Goal: Task Accomplishment & Management: Manage account settings

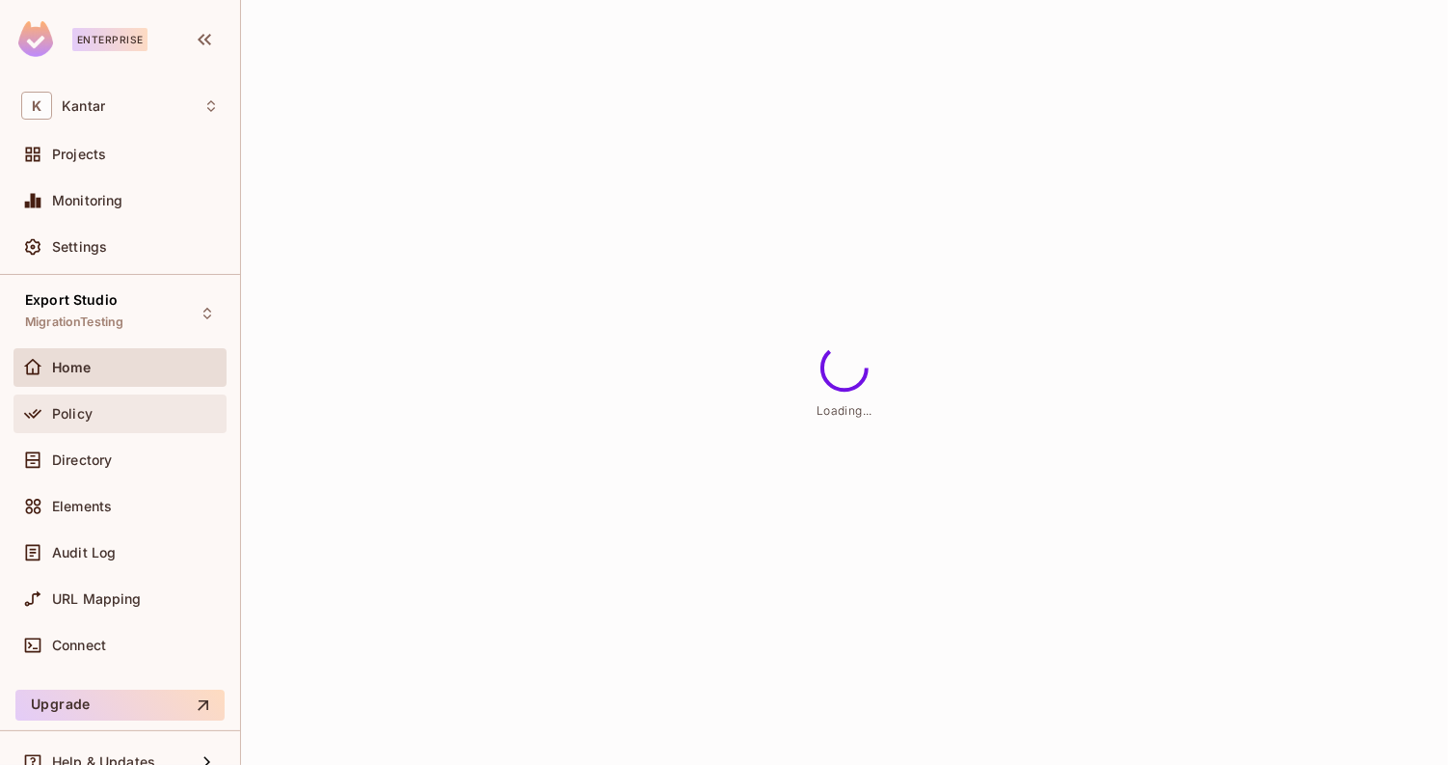
click at [166, 419] on div "Policy" at bounding box center [135, 413] width 167 height 15
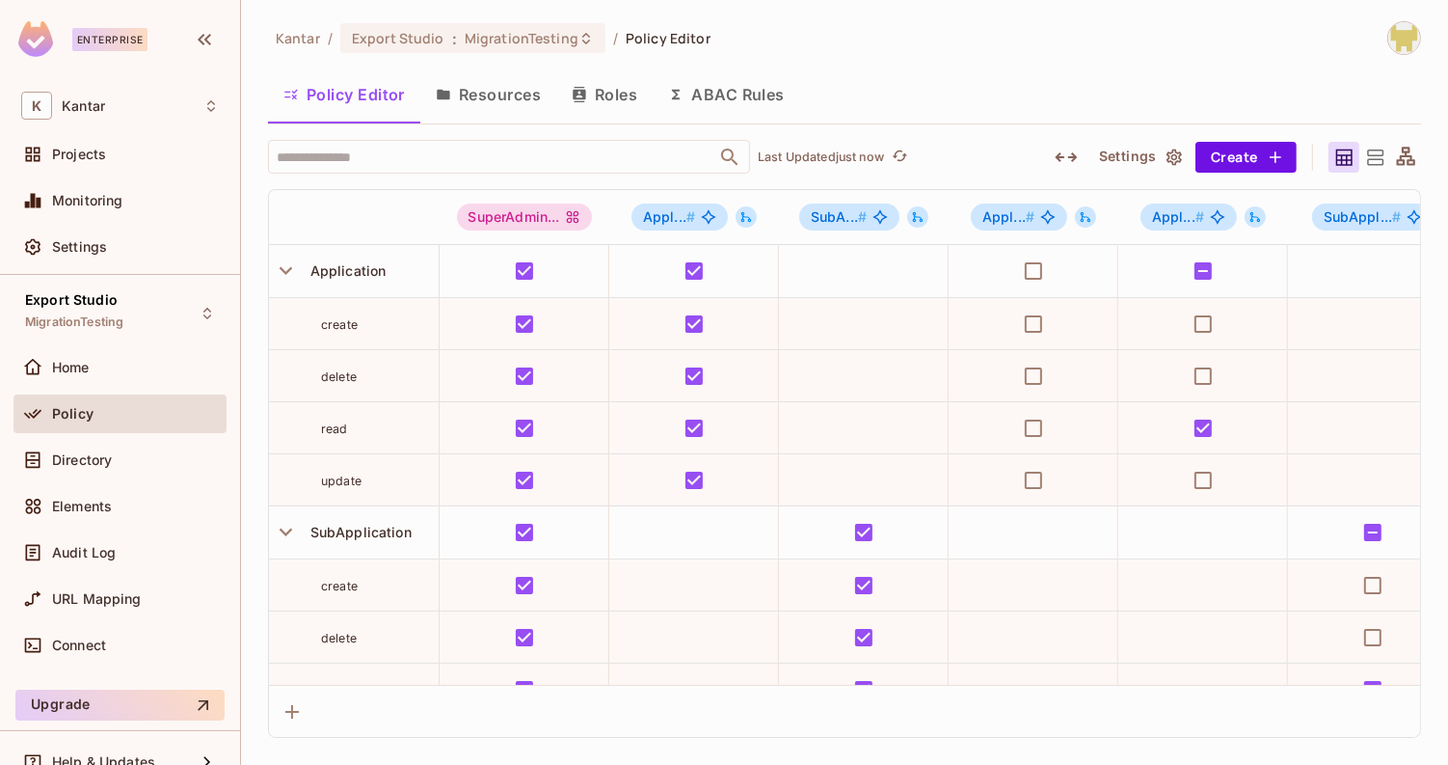
click at [592, 103] on button "Roles" at bounding box center [604, 94] width 96 height 48
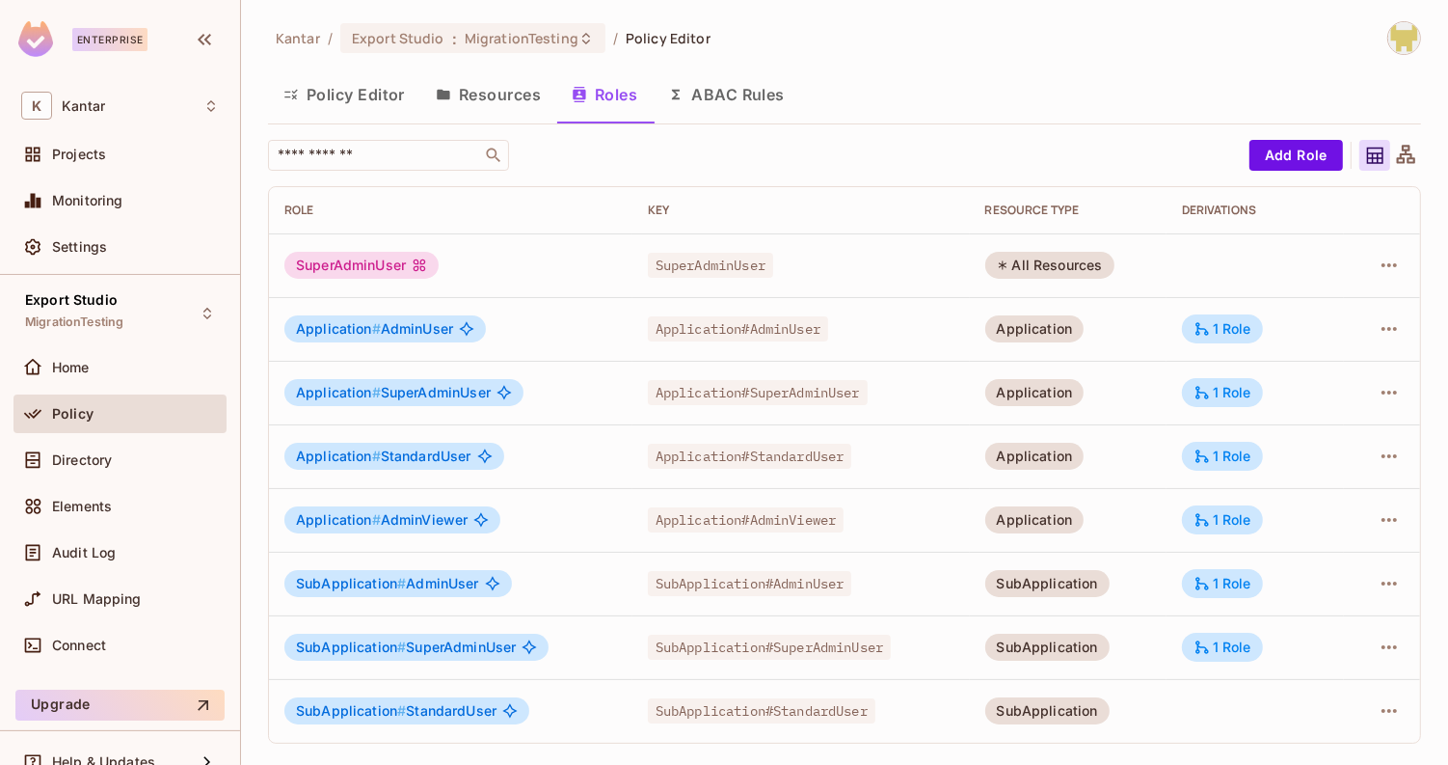
click at [562, 585] on div "SubApplication # AdminUser" at bounding box center [450, 583] width 333 height 27
click at [1217, 447] on div "1 Role" at bounding box center [1223, 455] width 58 height 17
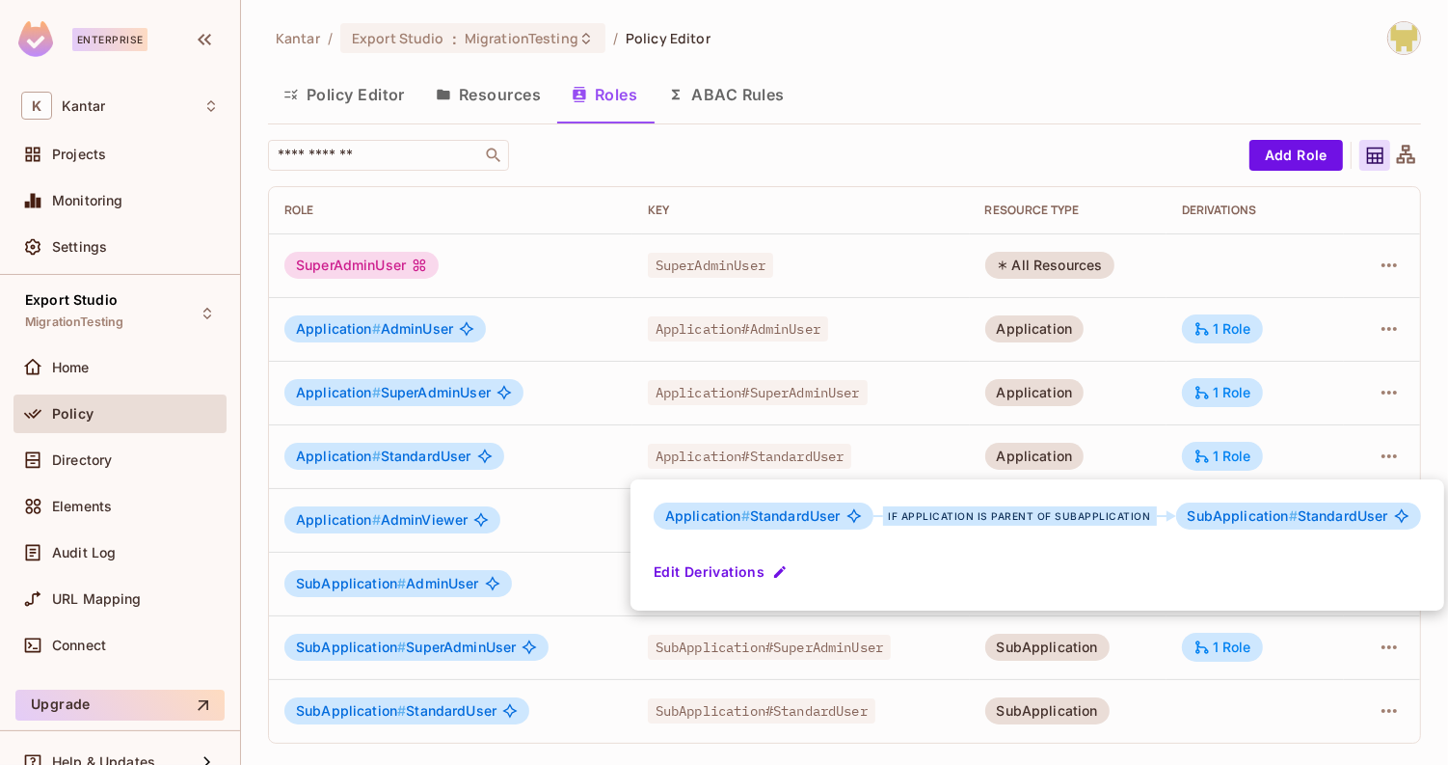
click at [1131, 477] on div at bounding box center [724, 382] width 1448 height 765
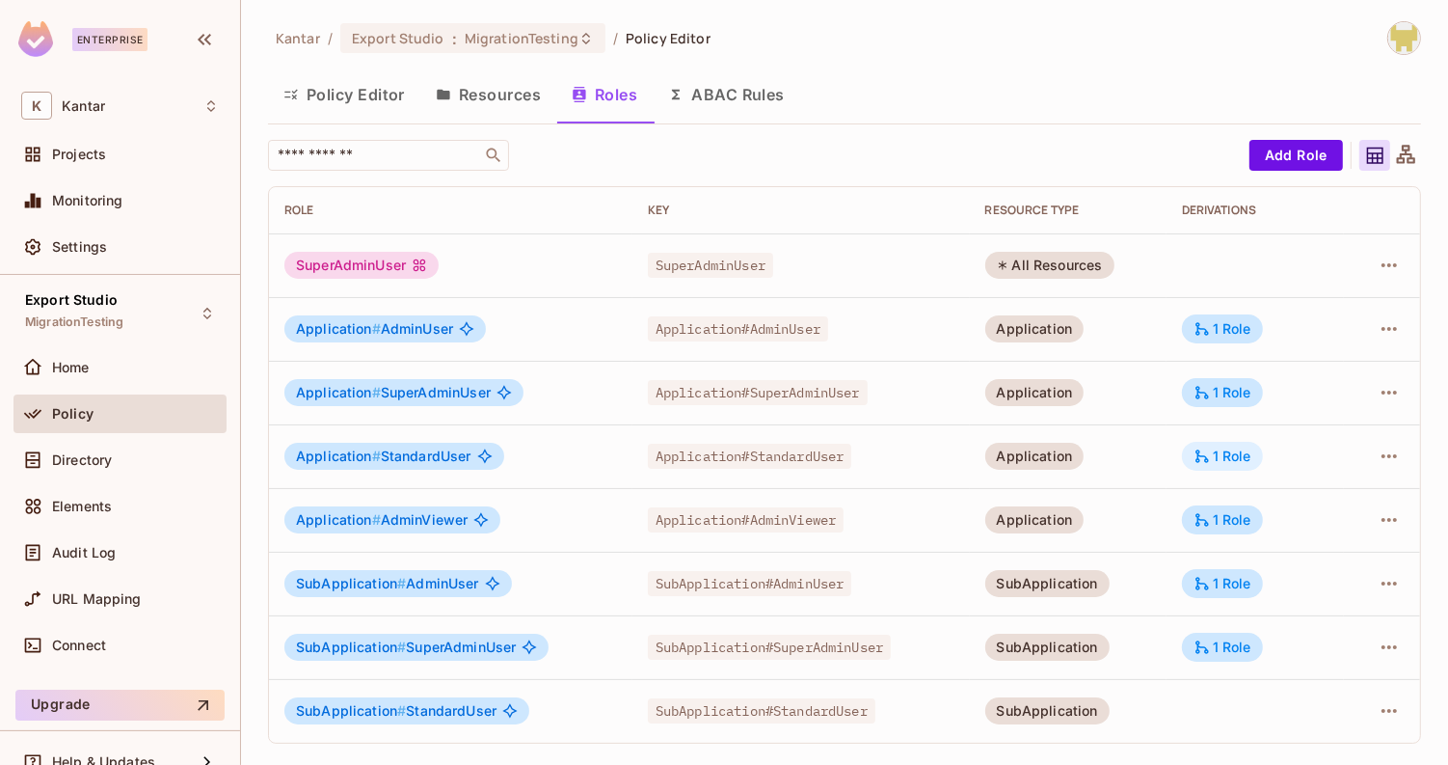
click at [1210, 456] on icon at bounding box center [1202, 455] width 17 height 17
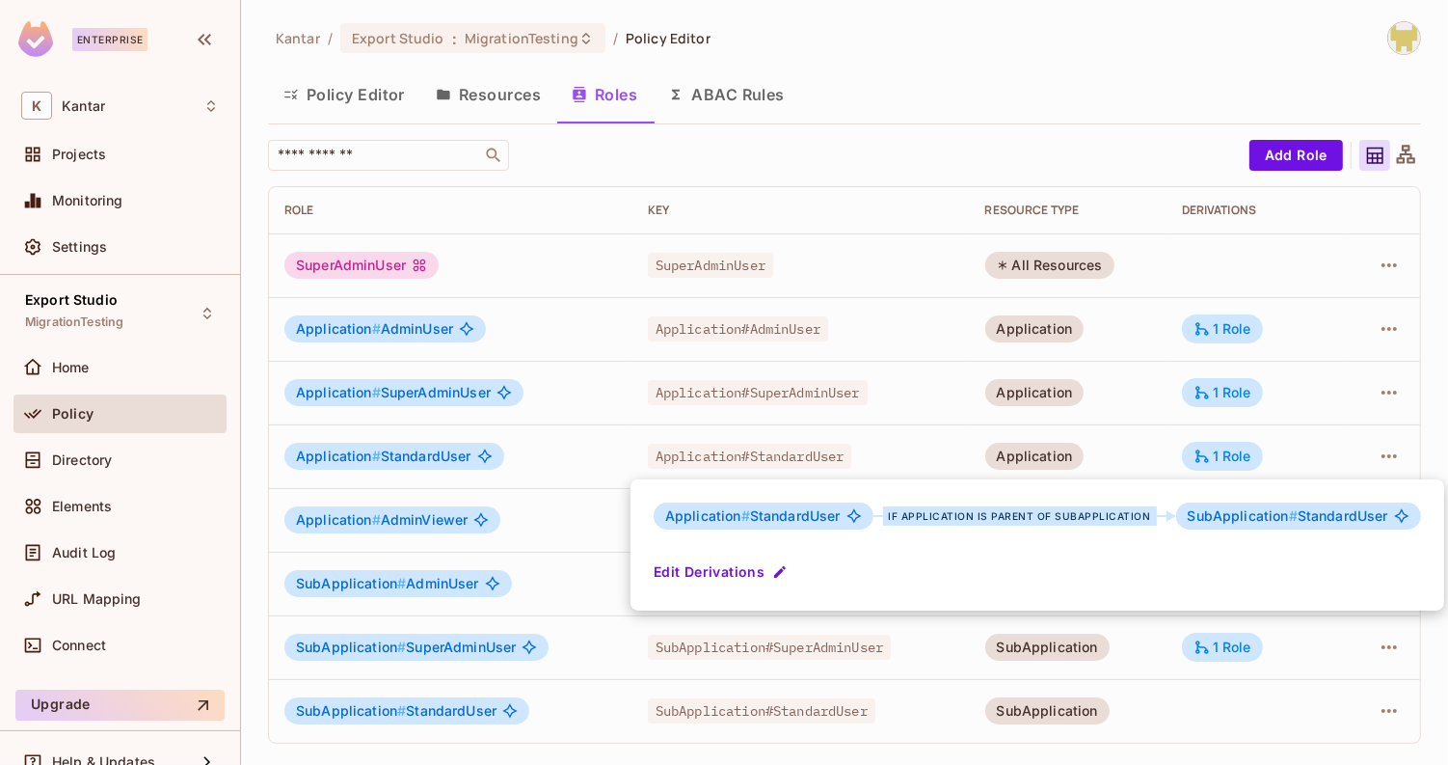
click at [1210, 457] on div at bounding box center [724, 382] width 1448 height 765
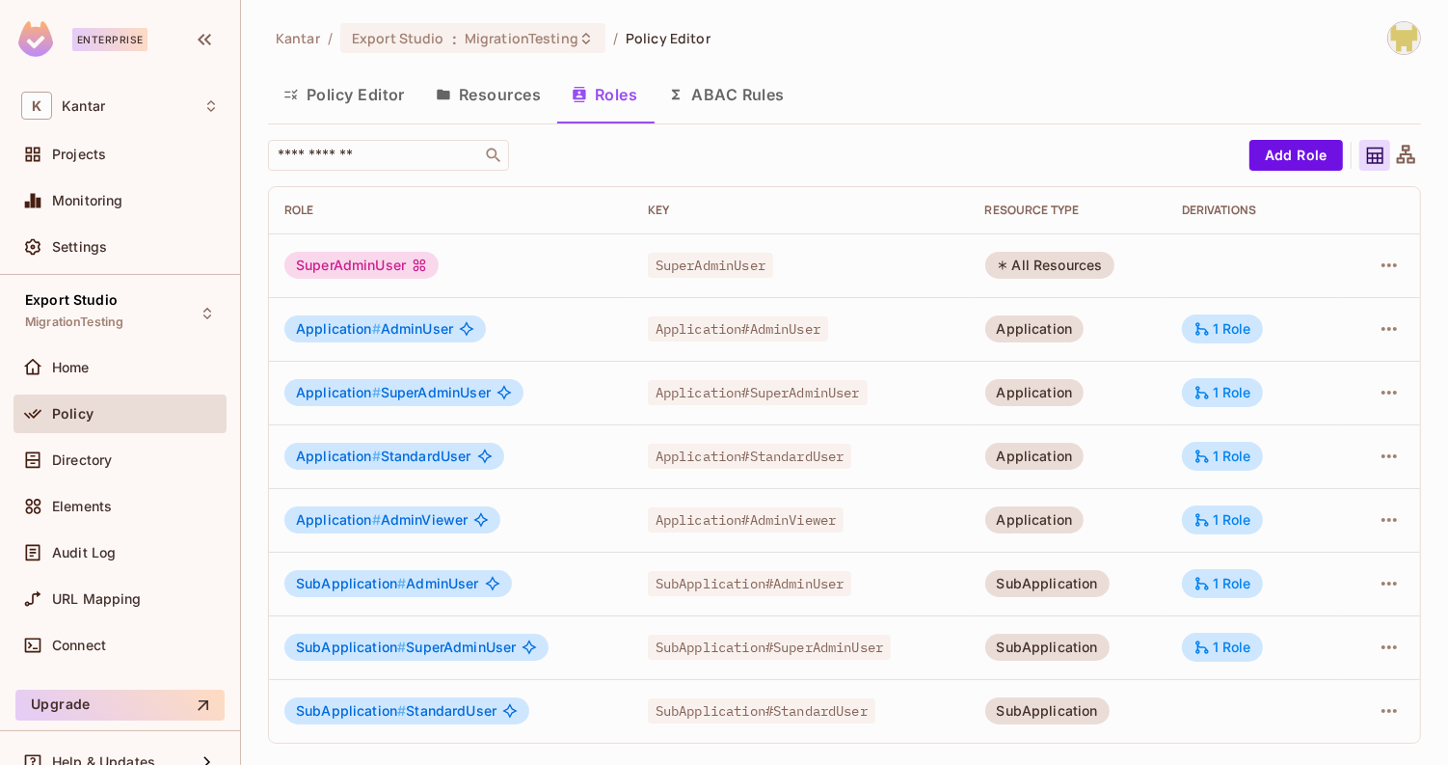
click at [1209, 488] on td "1 Role" at bounding box center [1256, 520] width 178 height 64
click at [1210, 520] on icon at bounding box center [1202, 519] width 17 height 17
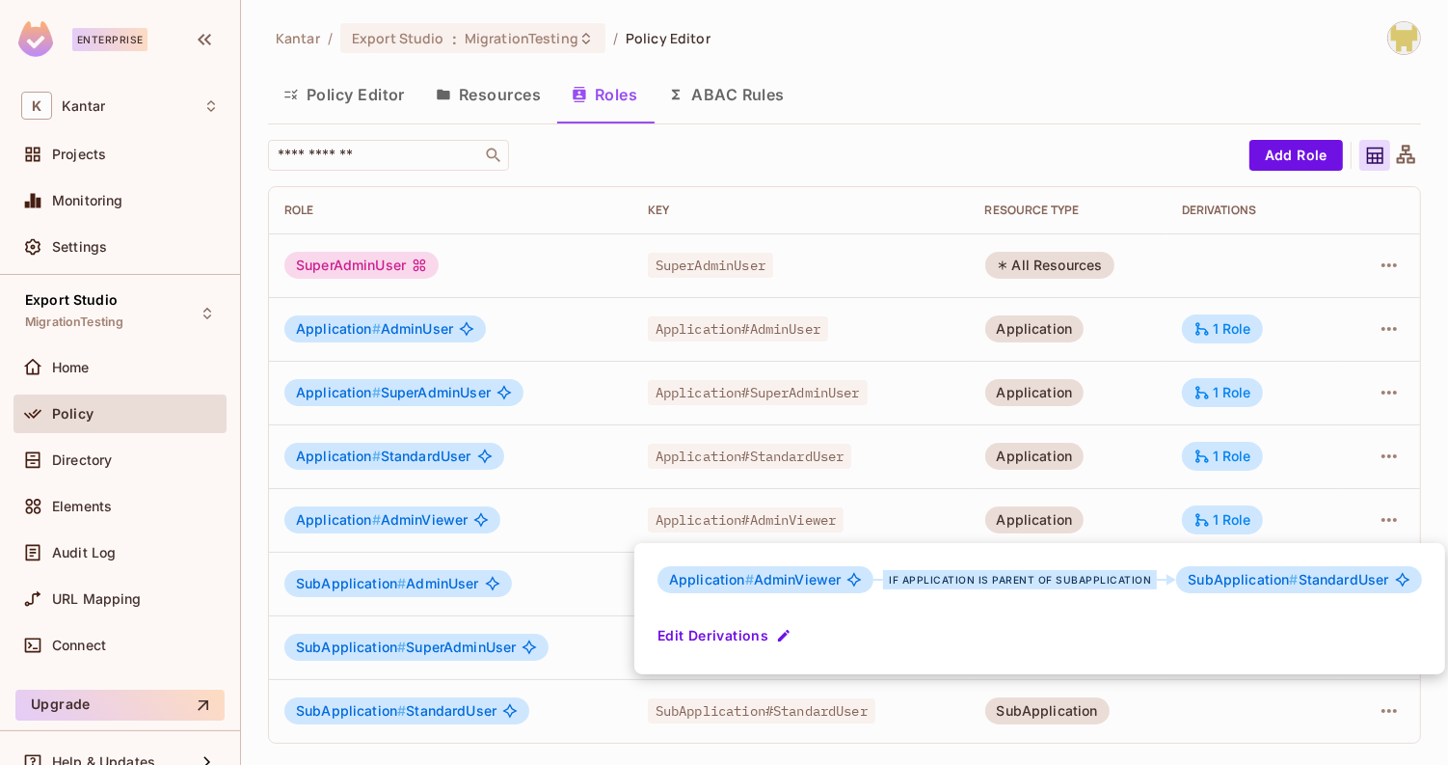
click at [1156, 514] on div at bounding box center [724, 382] width 1448 height 765
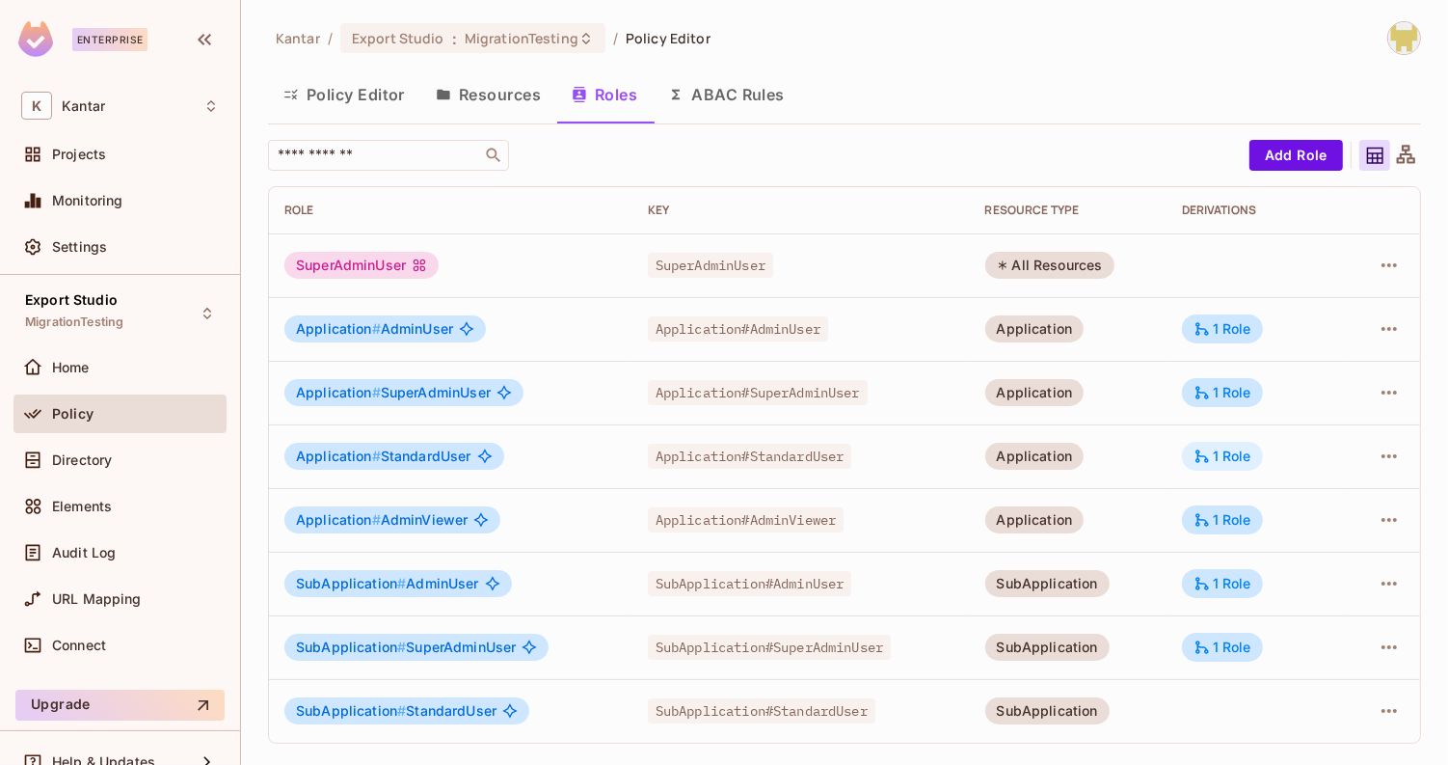
click at [1208, 455] on icon at bounding box center [1201, 455] width 13 height 13
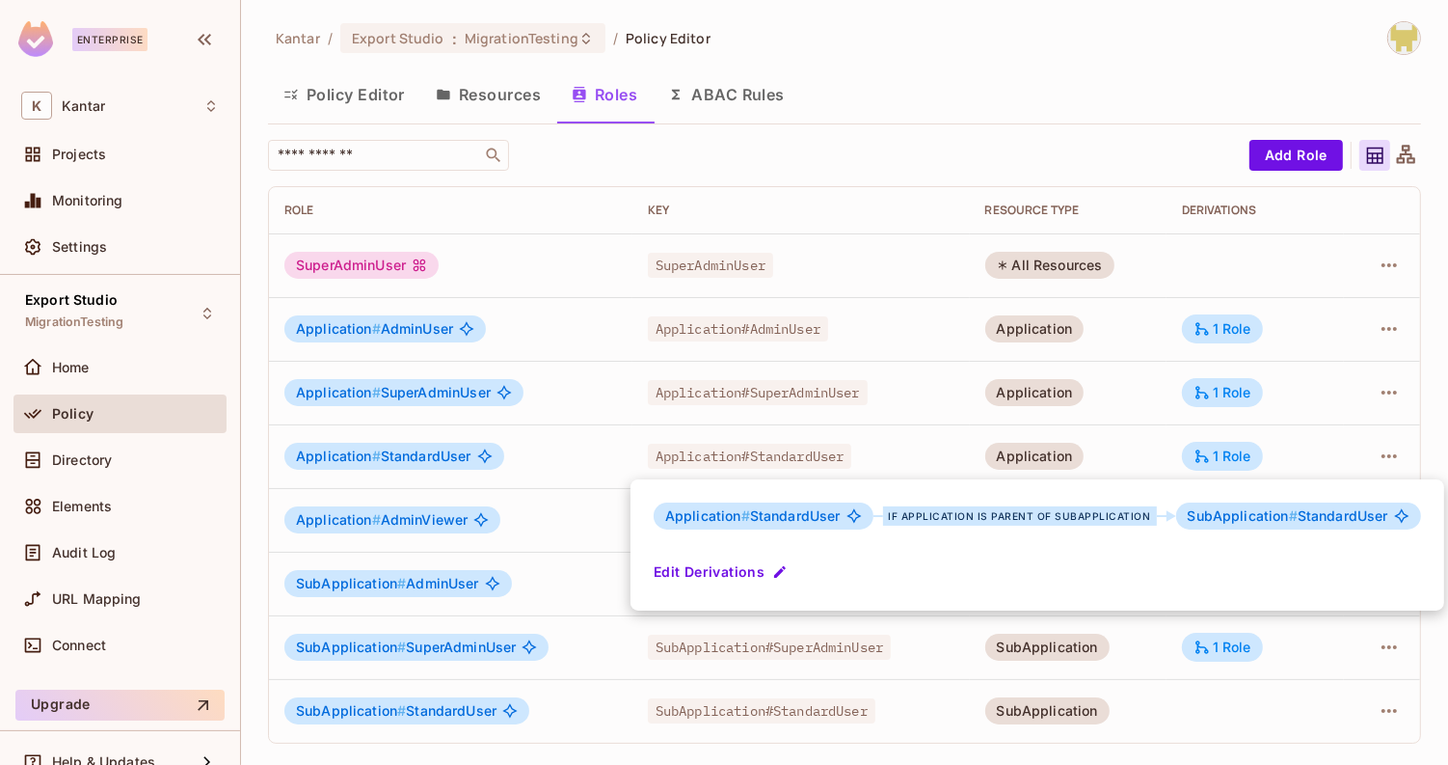
click at [1153, 442] on div at bounding box center [724, 382] width 1448 height 765
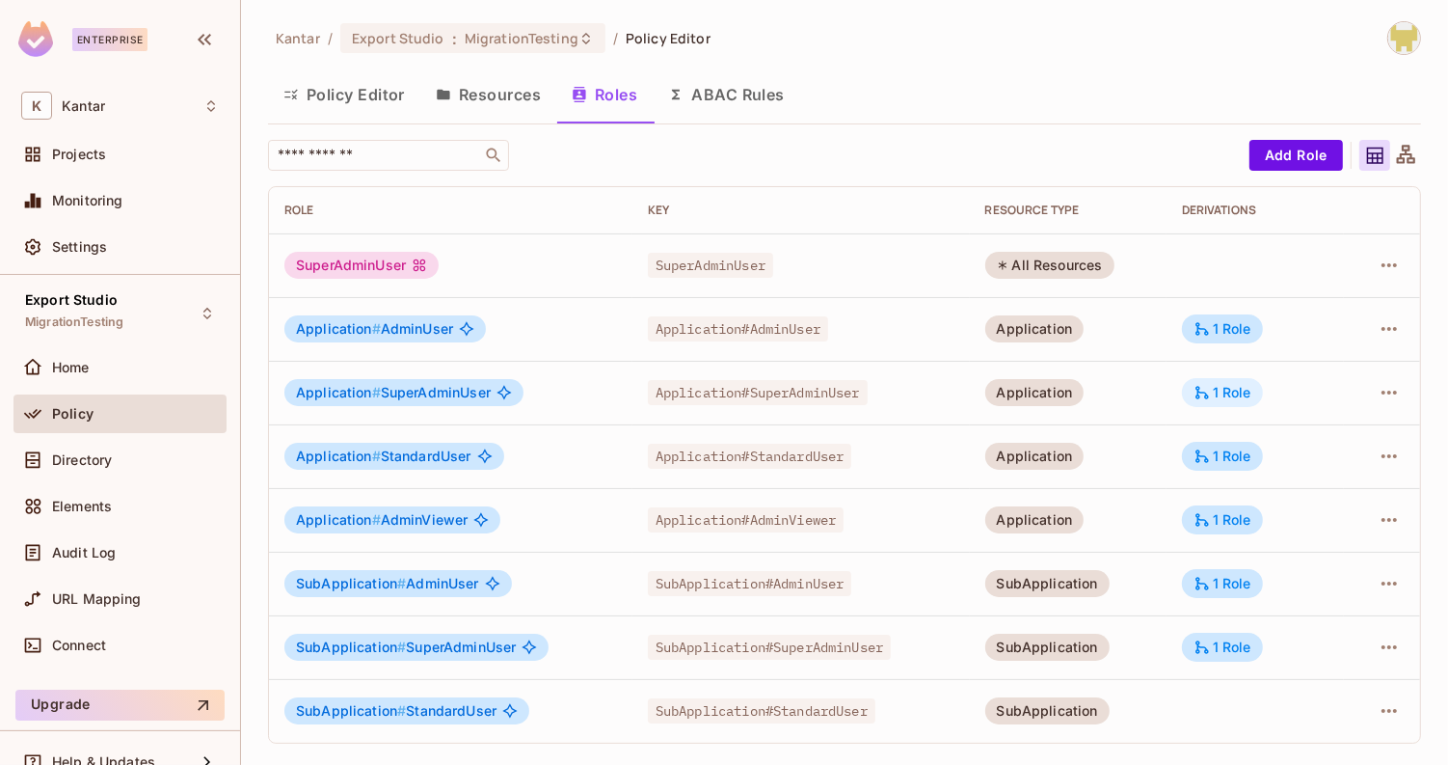
click at [1208, 389] on icon at bounding box center [1202, 392] width 17 height 17
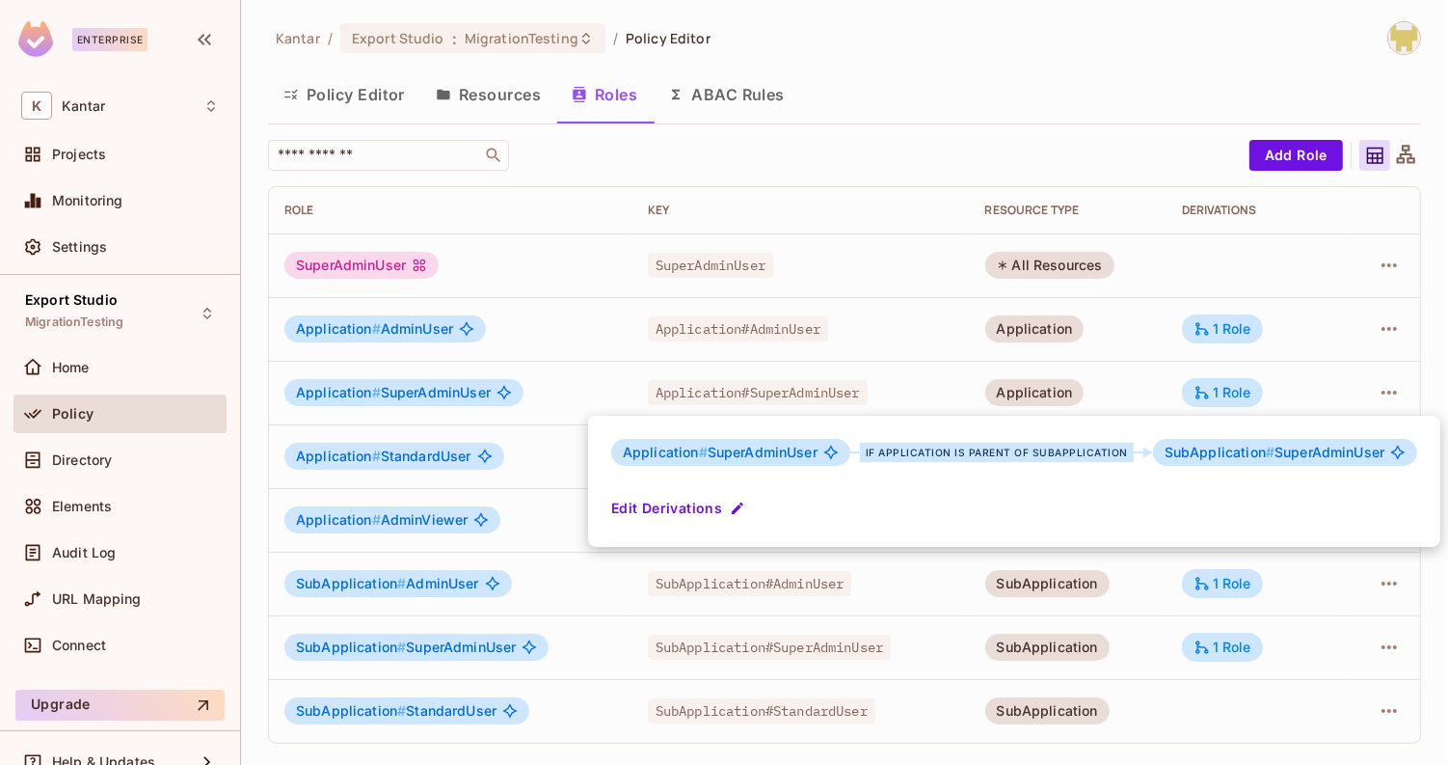
click at [1142, 383] on div at bounding box center [724, 382] width 1448 height 765
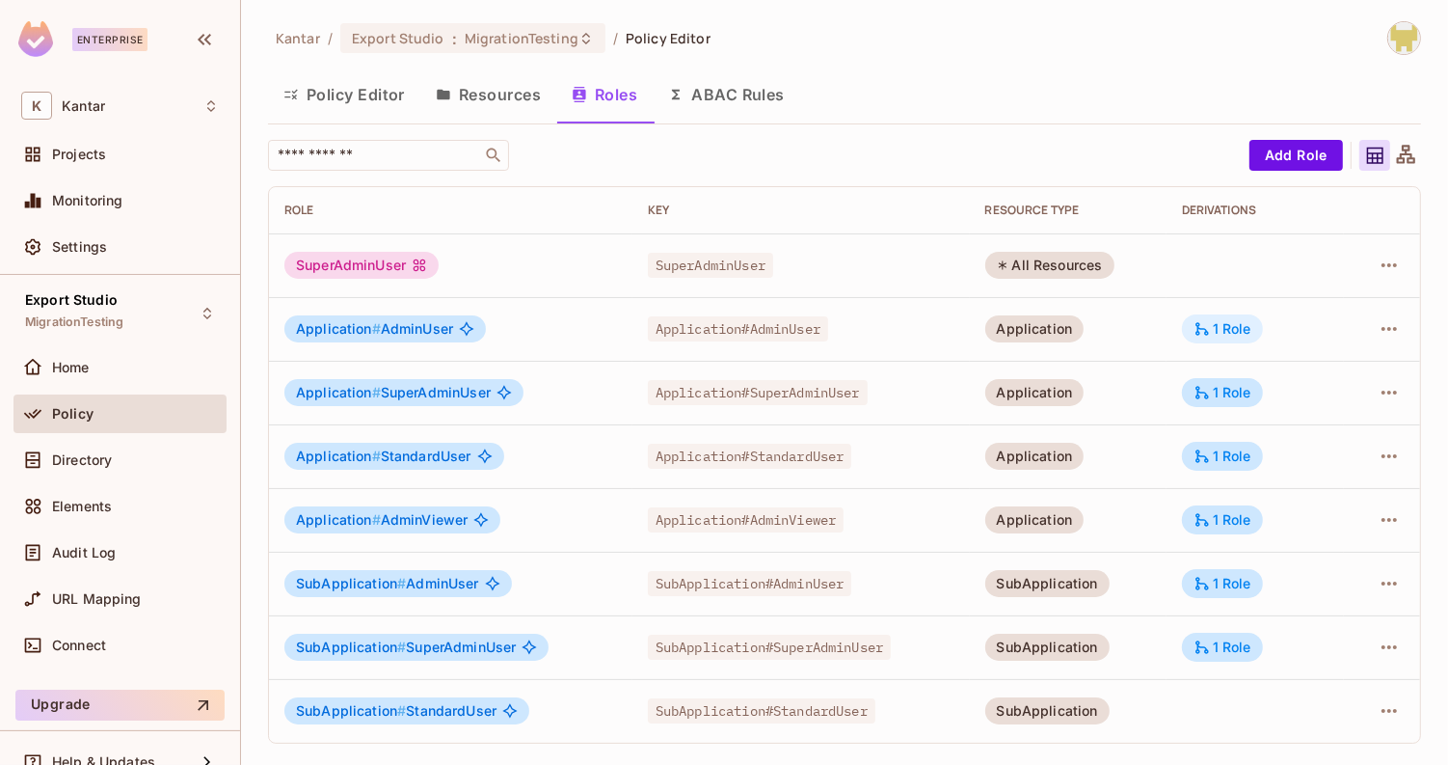
click at [1200, 333] on icon at bounding box center [1201, 328] width 13 height 13
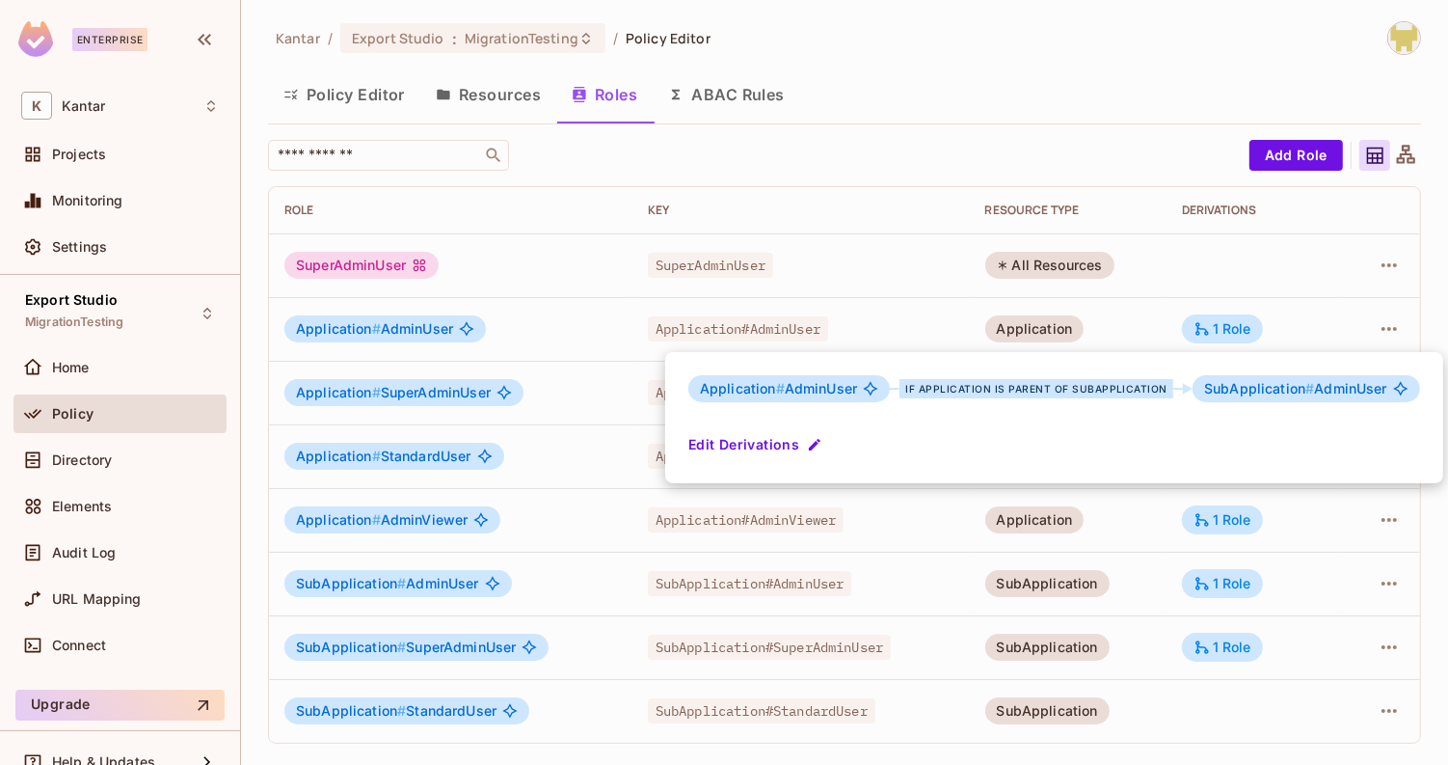
click at [1143, 326] on div at bounding box center [724, 382] width 1448 height 765
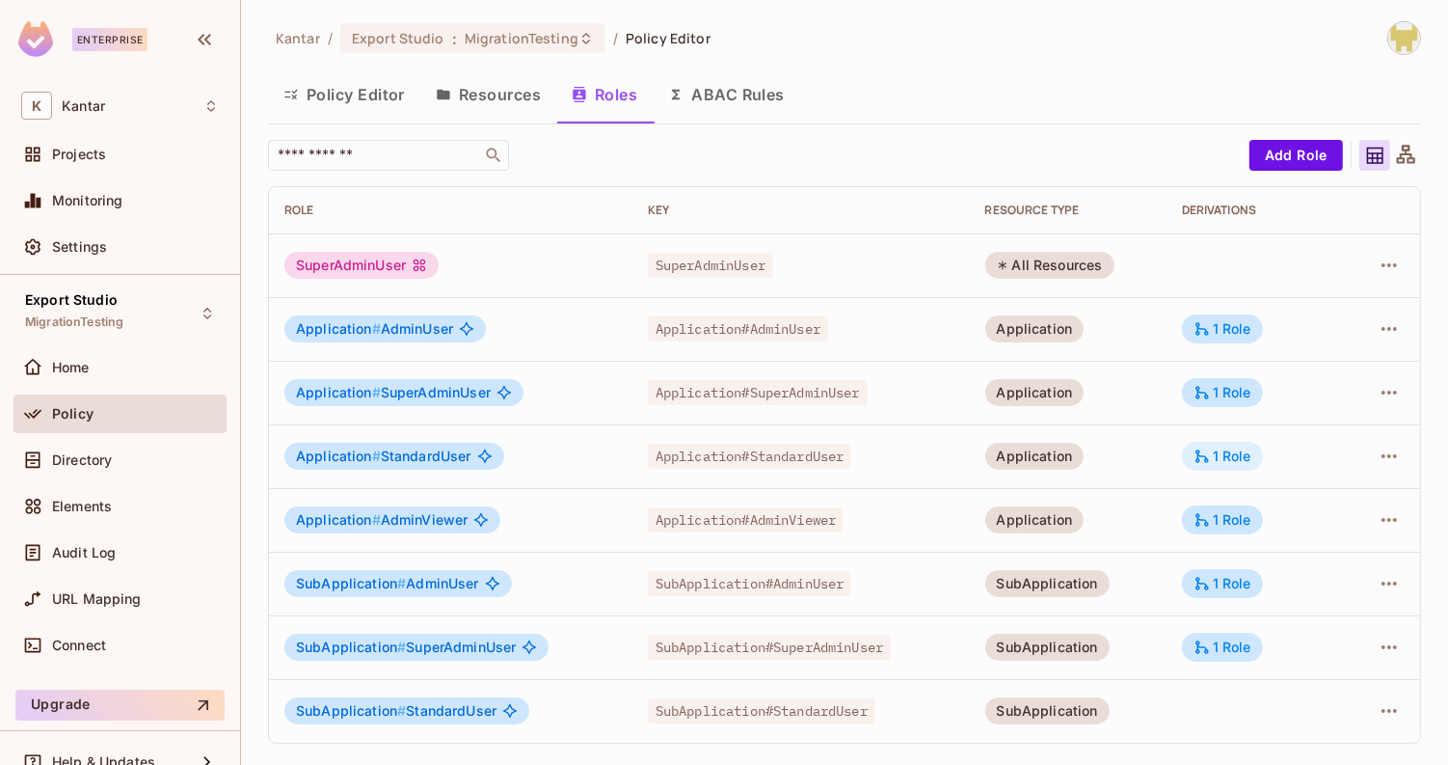
click at [1214, 457] on div "1 Role" at bounding box center [1223, 455] width 58 height 17
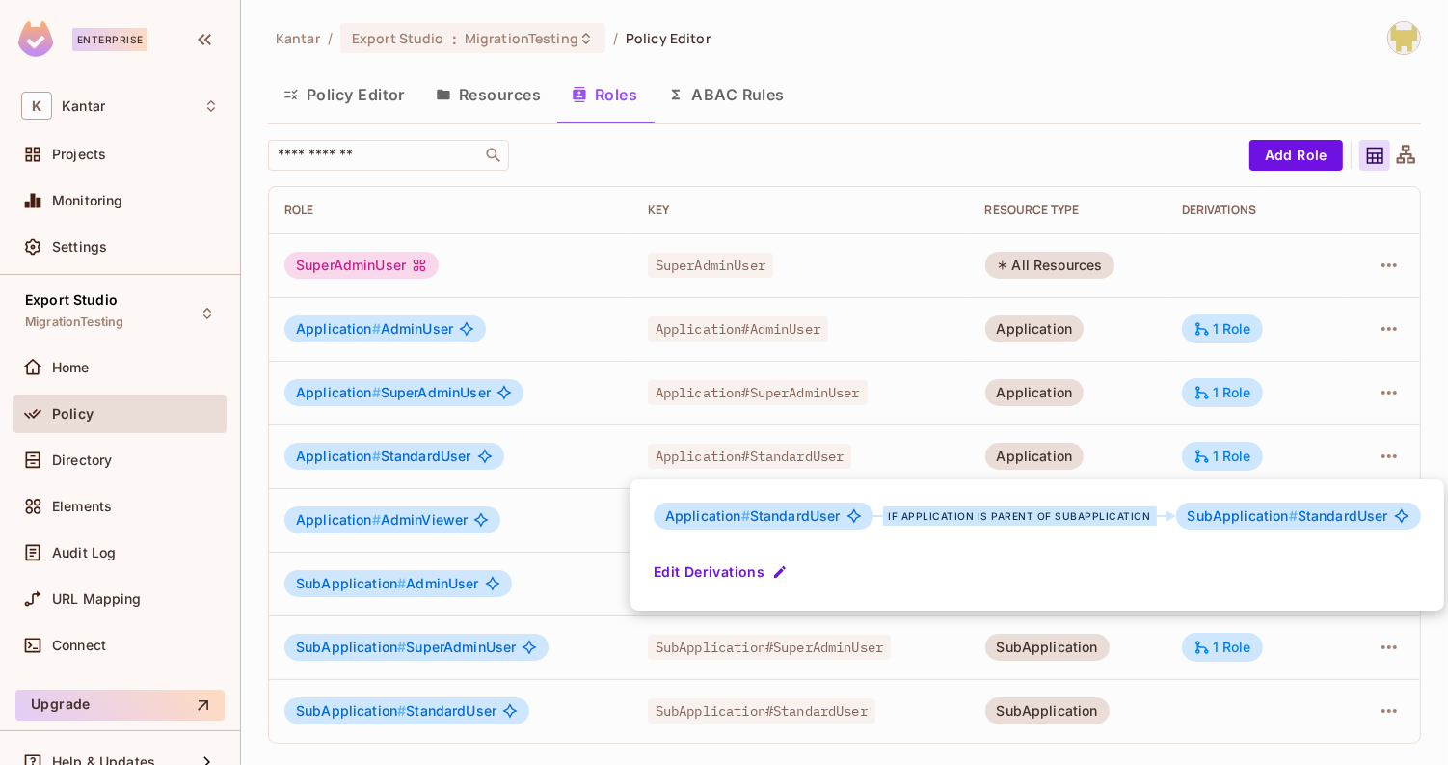
click at [1144, 444] on div at bounding box center [724, 382] width 1448 height 765
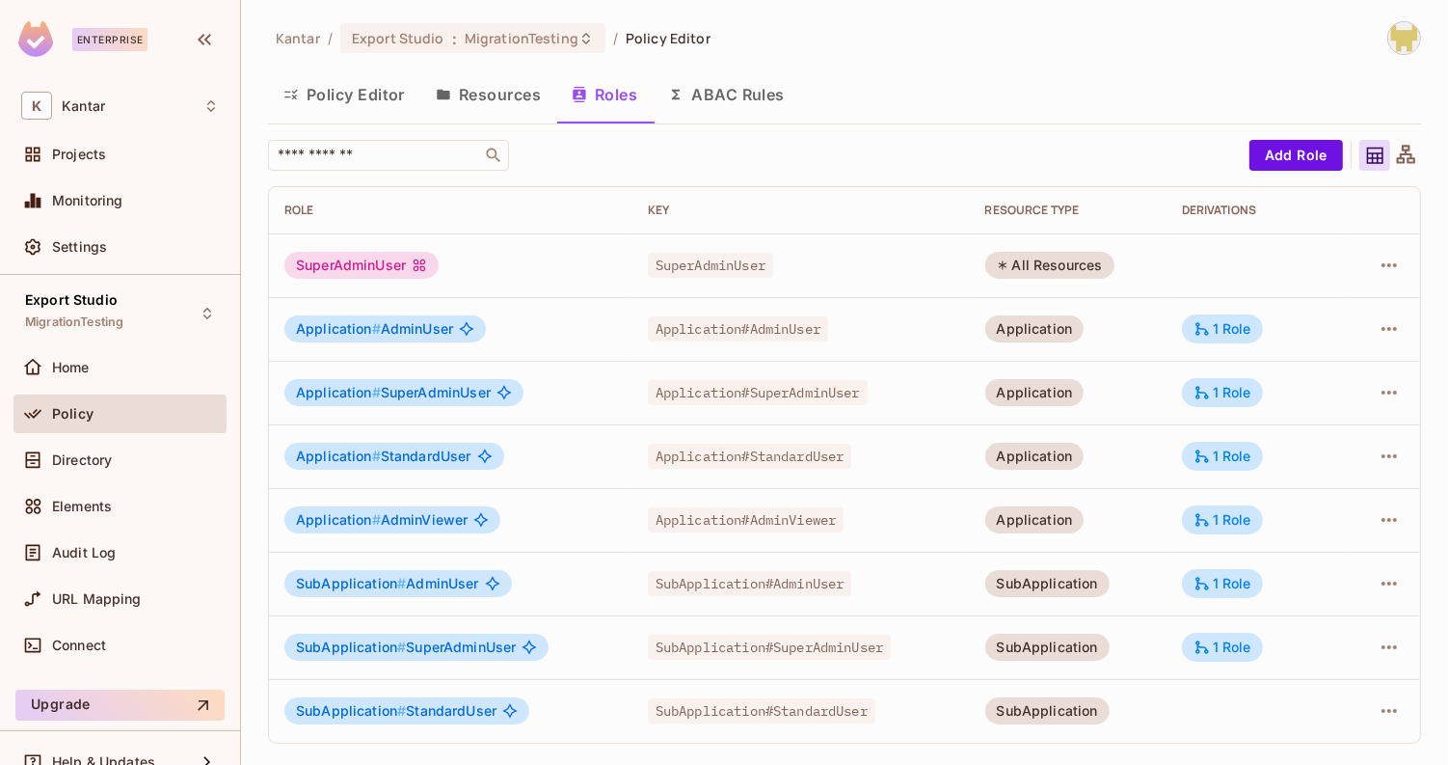
click at [1207, 661] on td "1 Role" at bounding box center [1256, 647] width 178 height 64
click at [1206, 654] on icon at bounding box center [1202, 646] width 17 height 17
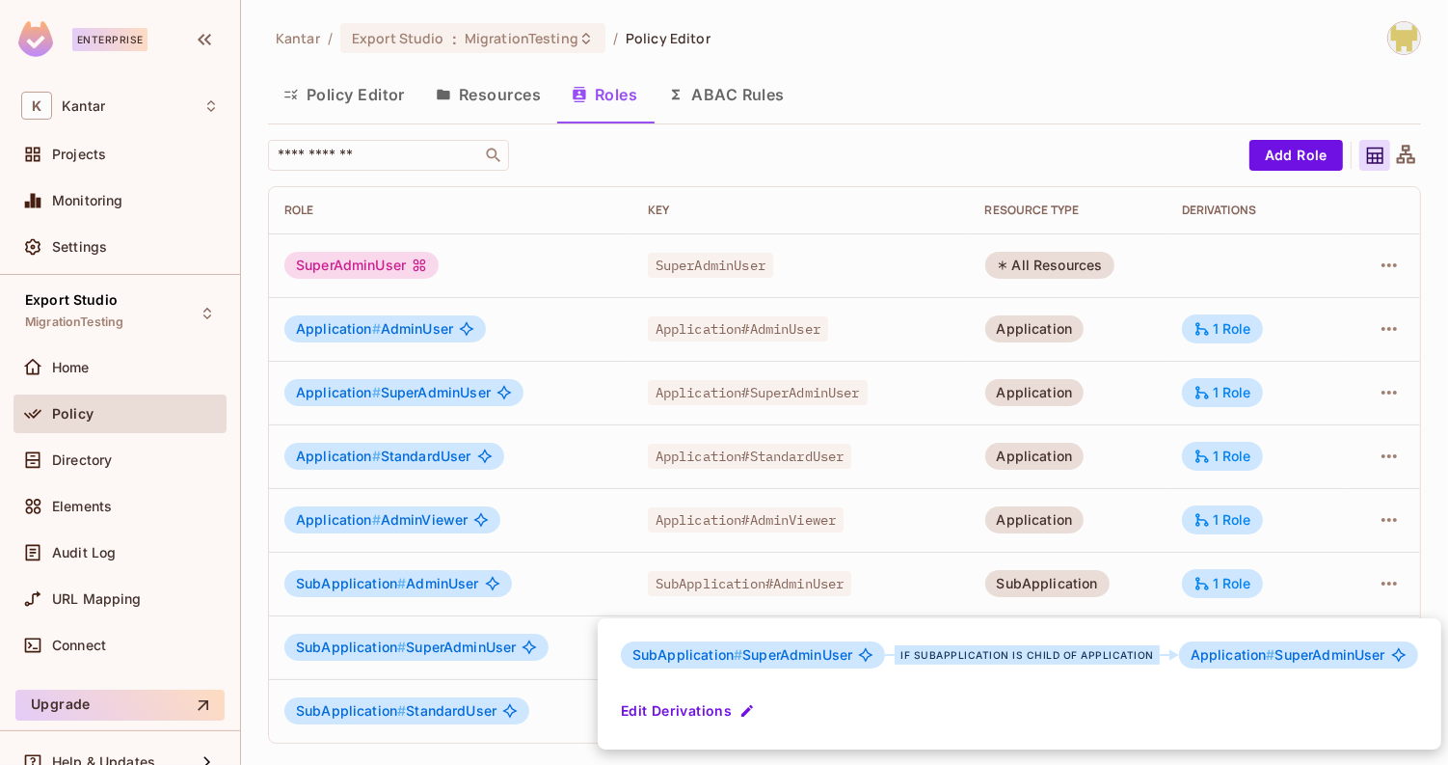
click at [1146, 570] on div at bounding box center [724, 382] width 1448 height 765
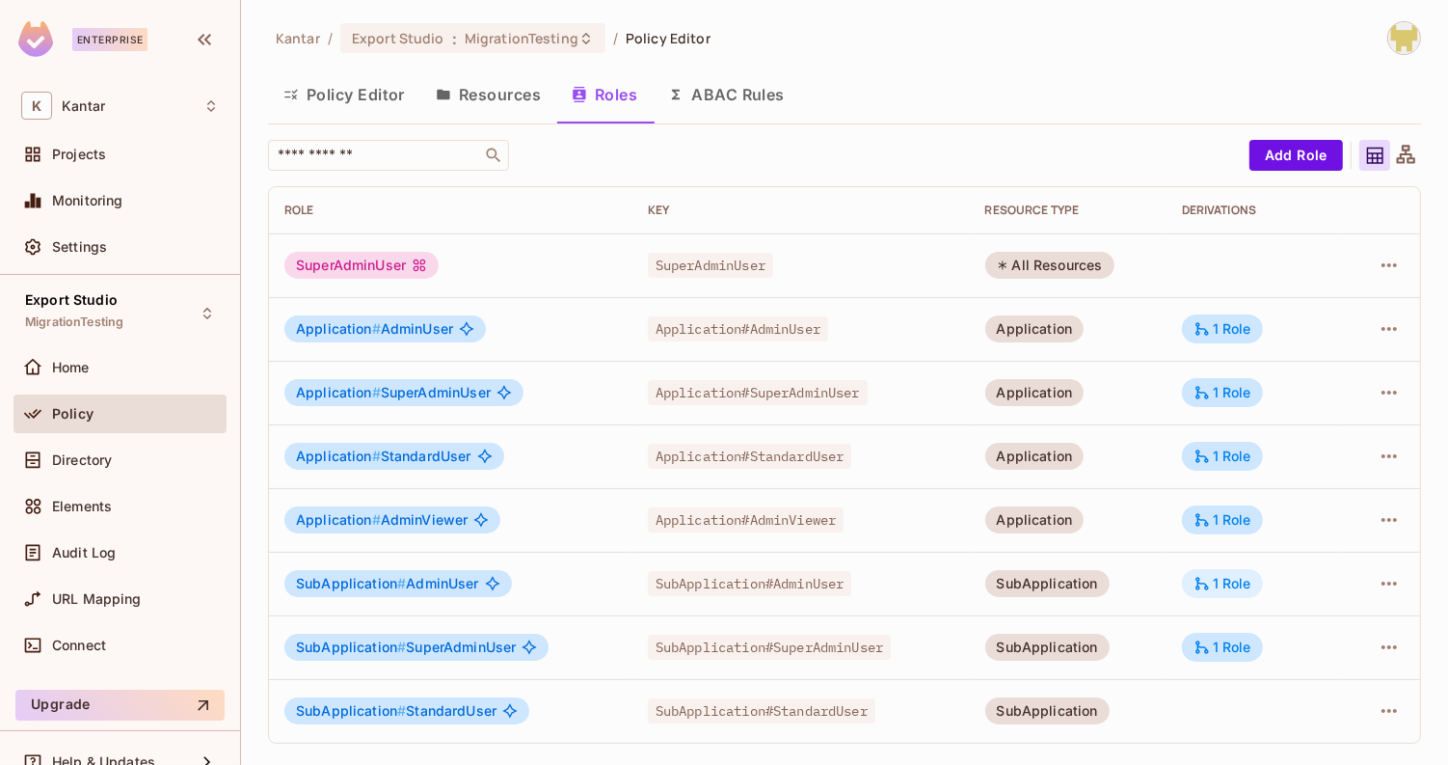
click at [1215, 580] on div "1 Role" at bounding box center [1223, 583] width 58 height 17
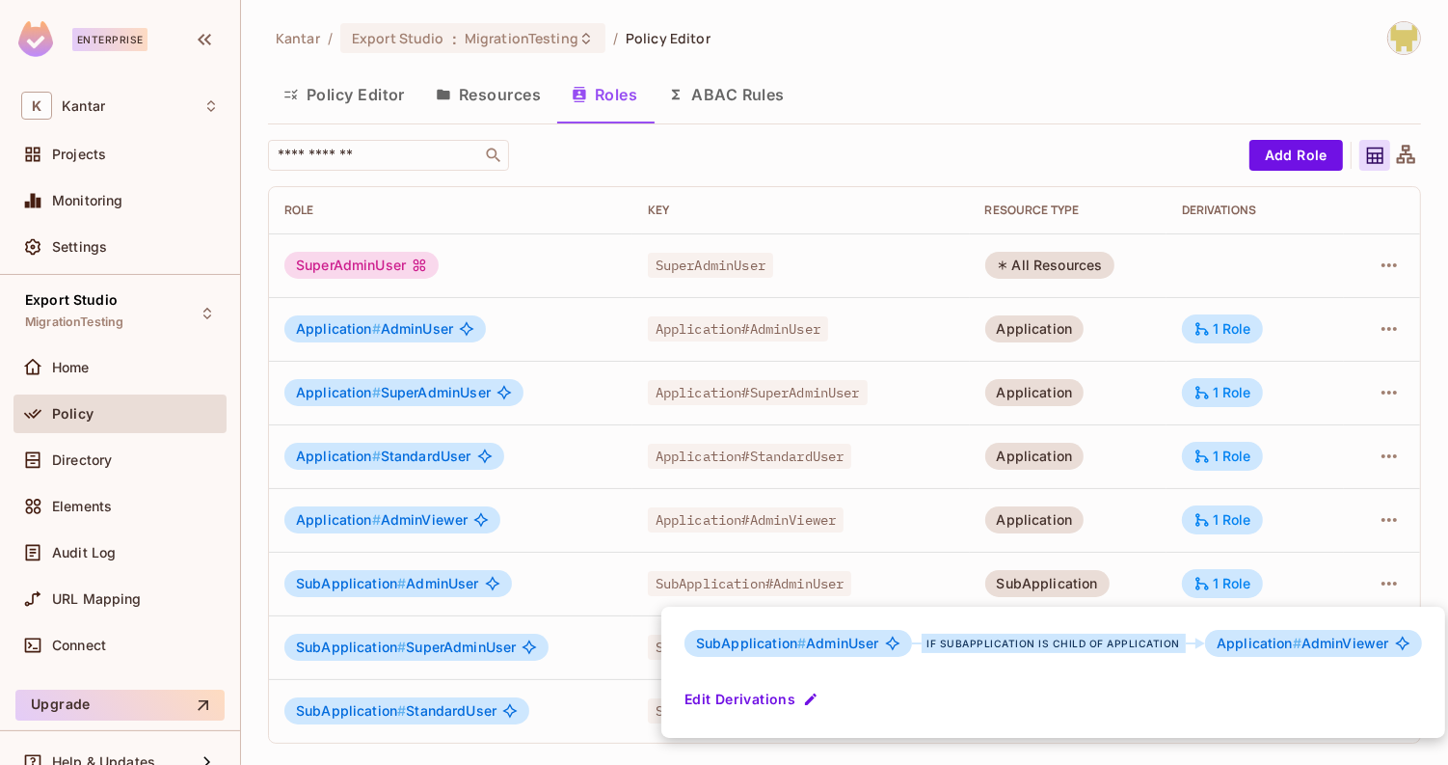
click at [1150, 545] on div at bounding box center [724, 382] width 1448 height 765
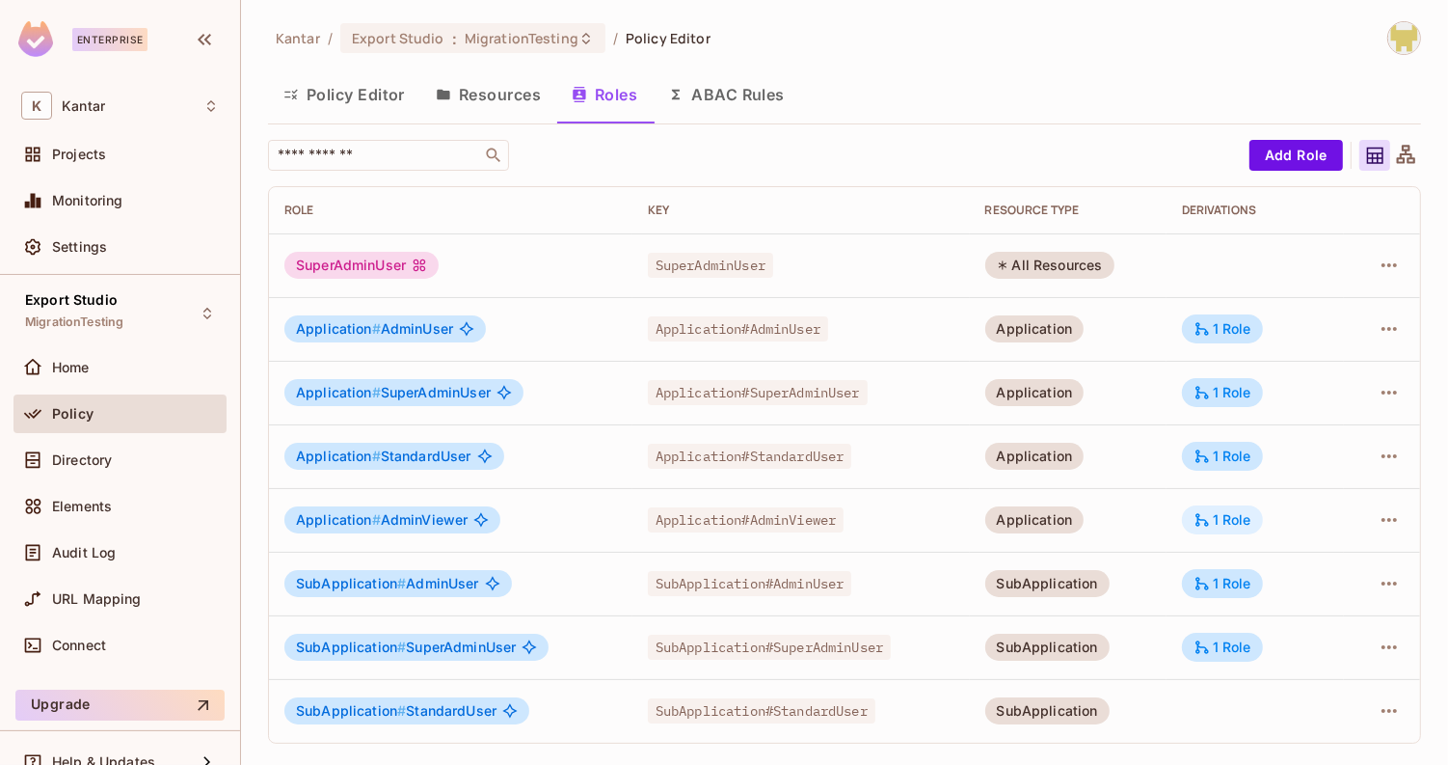
click at [1222, 518] on div "1 Role" at bounding box center [1223, 519] width 58 height 17
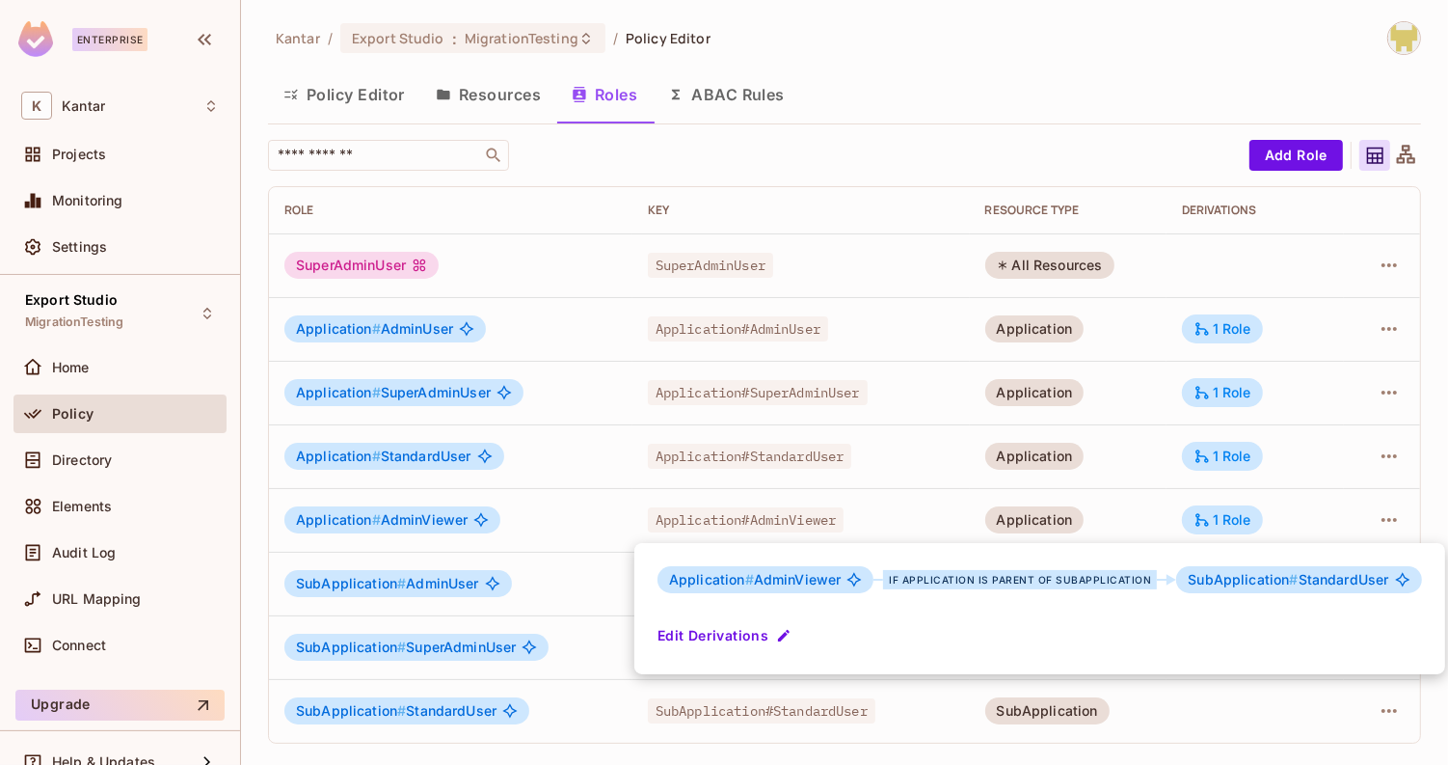
click at [1152, 497] on div at bounding box center [724, 382] width 1448 height 765
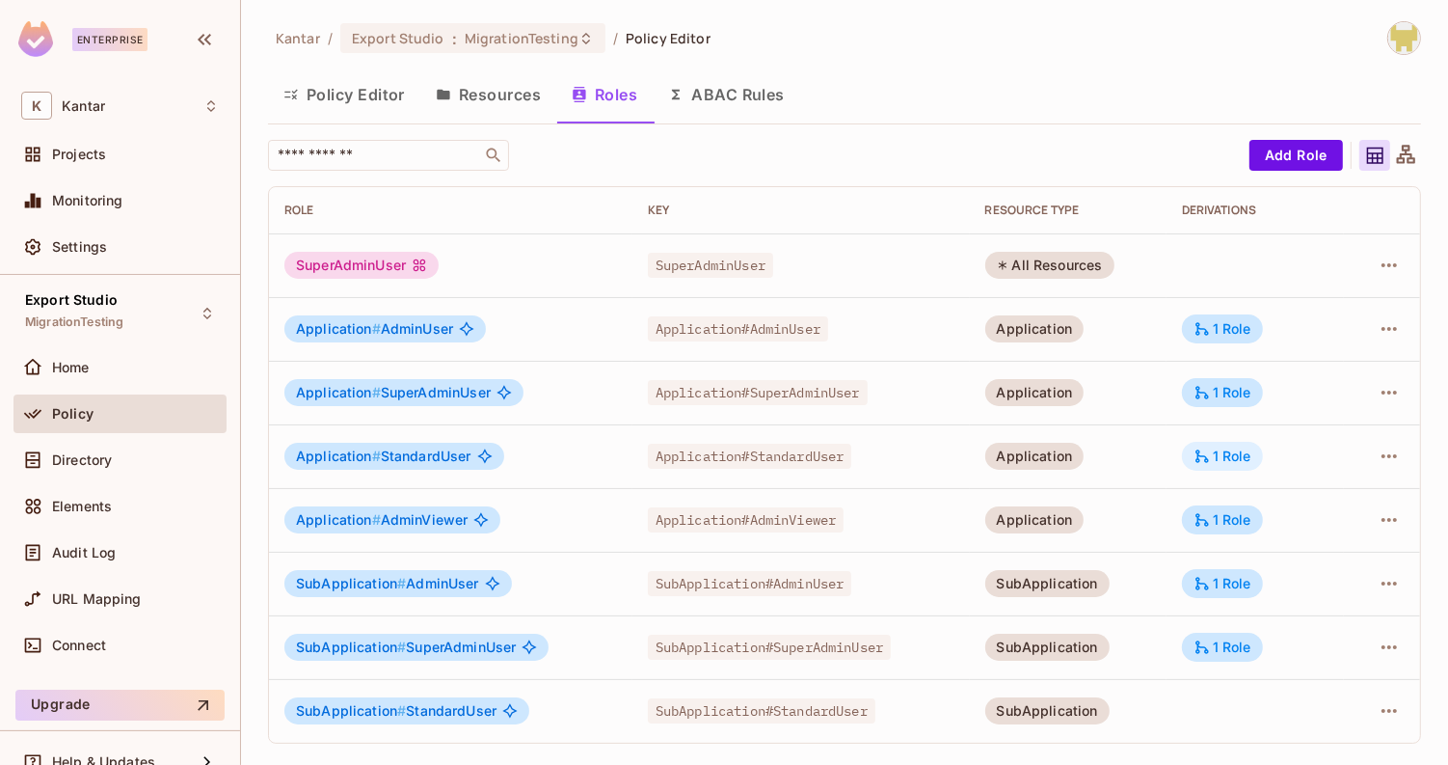
click at [1193, 462] on div "1 Role" at bounding box center [1222, 456] width 81 height 29
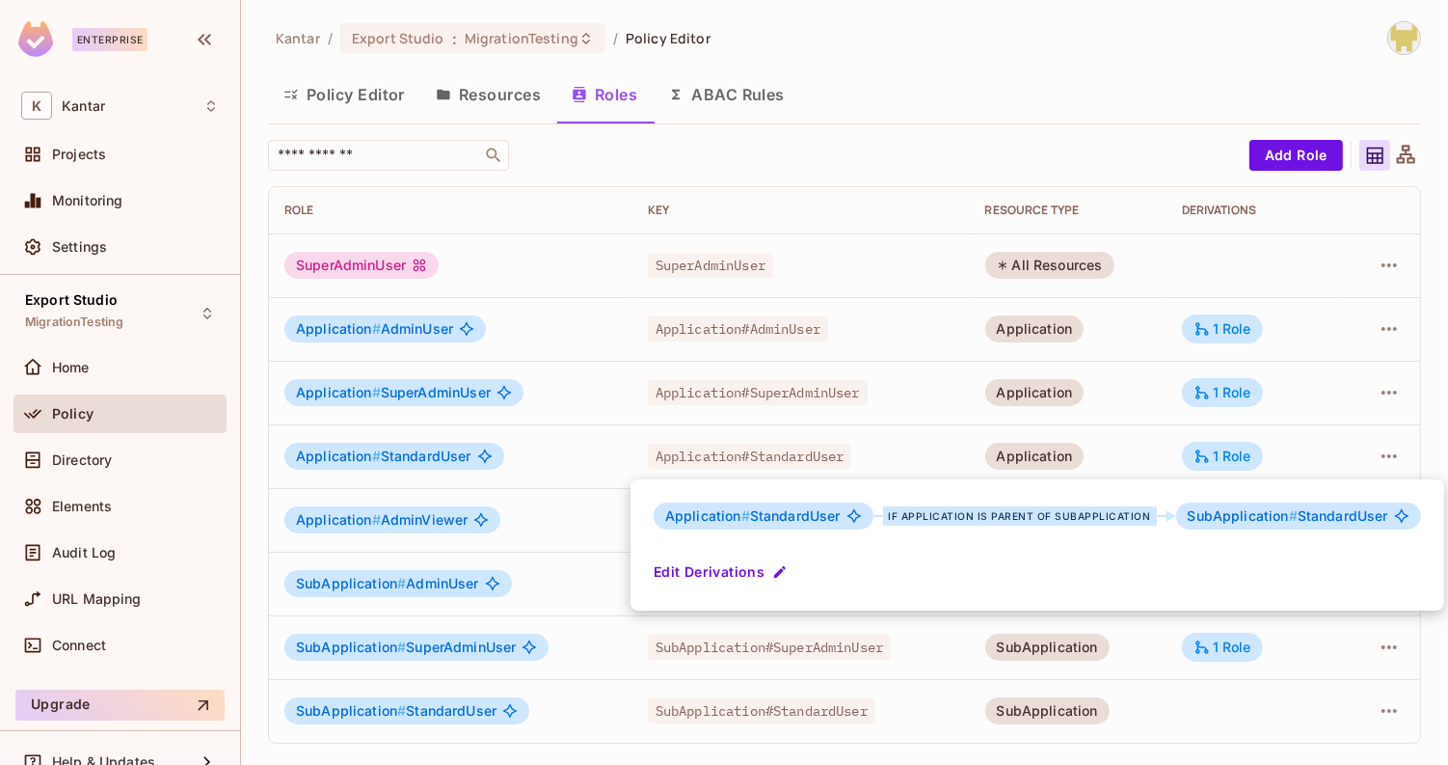
click at [1162, 451] on div at bounding box center [724, 382] width 1448 height 765
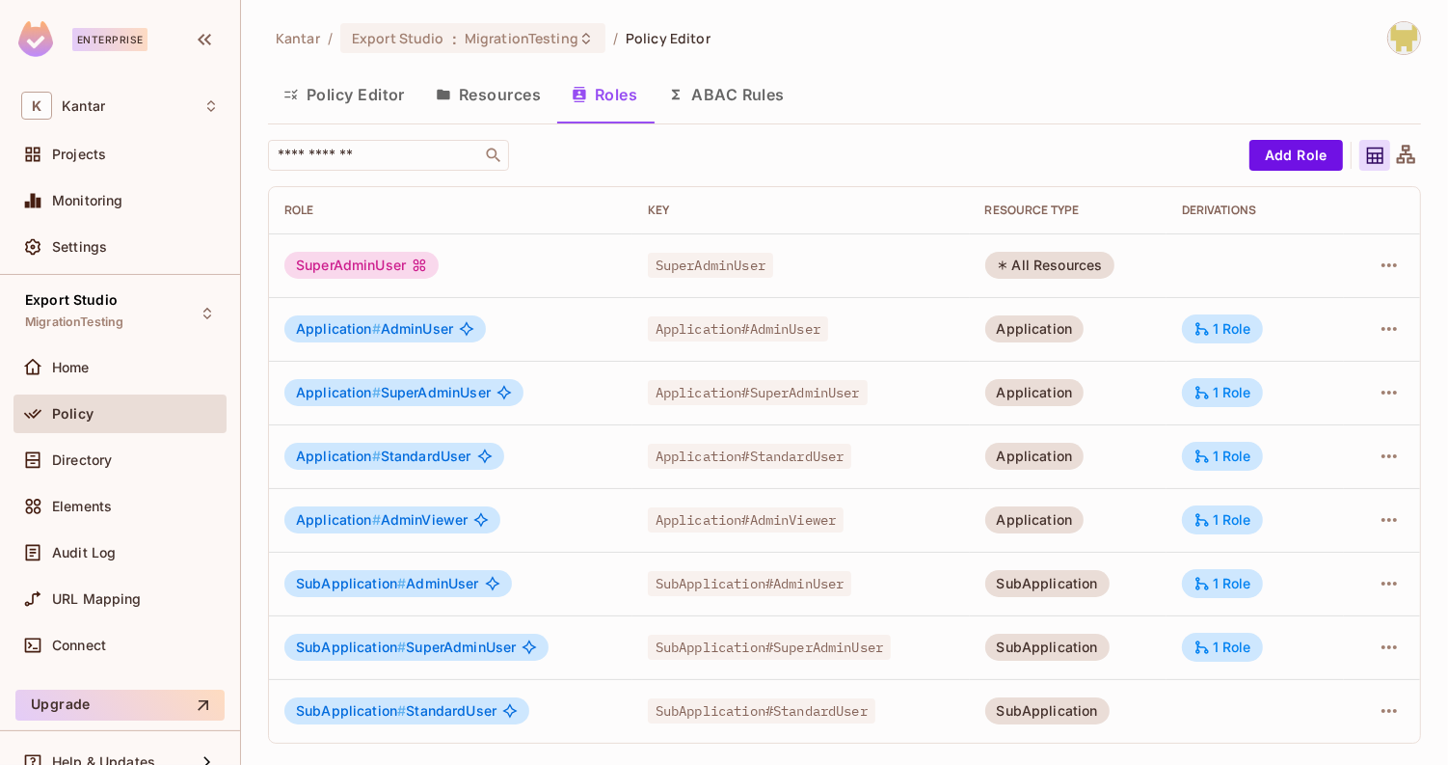
click at [1212, 407] on td "1 Role" at bounding box center [1256, 393] width 178 height 64
click at [1210, 387] on icon at bounding box center [1202, 392] width 17 height 17
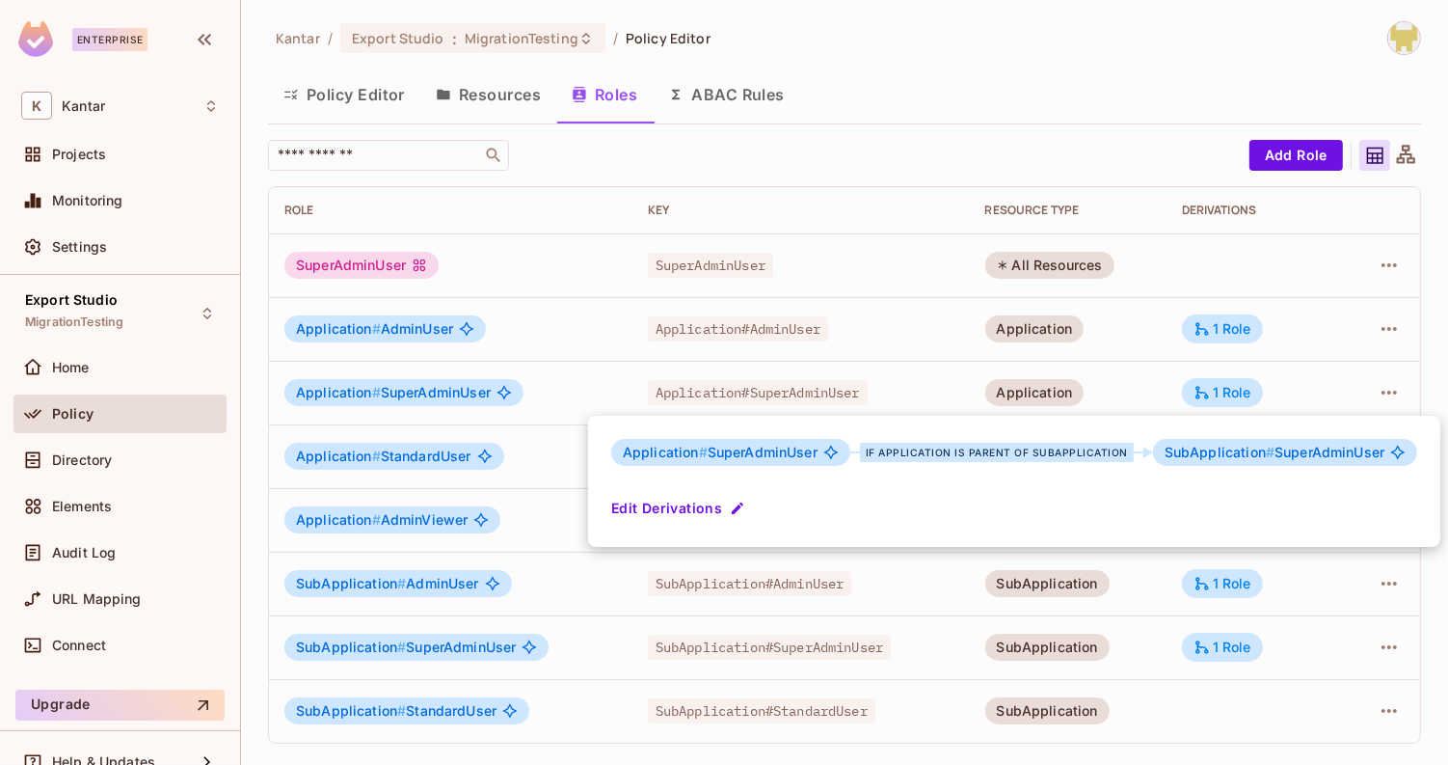
click at [1165, 376] on div at bounding box center [724, 382] width 1448 height 765
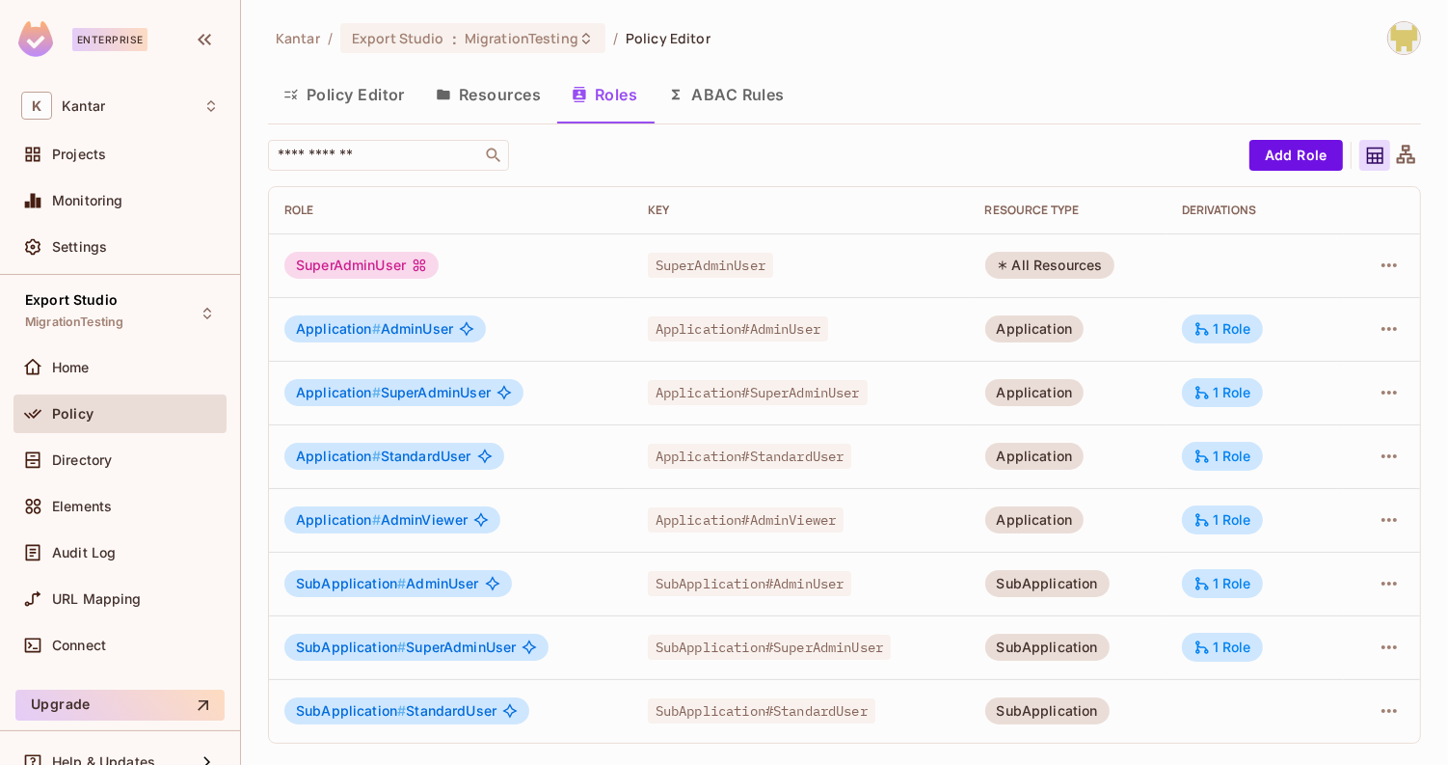
click at [1224, 308] on td "1 Role" at bounding box center [1256, 329] width 178 height 64
click at [1223, 321] on div "1 Role" at bounding box center [1223, 328] width 58 height 17
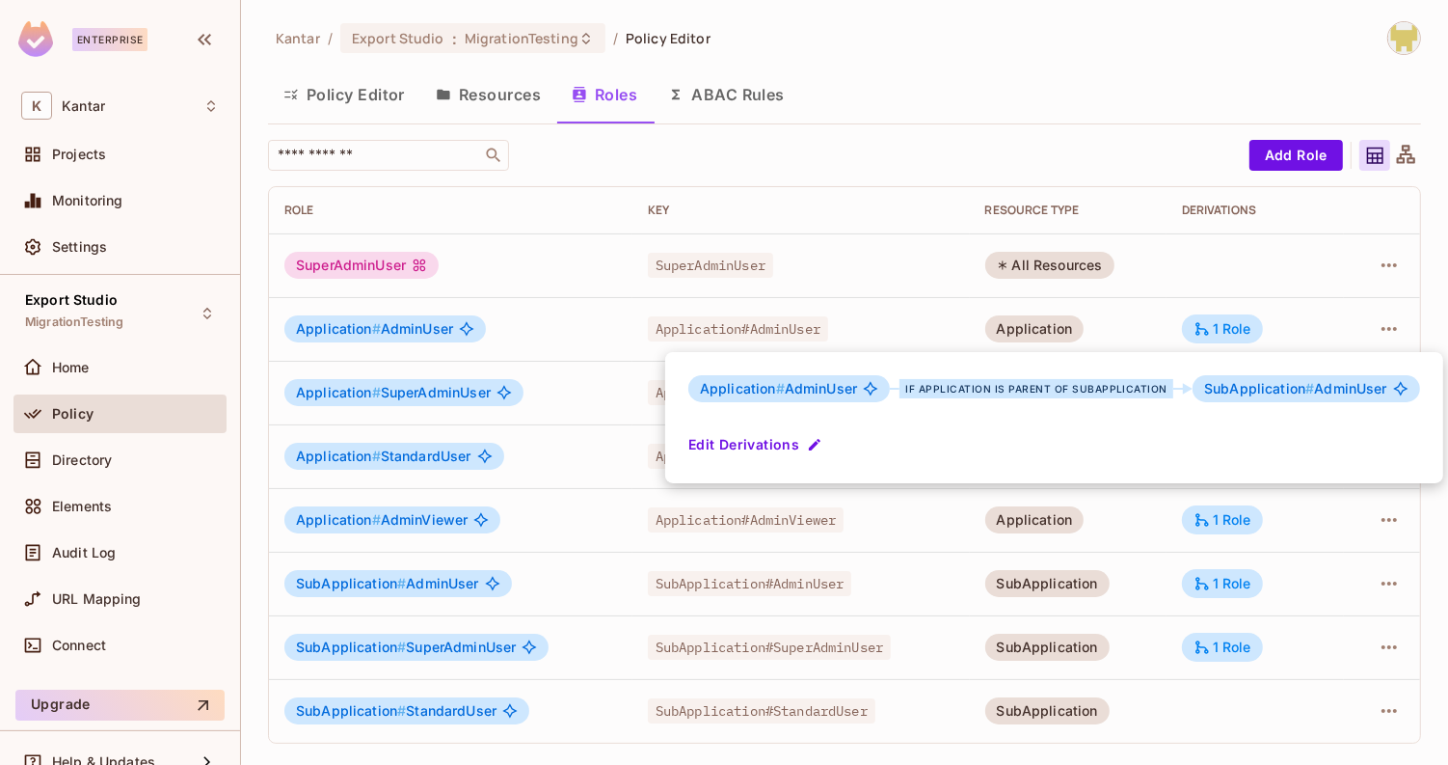
click at [1154, 310] on div at bounding box center [724, 382] width 1448 height 765
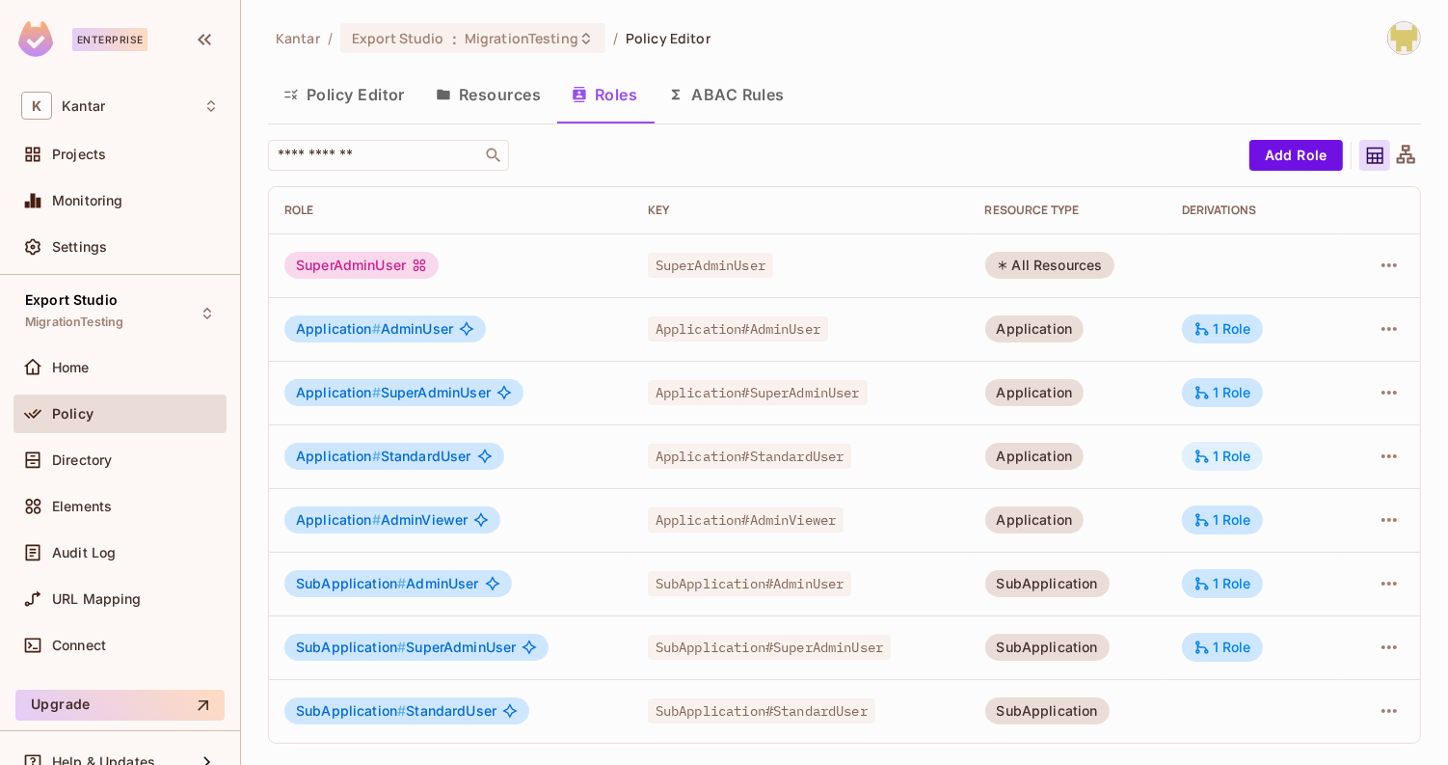
click at [1226, 450] on div "1 Role" at bounding box center [1223, 455] width 58 height 17
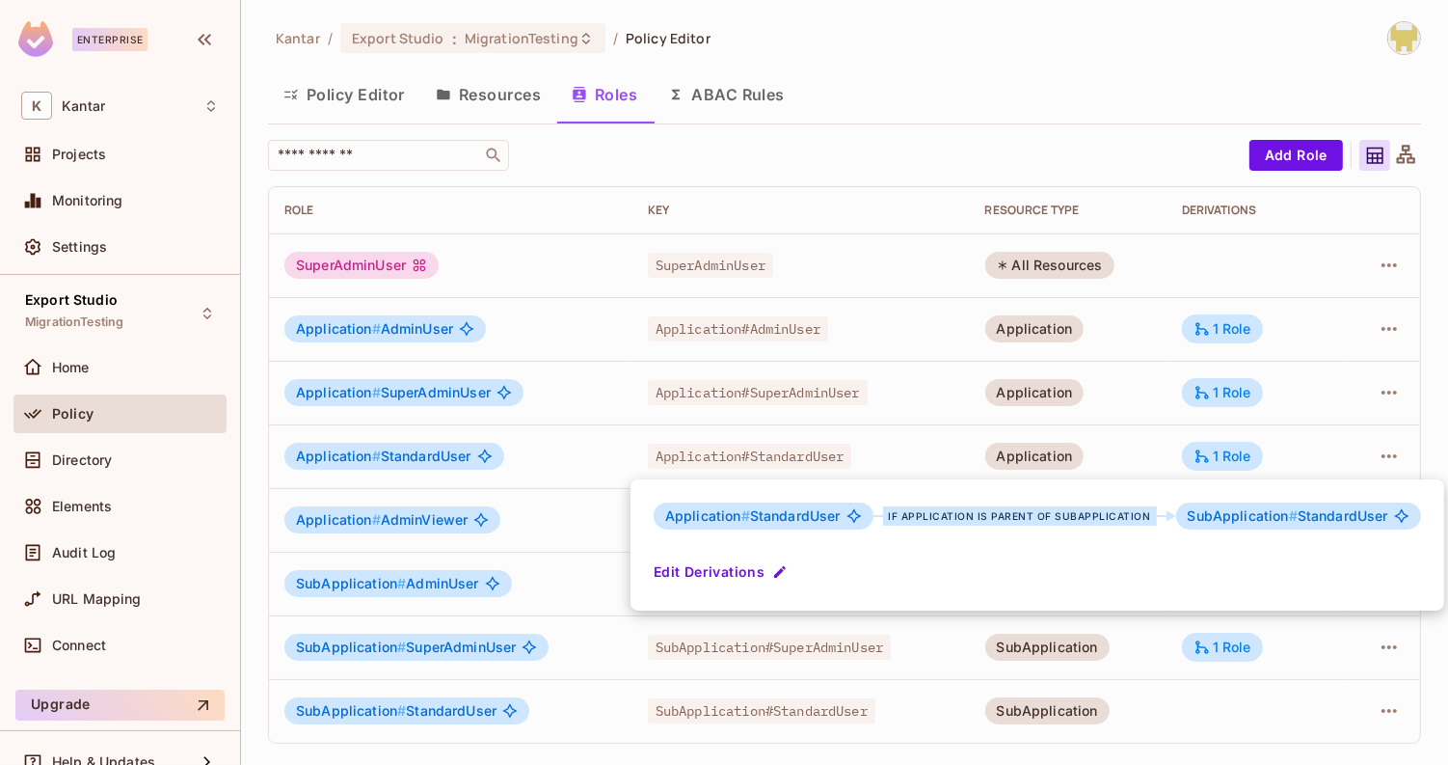
click at [1150, 453] on div at bounding box center [724, 382] width 1448 height 765
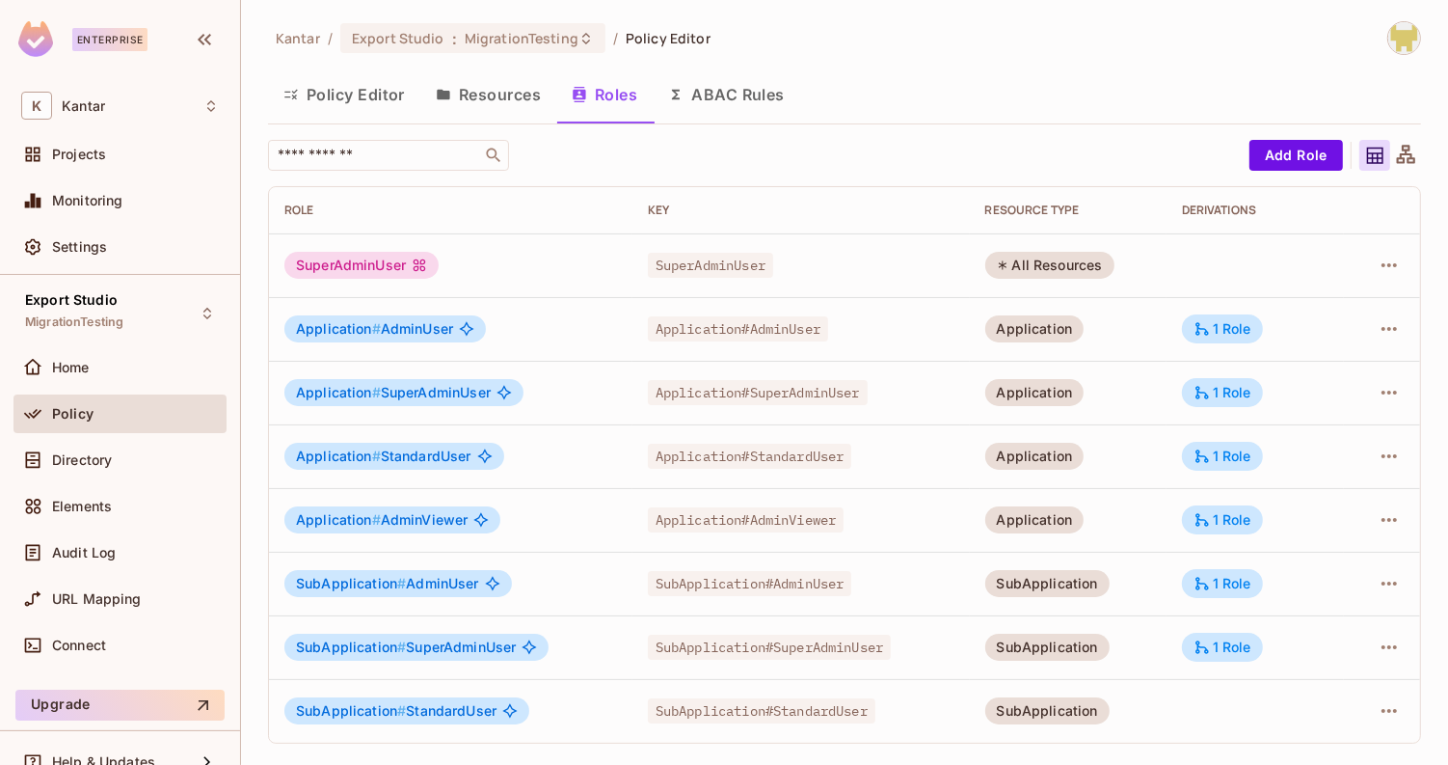
click at [744, 39] on div "Kantar / Export Studio : MigrationTesting / Policy Editor" at bounding box center [844, 38] width 1153 height 34
click at [762, 39] on div "Kantar / Export Studio : MigrationTesting / Policy Editor" at bounding box center [844, 38] width 1153 height 34
click at [912, 100] on div "Policy Editor Resources Roles ABAC Rules" at bounding box center [844, 94] width 1153 height 48
click at [926, 104] on div "Policy Editor Resources Roles ABAC Rules" at bounding box center [844, 94] width 1153 height 48
click at [905, 94] on div "Policy Editor Resources Roles ABAC Rules" at bounding box center [844, 94] width 1153 height 48
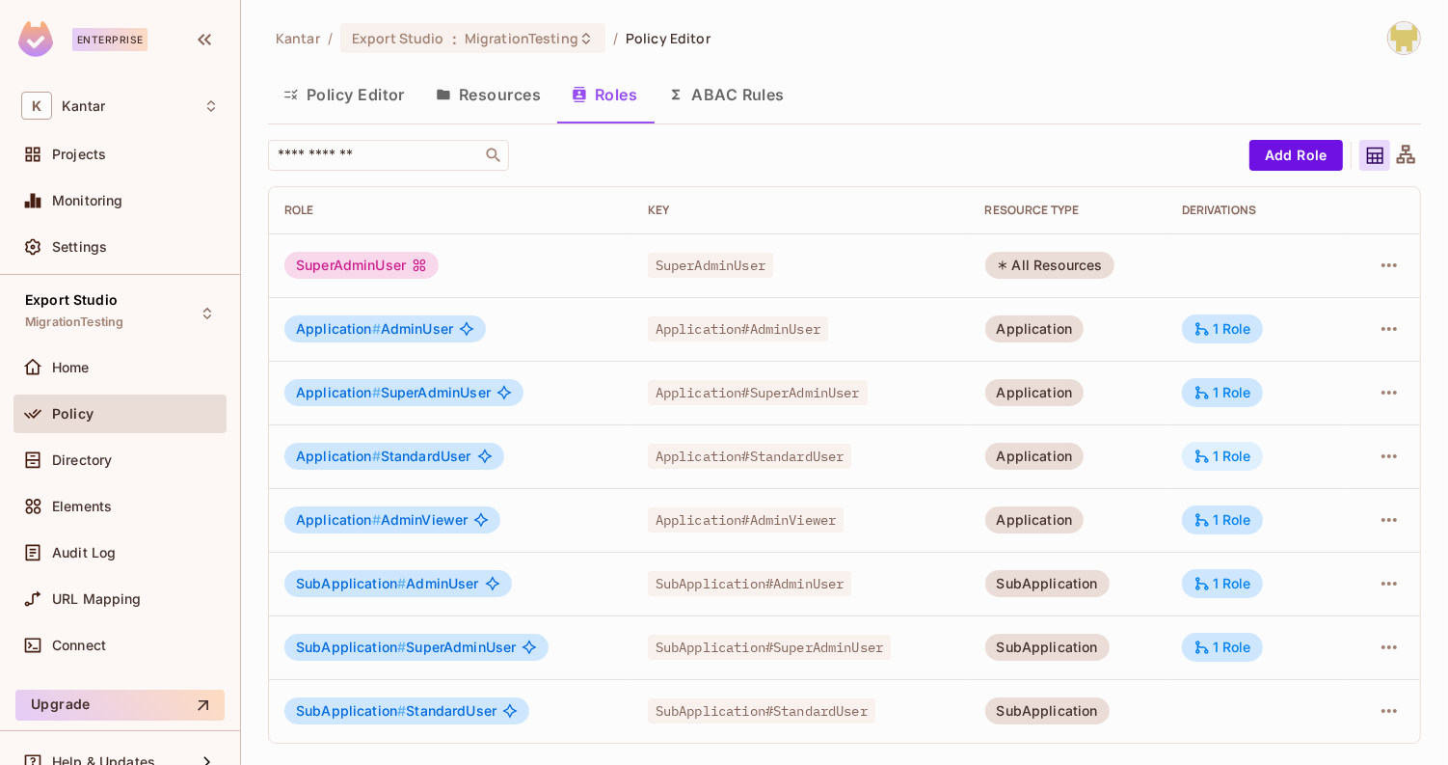
click at [1231, 453] on div "1 Role" at bounding box center [1223, 455] width 58 height 17
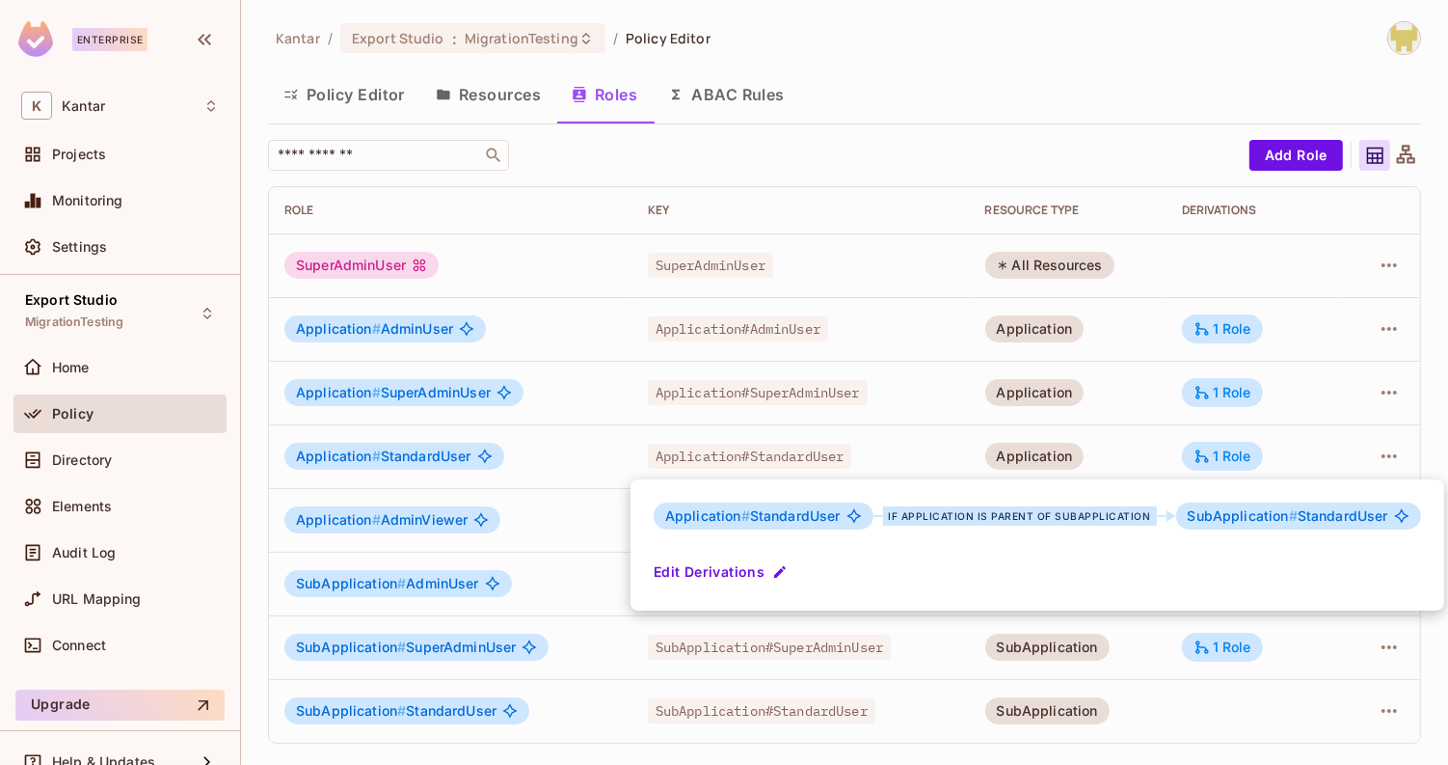
click at [1309, 470] on div at bounding box center [724, 382] width 1448 height 765
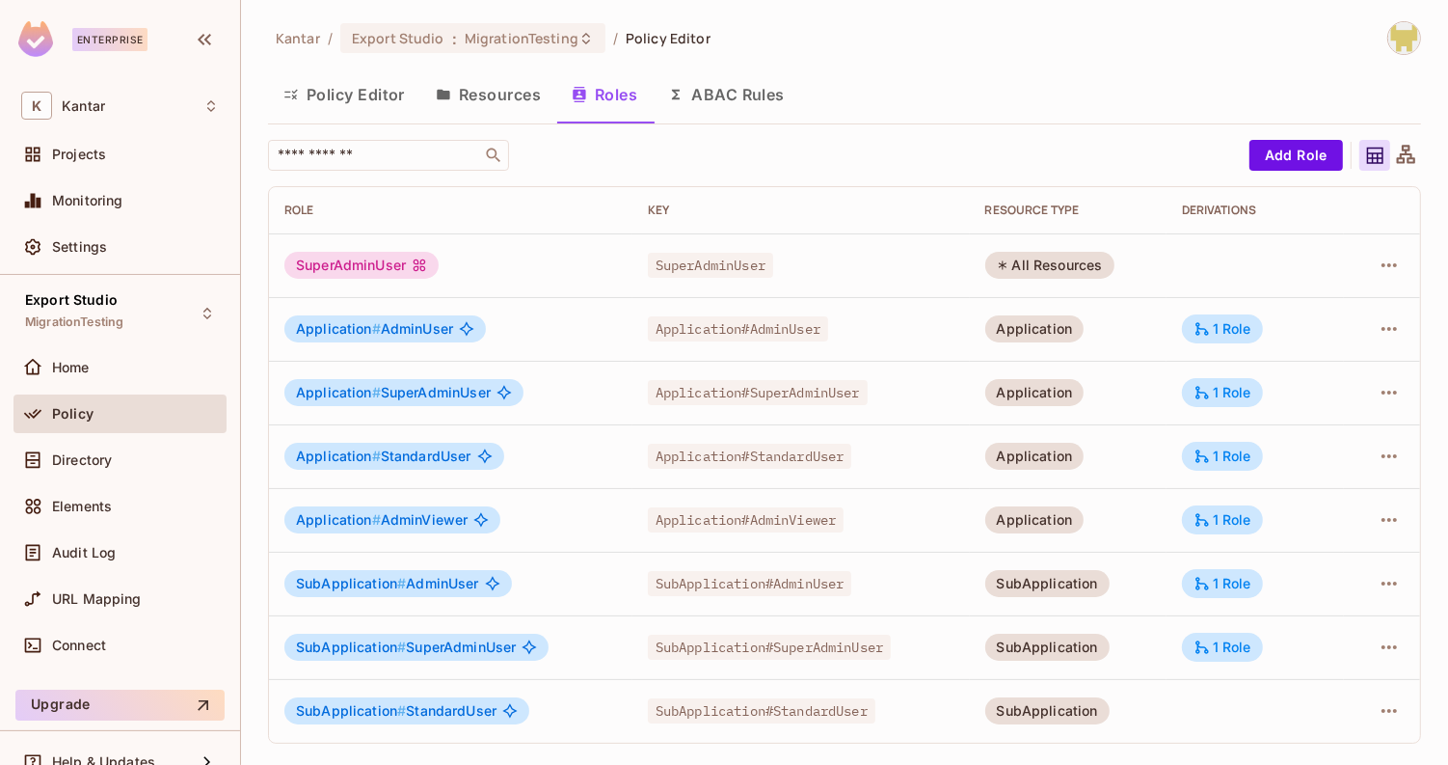
click at [1200, 719] on td at bounding box center [1256, 711] width 178 height 64
click at [1384, 702] on icon "button" at bounding box center [1389, 710] width 23 height 23
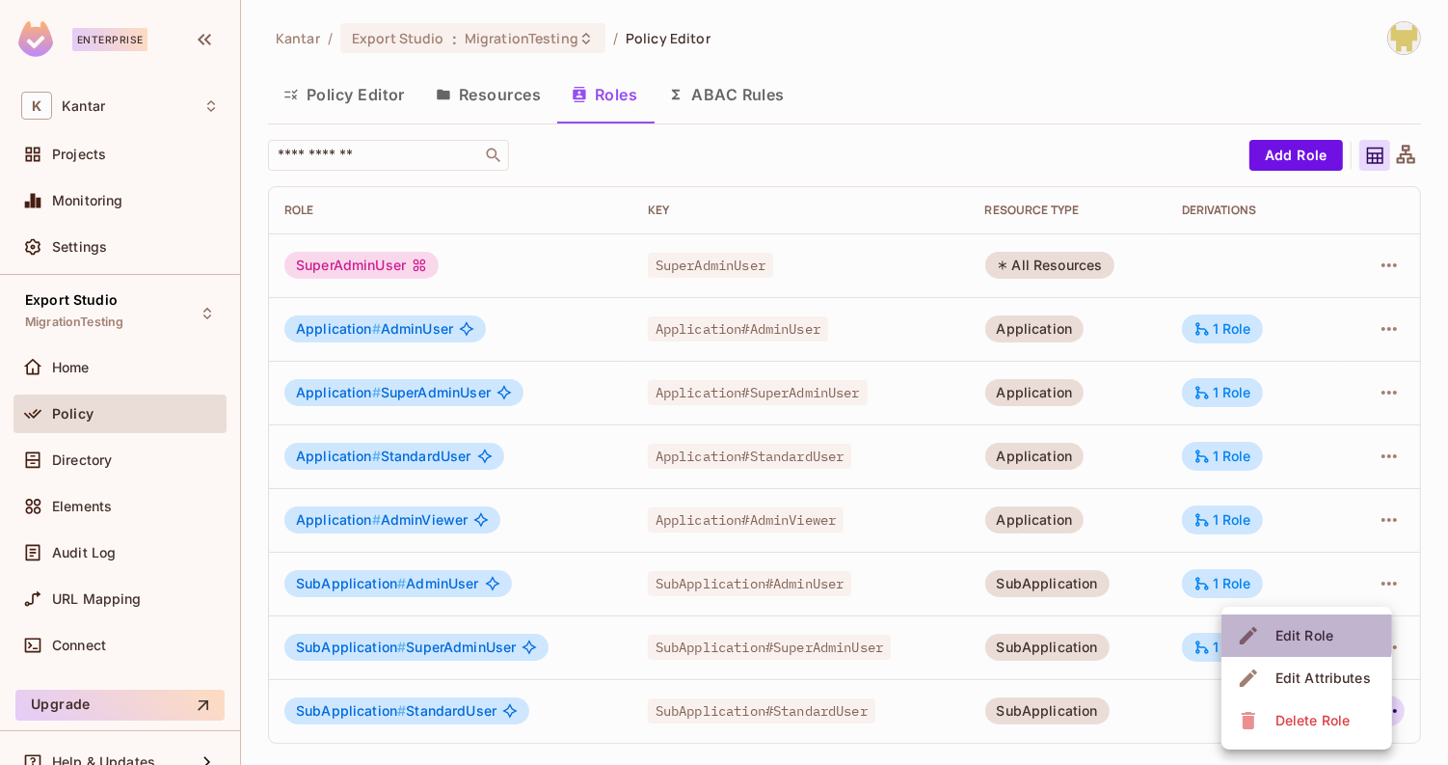
click at [1283, 628] on div "Edit Role" at bounding box center [1304, 635] width 58 height 19
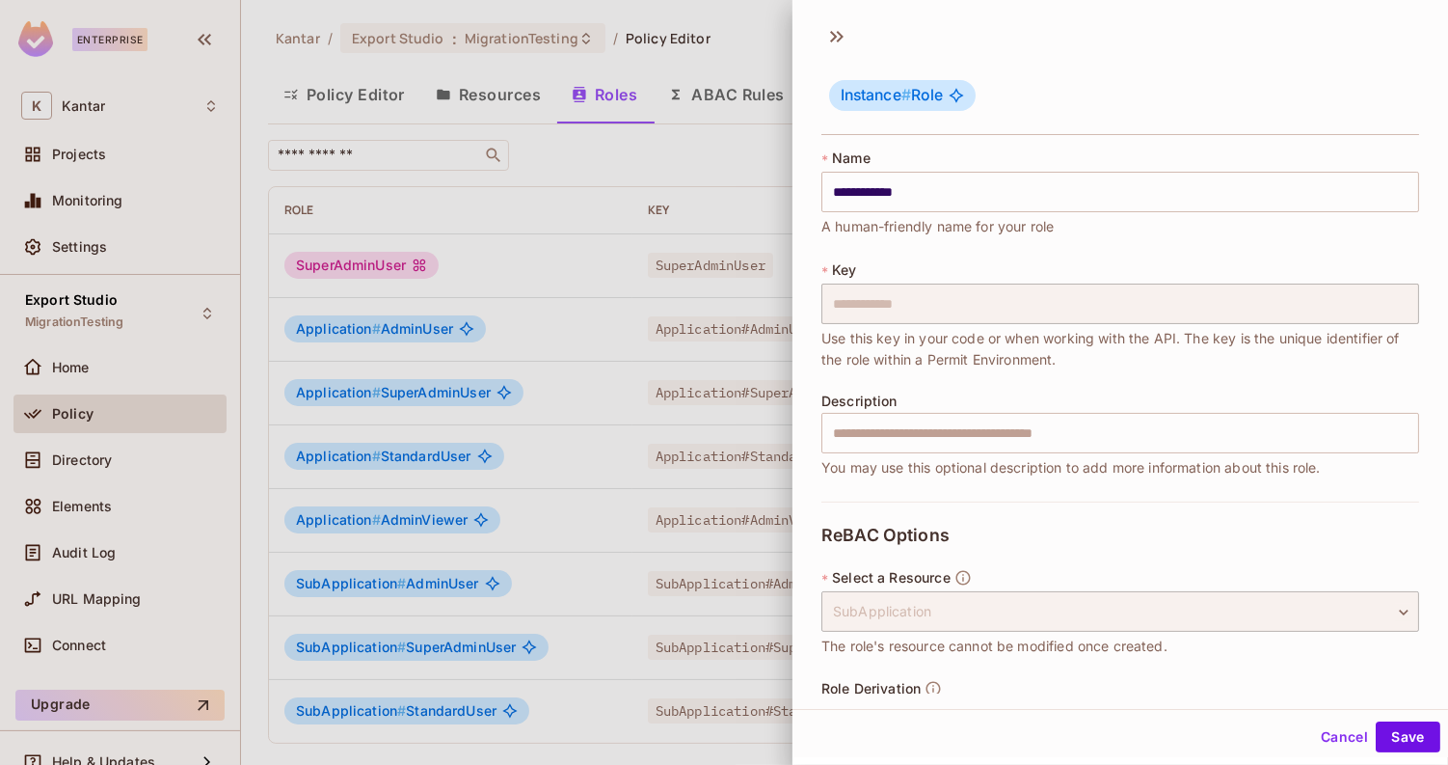
scroll to position [70, 0]
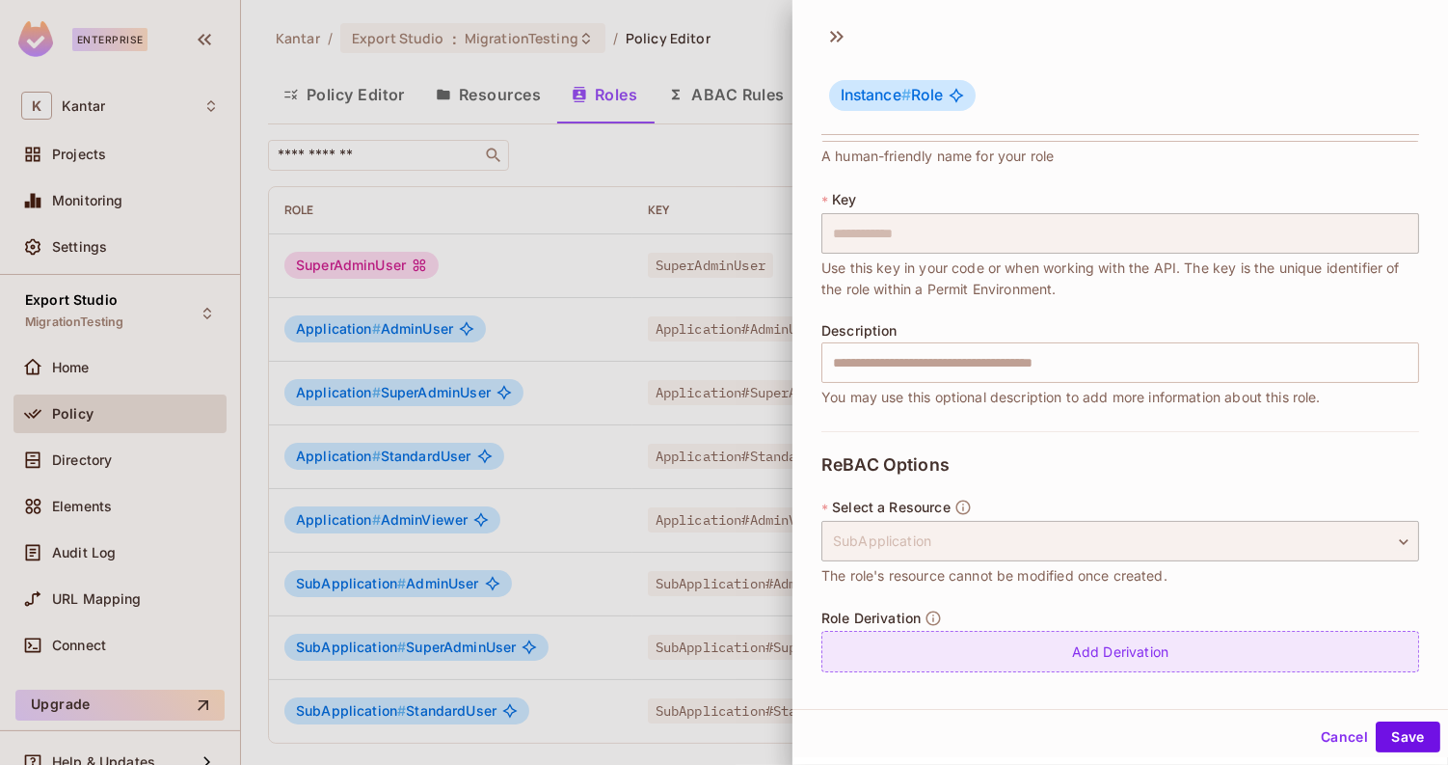
click at [1219, 642] on div "Add Derivation" at bounding box center [1120, 651] width 598 height 41
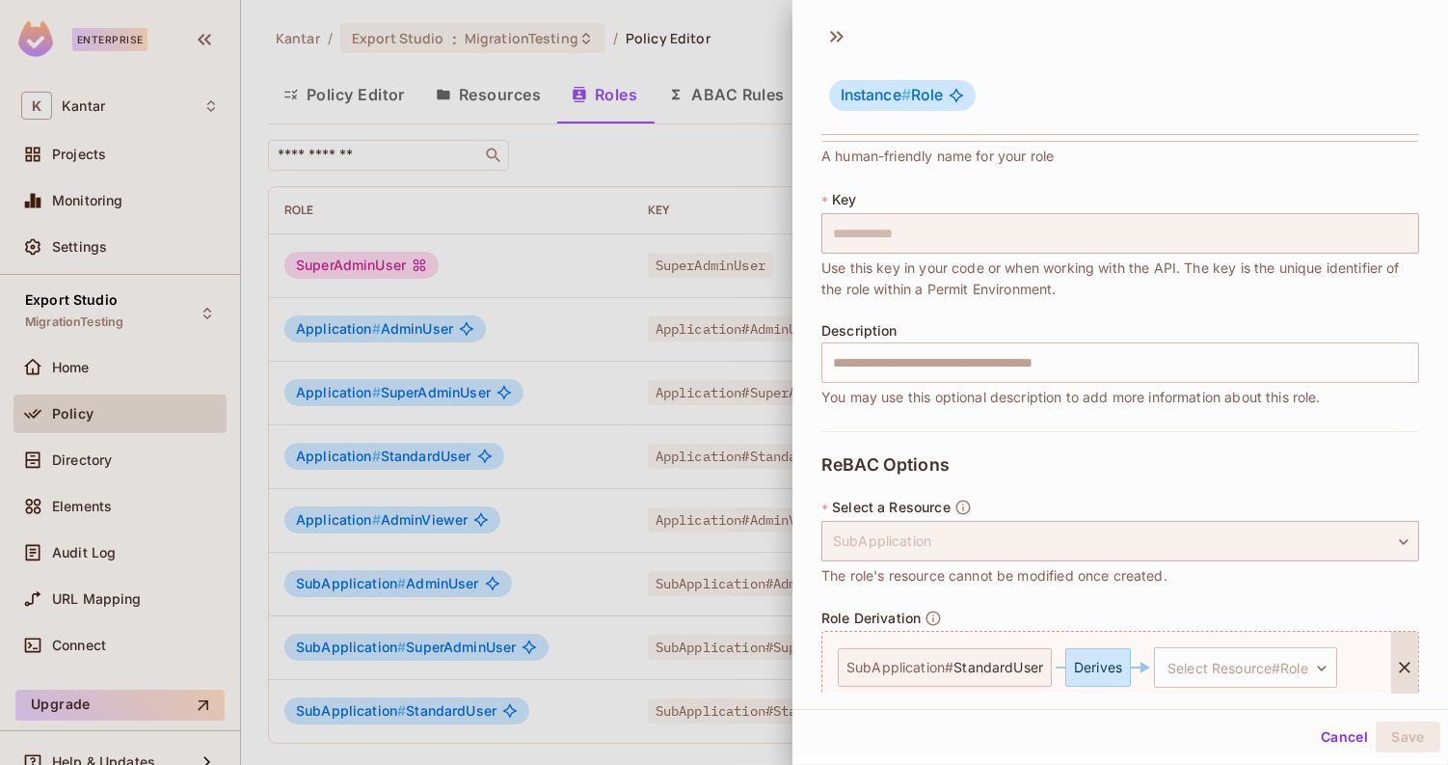
scroll to position [151, 0]
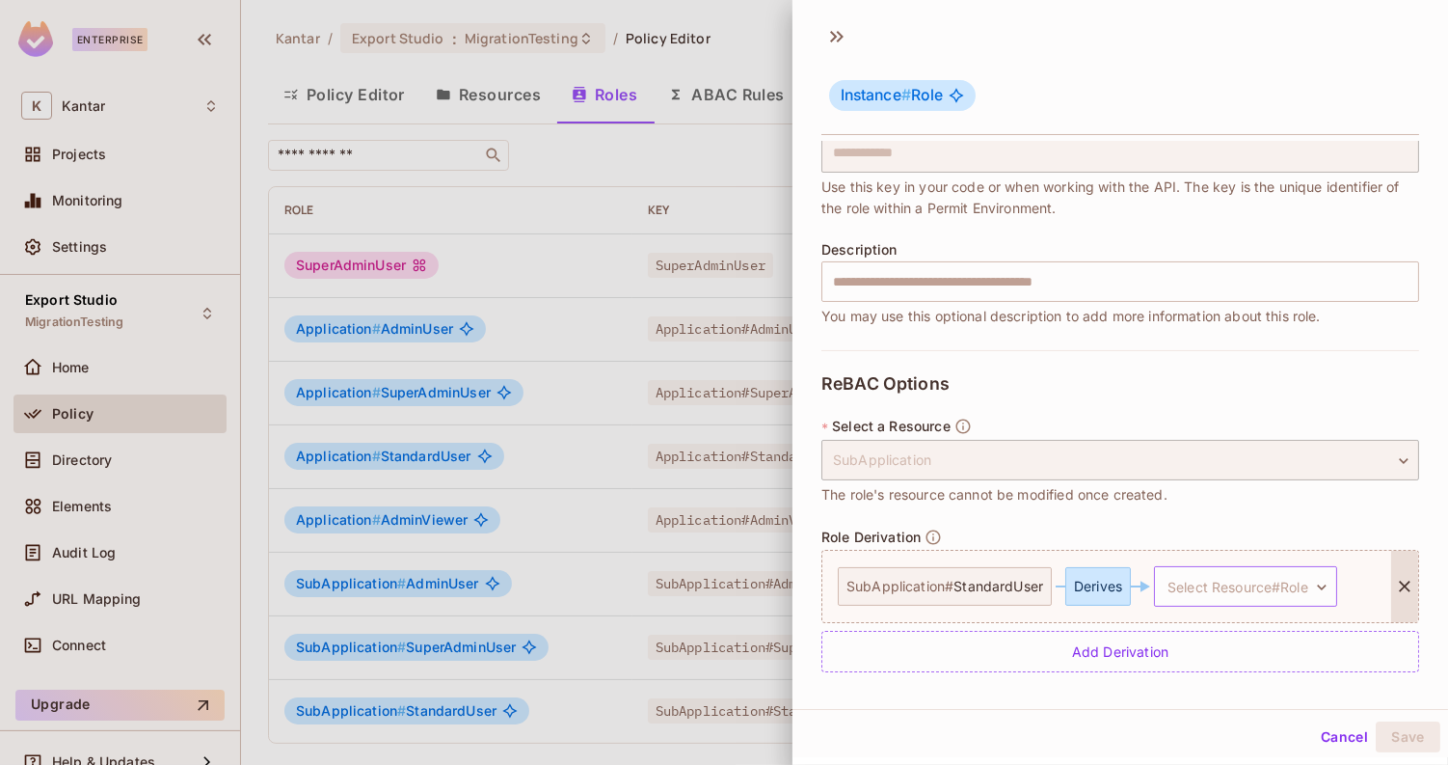
click at [1219, 577] on body "**********" at bounding box center [724, 382] width 1448 height 765
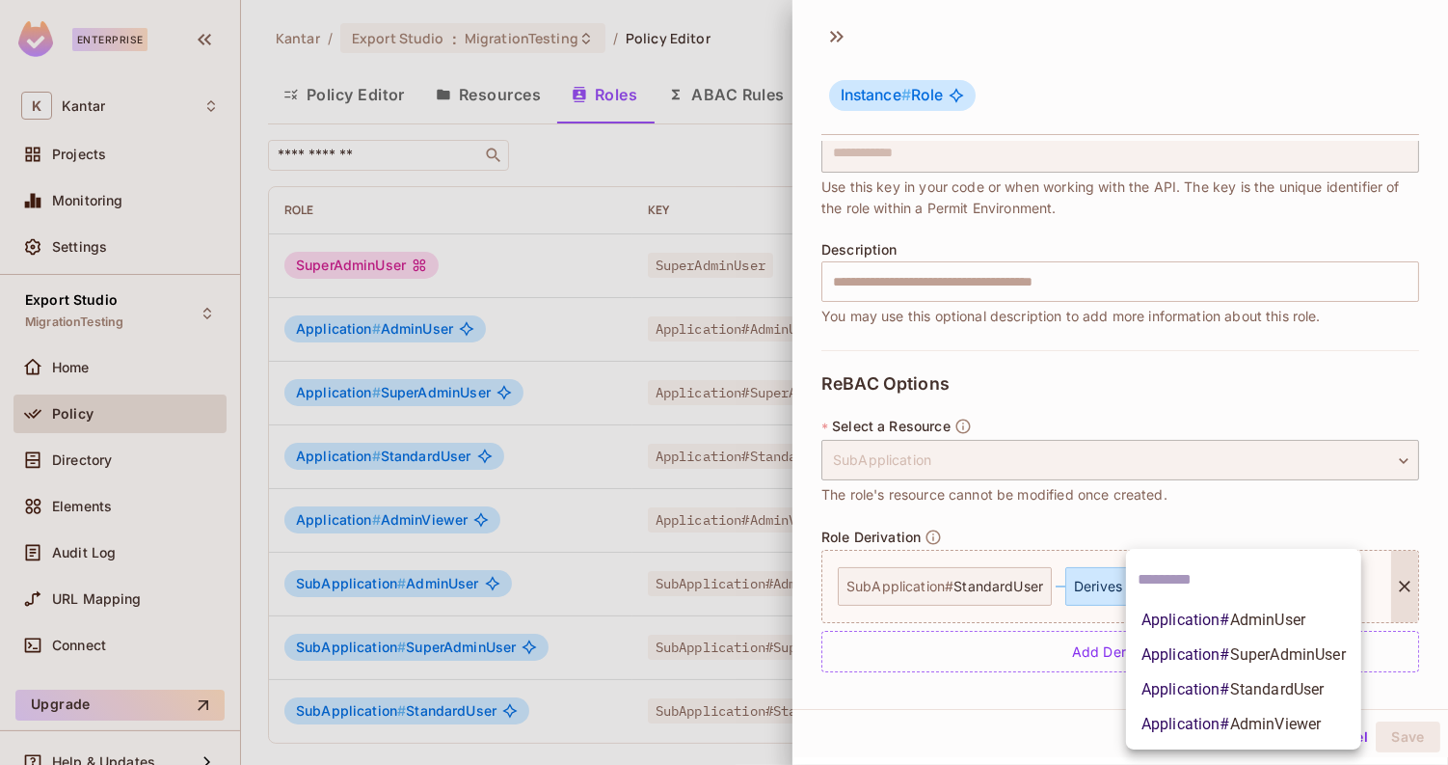
click at [1221, 692] on span "Application # StandardUser" at bounding box center [1232, 689] width 183 height 23
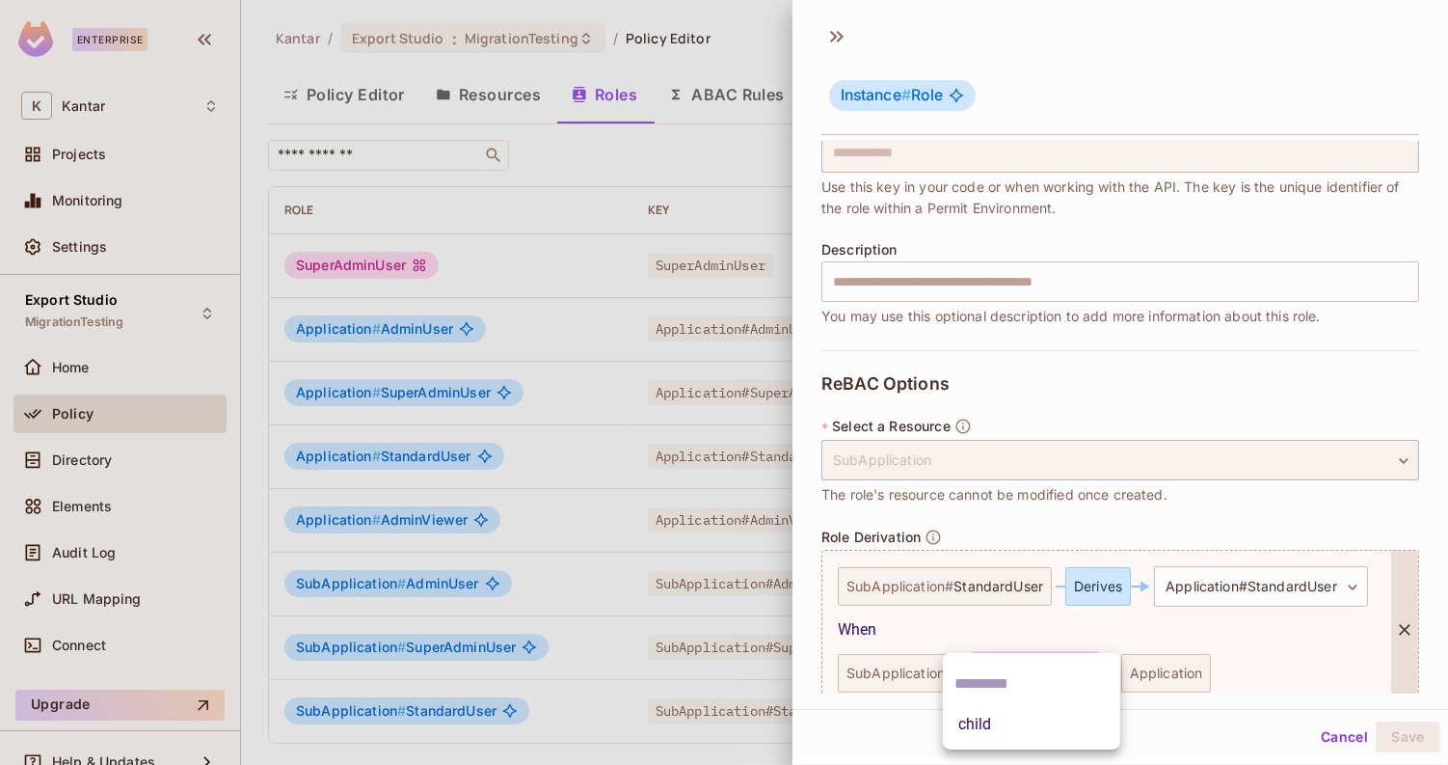
click at [1035, 665] on body "**********" at bounding box center [724, 382] width 1448 height 765
click at [999, 711] on li "child" at bounding box center [1031, 724] width 177 height 35
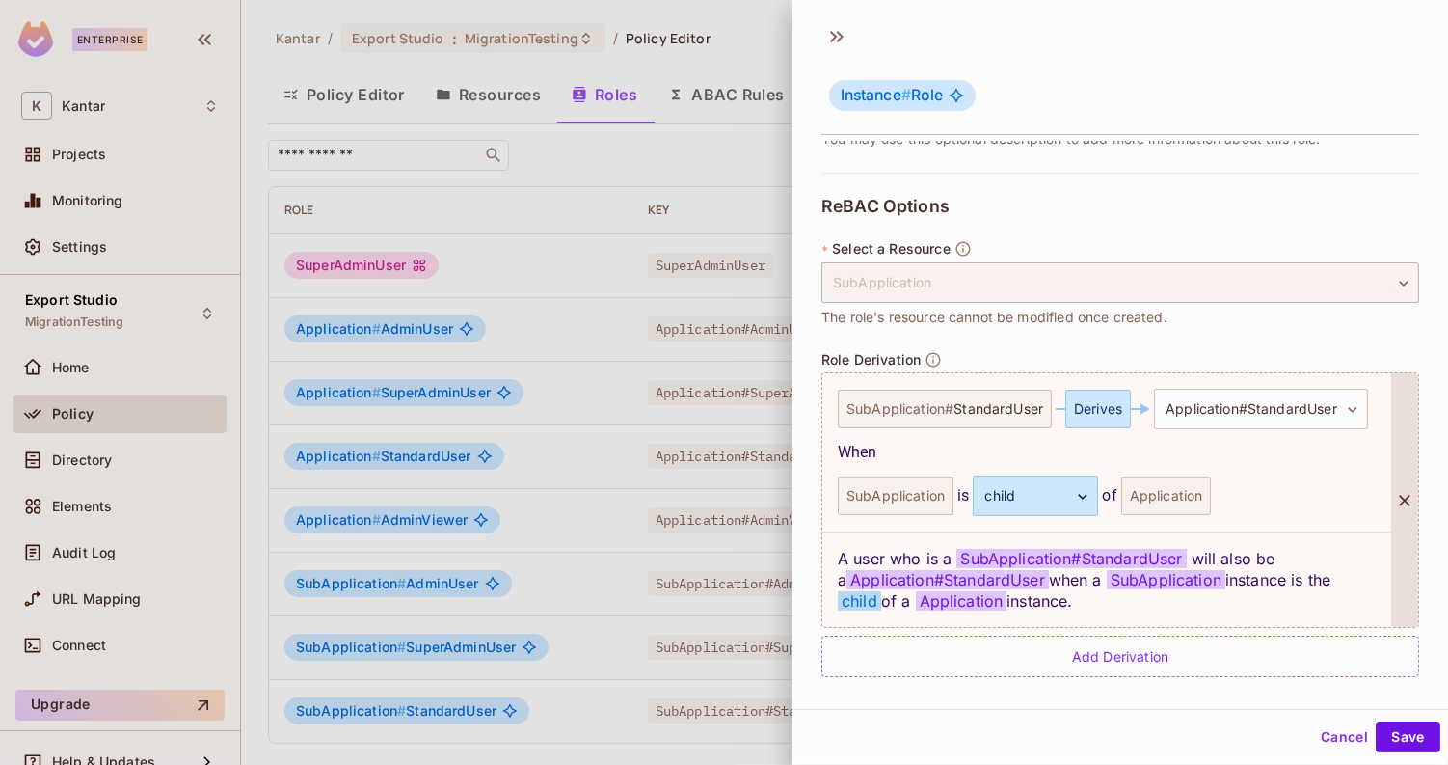
scroll to position [333, 0]
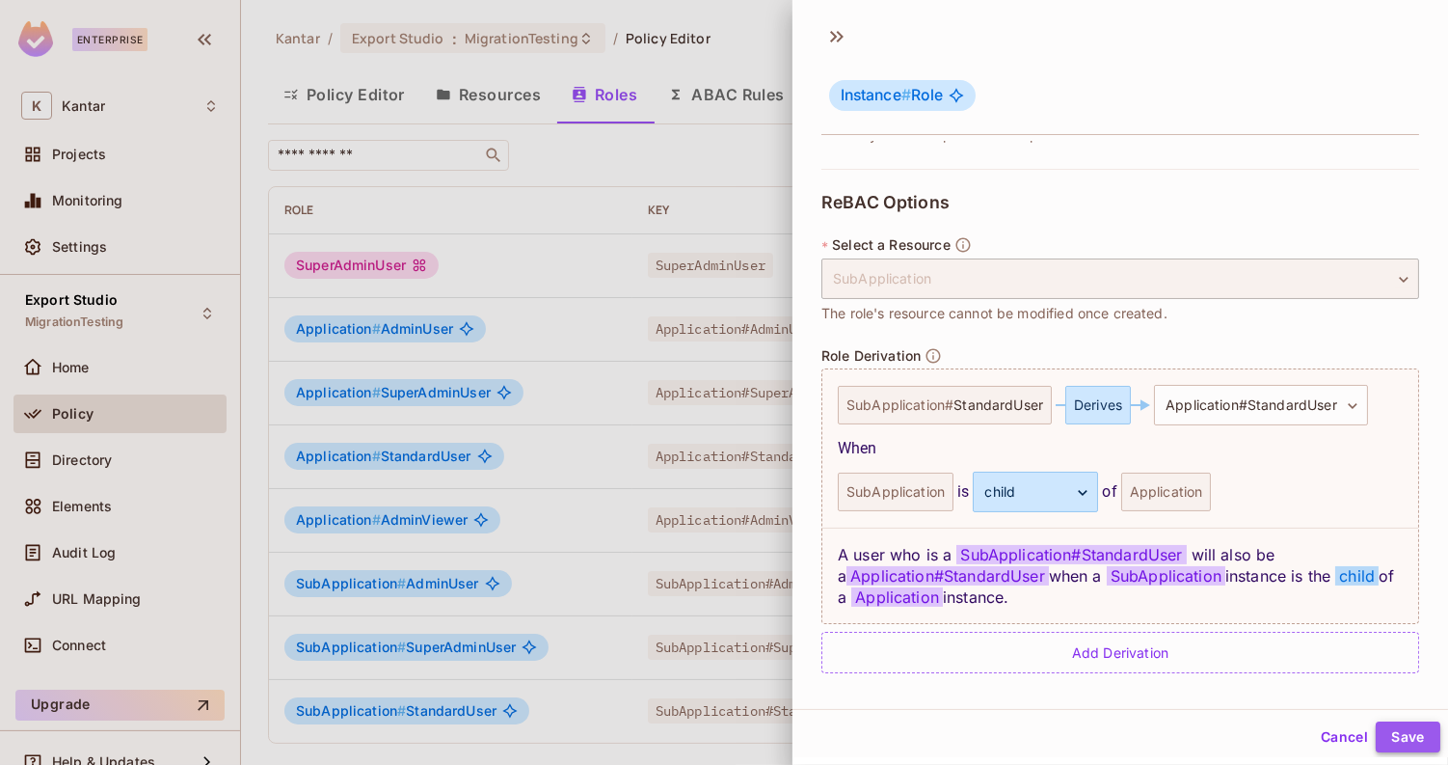
click at [1402, 735] on button "Save" at bounding box center [1408, 736] width 65 height 31
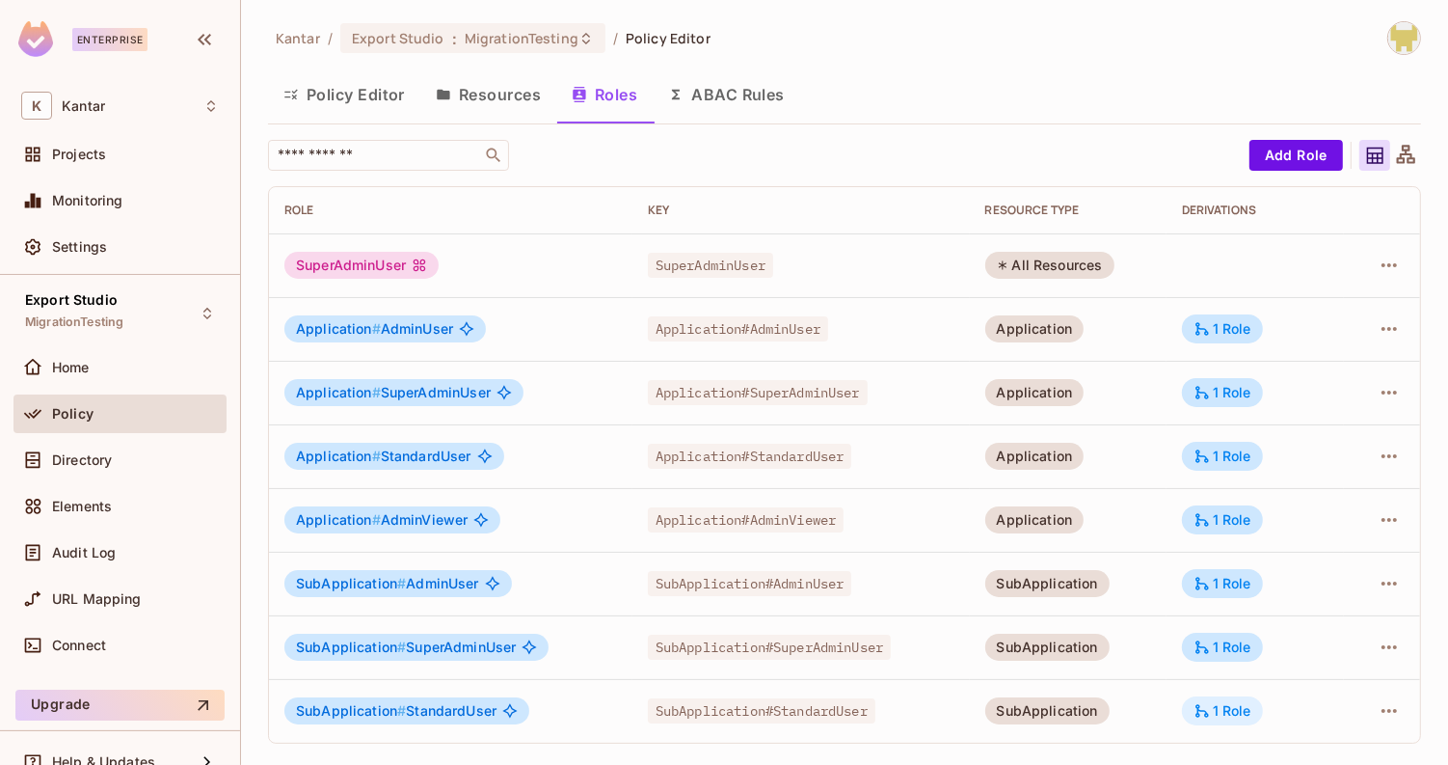
click at [1210, 702] on icon at bounding box center [1202, 710] width 17 height 17
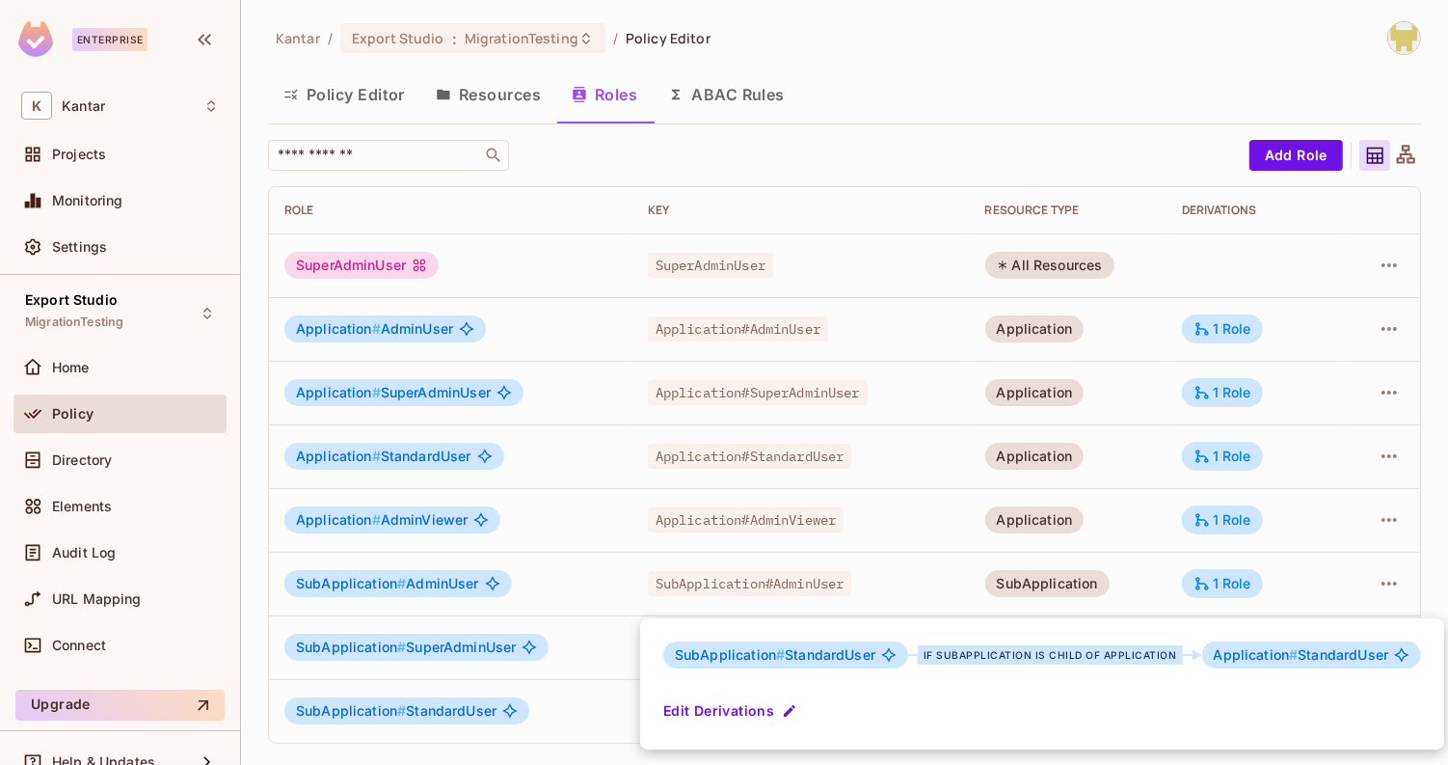
click at [1349, 539] on div at bounding box center [724, 382] width 1448 height 765
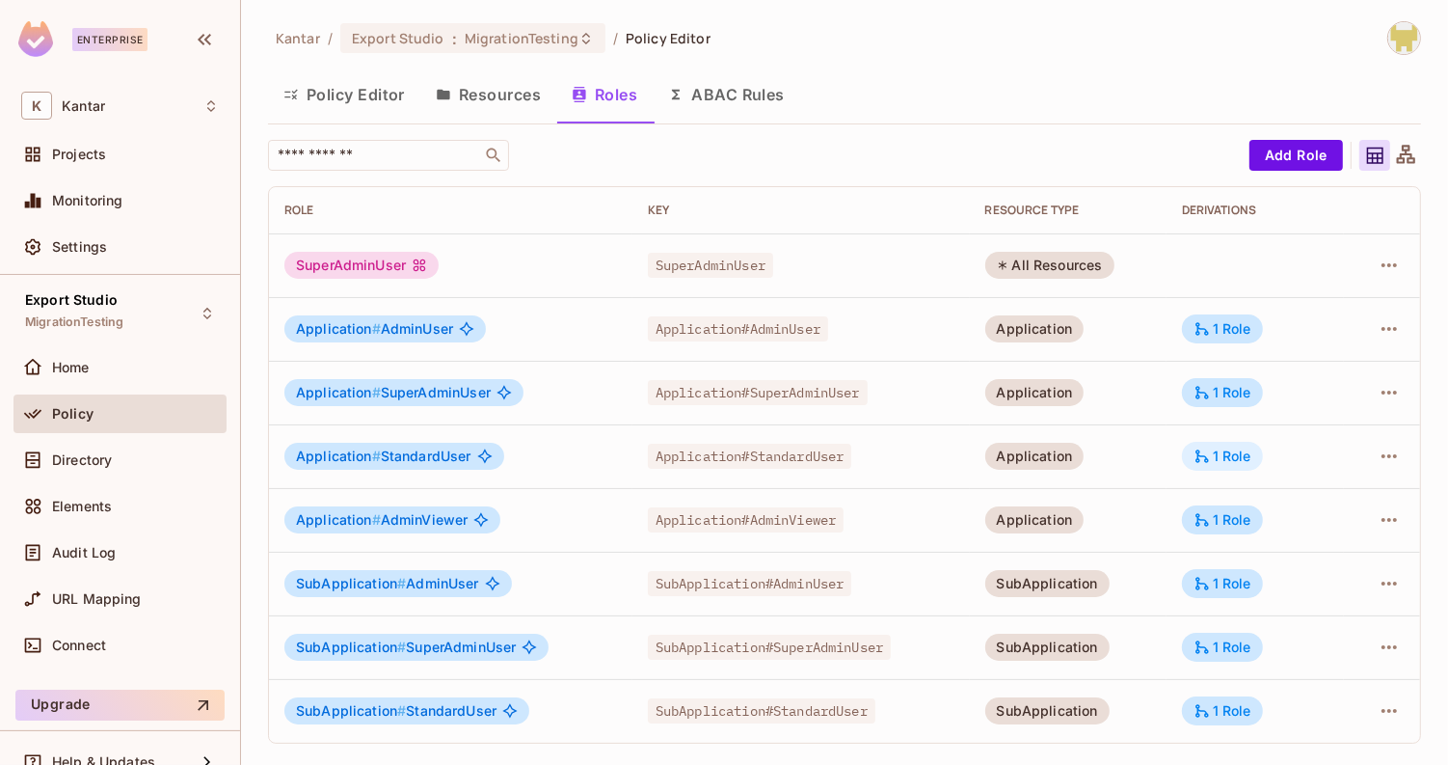
click at [1221, 458] on div "1 Role" at bounding box center [1223, 455] width 58 height 17
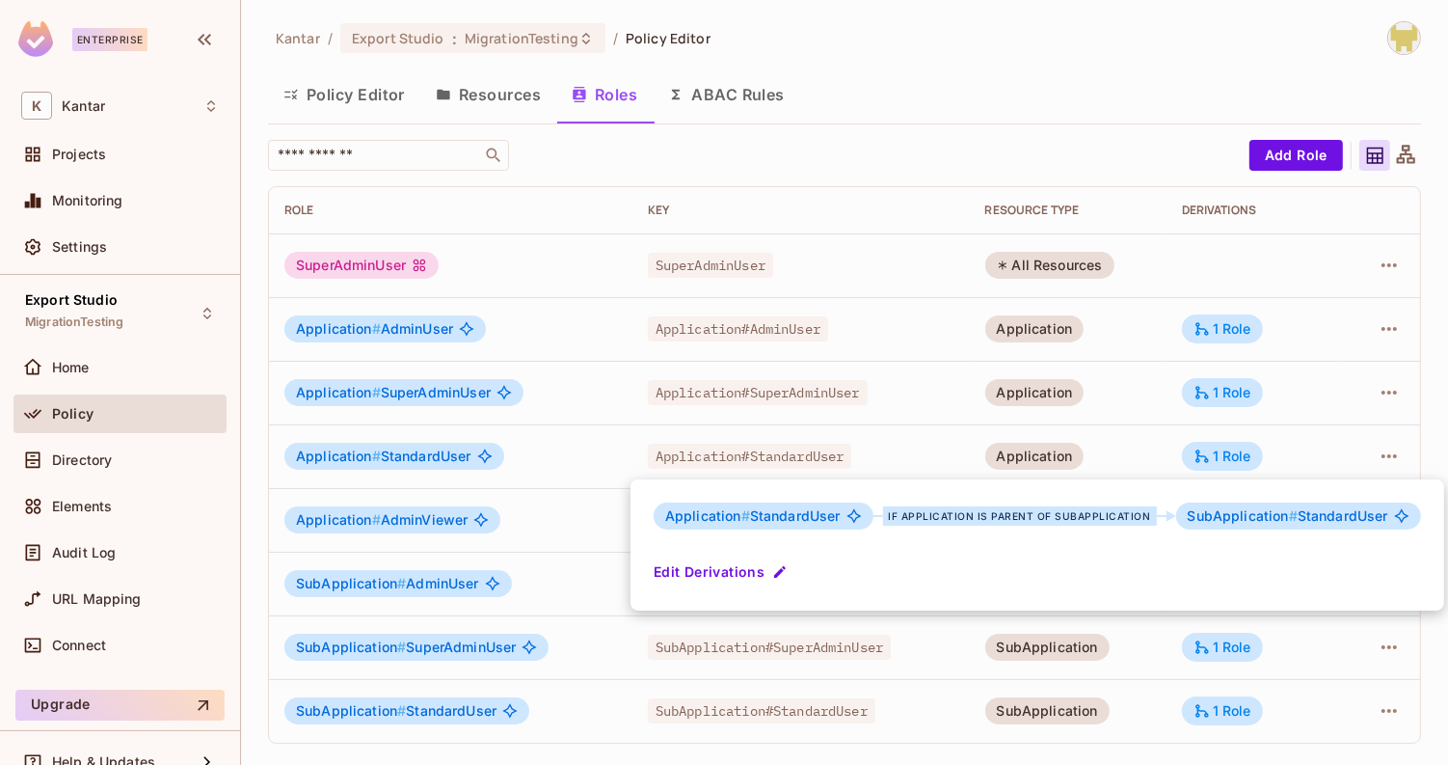
click at [1310, 438] on div at bounding box center [724, 382] width 1448 height 765
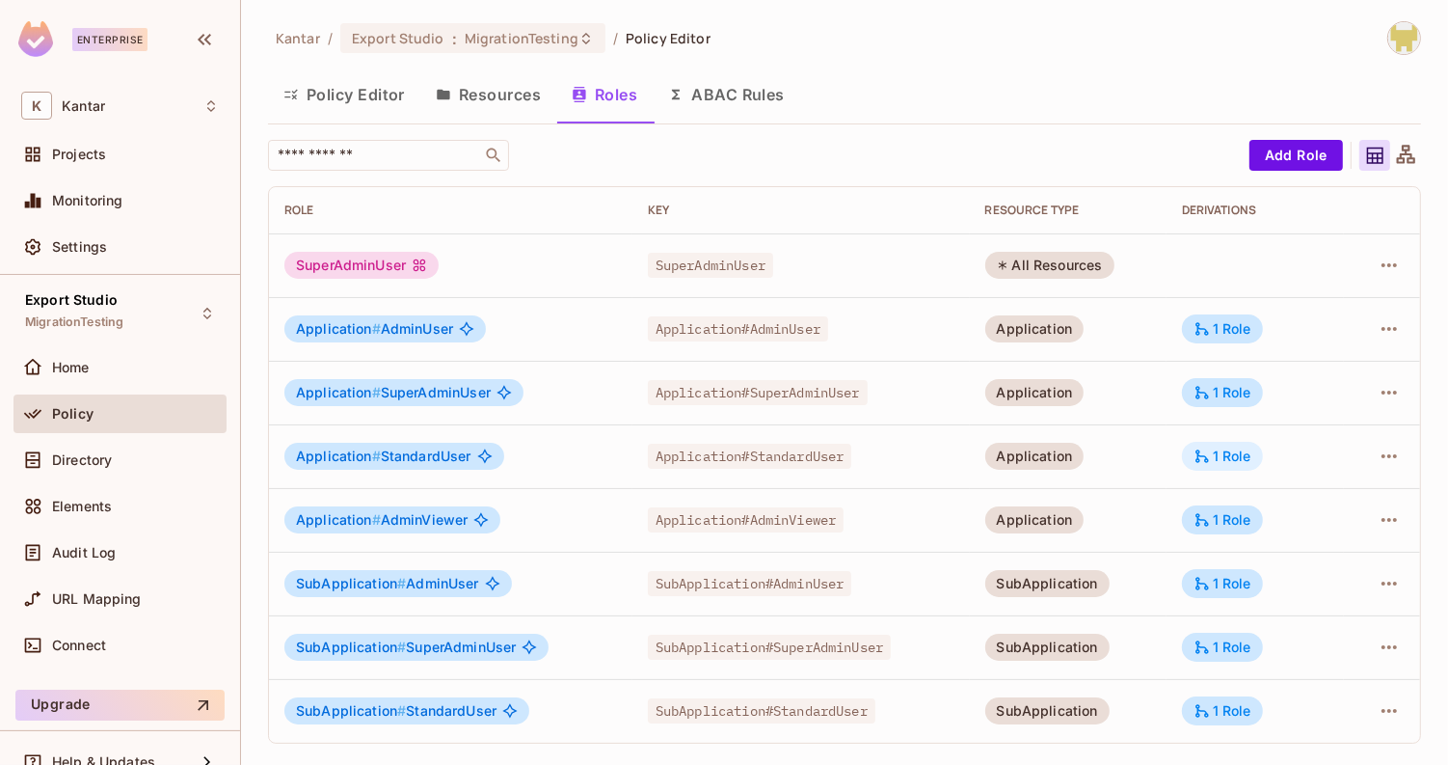
click at [1208, 469] on div "1 Role" at bounding box center [1222, 456] width 81 height 29
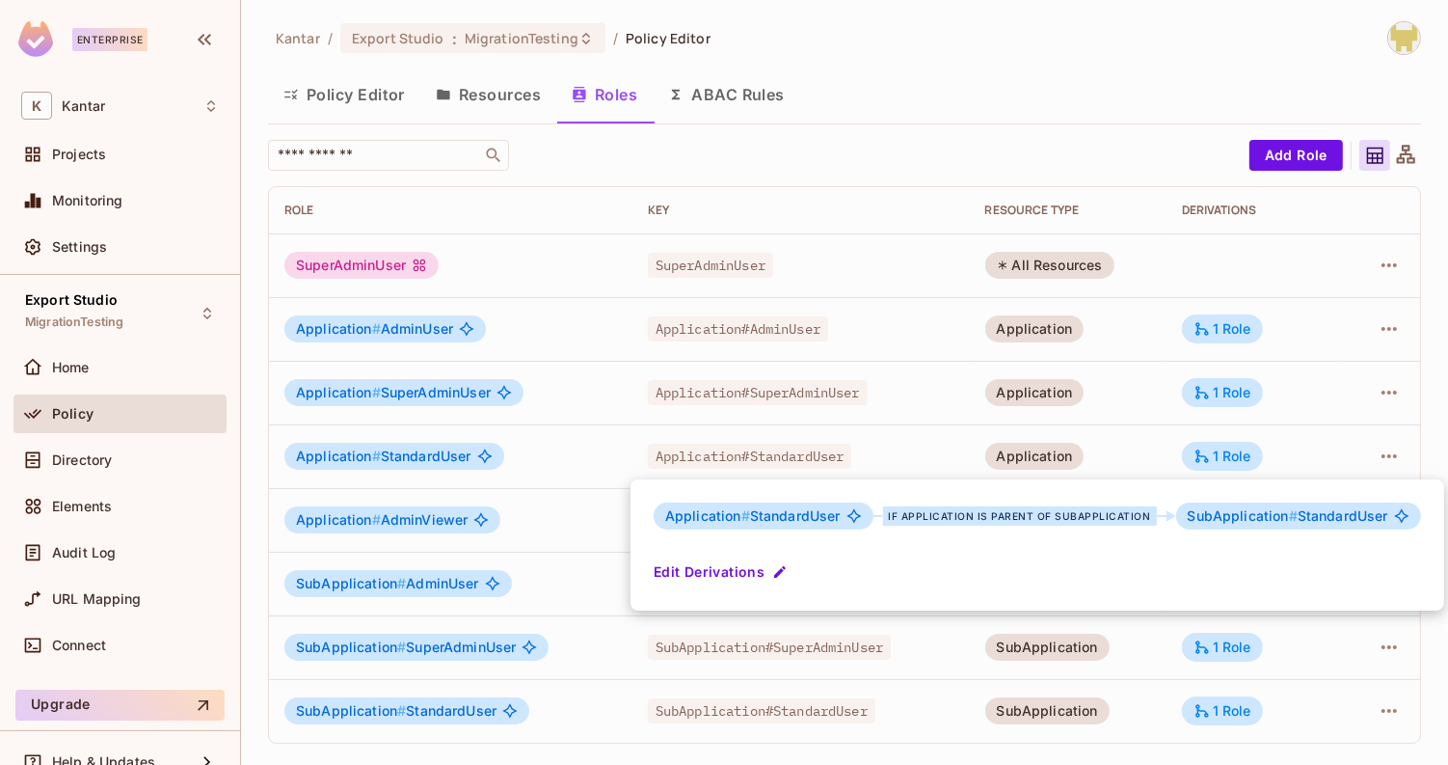
click at [1167, 462] on div at bounding box center [724, 382] width 1448 height 765
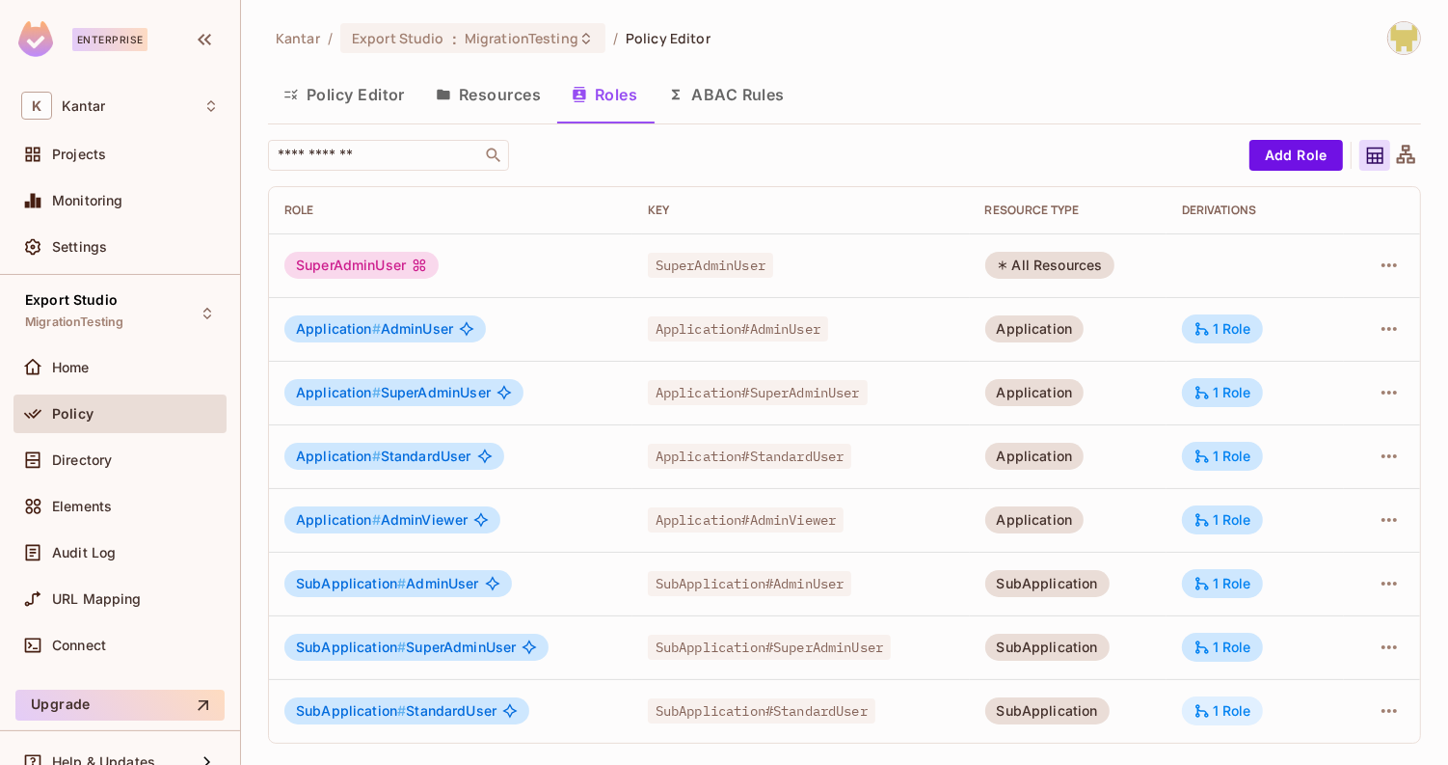
click at [1223, 716] on div "1 Role" at bounding box center [1223, 710] width 58 height 17
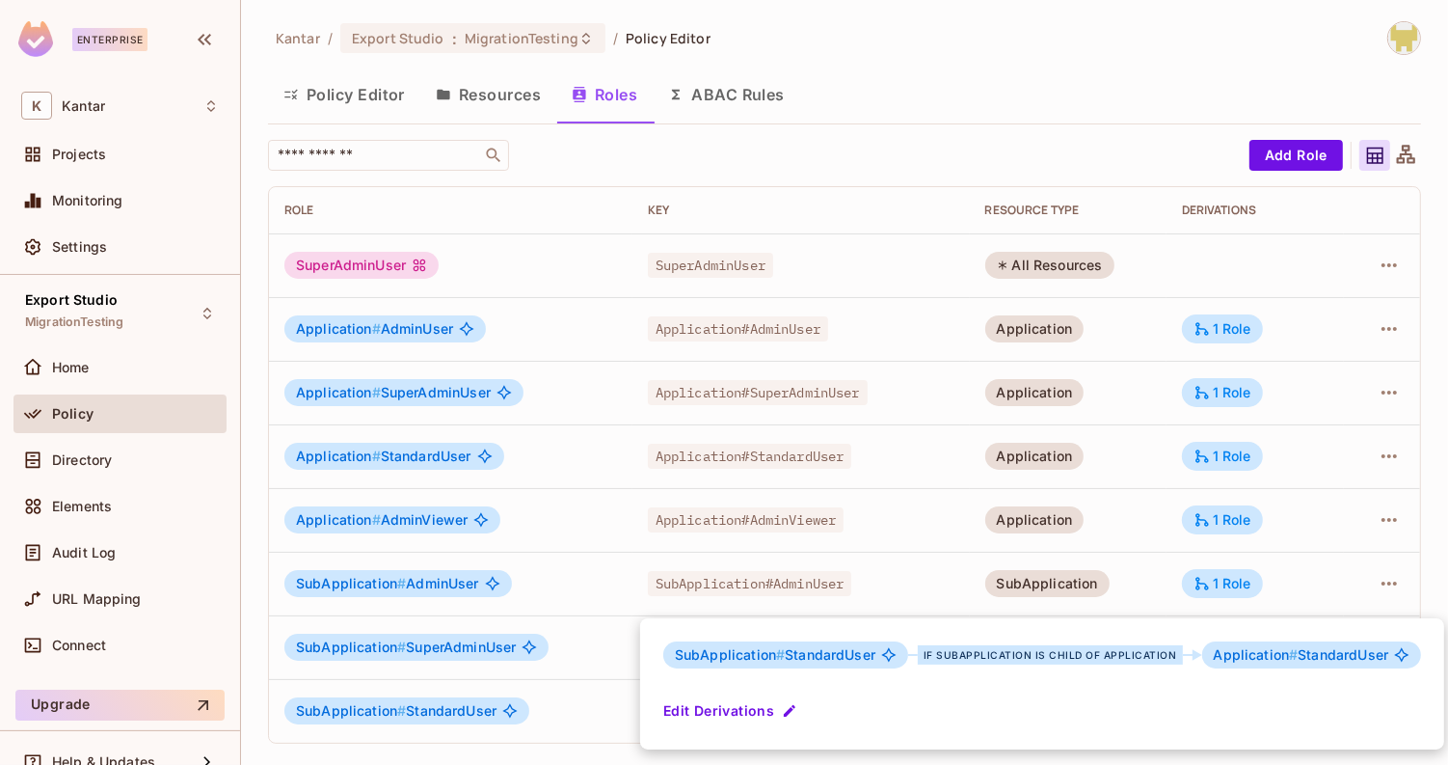
click at [1336, 597] on div at bounding box center [724, 382] width 1448 height 765
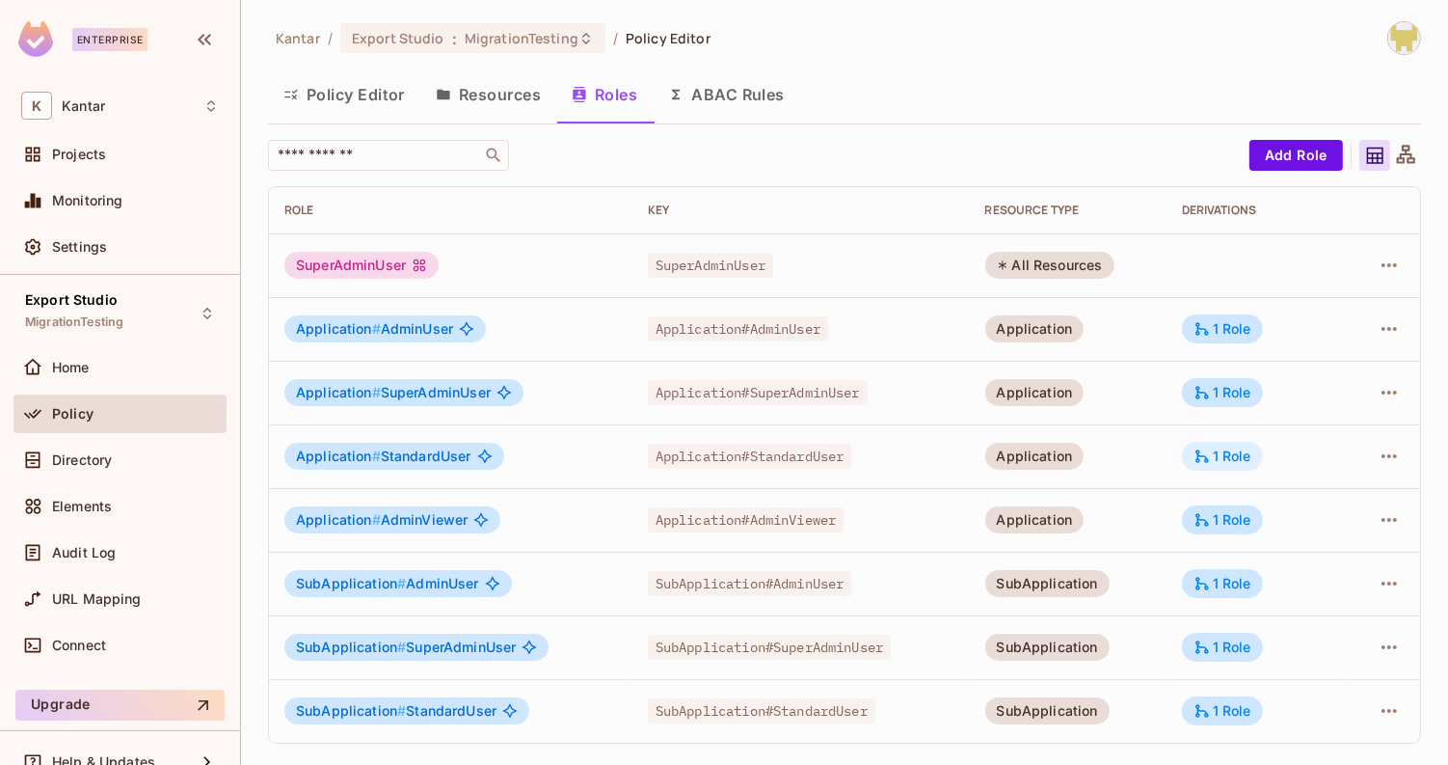
click at [1230, 460] on div "1 Role" at bounding box center [1223, 455] width 58 height 17
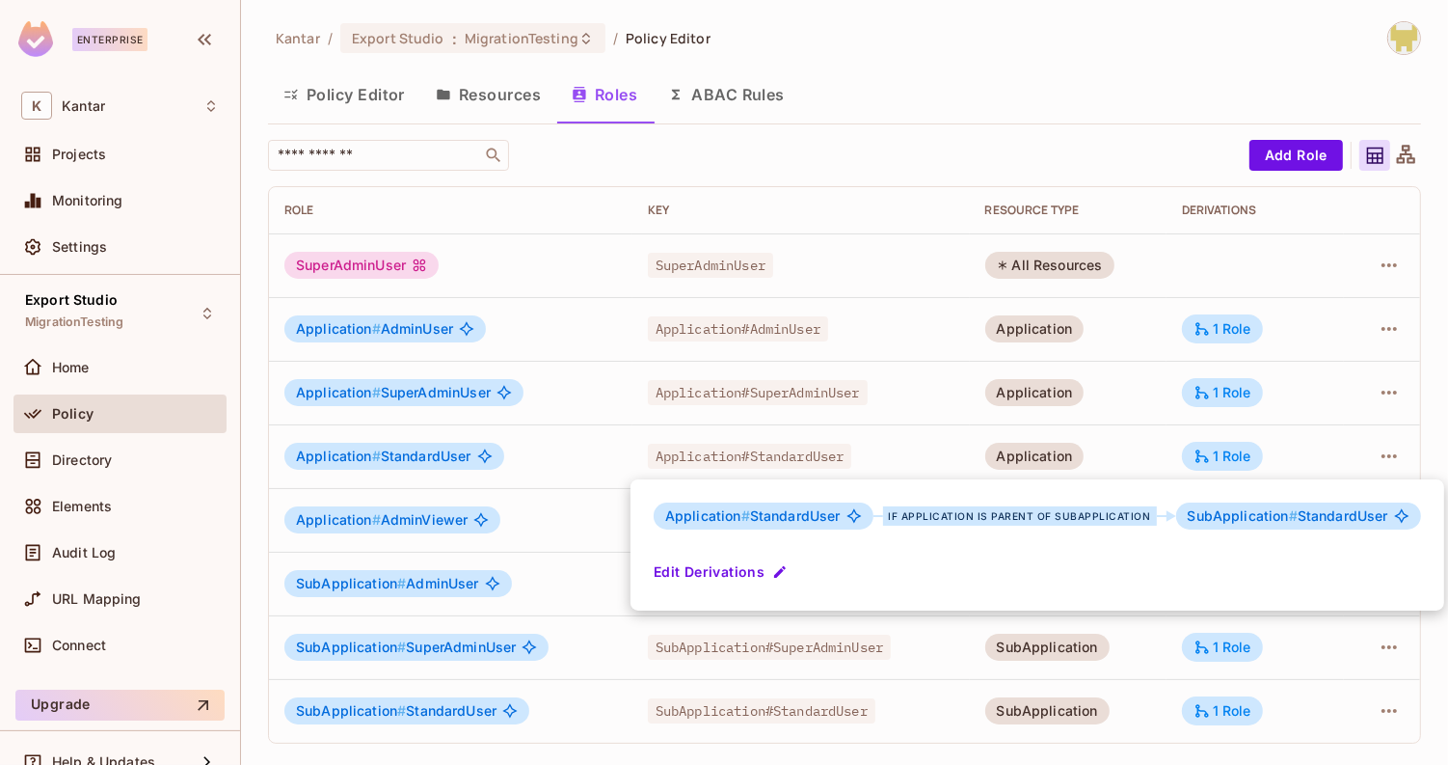
click at [1286, 460] on div at bounding box center [724, 382] width 1448 height 765
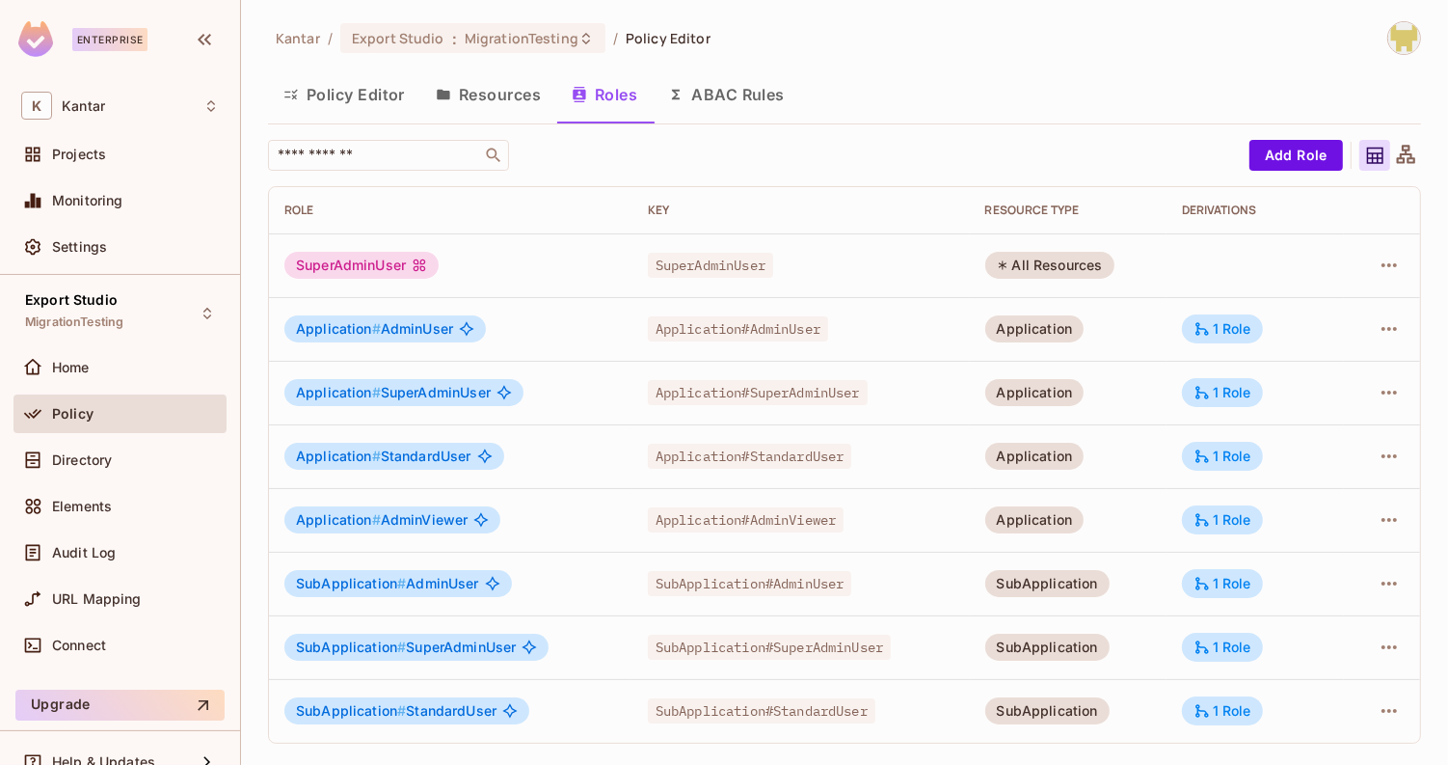
click at [1041, 82] on div "Policy Editor Resources Roles ABAC Rules" at bounding box center [844, 94] width 1153 height 48
click at [1231, 459] on div "1 Role" at bounding box center [1223, 455] width 58 height 17
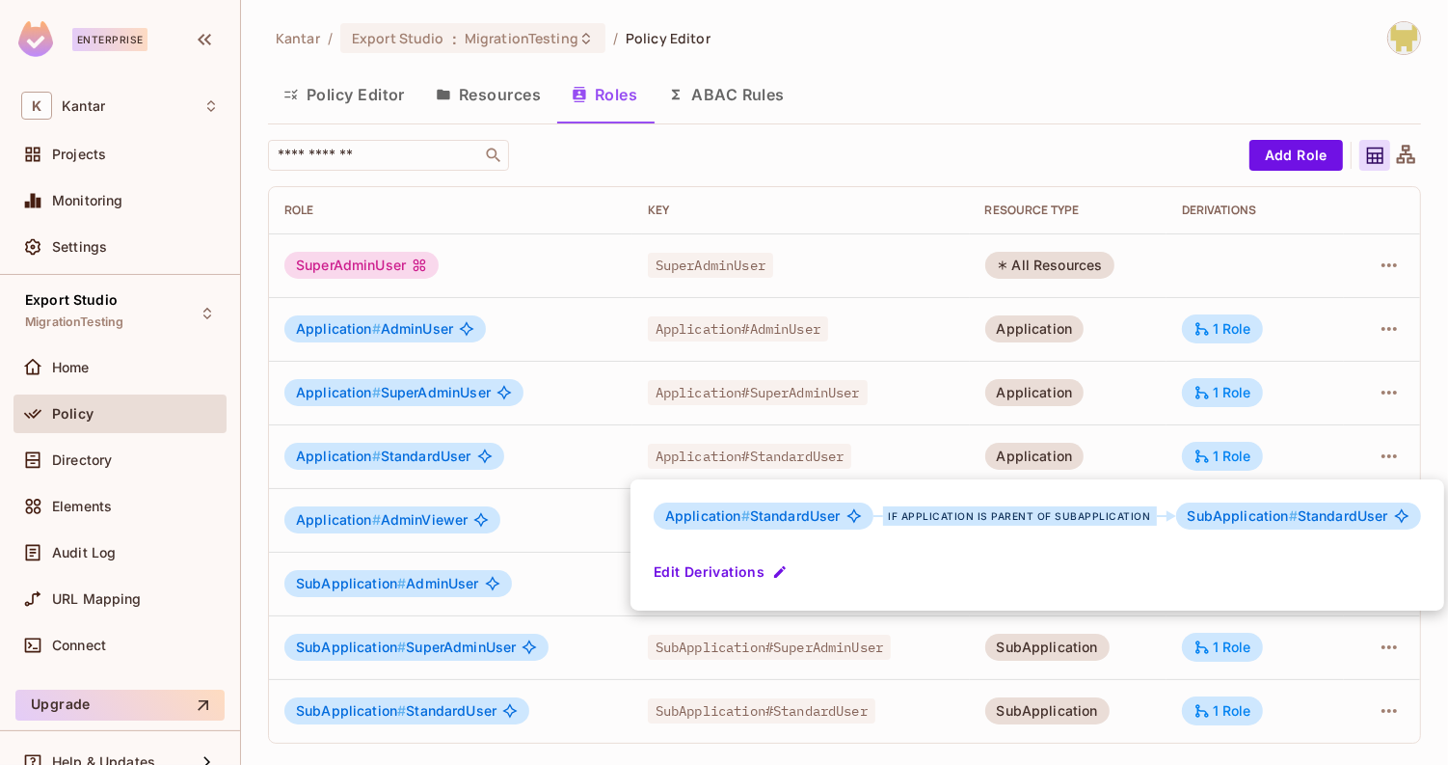
click at [1283, 458] on div at bounding box center [724, 382] width 1448 height 765
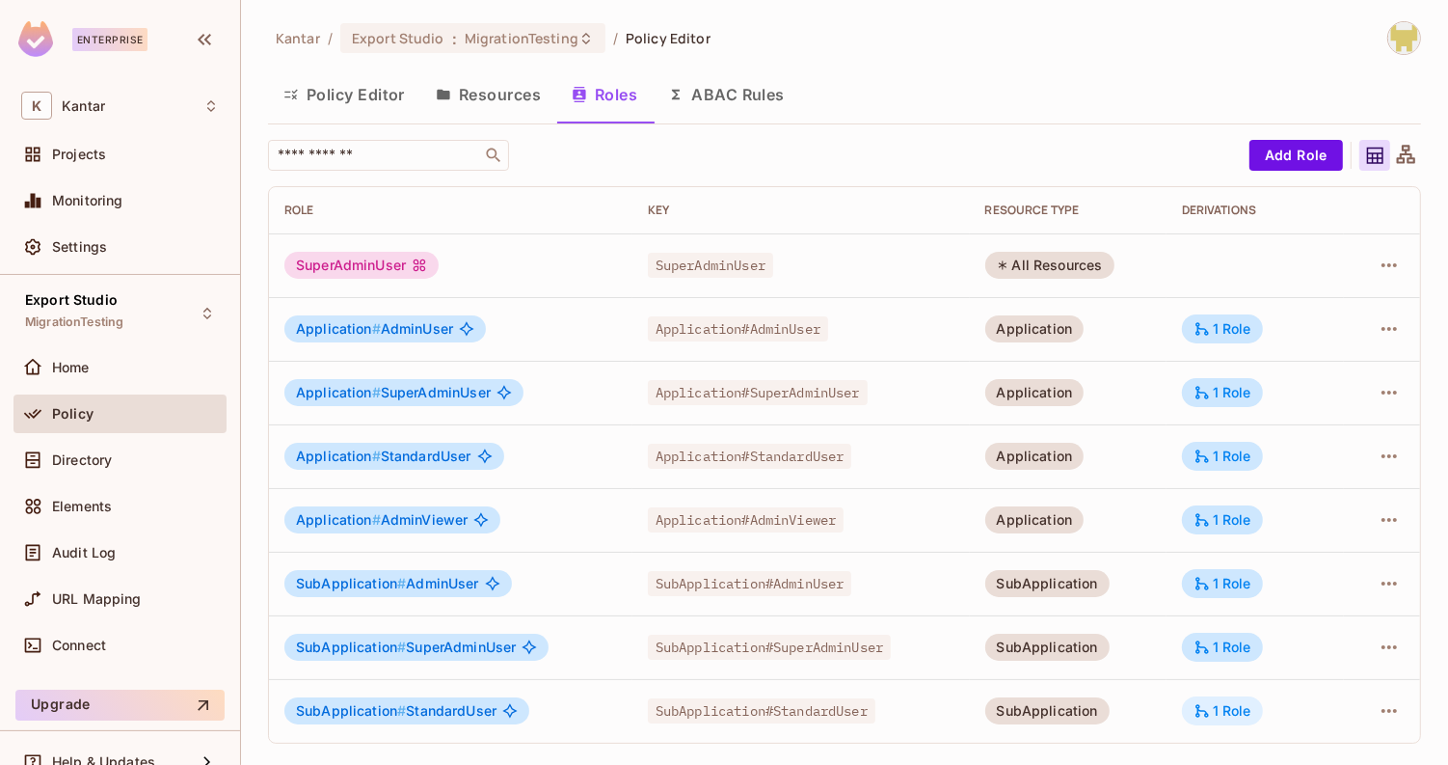
click at [1227, 702] on div "1 Role" at bounding box center [1223, 710] width 58 height 17
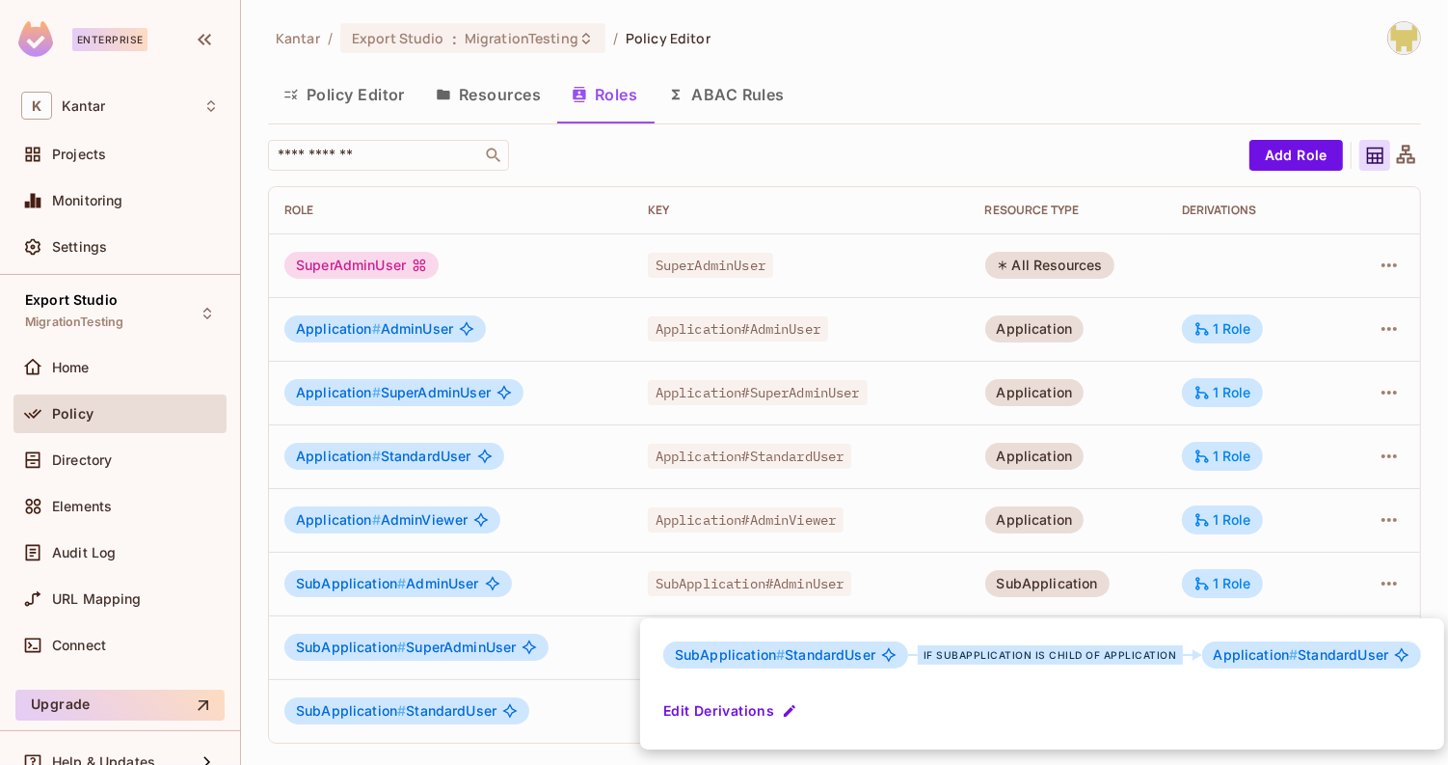
click at [551, 443] on div at bounding box center [724, 382] width 1448 height 765
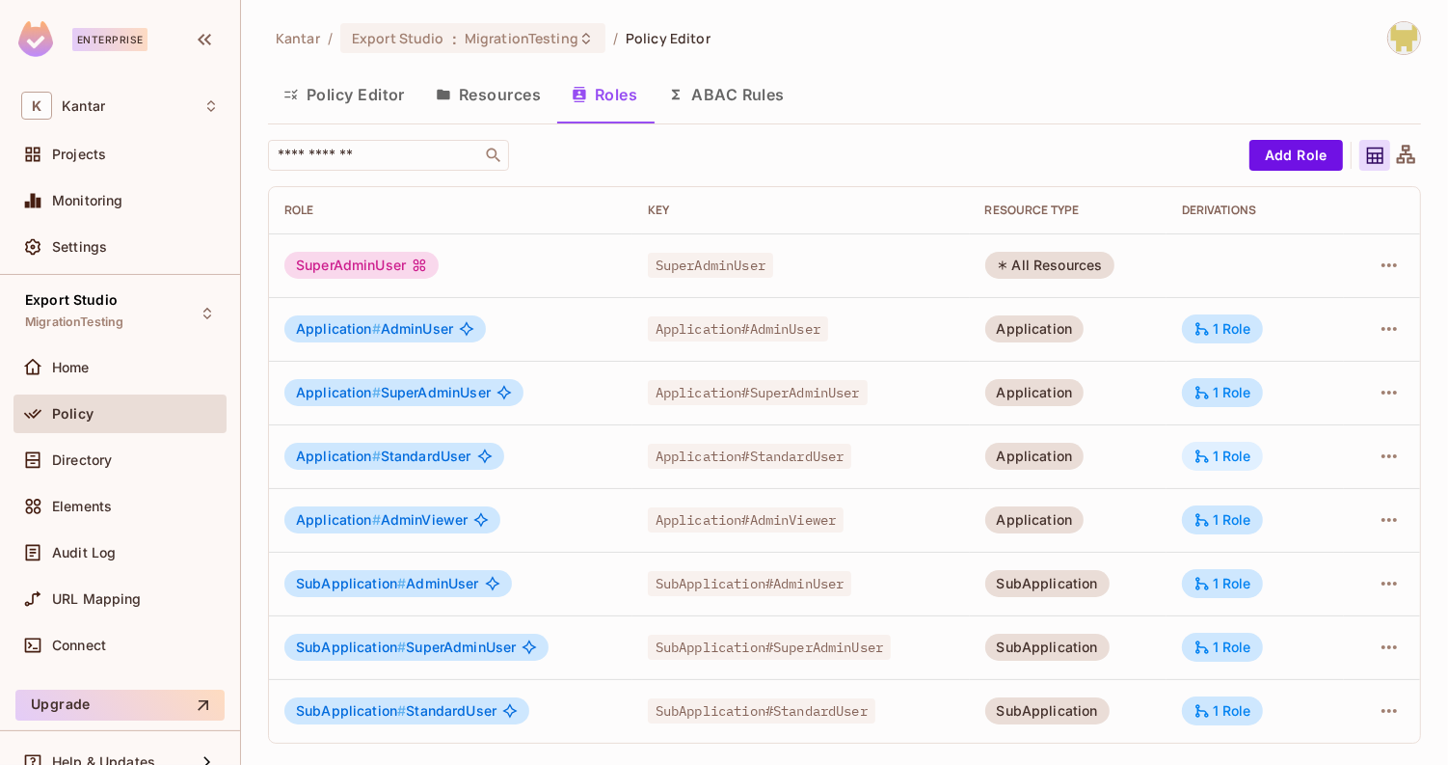
click at [1235, 467] on div "1 Role" at bounding box center [1222, 456] width 81 height 29
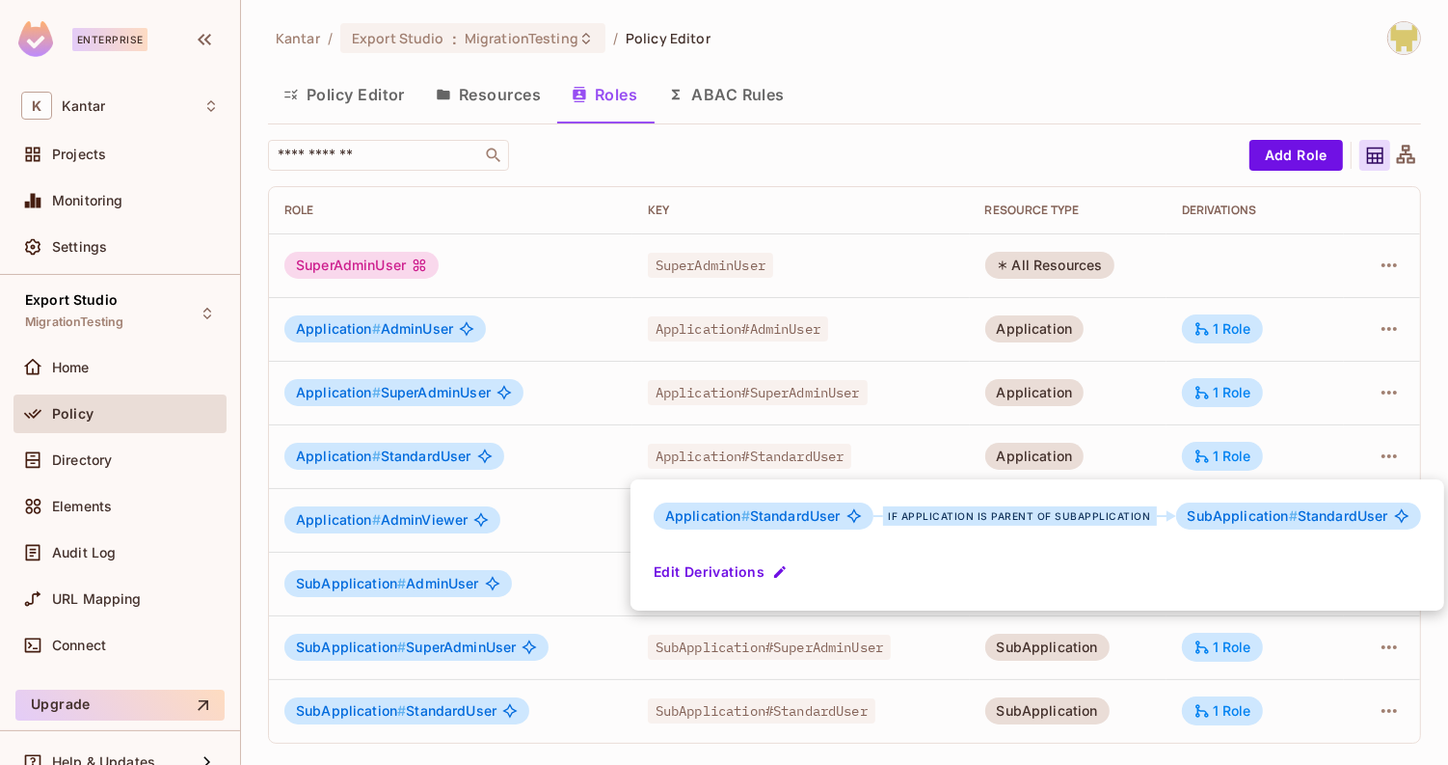
click at [1123, 437] on div at bounding box center [724, 382] width 1448 height 765
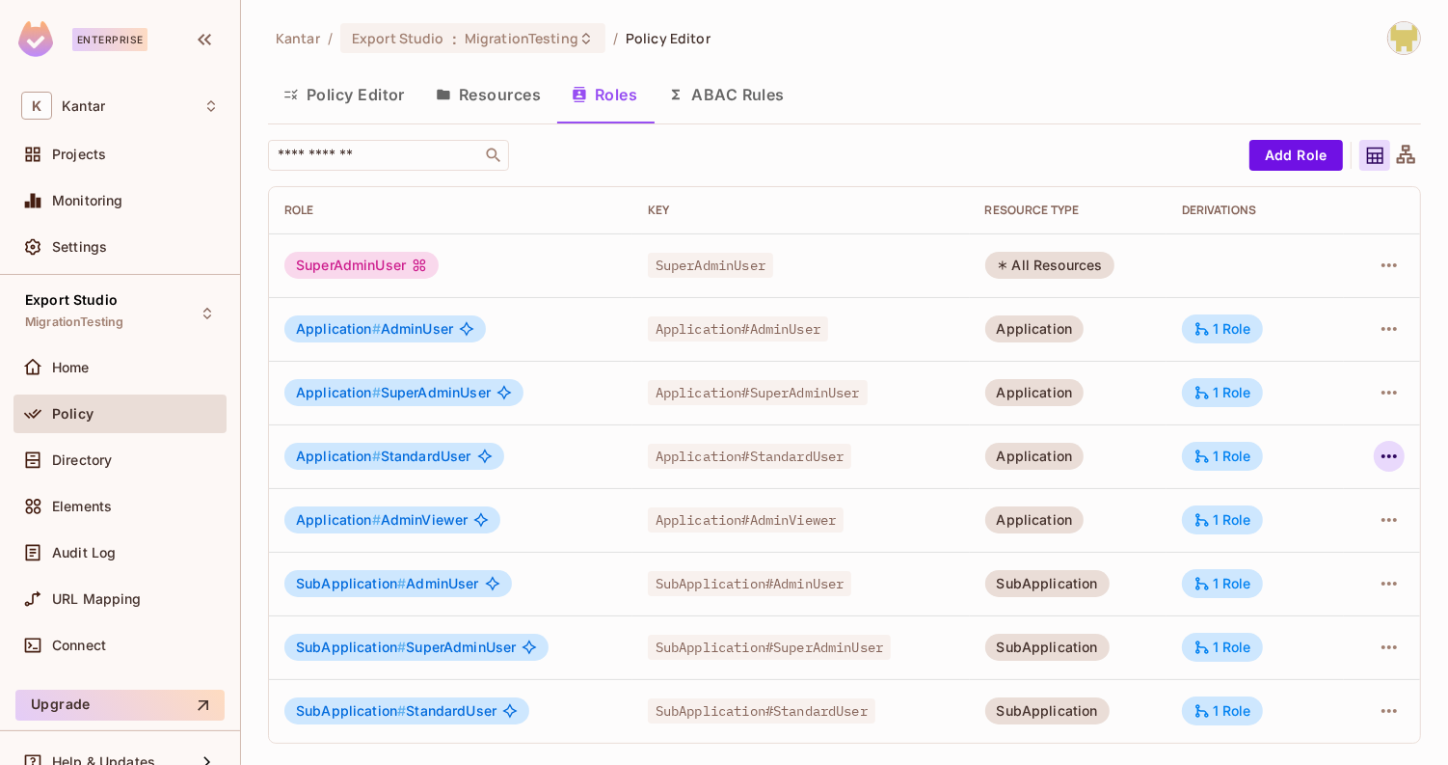
click at [1390, 459] on icon "button" at bounding box center [1389, 455] width 23 height 23
click at [1275, 494] on span "Edit Role" at bounding box center [1304, 499] width 69 height 31
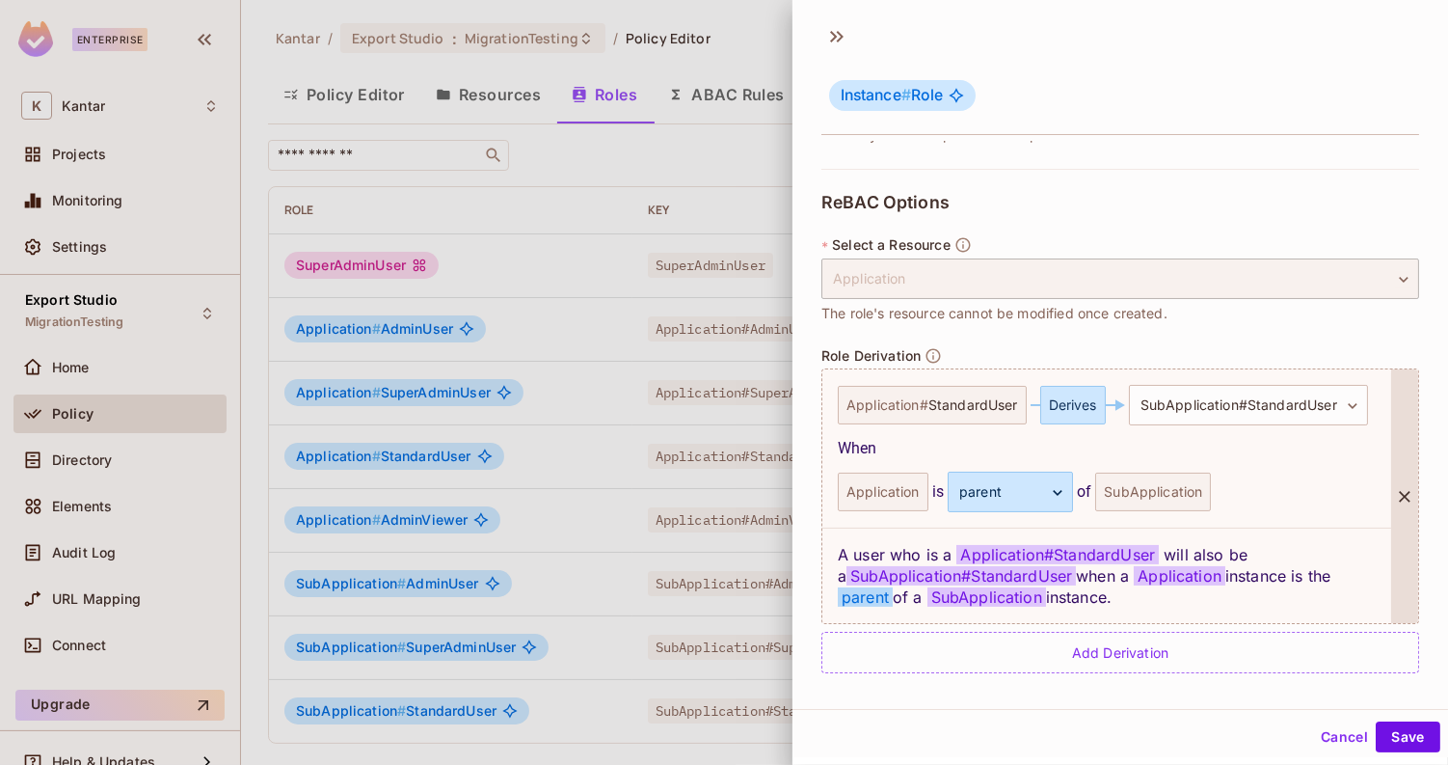
click at [1409, 487] on icon at bounding box center [1404, 496] width 19 height 19
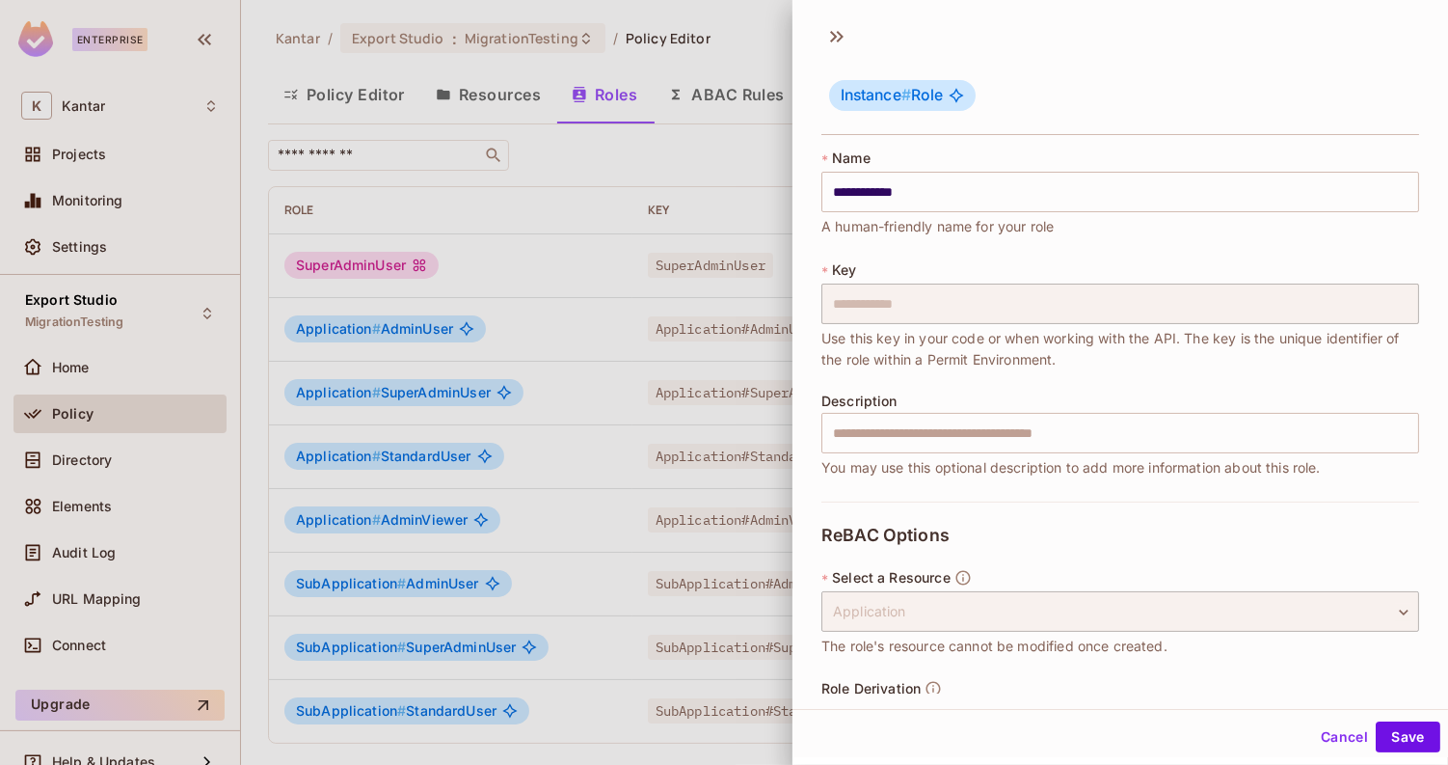
scroll to position [70, 0]
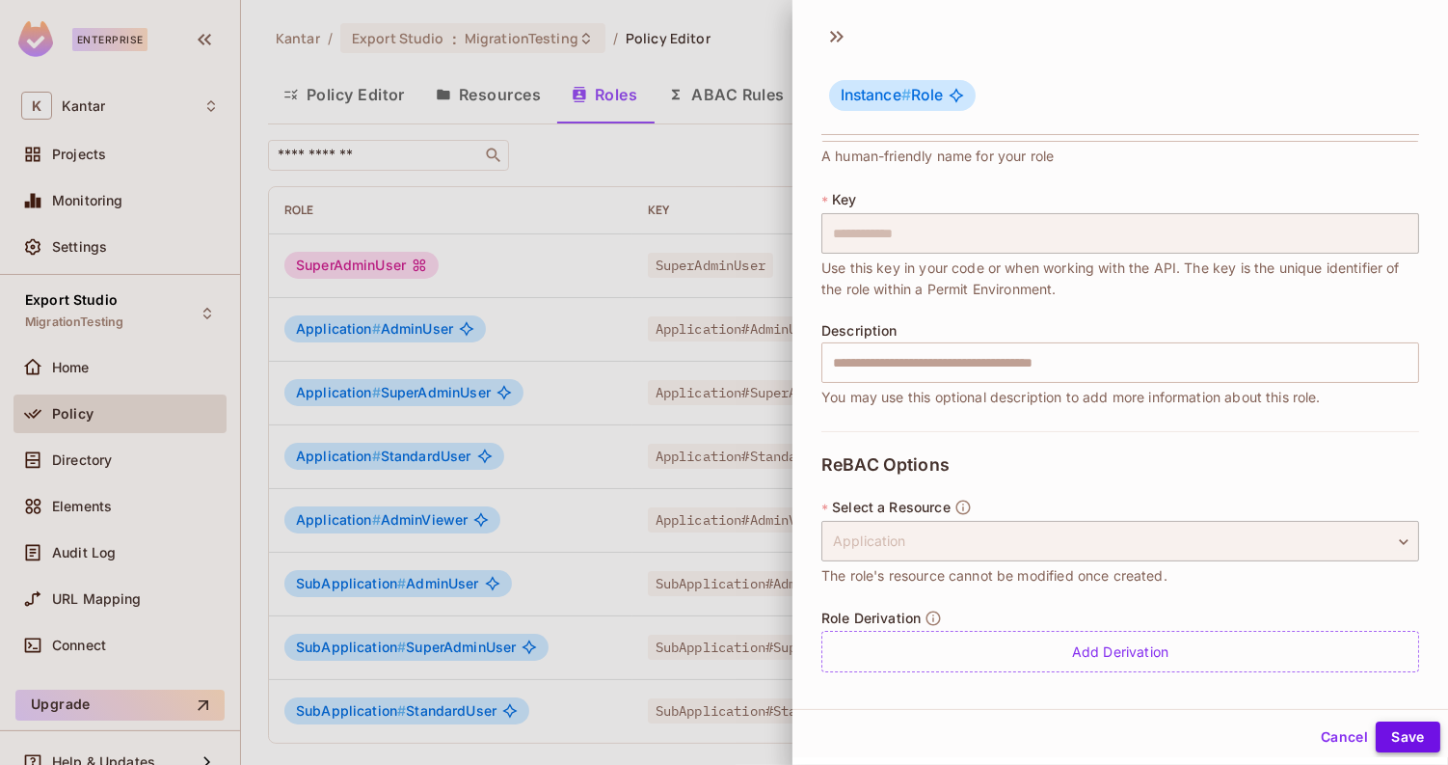
click at [1389, 738] on button "Save" at bounding box center [1408, 736] width 65 height 31
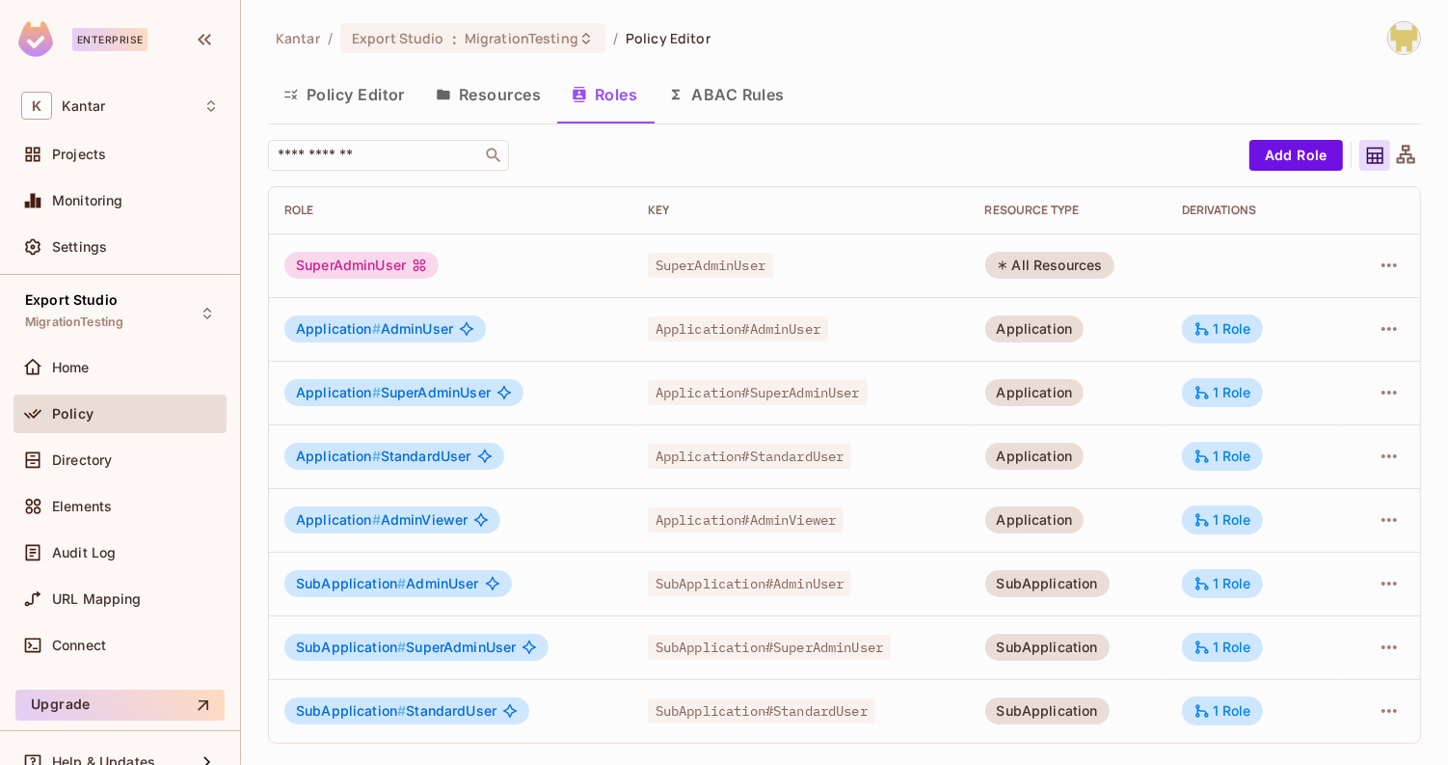
click at [943, 484] on td "Application#StandardUser" at bounding box center [800, 456] width 337 height 64
click at [1224, 320] on div "1 Role" at bounding box center [1223, 328] width 58 height 17
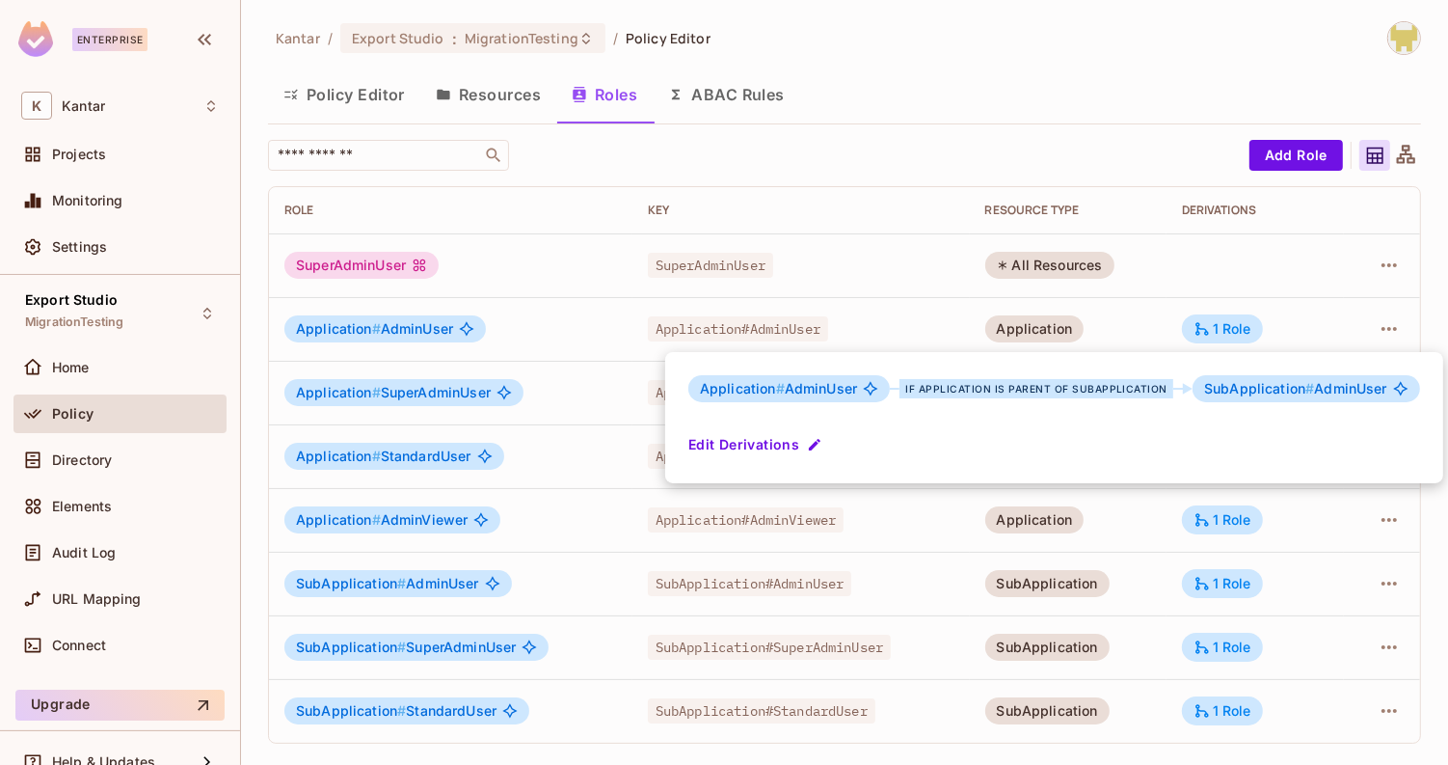
click at [1130, 324] on div at bounding box center [724, 382] width 1448 height 765
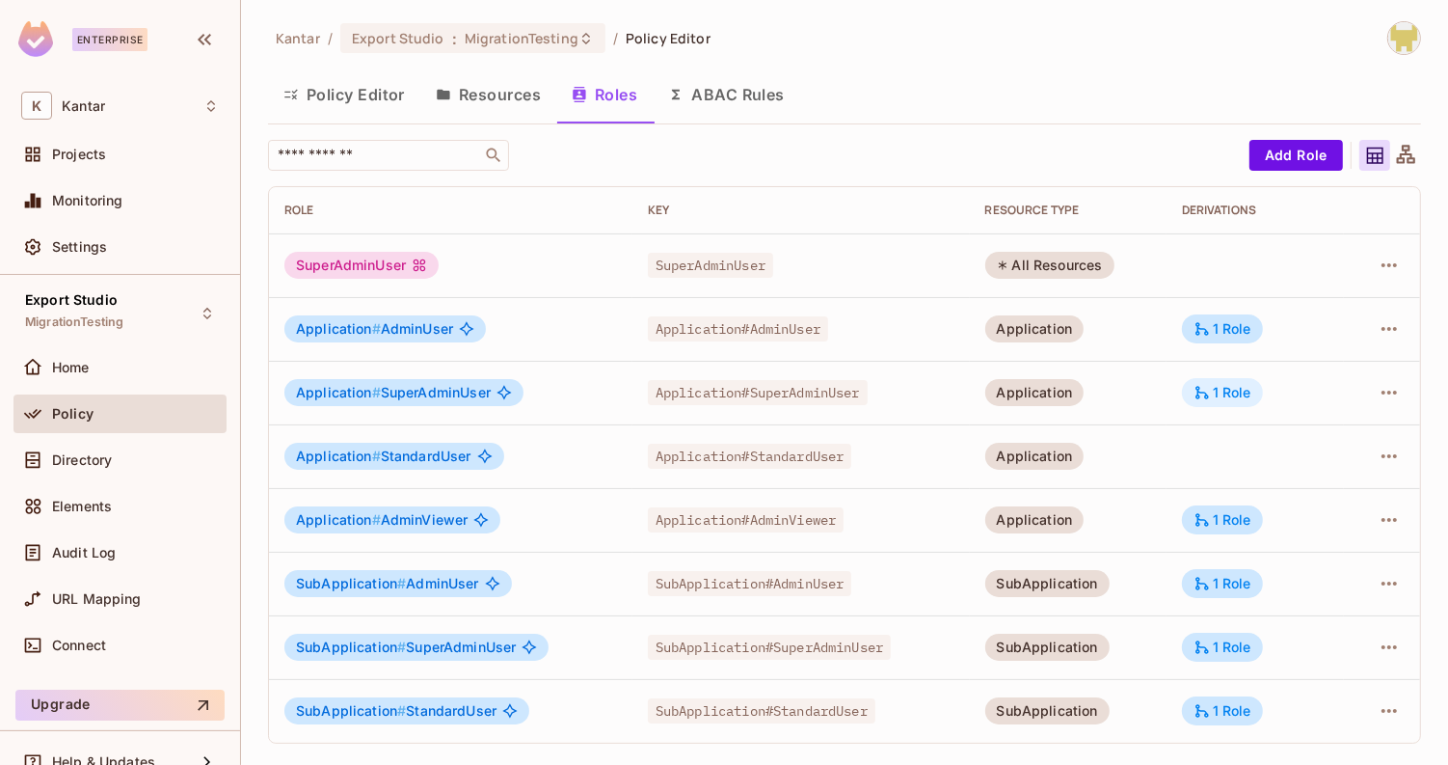
click at [1197, 388] on icon at bounding box center [1202, 392] width 17 height 17
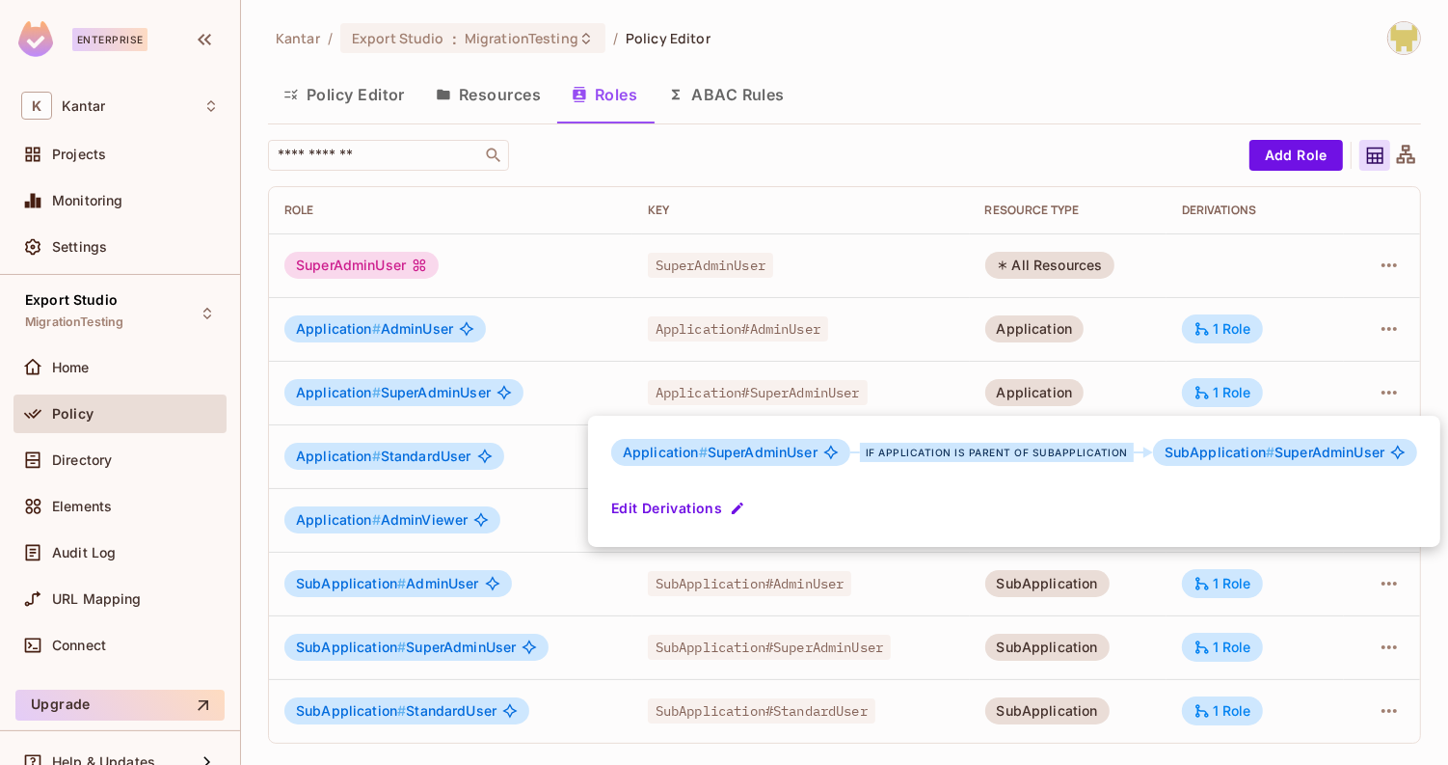
click at [1124, 383] on div at bounding box center [724, 382] width 1448 height 765
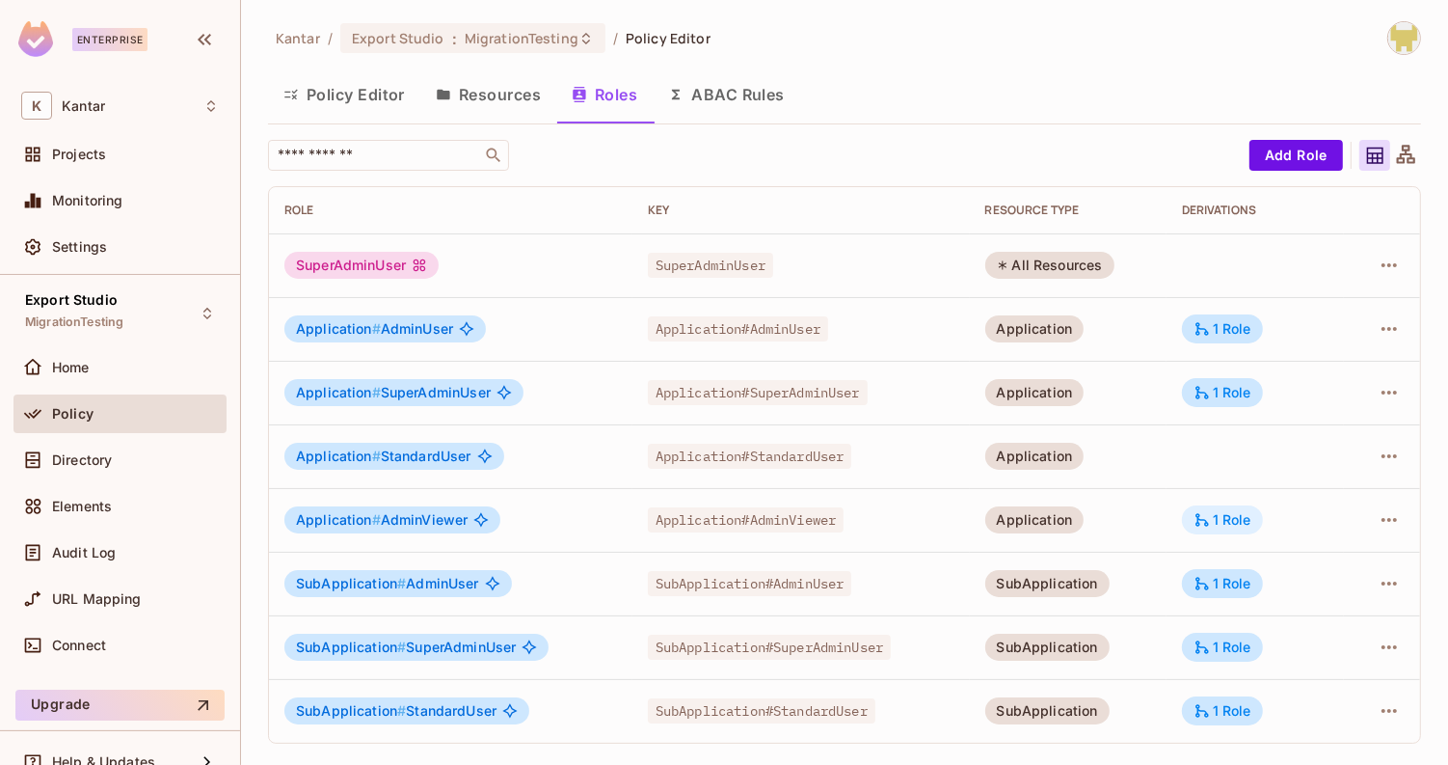
click at [1193, 523] on div "1 Role" at bounding box center [1222, 519] width 81 height 29
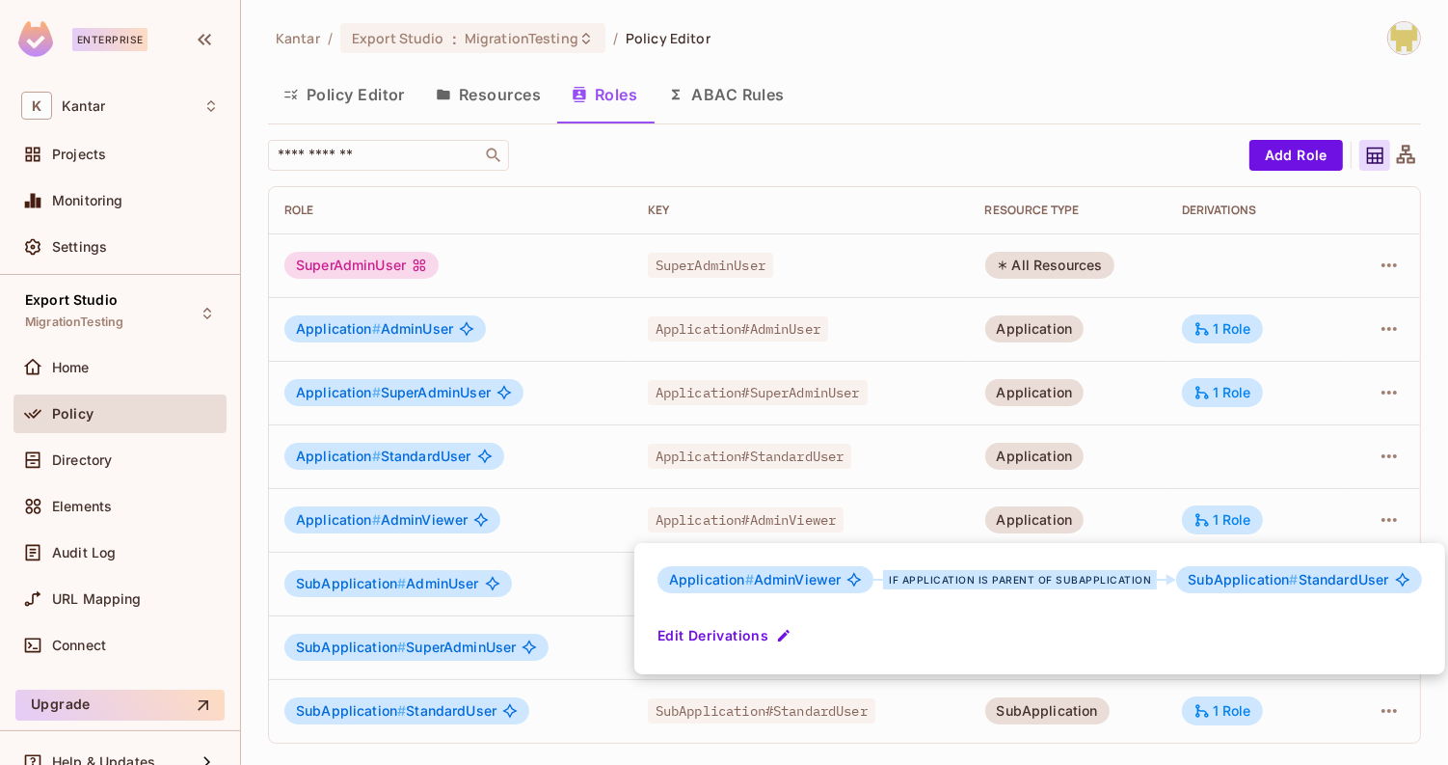
click at [1145, 504] on div at bounding box center [724, 382] width 1448 height 765
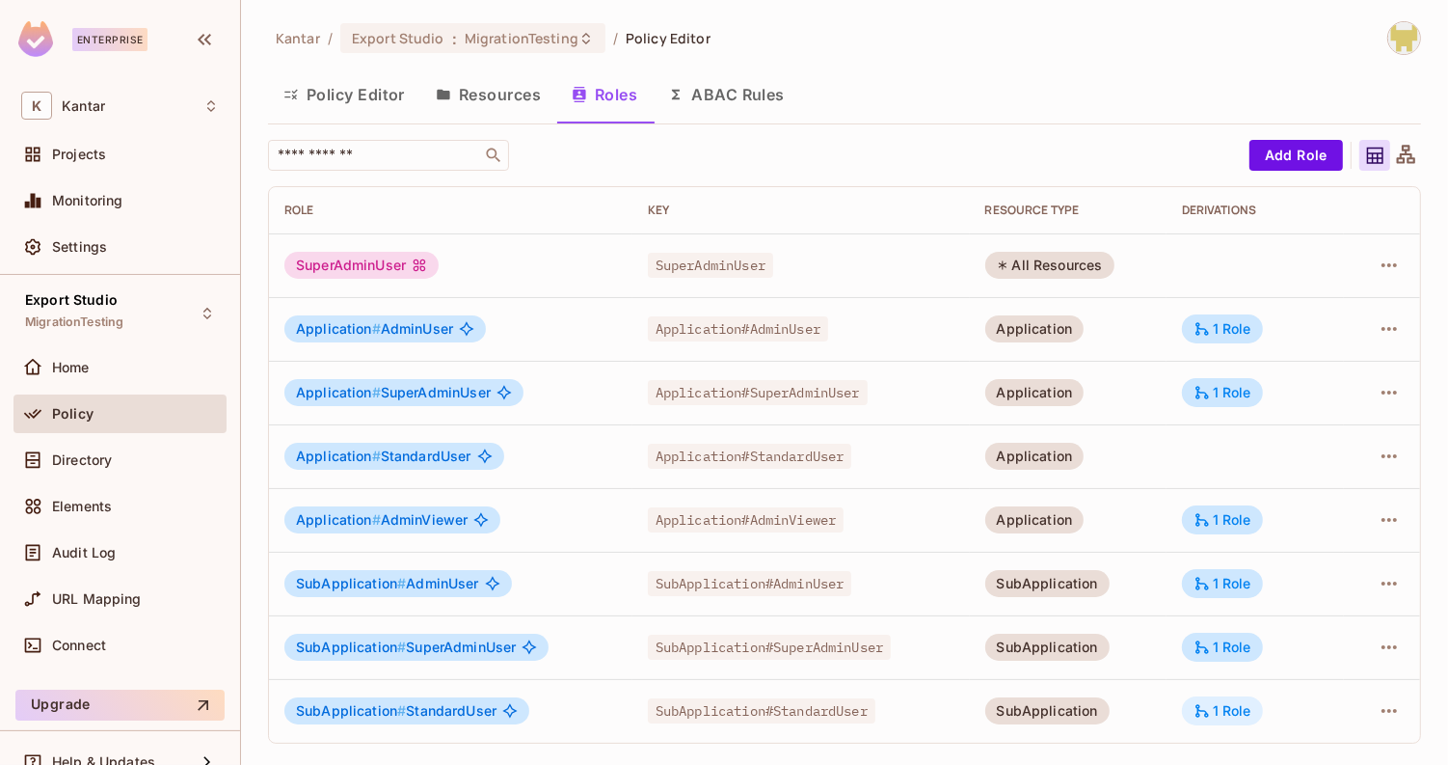
click at [1208, 719] on div "1 Role" at bounding box center [1222, 710] width 81 height 29
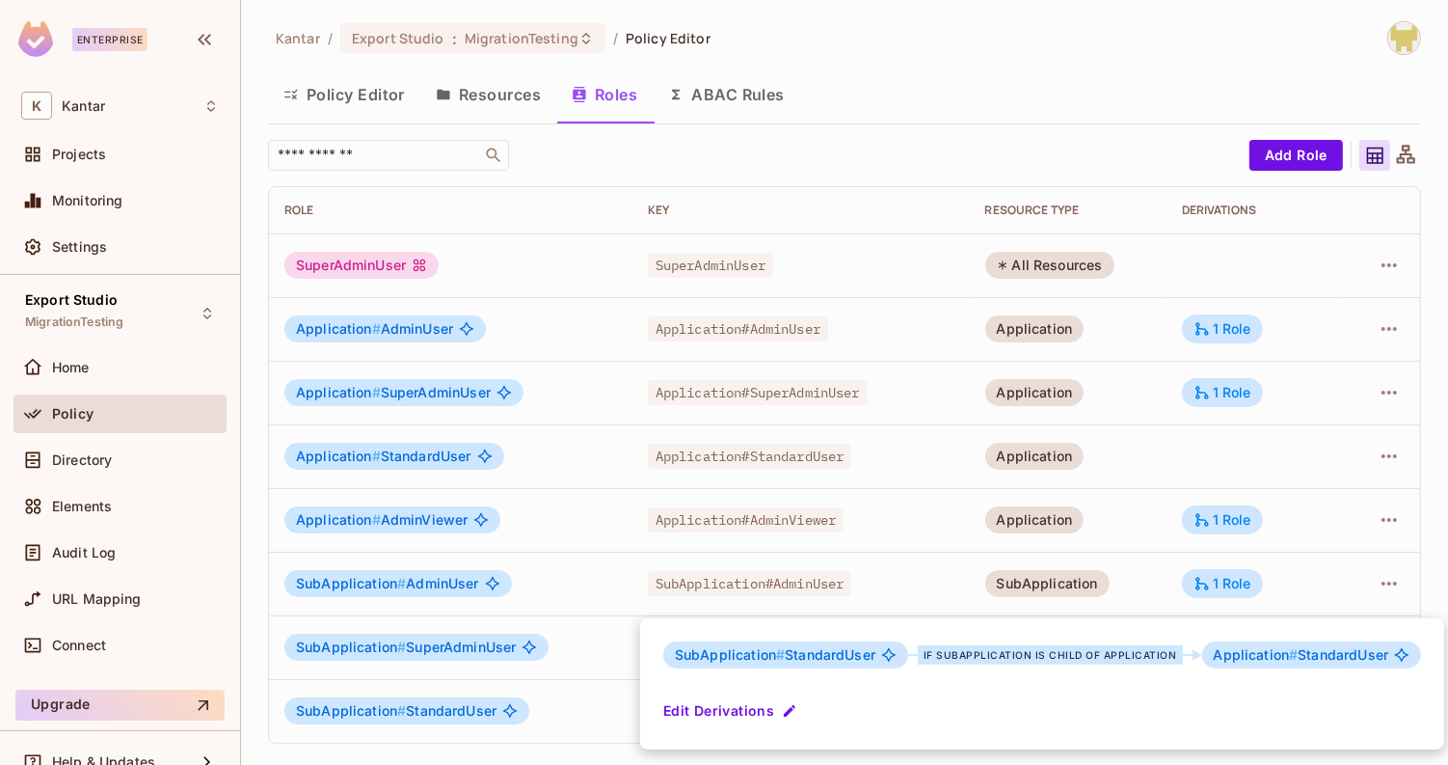
click at [1327, 504] on div at bounding box center [724, 382] width 1448 height 765
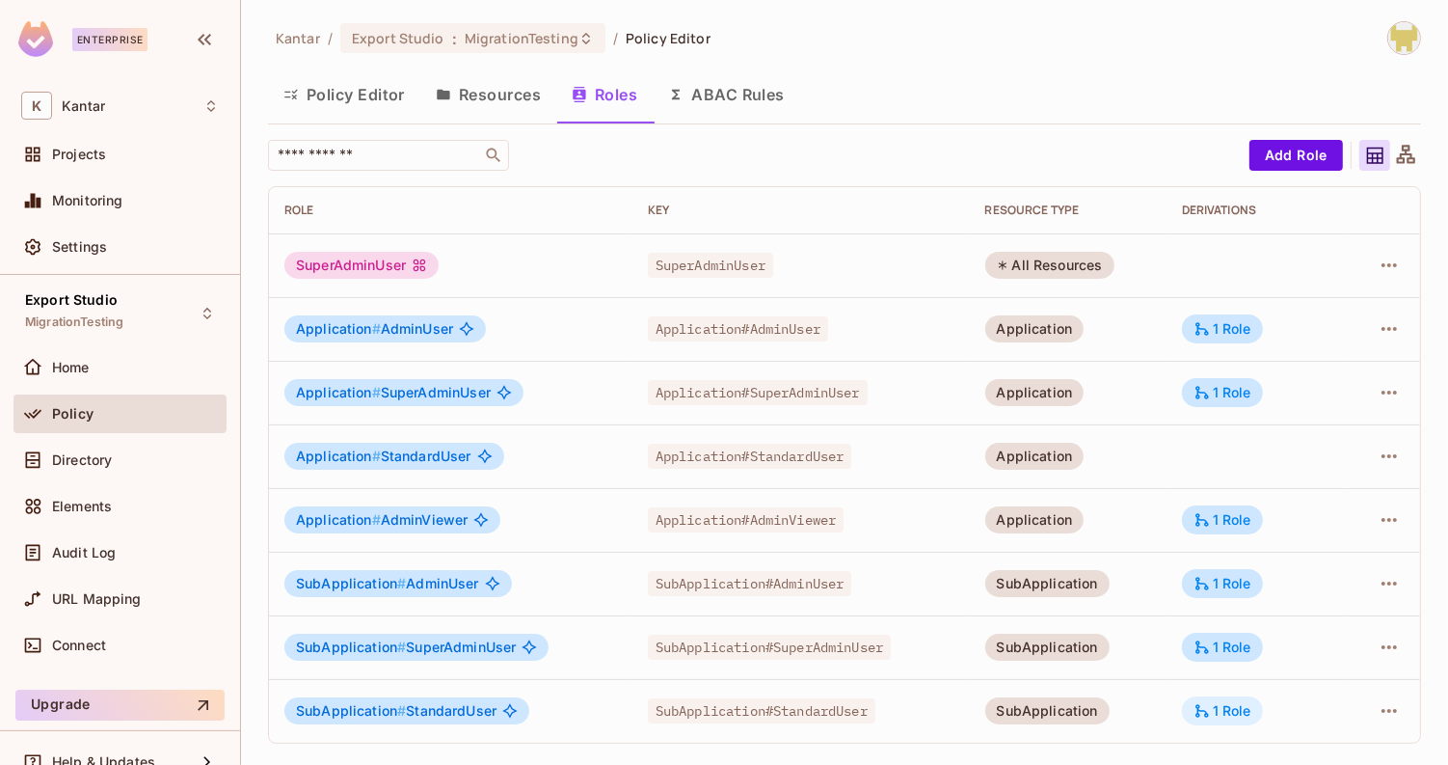
click at [1207, 703] on icon at bounding box center [1202, 710] width 17 height 17
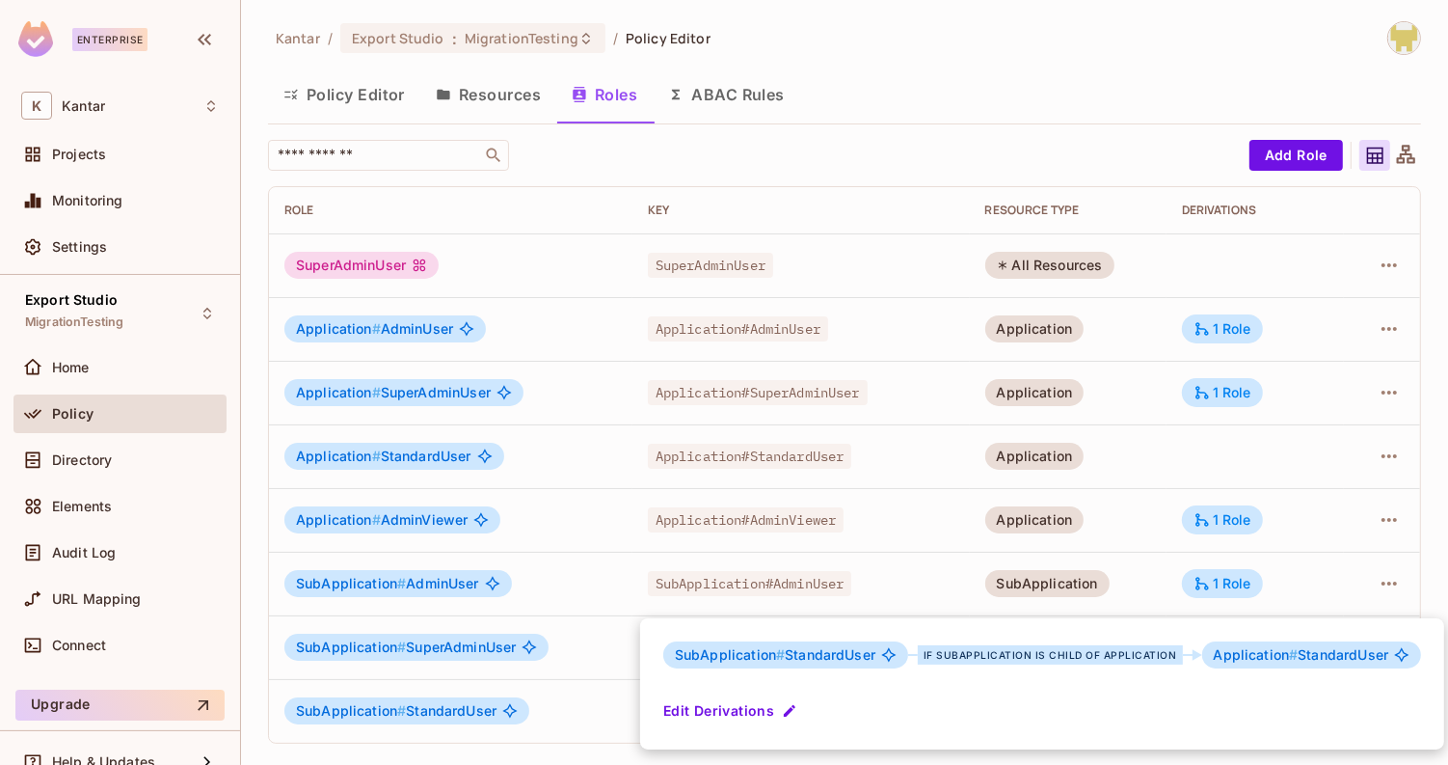
click at [1143, 497] on div at bounding box center [724, 382] width 1448 height 765
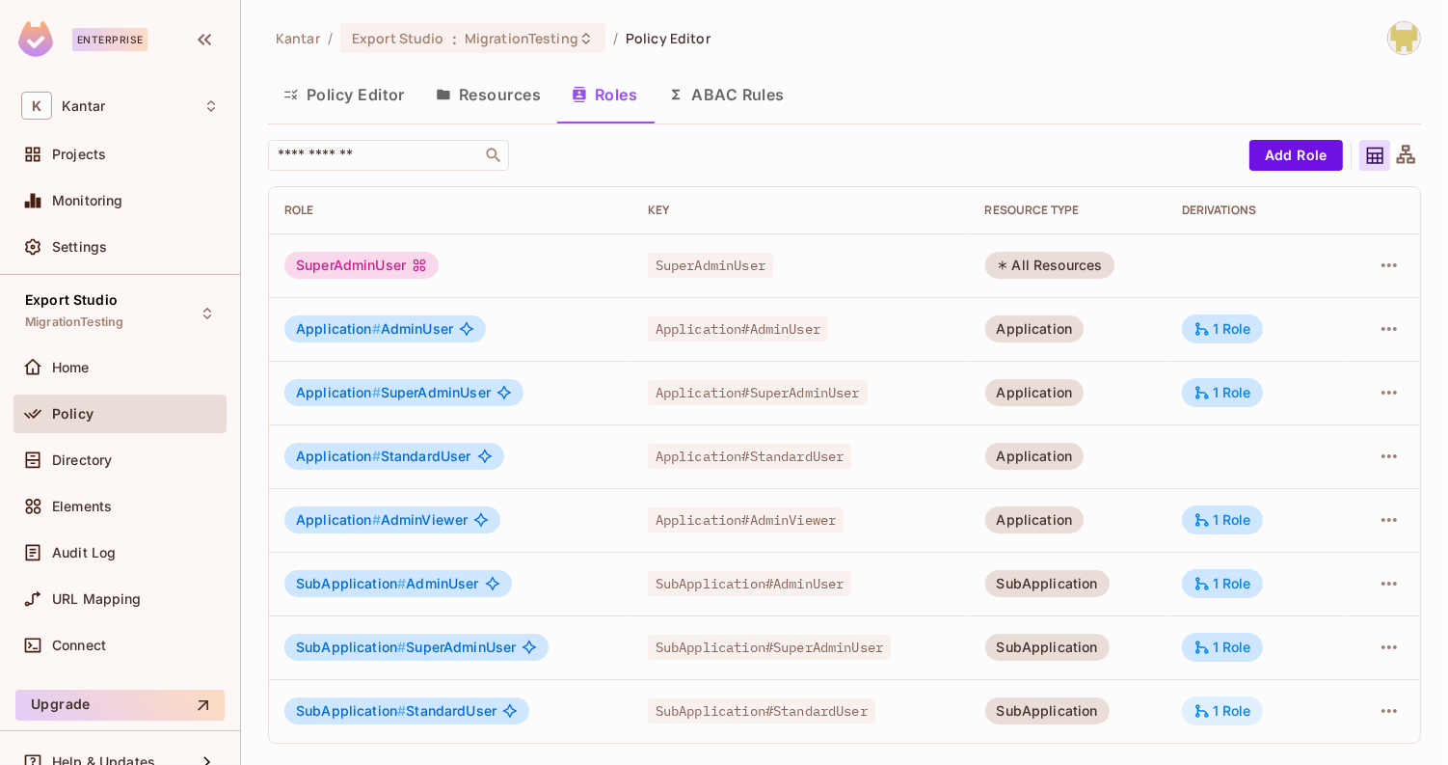
click at [1209, 702] on icon at bounding box center [1202, 710] width 17 height 17
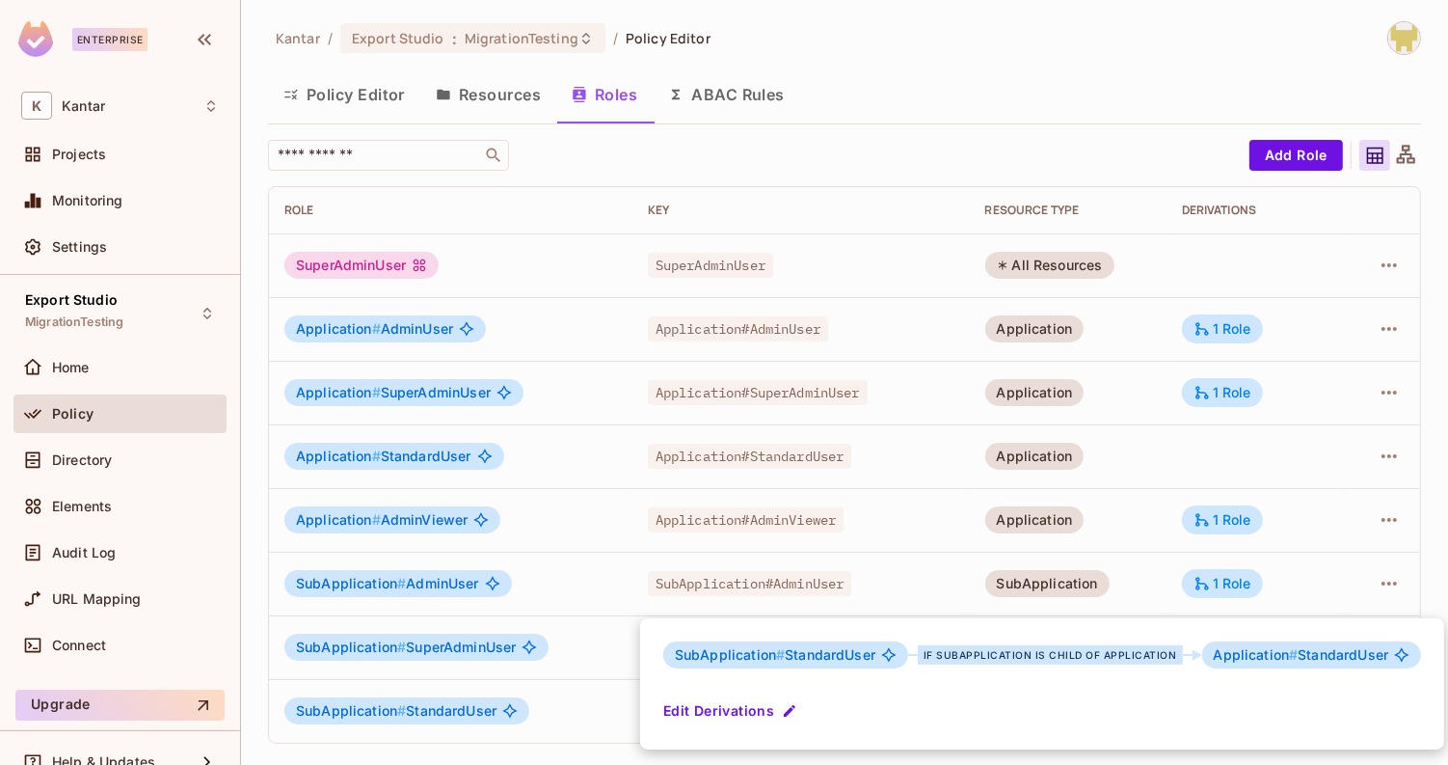
click at [1062, 145] on div at bounding box center [724, 382] width 1448 height 765
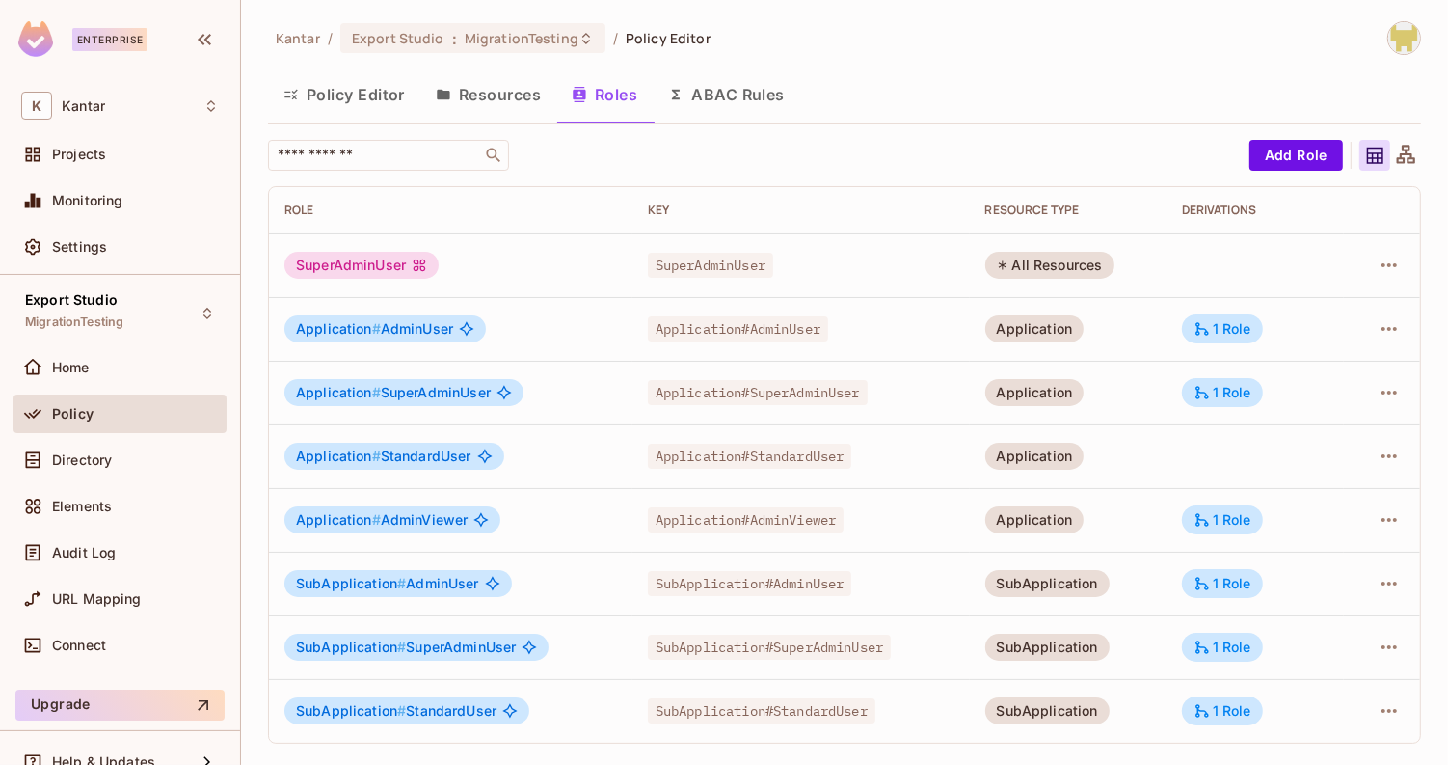
click at [369, 85] on button "Policy Editor" at bounding box center [344, 94] width 152 height 48
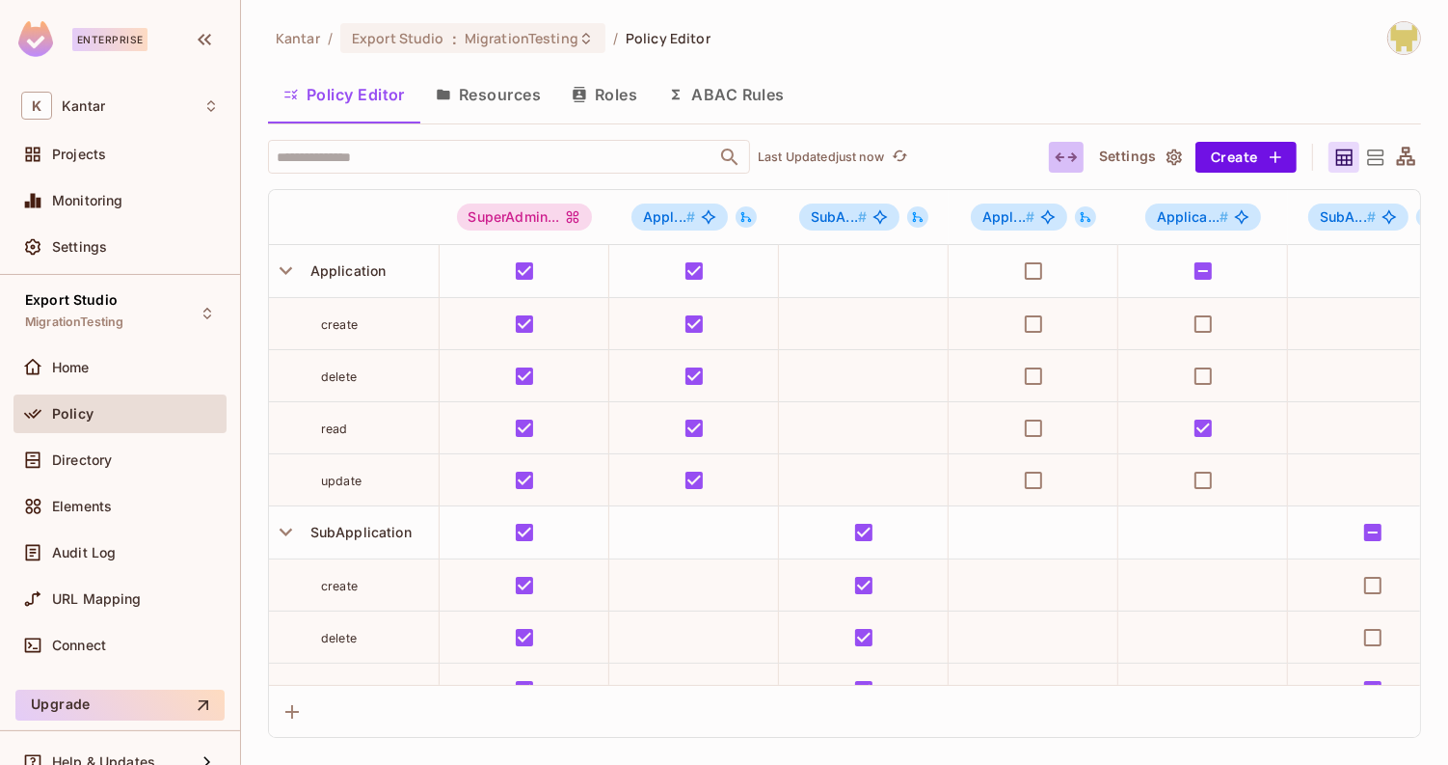
click at [1054, 152] on button "button" at bounding box center [1066, 157] width 35 height 31
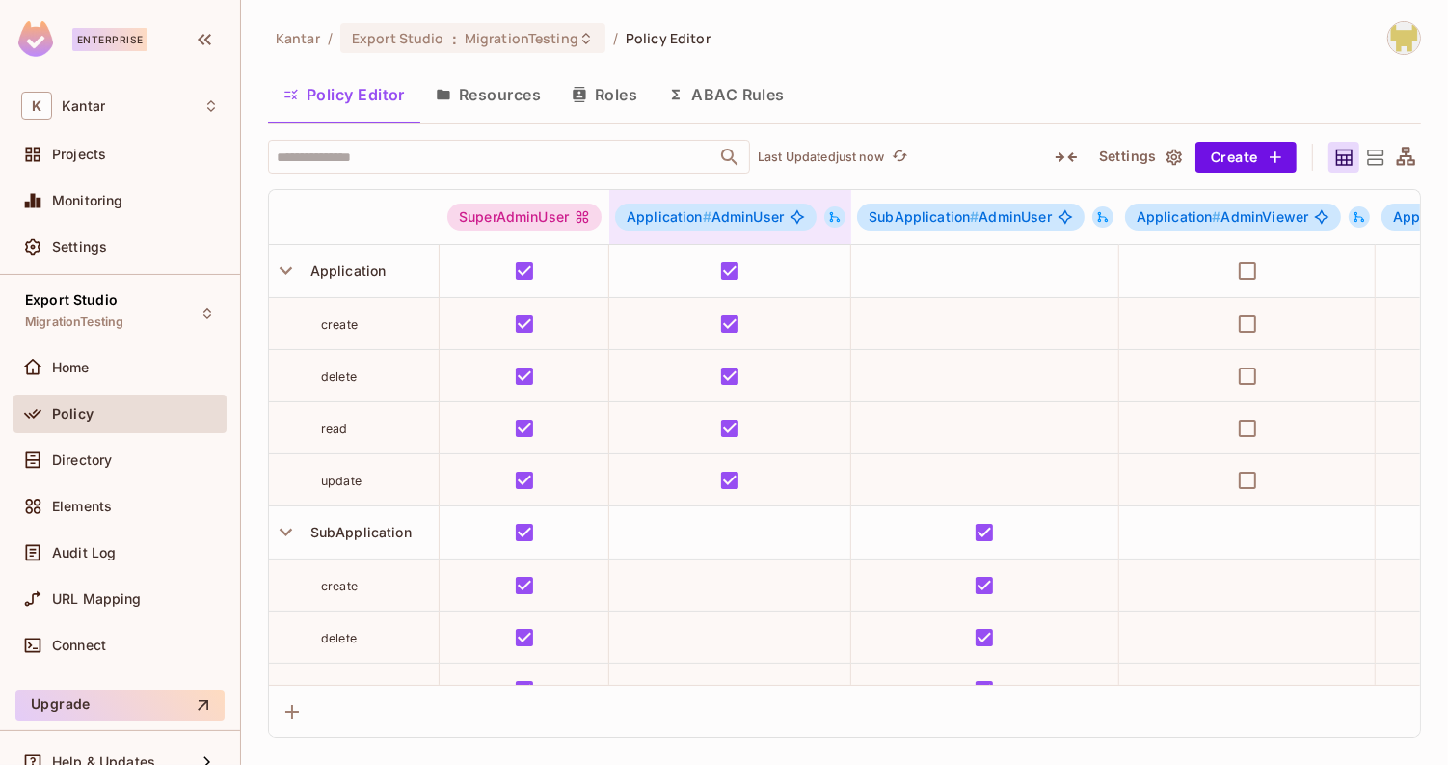
click at [830, 218] on icon at bounding box center [835, 217] width 11 height 11
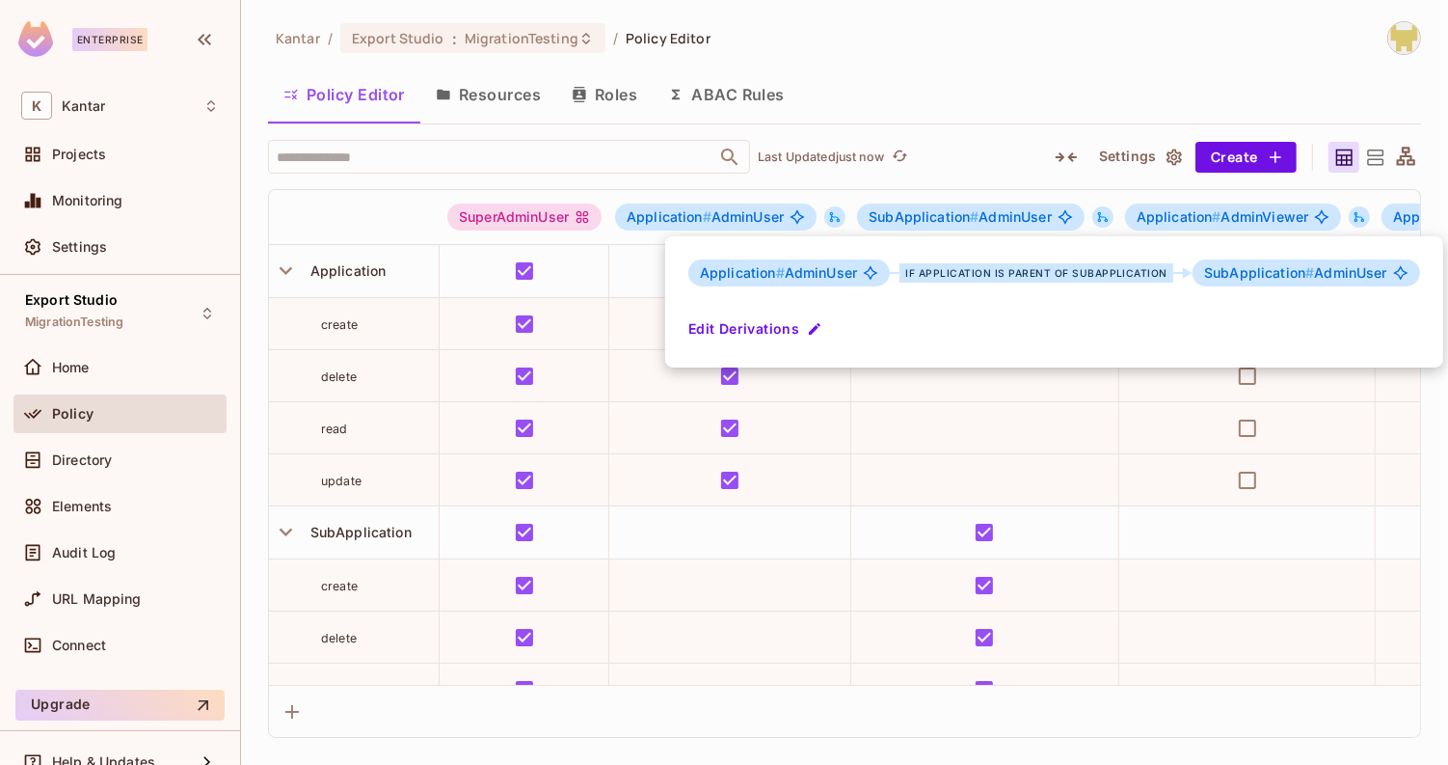
click at [830, 218] on div at bounding box center [724, 382] width 1448 height 765
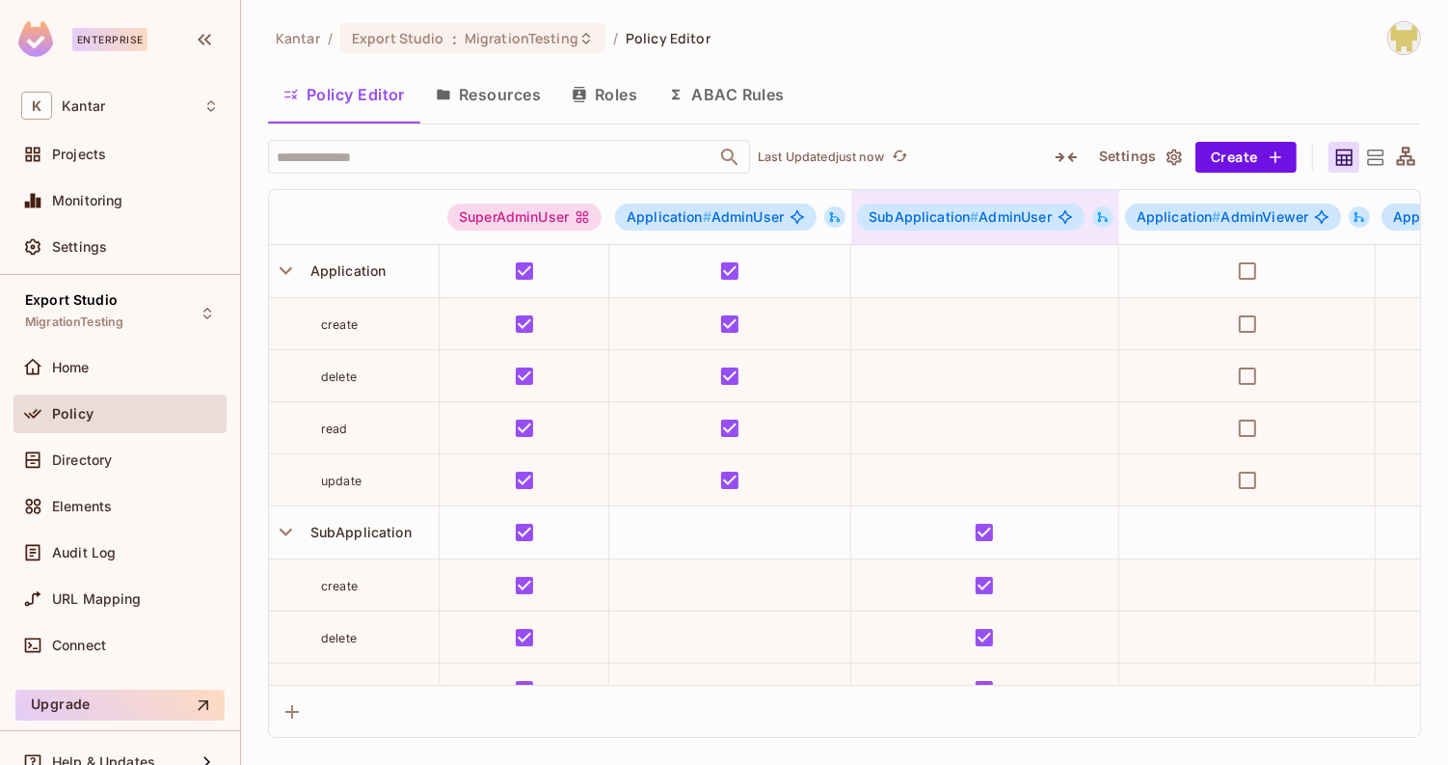
click at [1101, 212] on icon at bounding box center [1102, 216] width 13 height 13
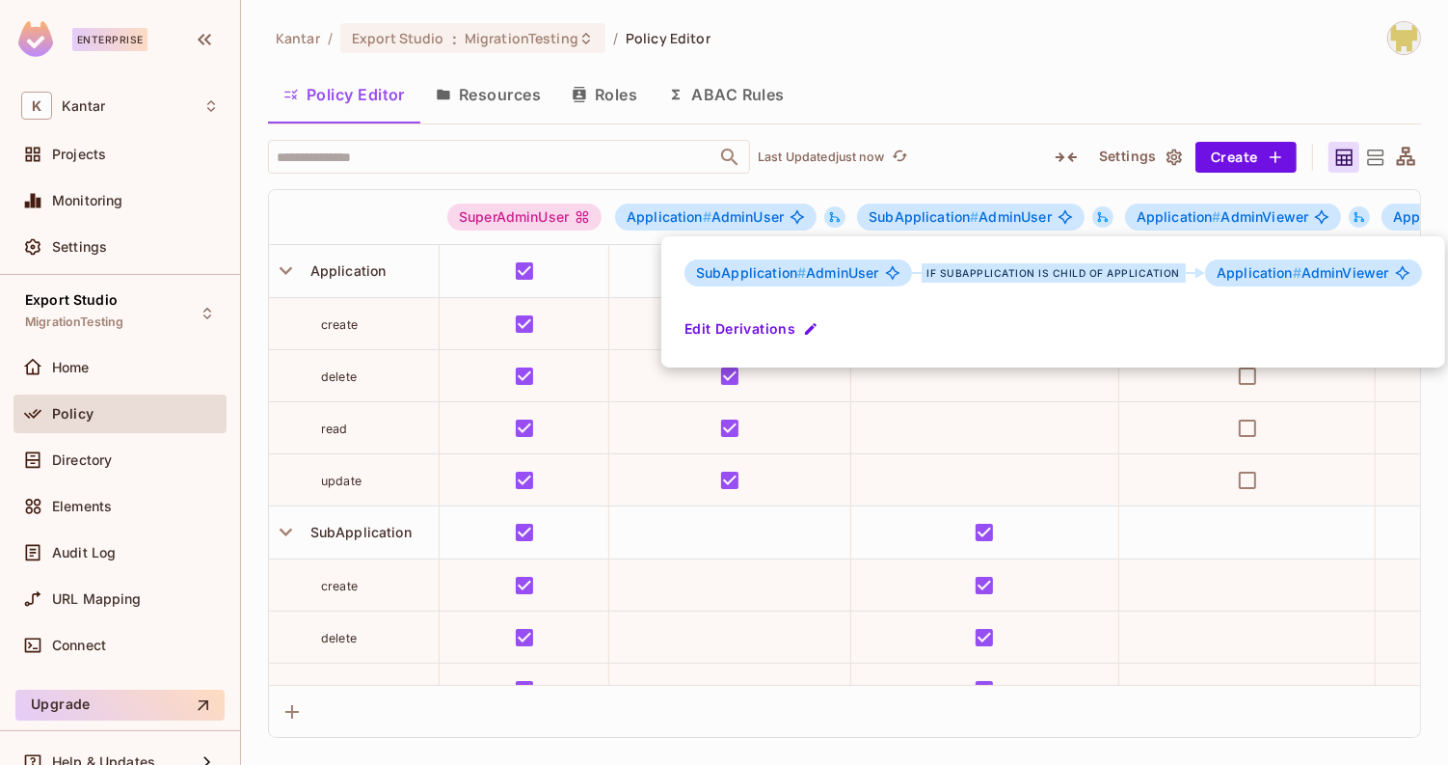
click at [1101, 212] on div at bounding box center [724, 382] width 1448 height 765
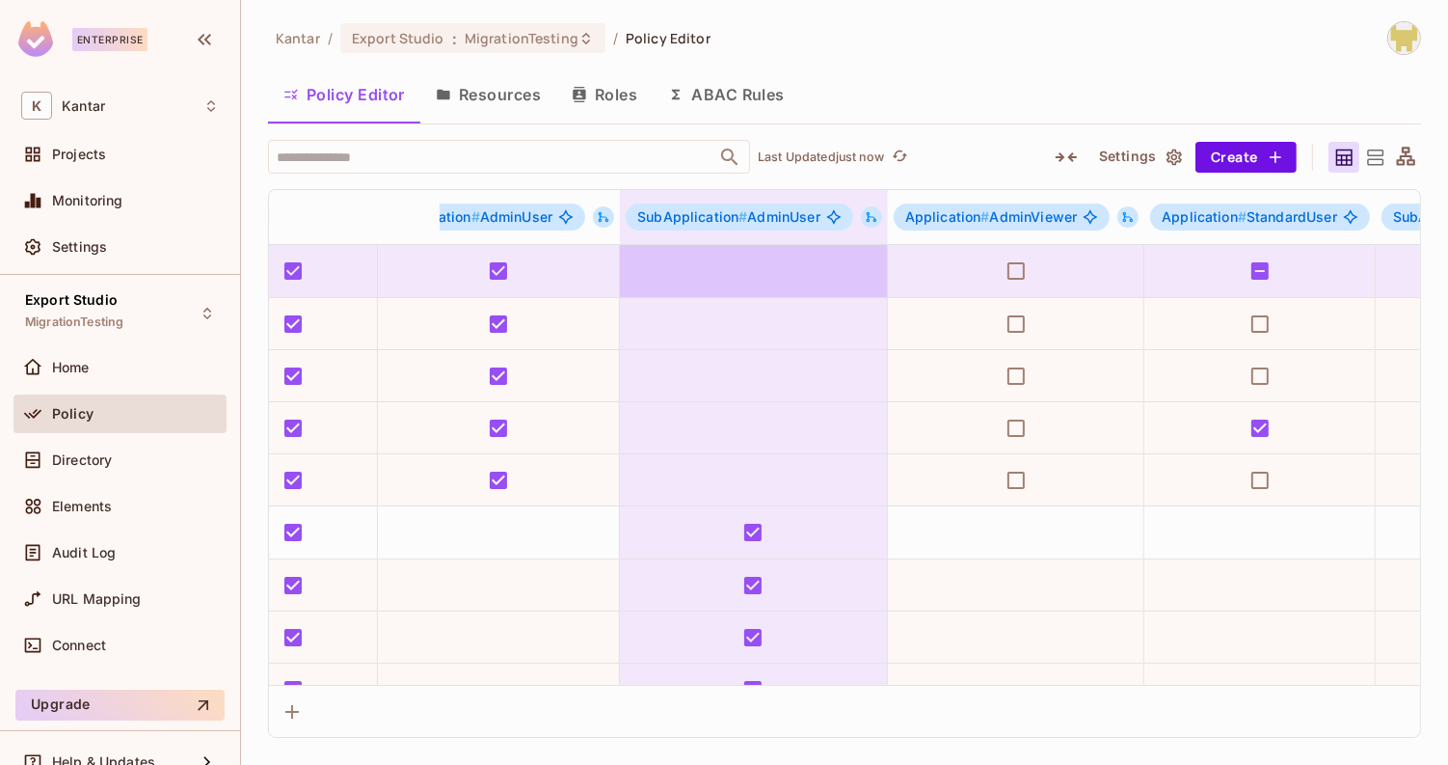
scroll to position [0, 237]
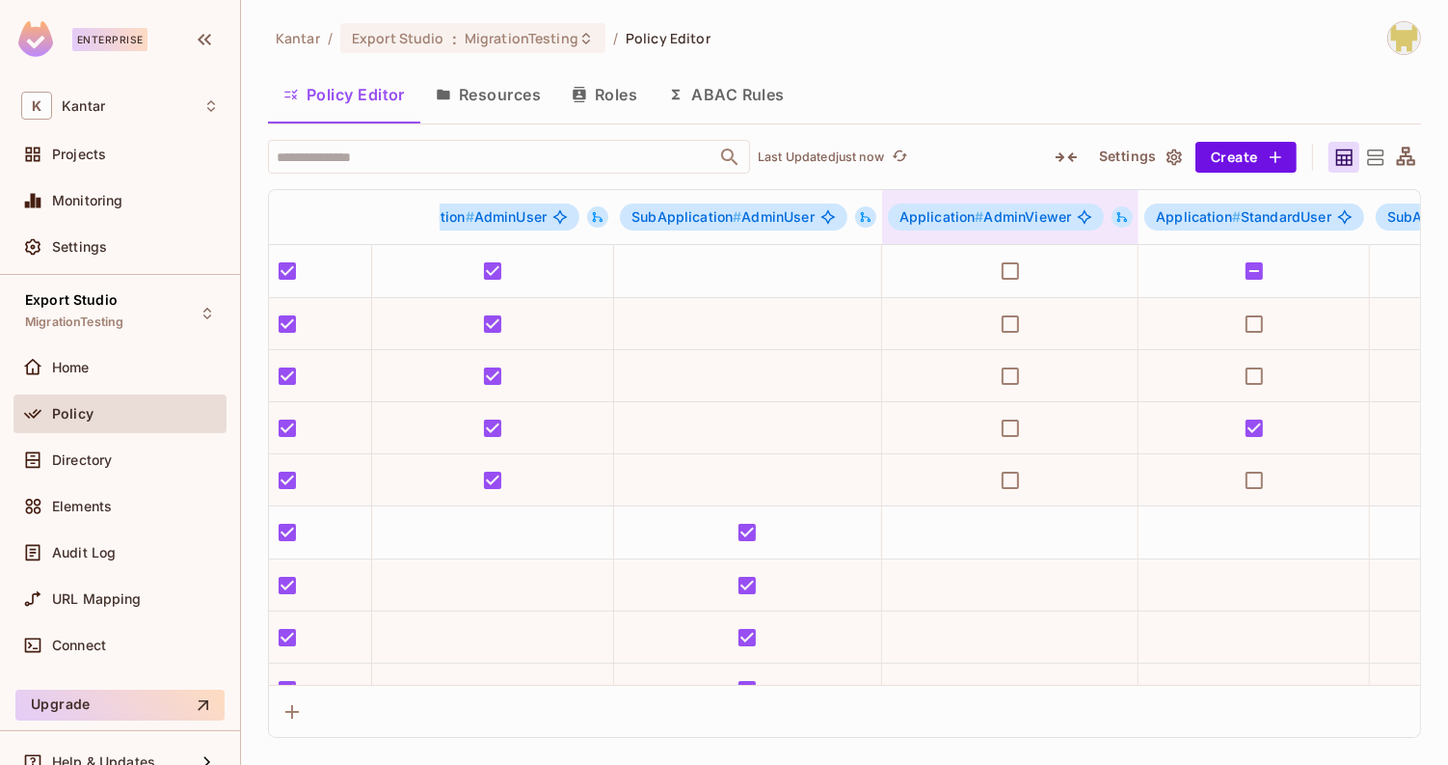
click at [1115, 216] on icon at bounding box center [1121, 216] width 13 height 13
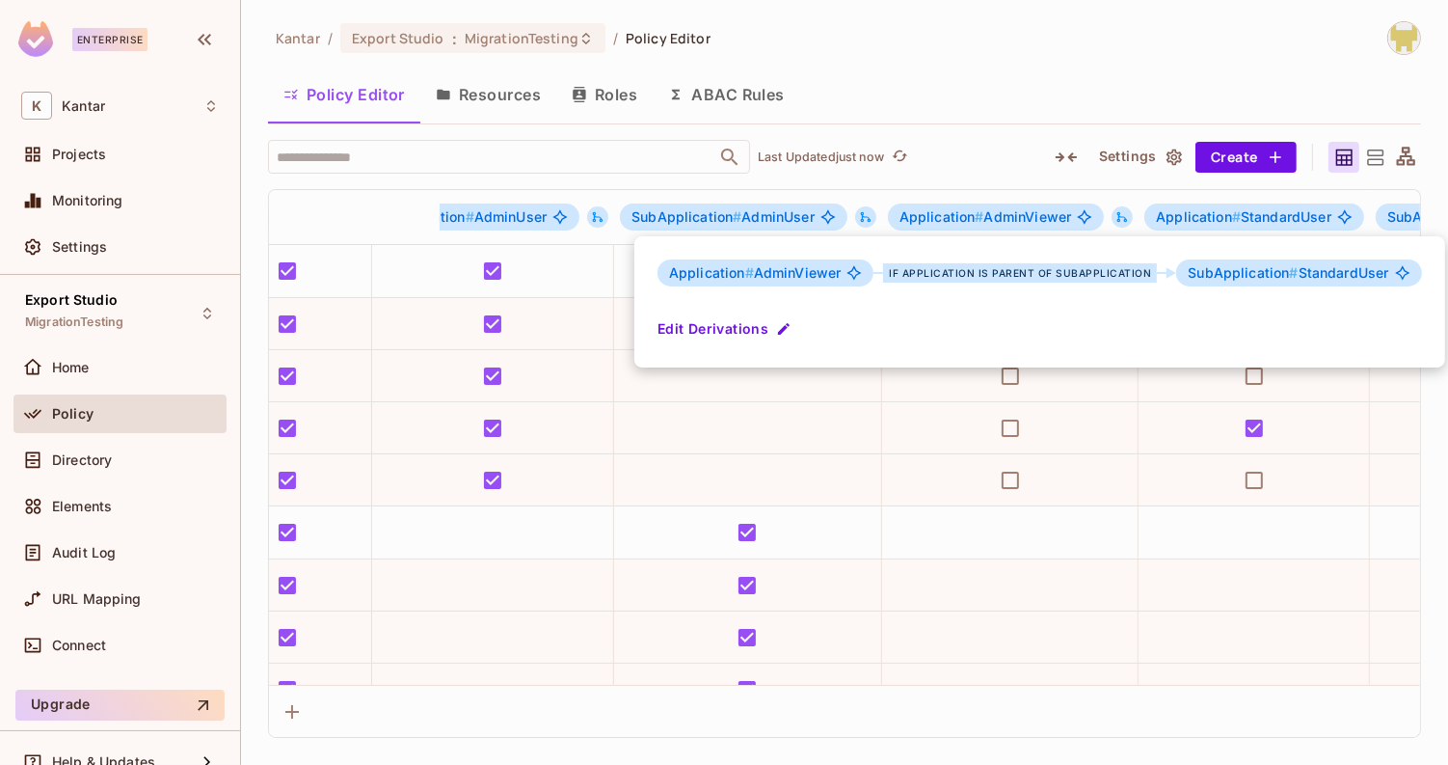
click at [1064, 111] on div at bounding box center [724, 382] width 1448 height 765
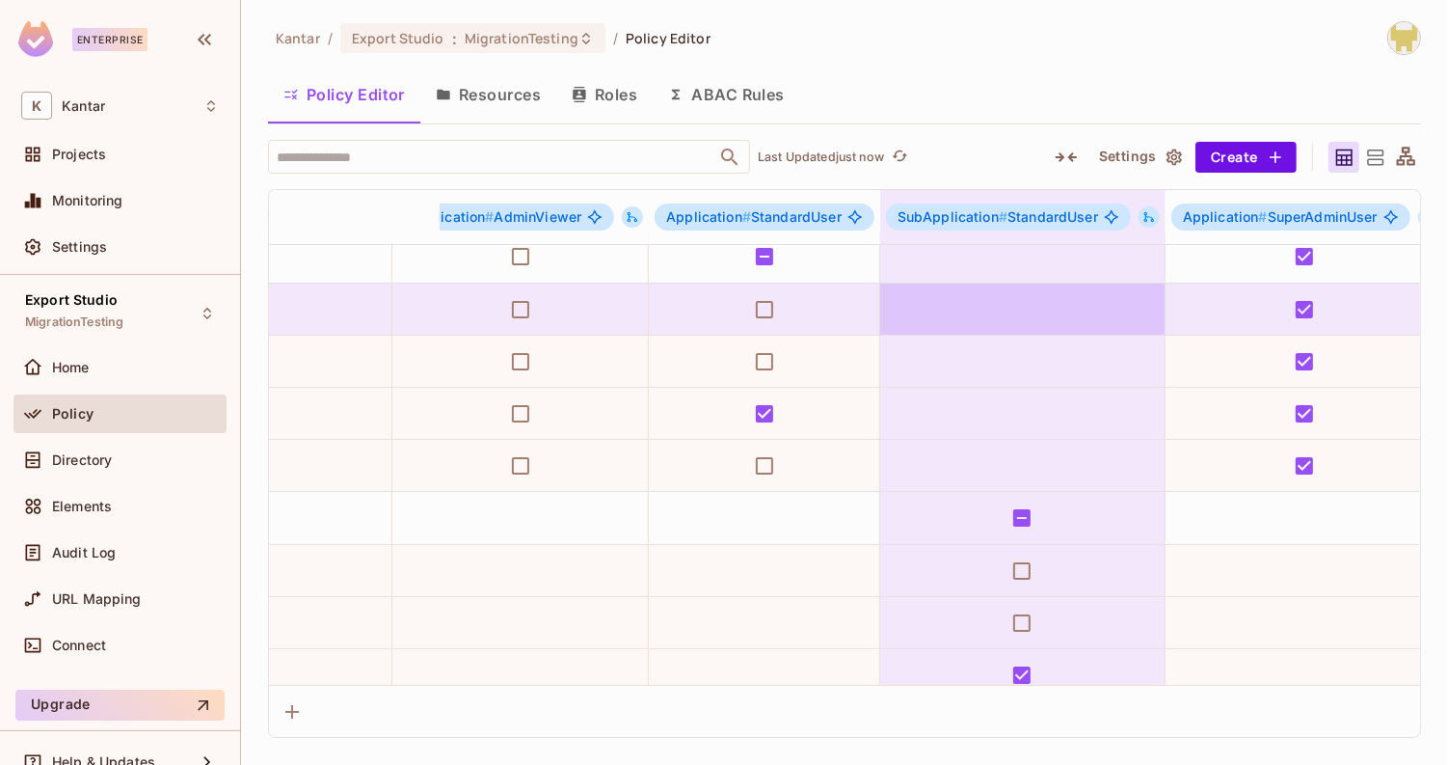
scroll to position [0, 727]
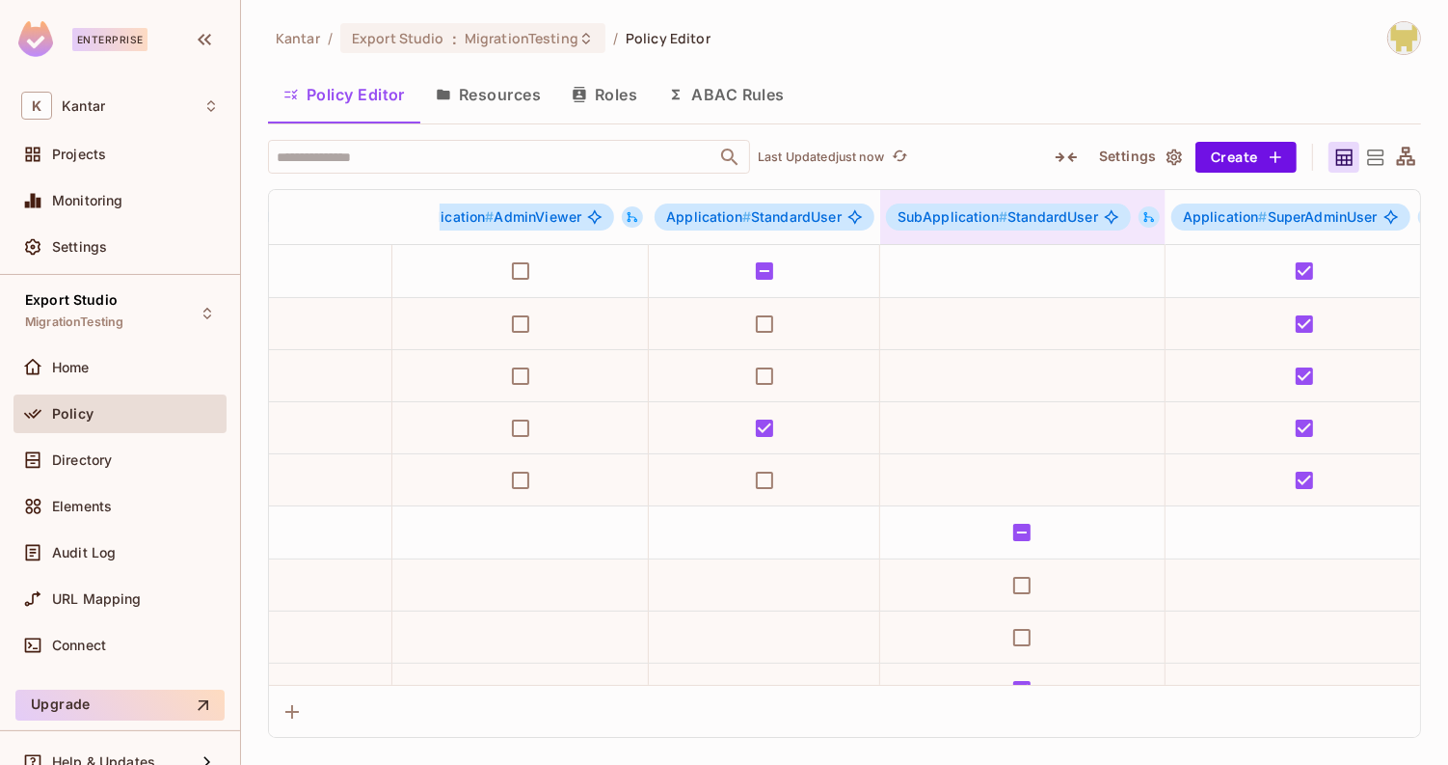
click at [1145, 214] on icon at bounding box center [1148, 216] width 13 height 13
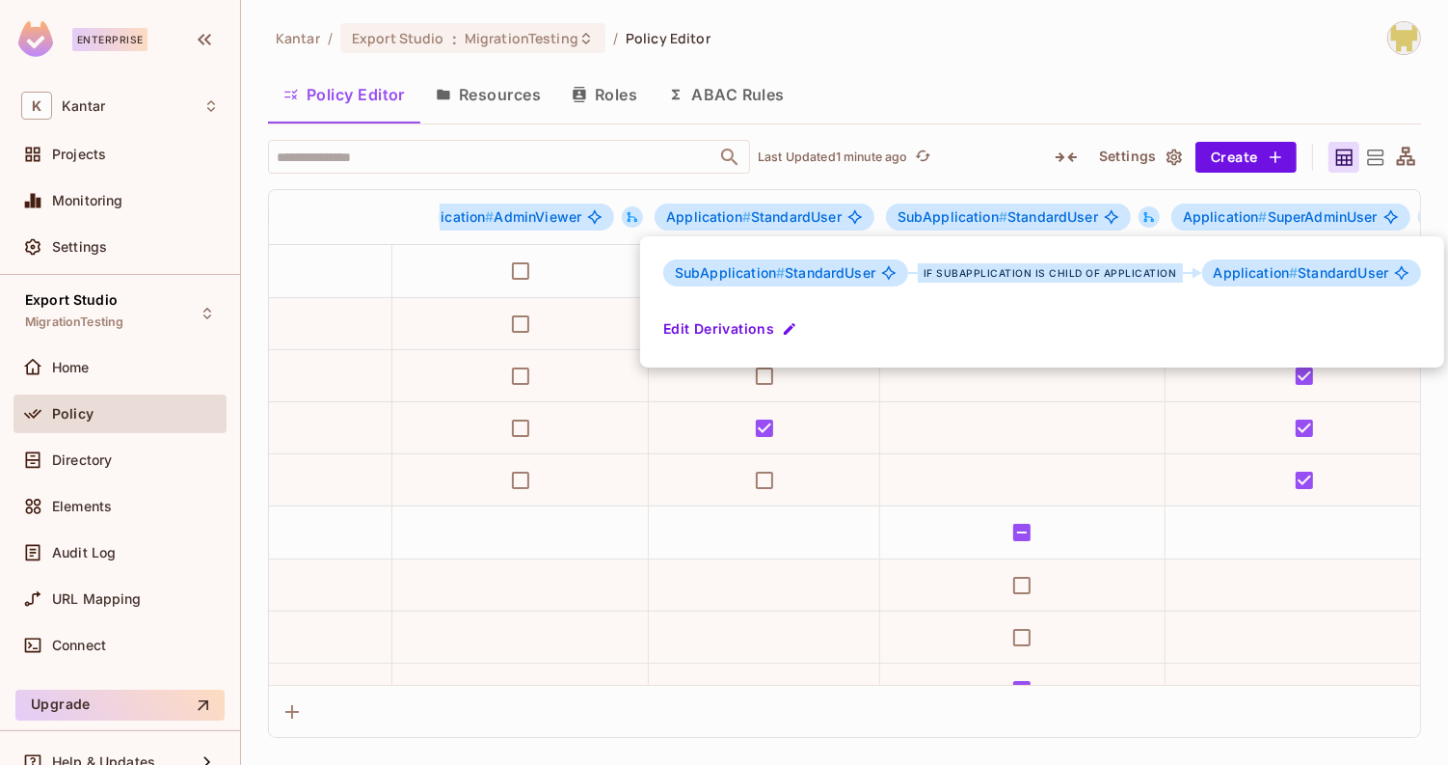
click at [977, 92] on div at bounding box center [724, 382] width 1448 height 765
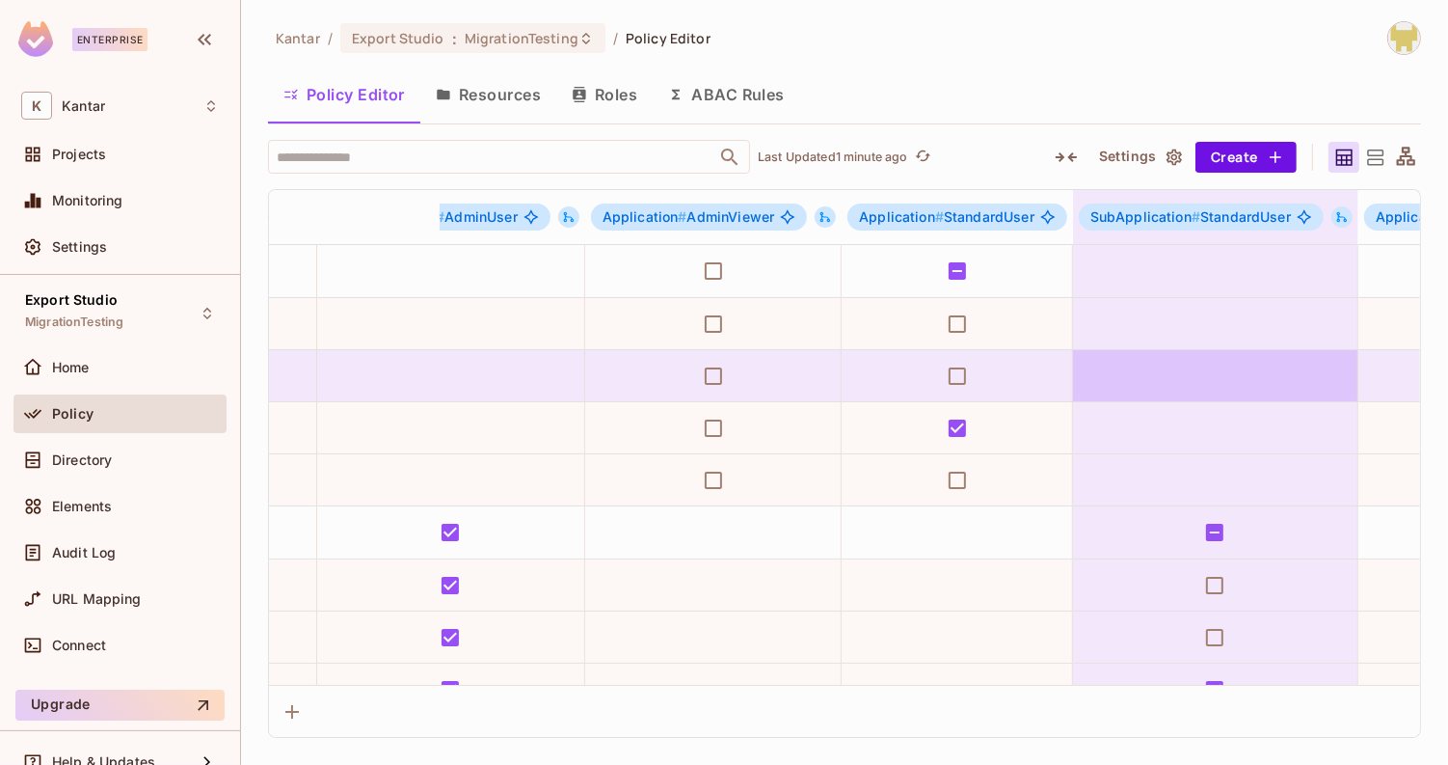
scroll to position [0, 522]
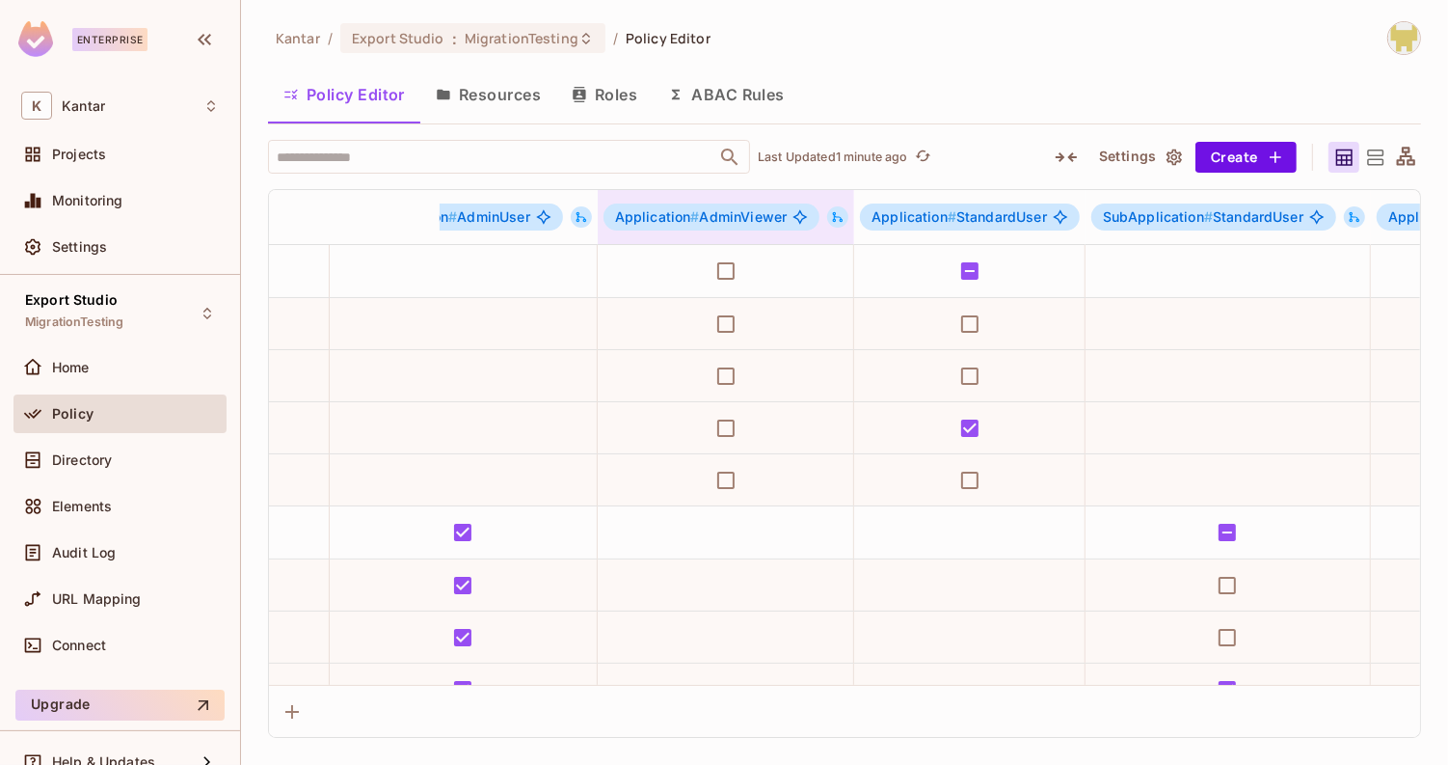
click at [839, 210] on icon at bounding box center [837, 216] width 13 height 13
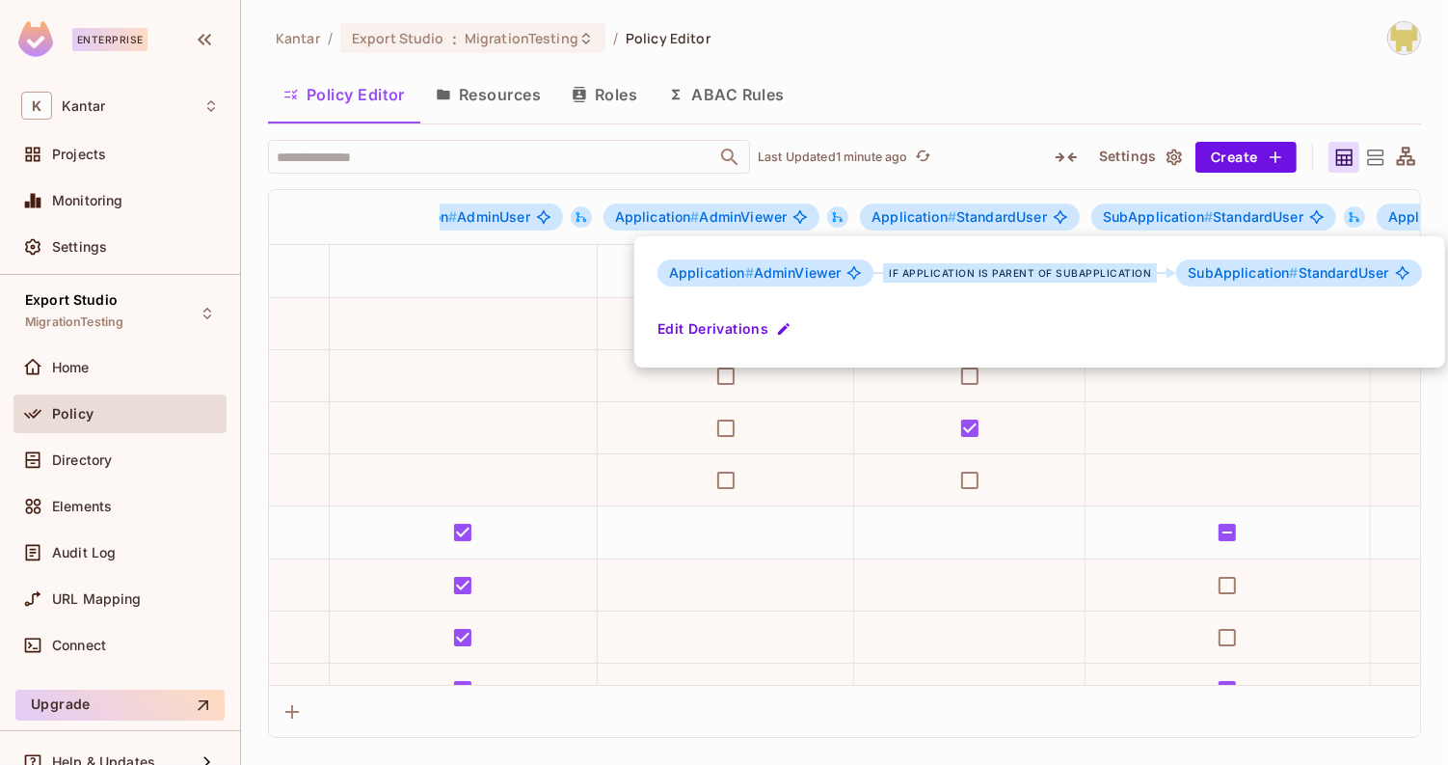
click at [1037, 96] on div at bounding box center [724, 382] width 1448 height 765
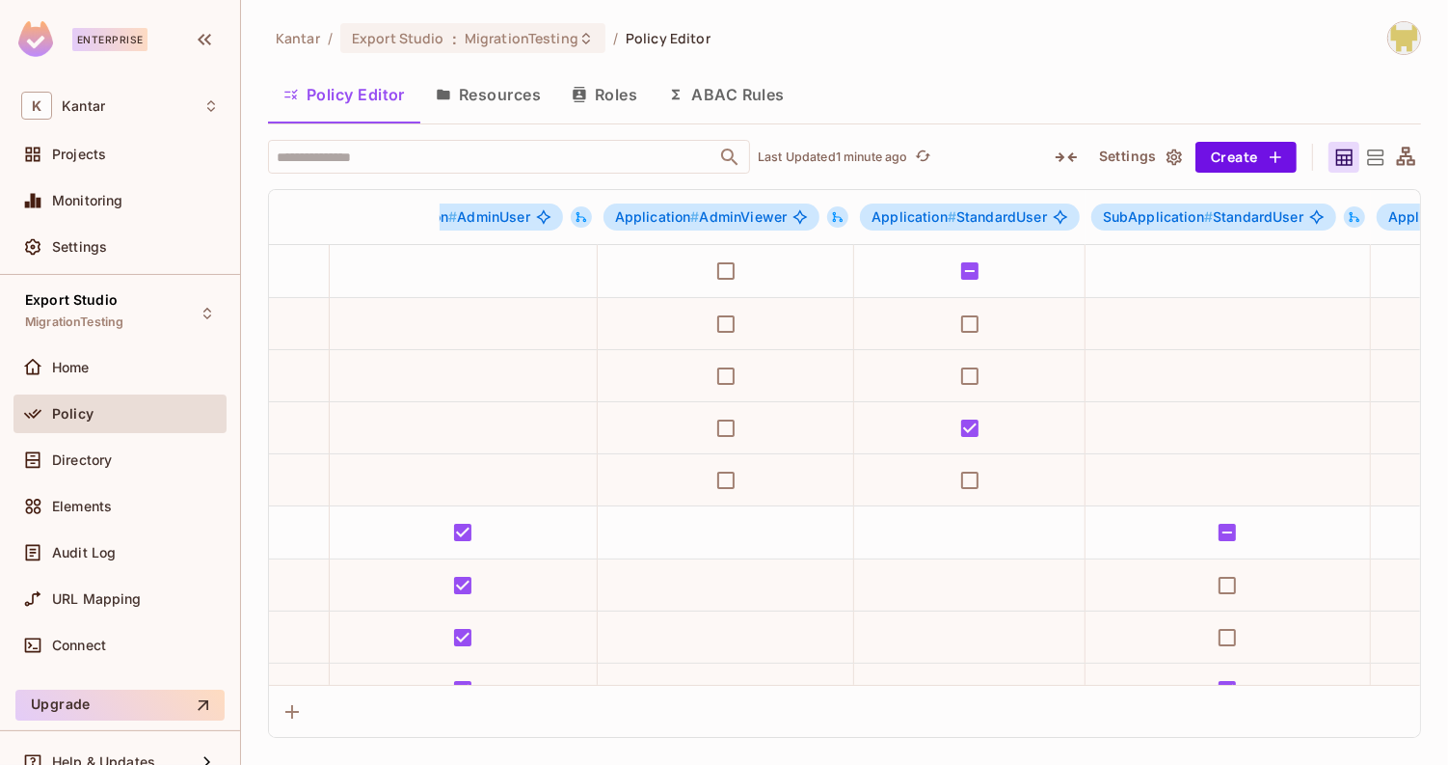
click at [599, 106] on button "Roles" at bounding box center [604, 94] width 96 height 48
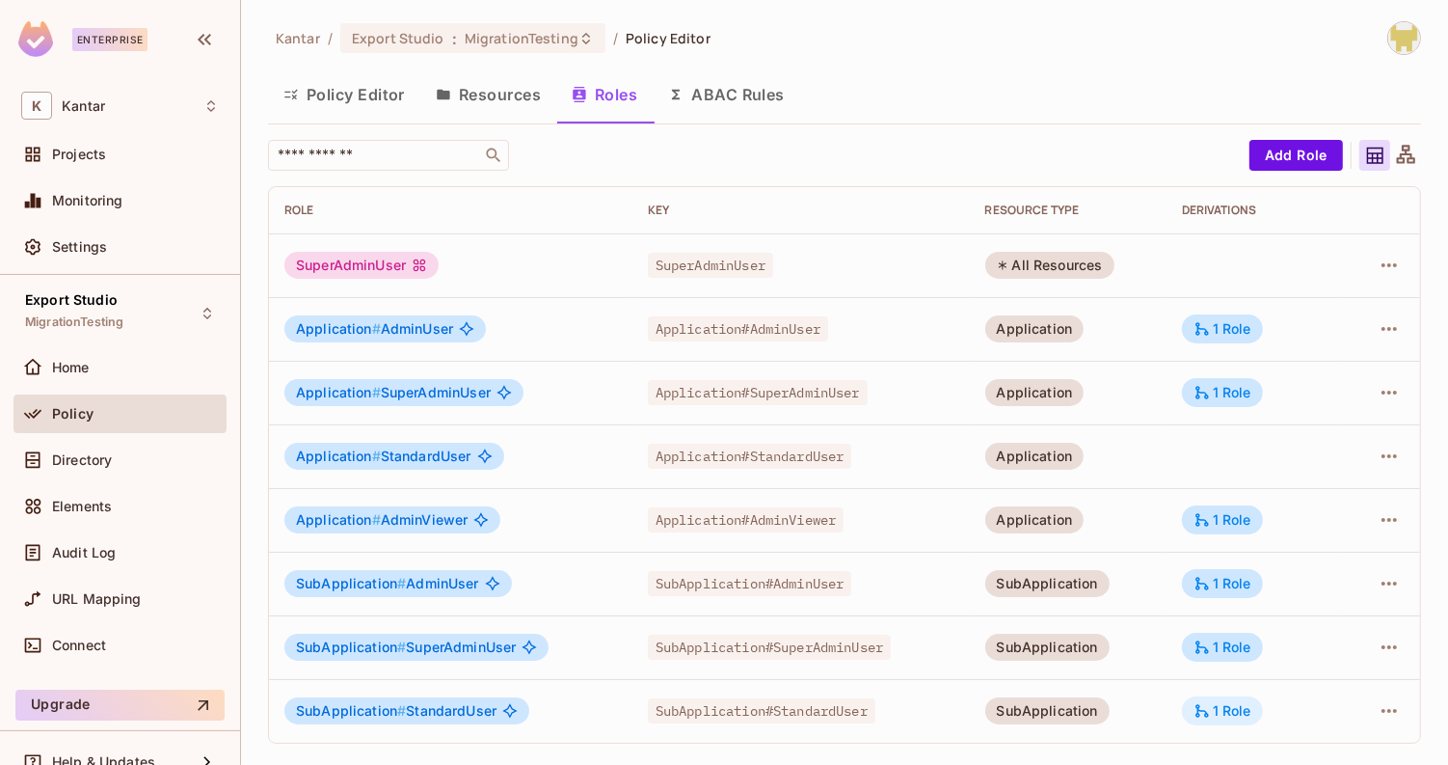
click at [1205, 711] on icon at bounding box center [1202, 710] width 17 height 17
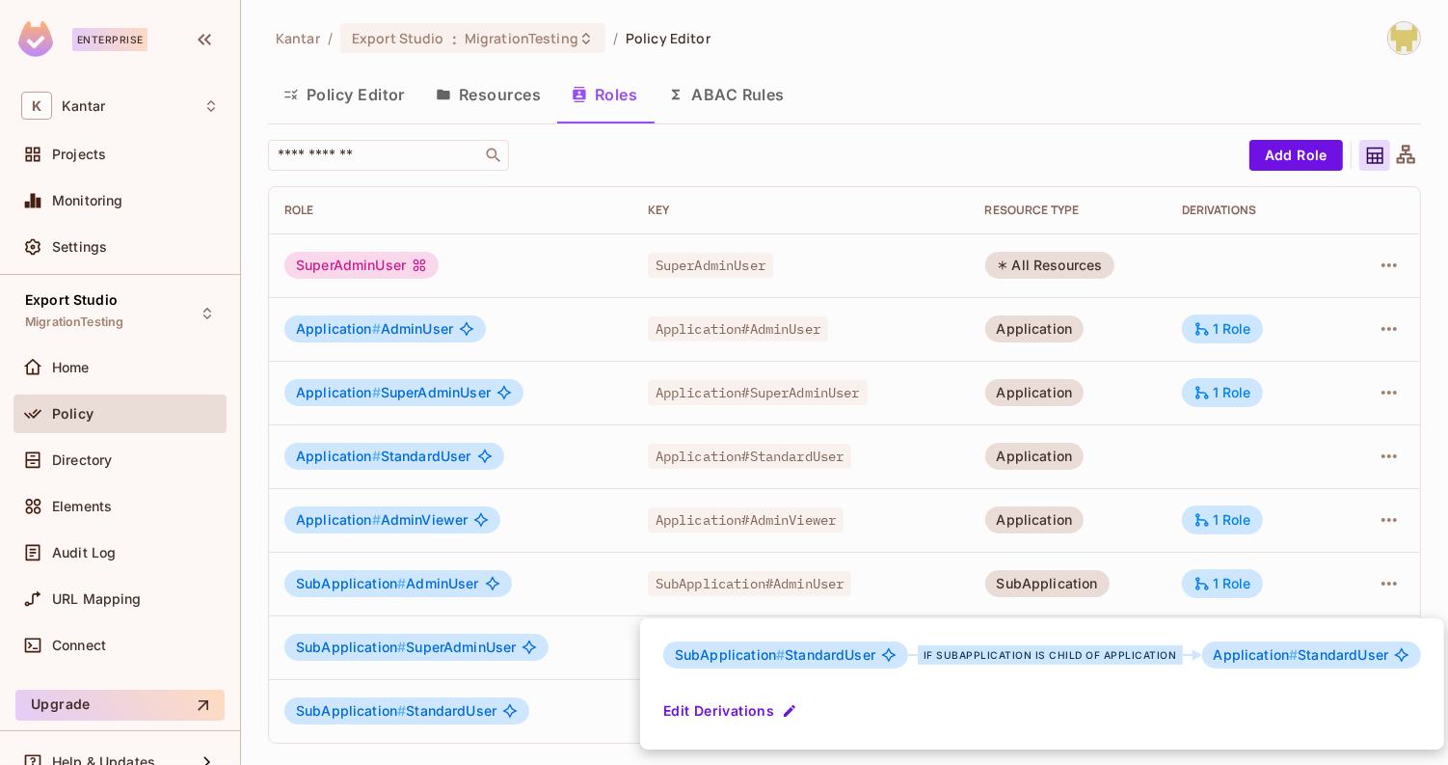
click at [771, 722] on button "Edit Derivations" at bounding box center [732, 710] width 138 height 31
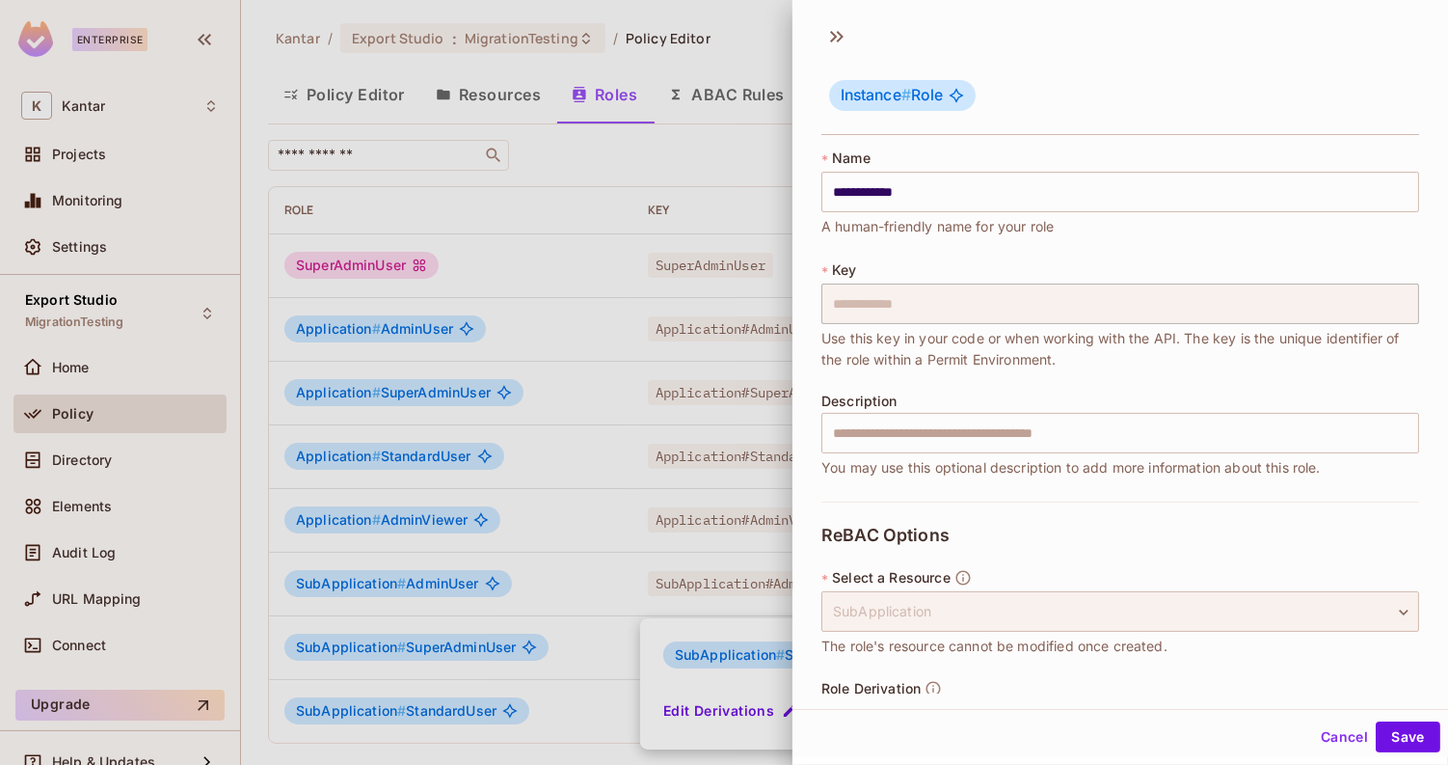
scroll to position [333, 0]
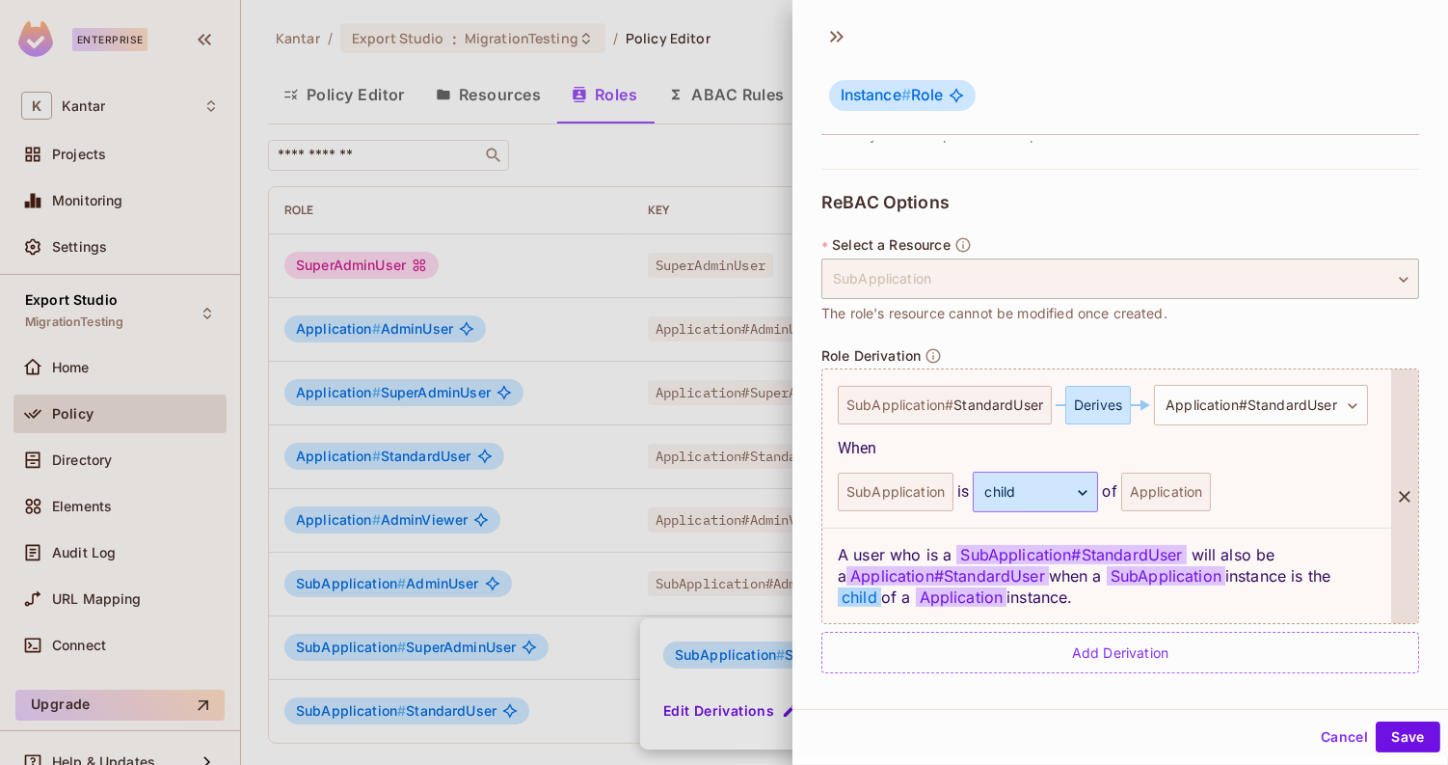
click at [1006, 500] on body "Enterprise K Kantar Projects Monitoring Settings Export Studio MigrationTesting…" at bounding box center [724, 382] width 1448 height 765
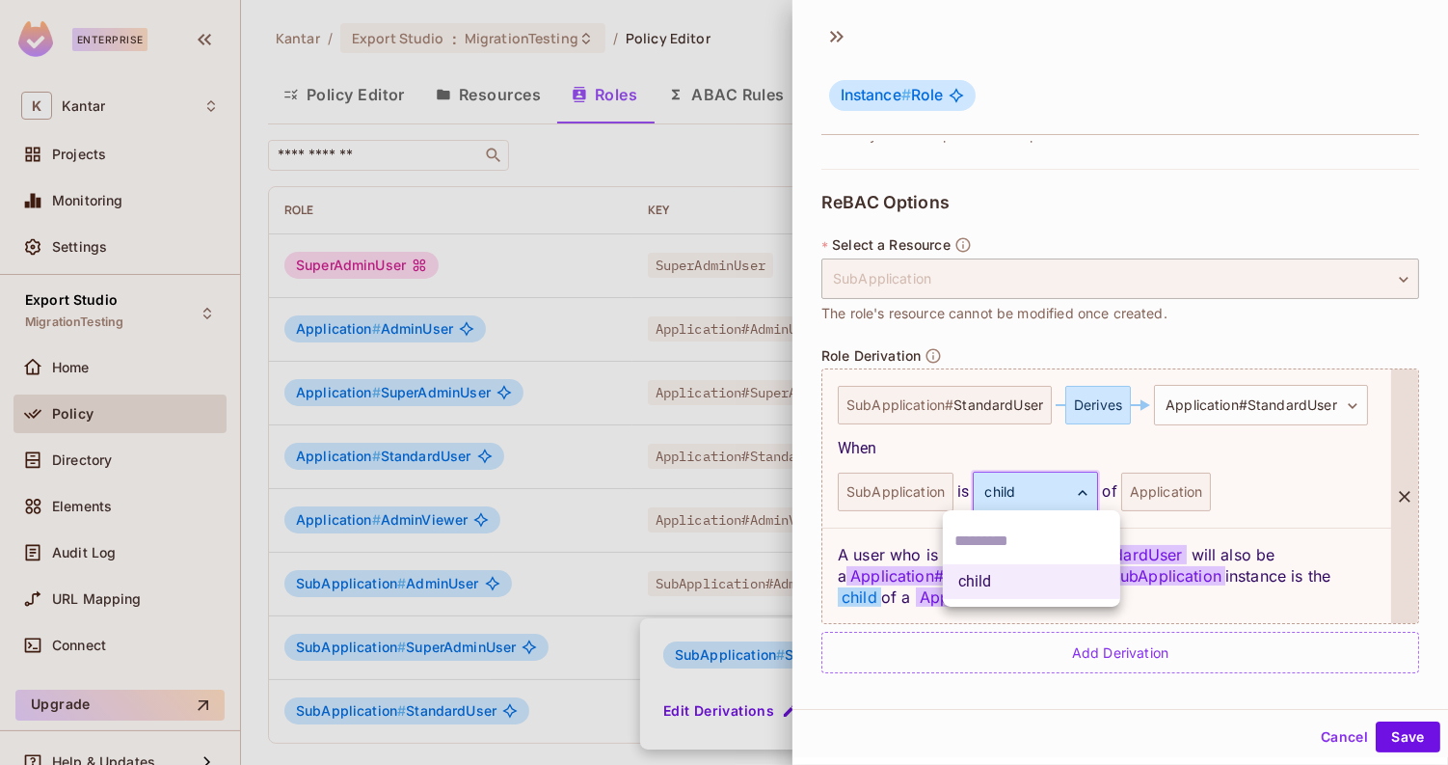
click at [962, 434] on div at bounding box center [724, 382] width 1448 height 765
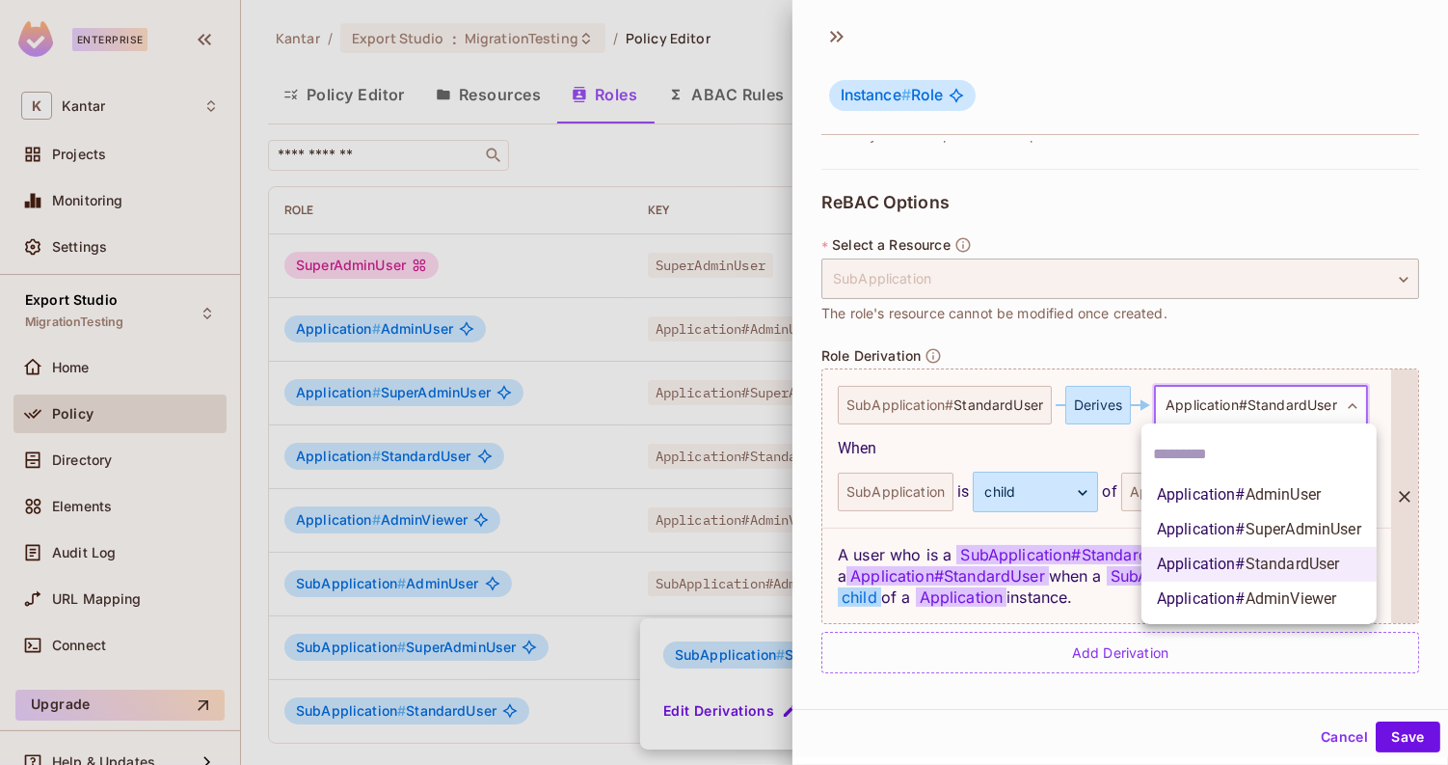
click at [1233, 382] on body "Enterprise K Kantar Projects Monitoring Settings Export Studio MigrationTesting…" at bounding box center [724, 382] width 1448 height 765
click at [1196, 327] on div at bounding box center [724, 382] width 1448 height 765
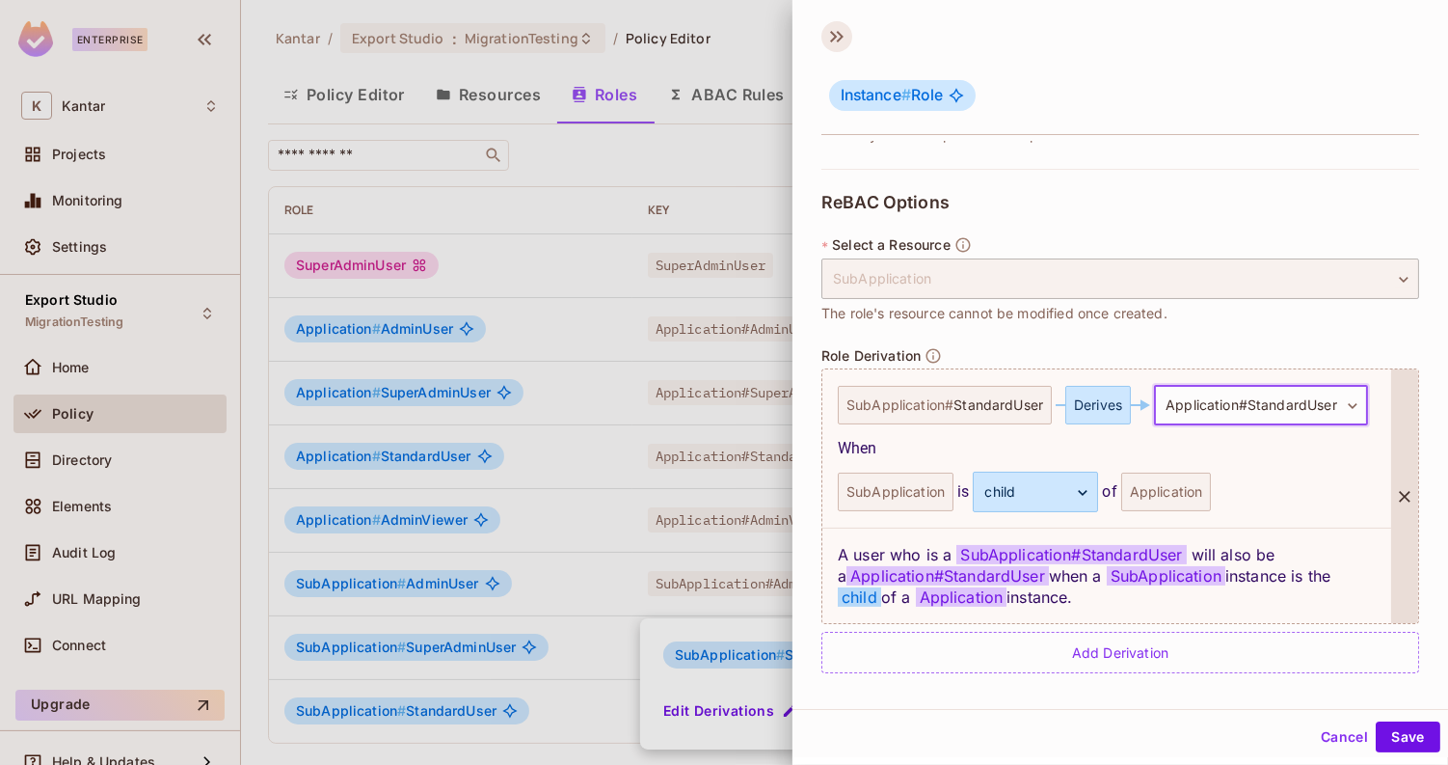
click at [837, 42] on icon at bounding box center [836, 36] width 31 height 31
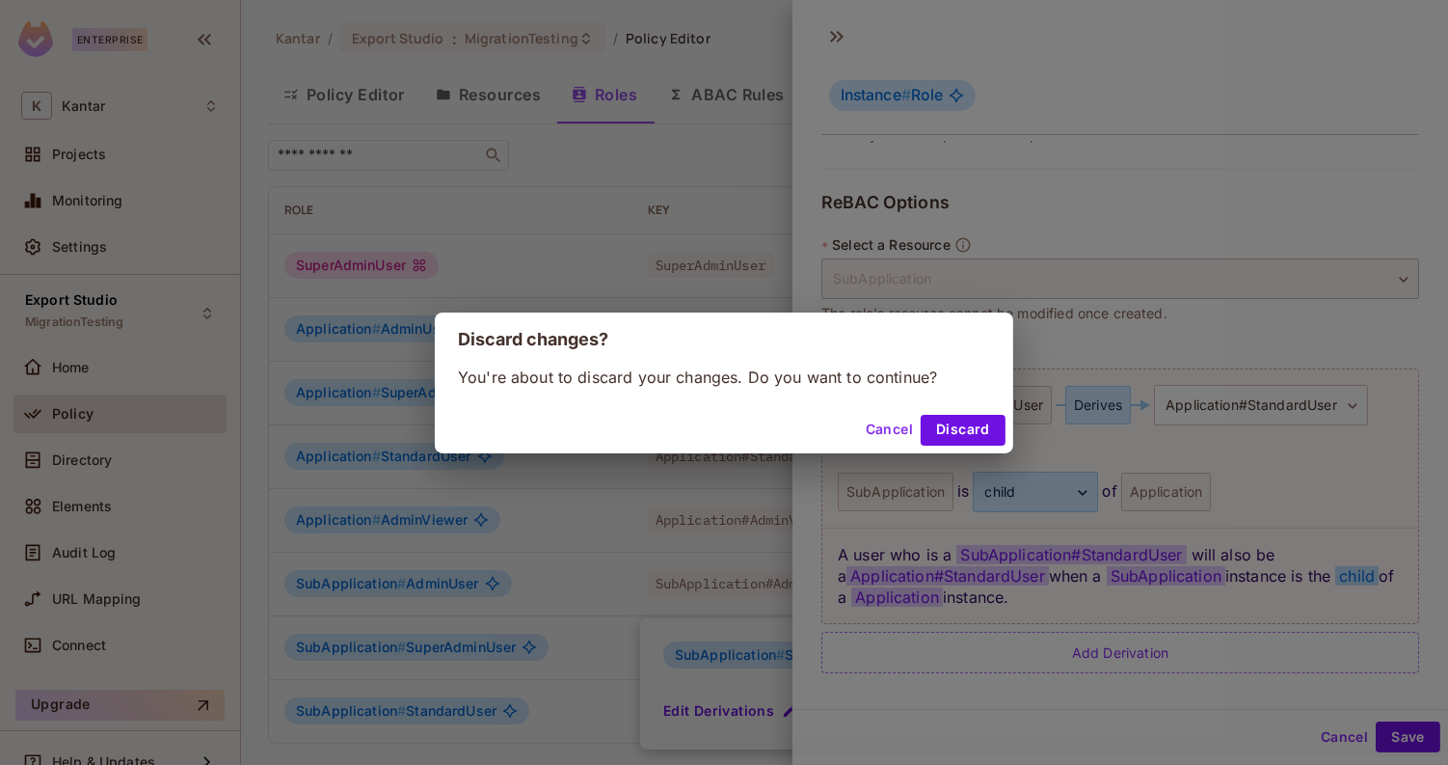
click at [886, 429] on button "Cancel" at bounding box center [889, 430] width 63 height 31
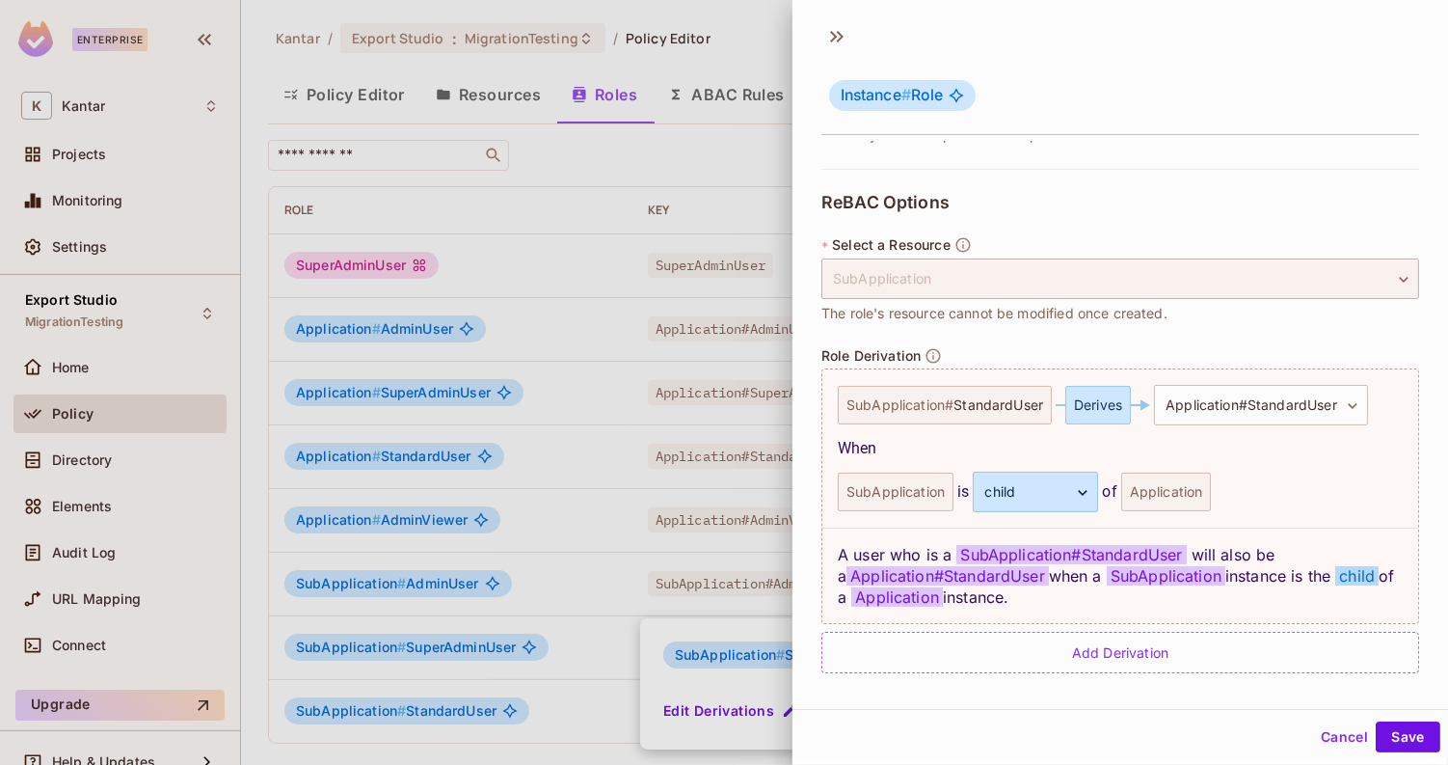
click at [1313, 735] on button "Cancel" at bounding box center [1344, 736] width 63 height 31
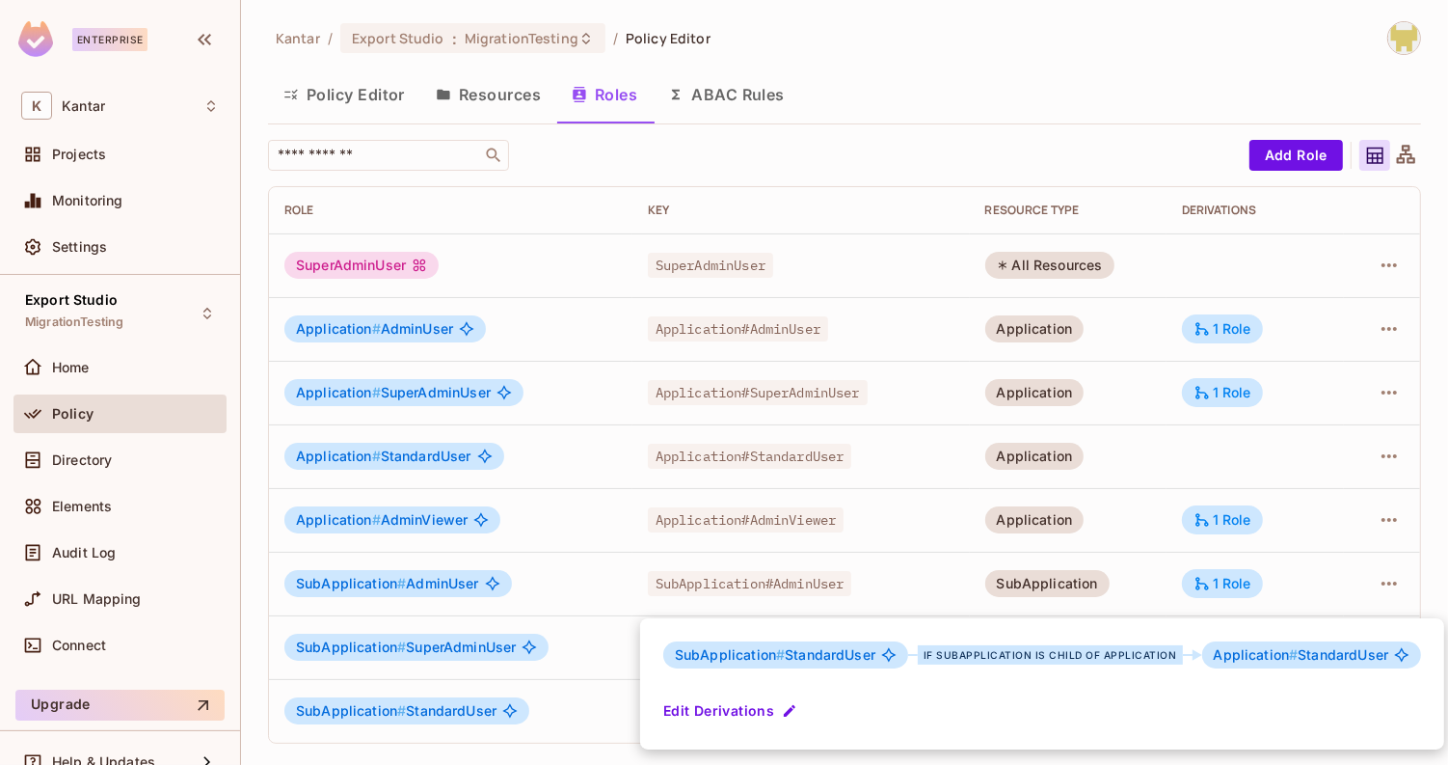
click at [947, 227] on div at bounding box center [724, 382] width 1448 height 765
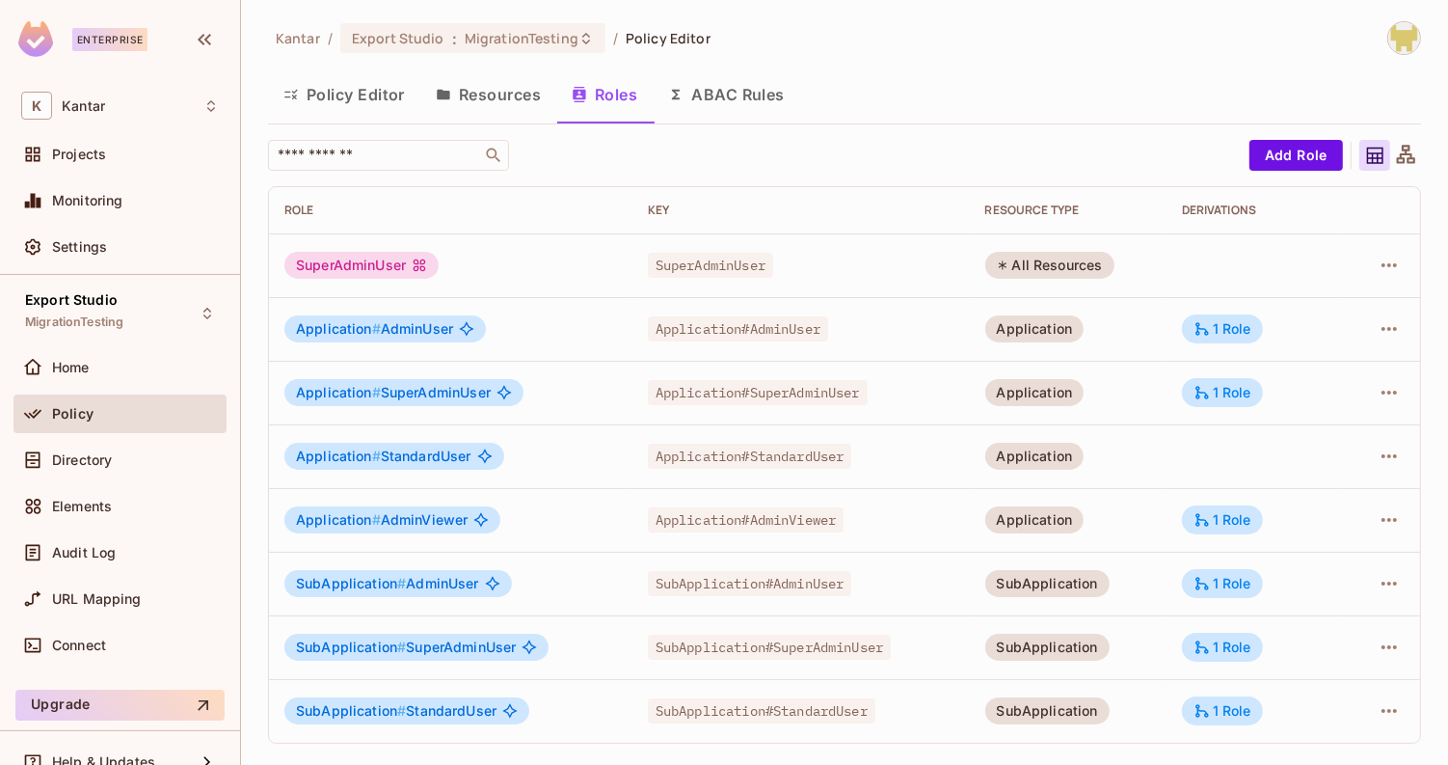
click at [306, 99] on button "Policy Editor" at bounding box center [344, 94] width 152 height 48
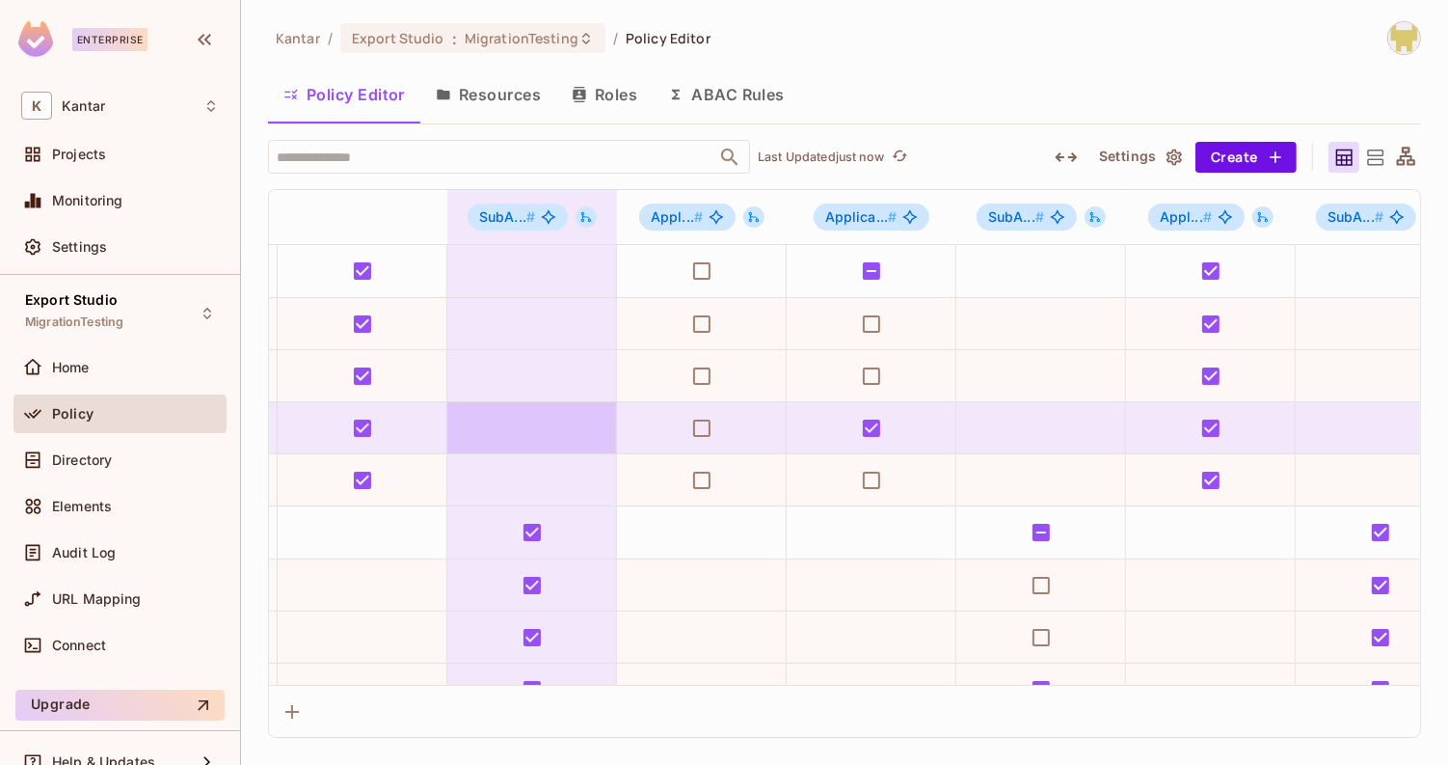
scroll to position [0, 348]
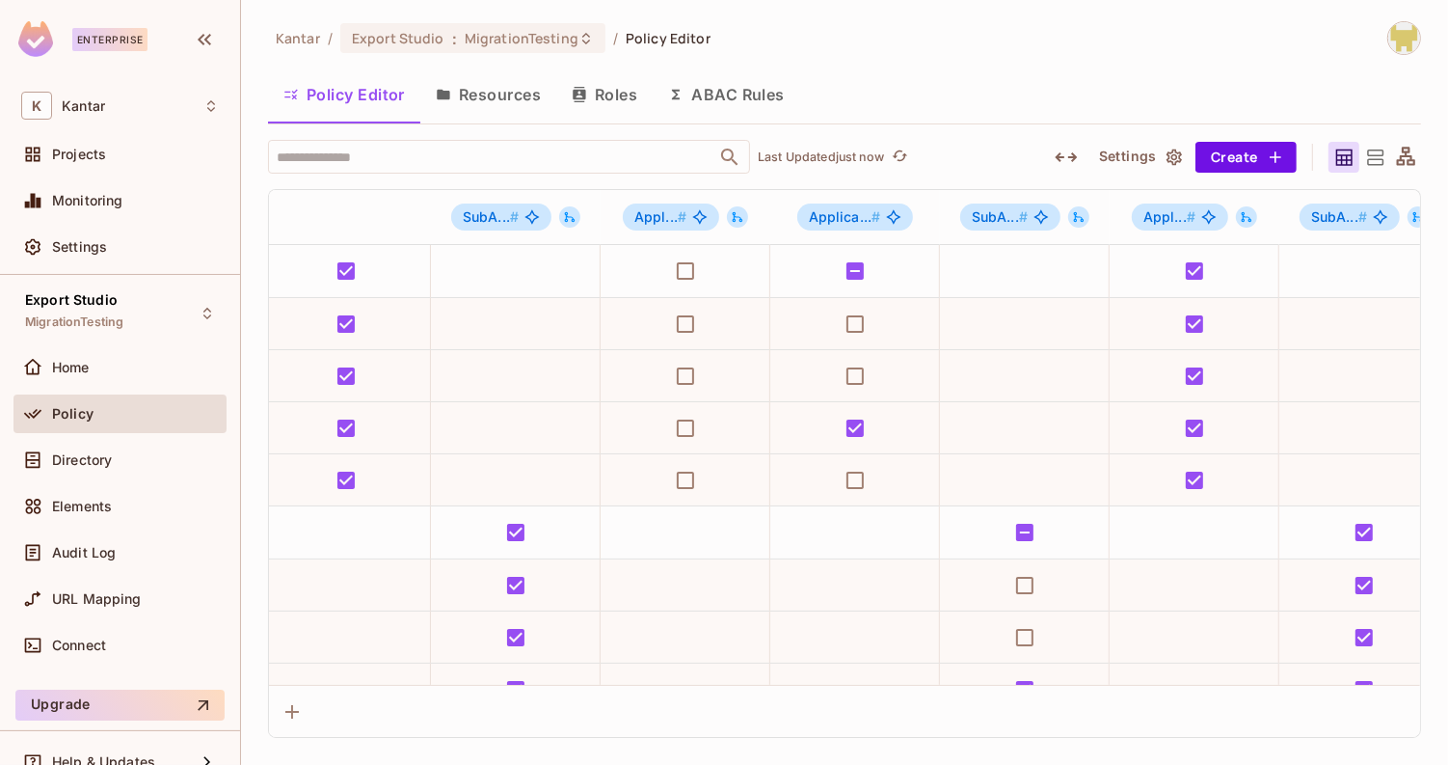
click at [1073, 153] on icon "button" at bounding box center [1066, 157] width 22 height 10
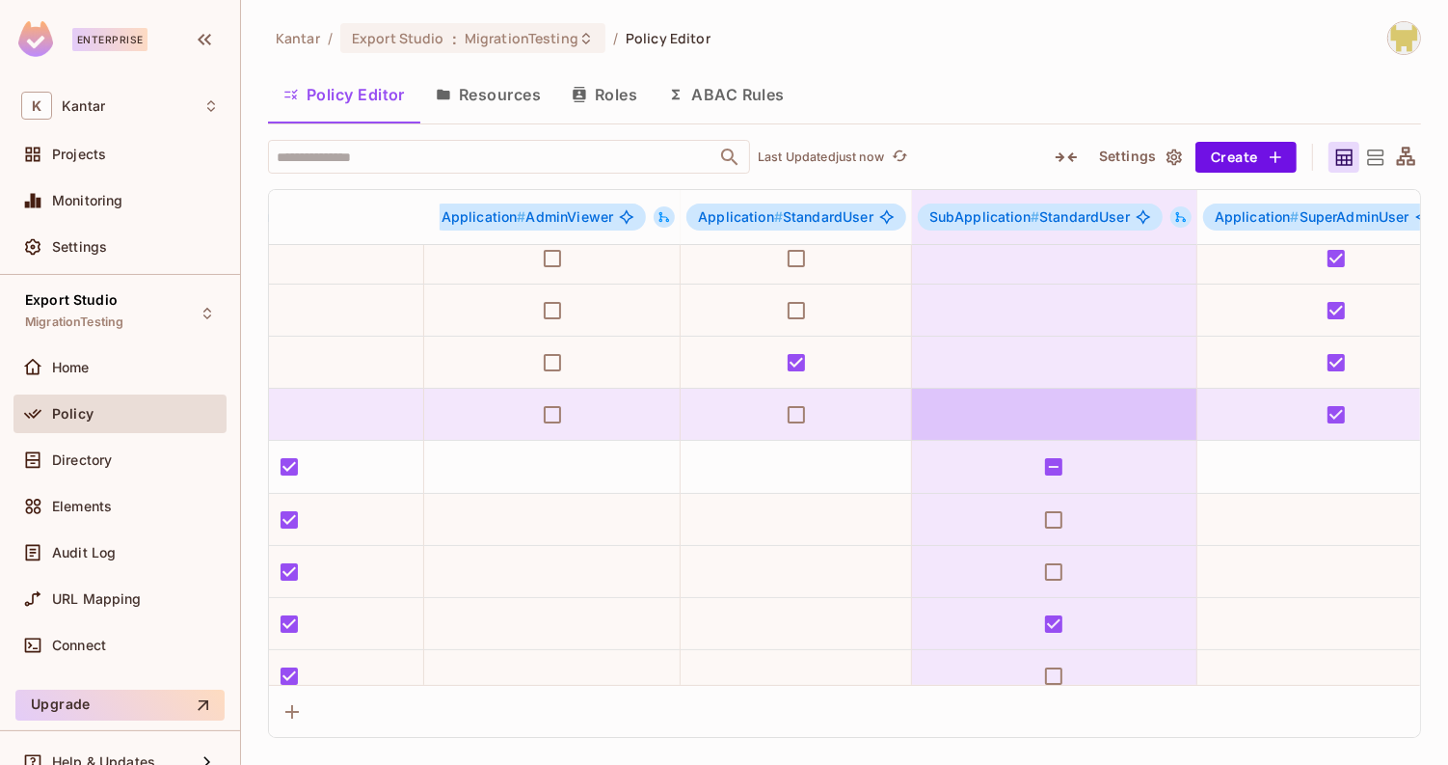
scroll to position [0, 695]
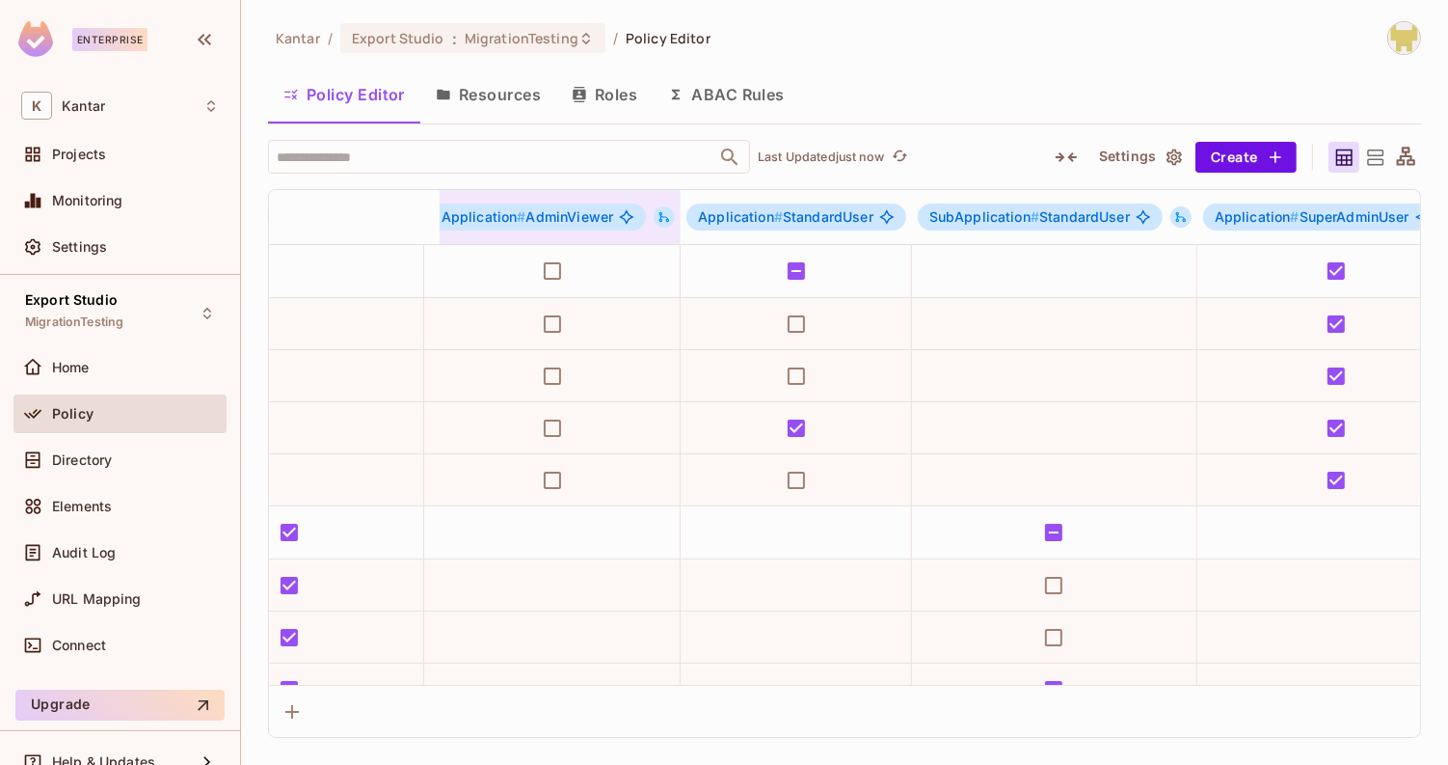
click at [654, 220] on button at bounding box center [664, 216] width 21 height 21
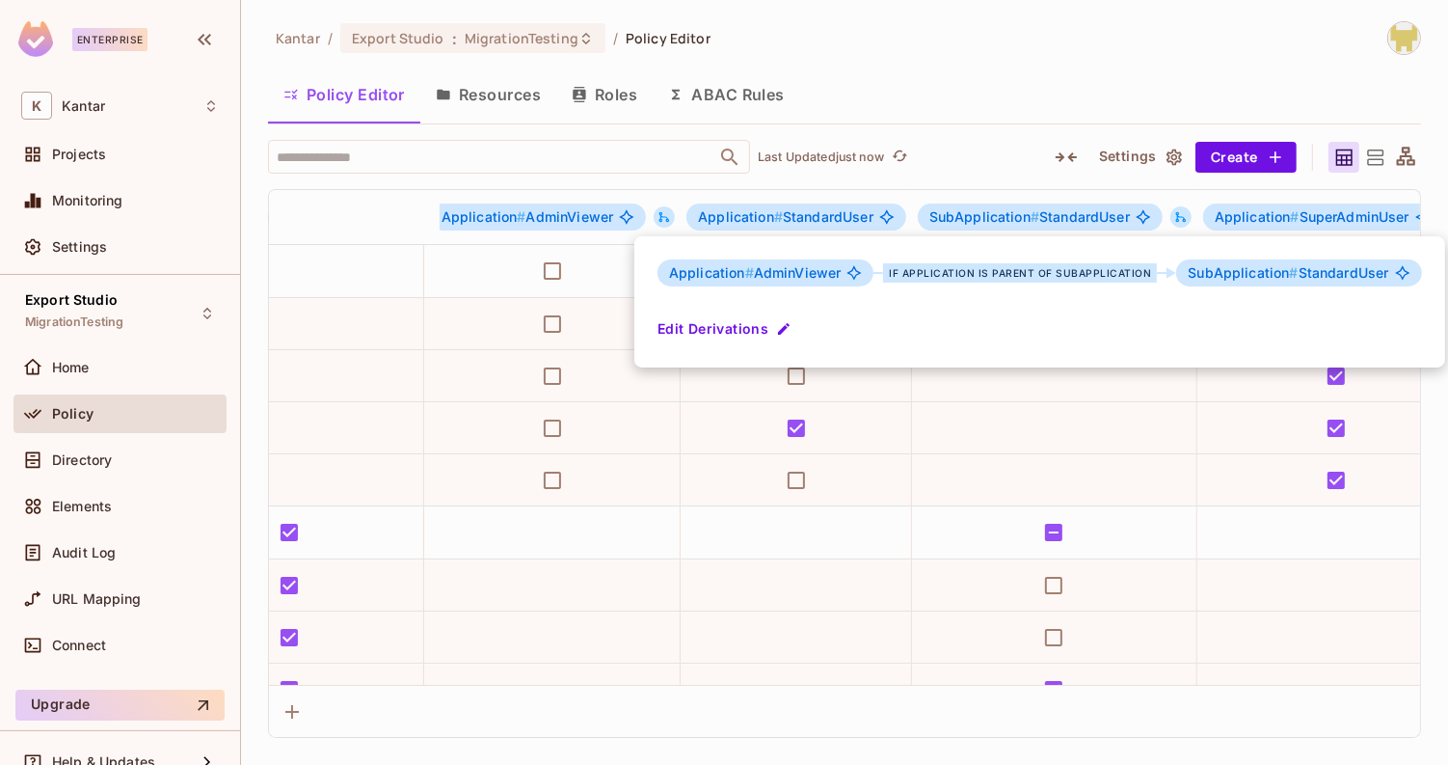
click at [1002, 94] on div at bounding box center [724, 382] width 1448 height 765
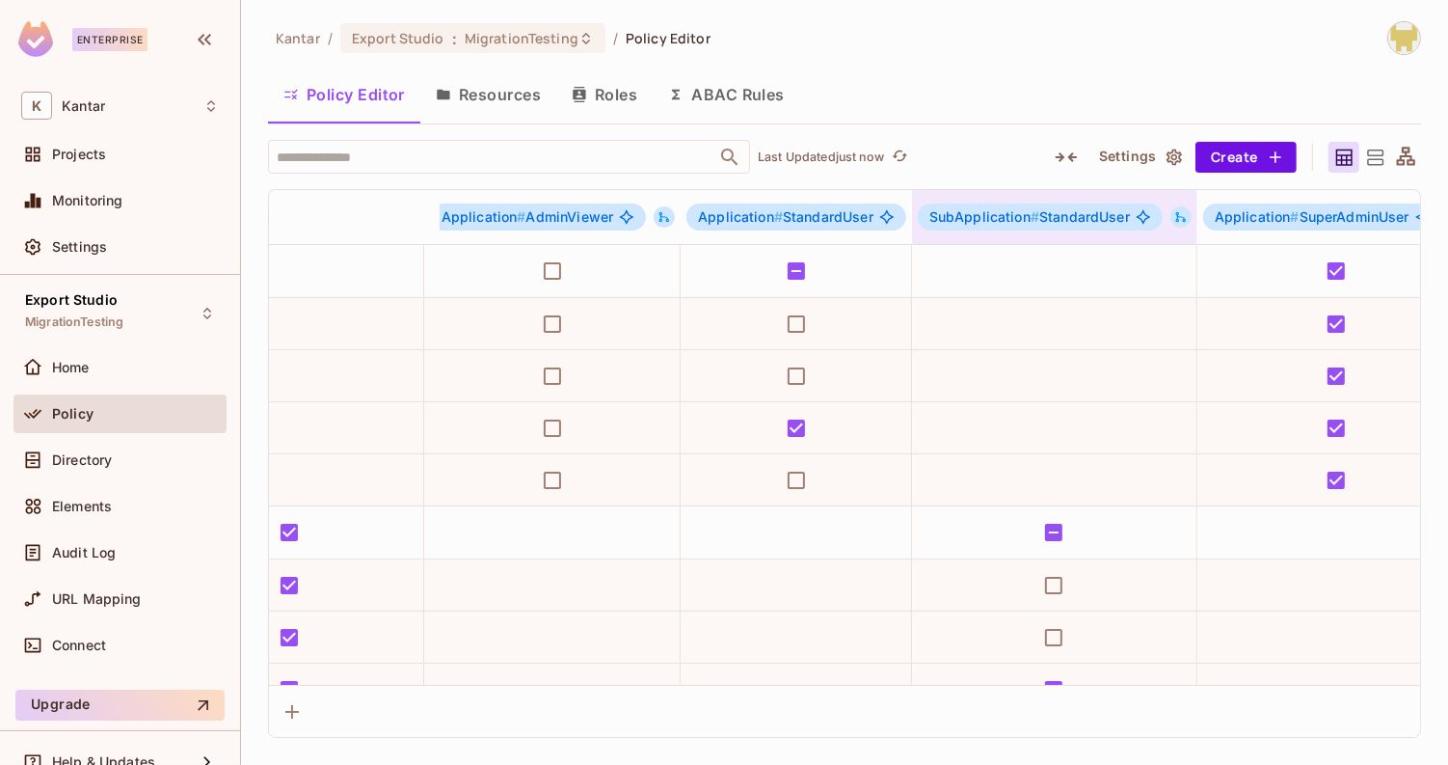
click at [1174, 218] on icon at bounding box center [1180, 216] width 13 height 13
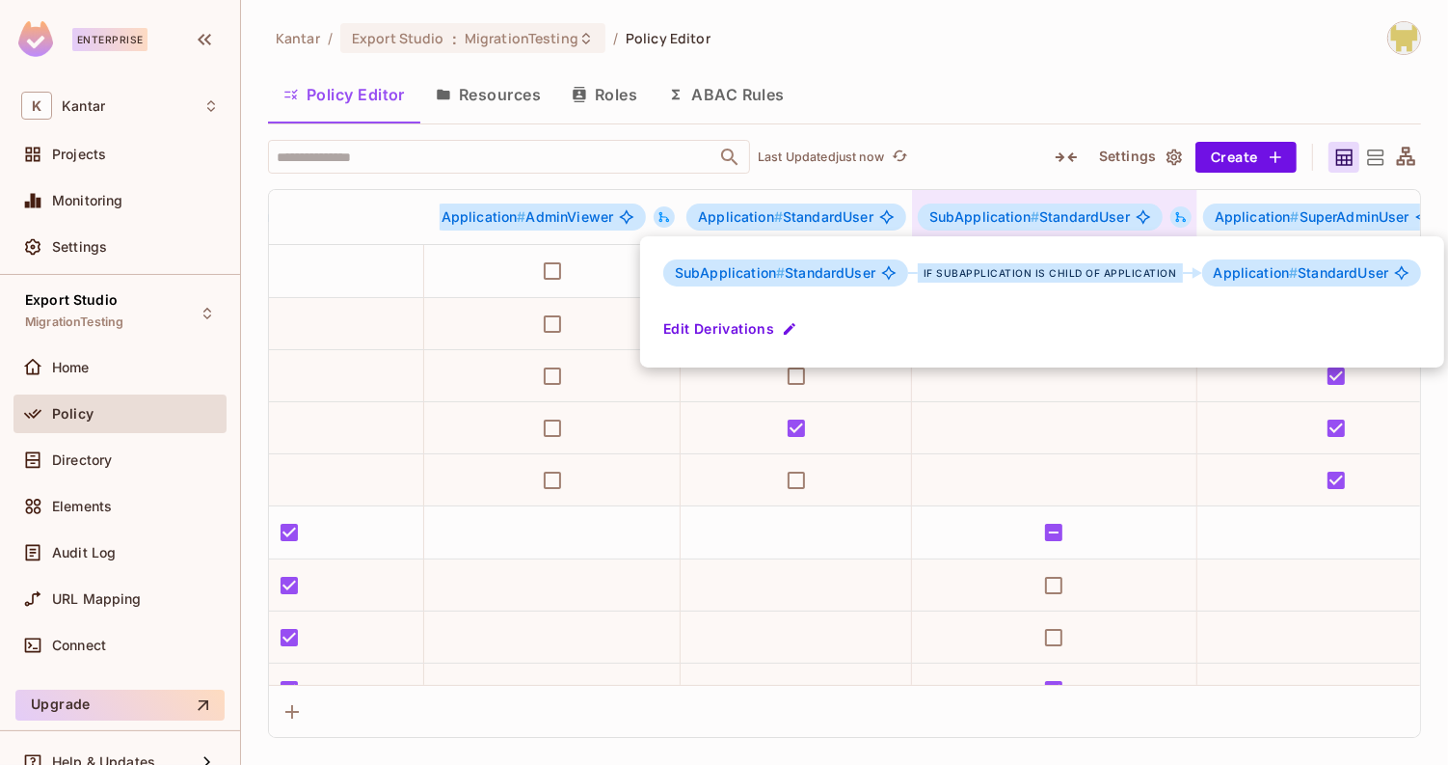
click at [1167, 218] on div at bounding box center [724, 382] width 1448 height 765
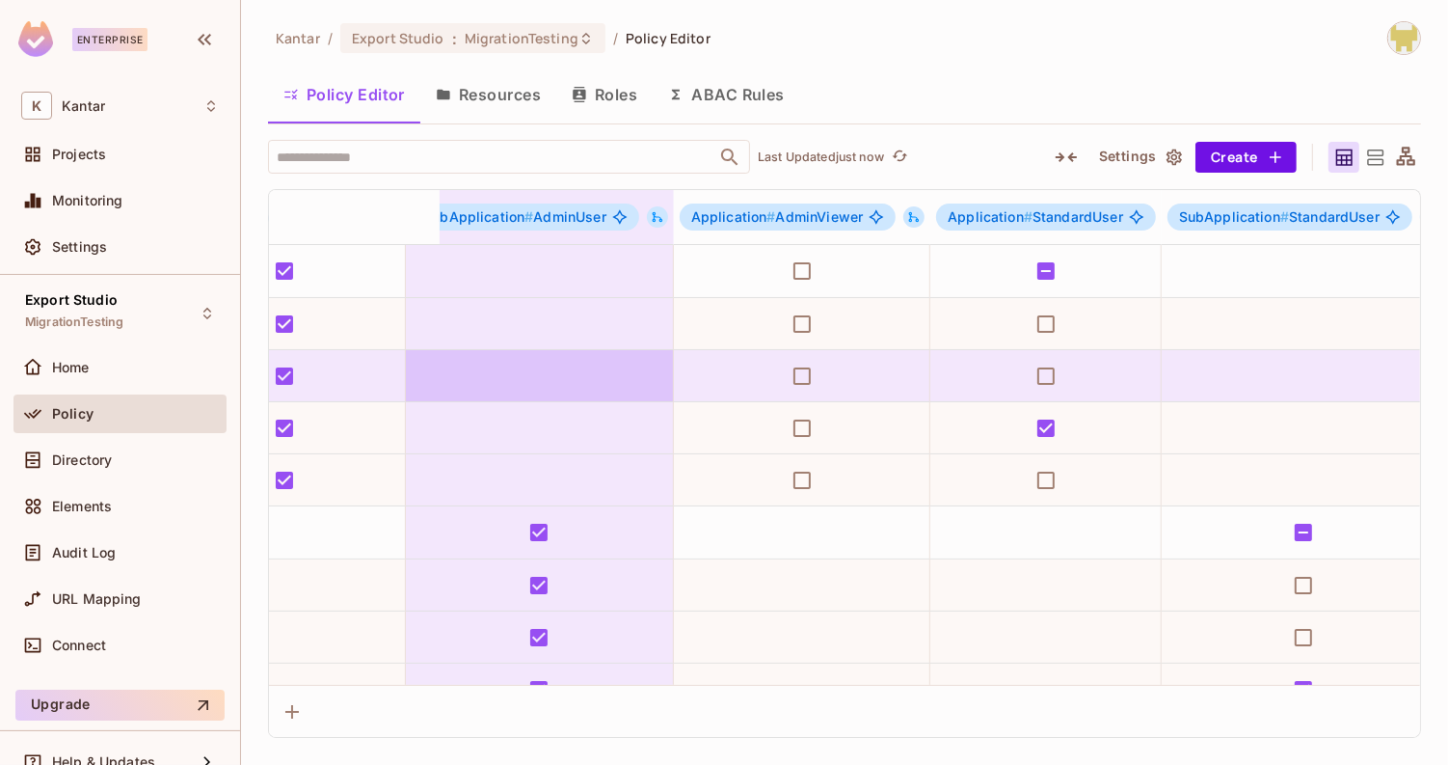
scroll to position [0, 449]
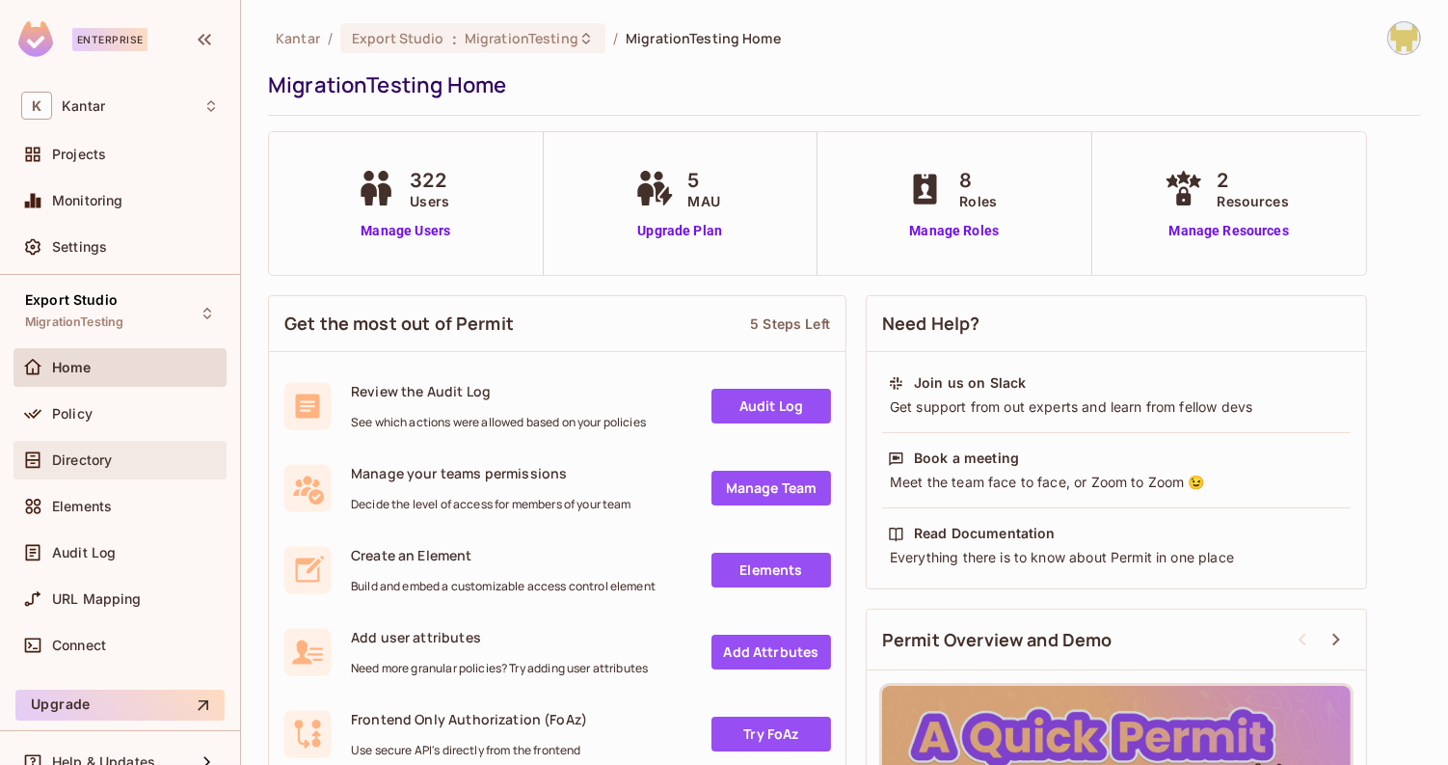
click at [128, 466] on div "Directory" at bounding box center [120, 459] width 198 height 23
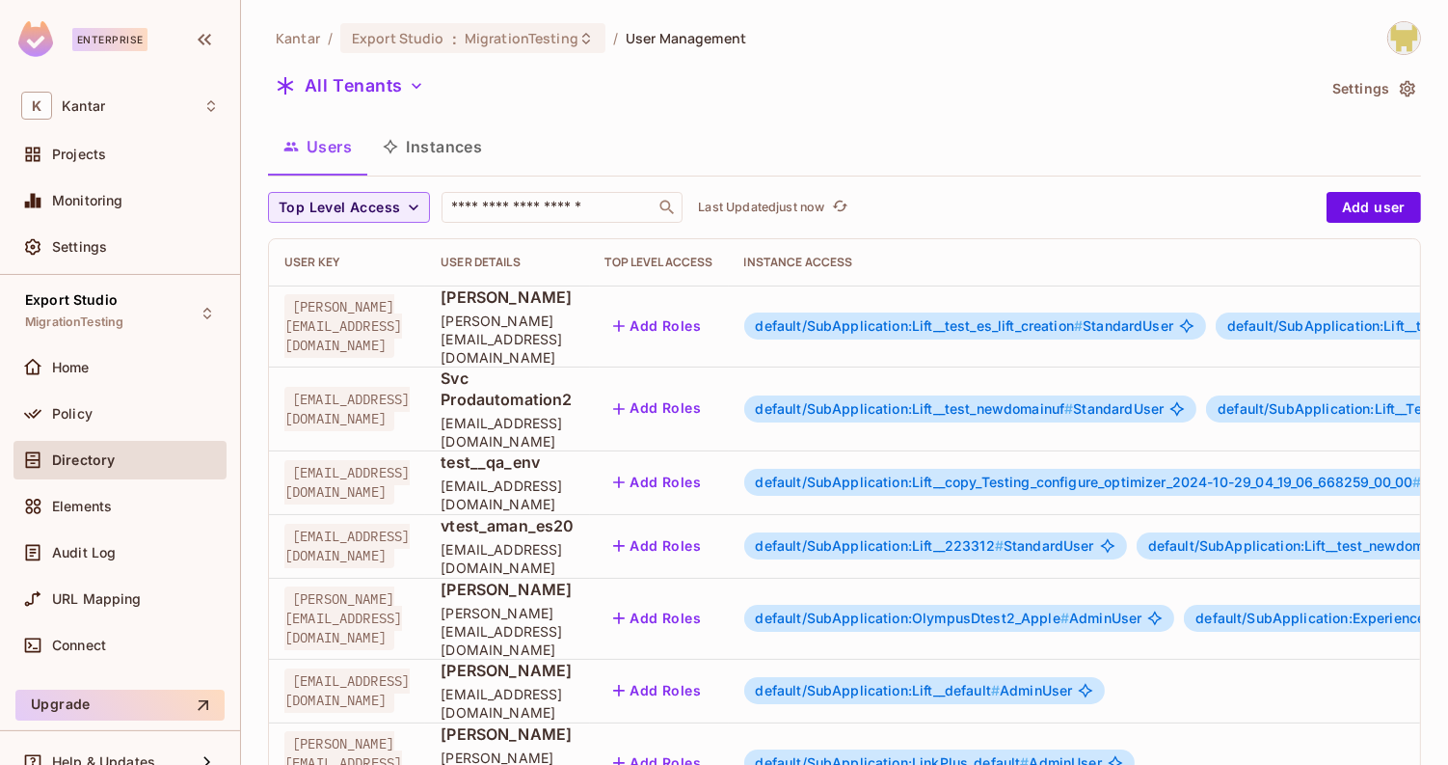
click at [1069, 609] on span "default/SubApplication:OlympusDtest2_Apple #" at bounding box center [912, 617] width 313 height 16
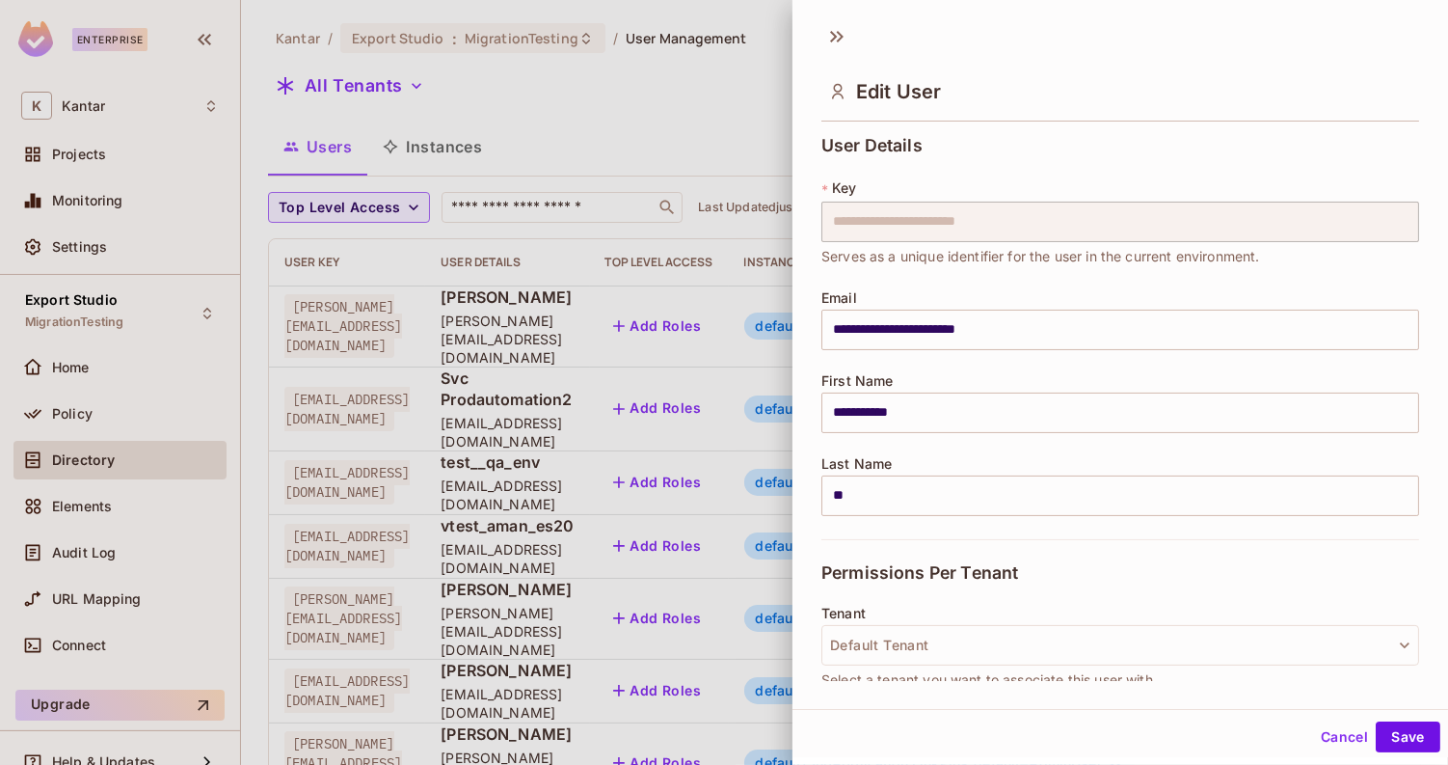
scroll to position [763, 0]
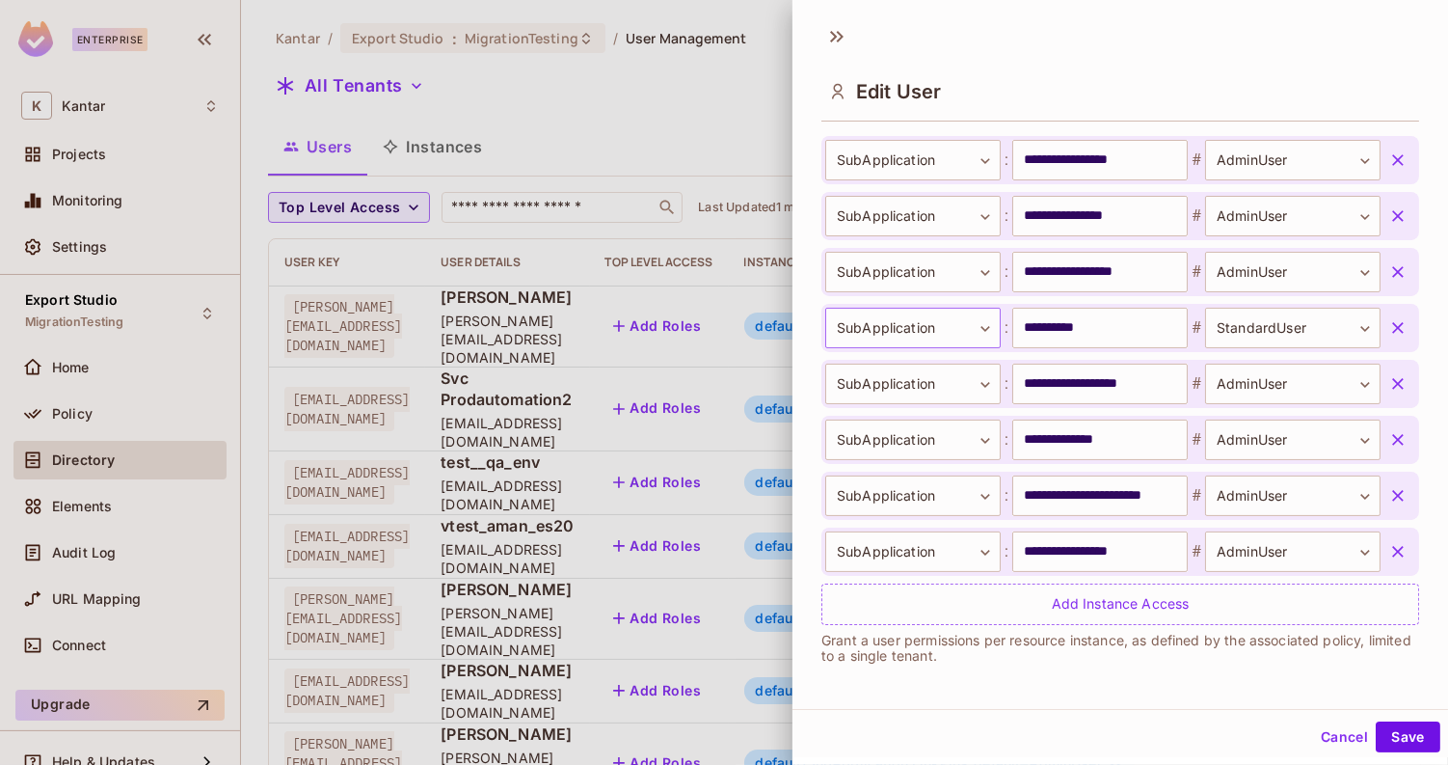
click at [959, 316] on body "Enterprise K Kantar Projects Monitoring Settings Export Studio MigrationTesting…" at bounding box center [724, 382] width 1448 height 765
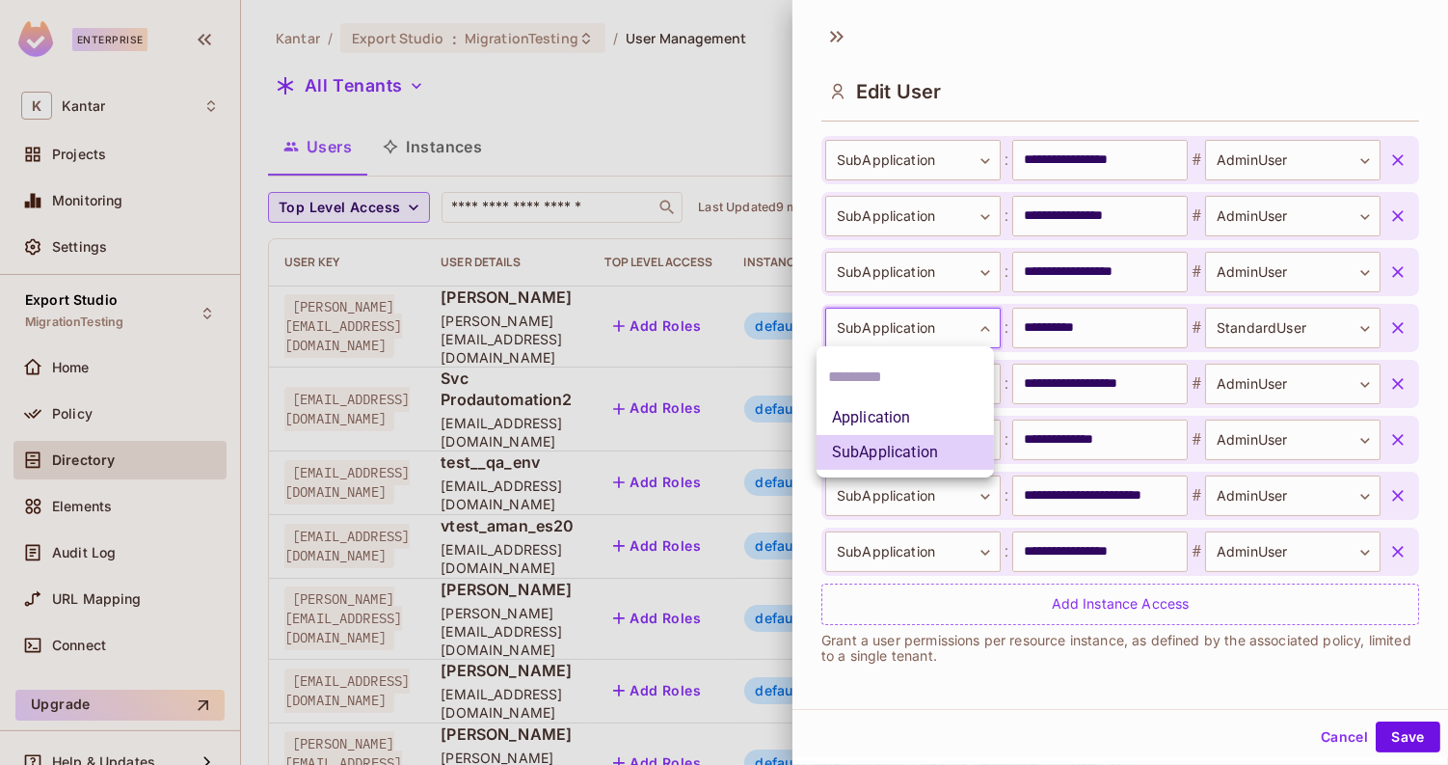
click at [798, 280] on div at bounding box center [724, 382] width 1448 height 765
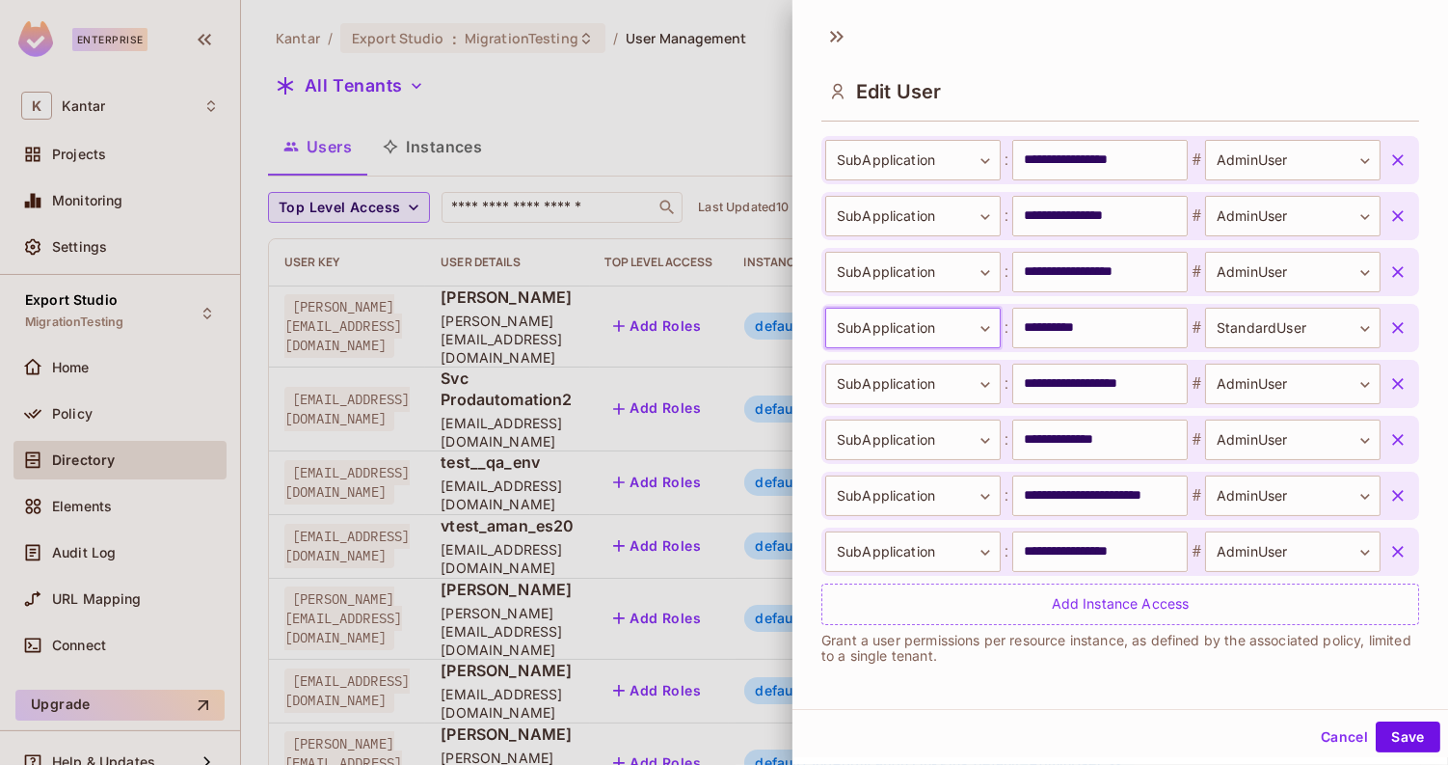
click at [902, 329] on body "Enterprise K Kantar Projects Monitoring Settings Export Studio MigrationTesting…" at bounding box center [724, 382] width 1448 height 765
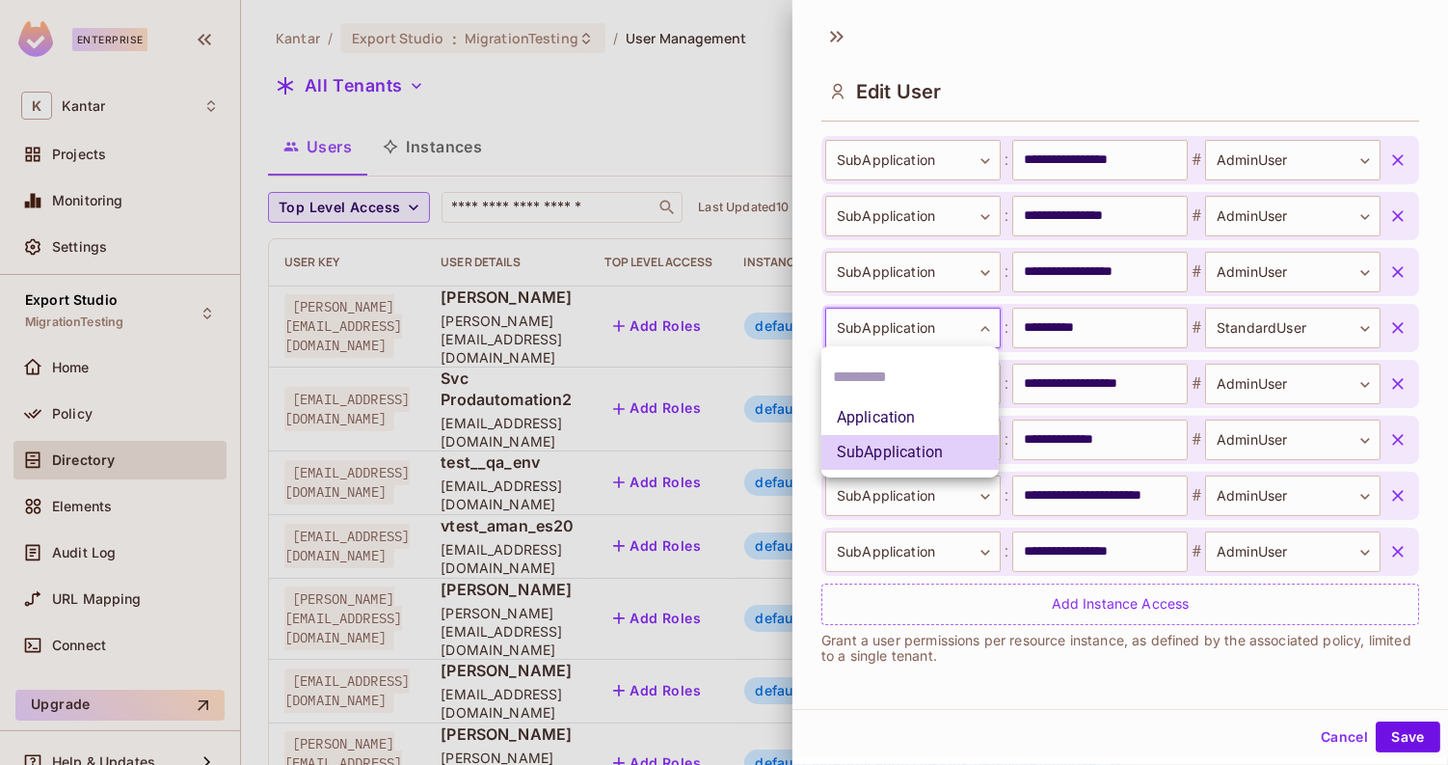
click at [808, 318] on div at bounding box center [724, 382] width 1448 height 765
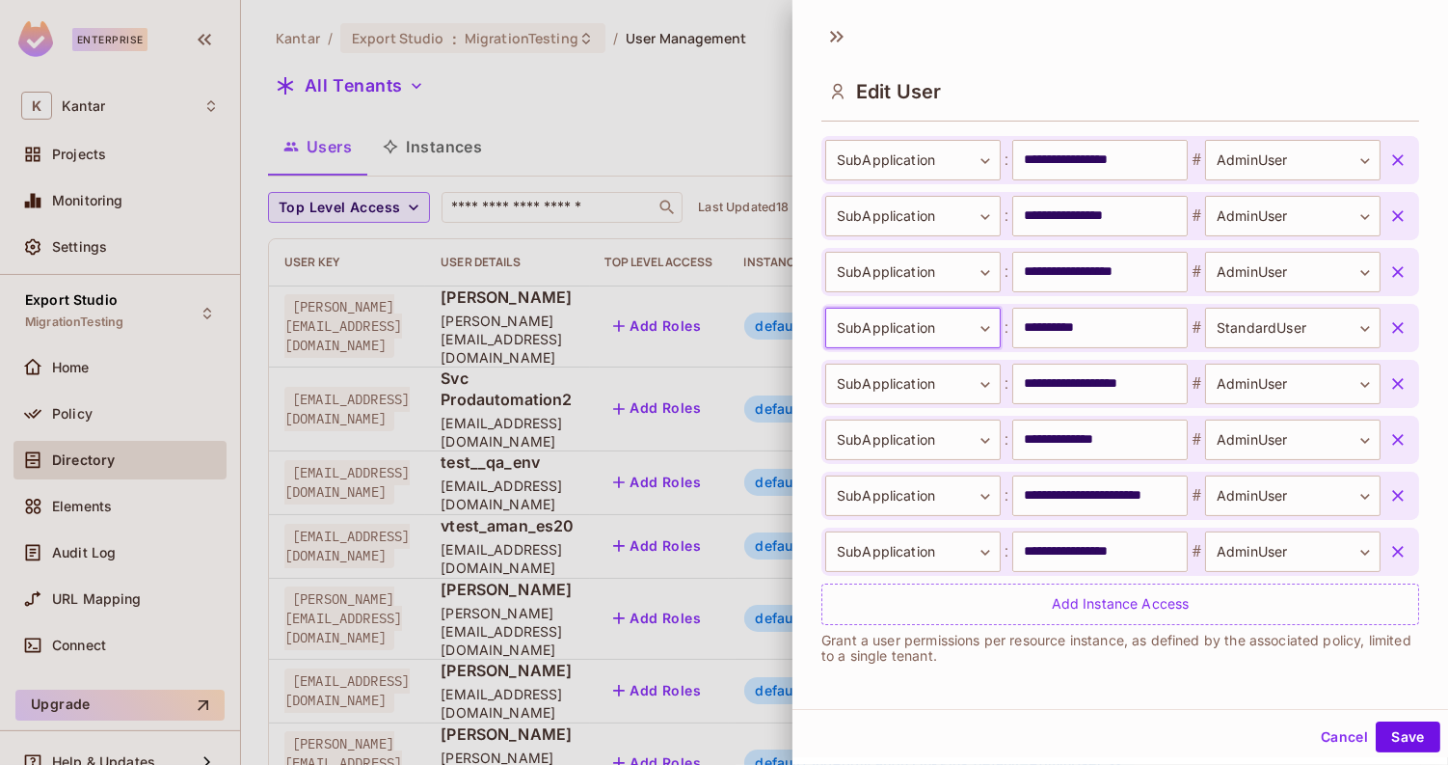
scroll to position [2, 0]
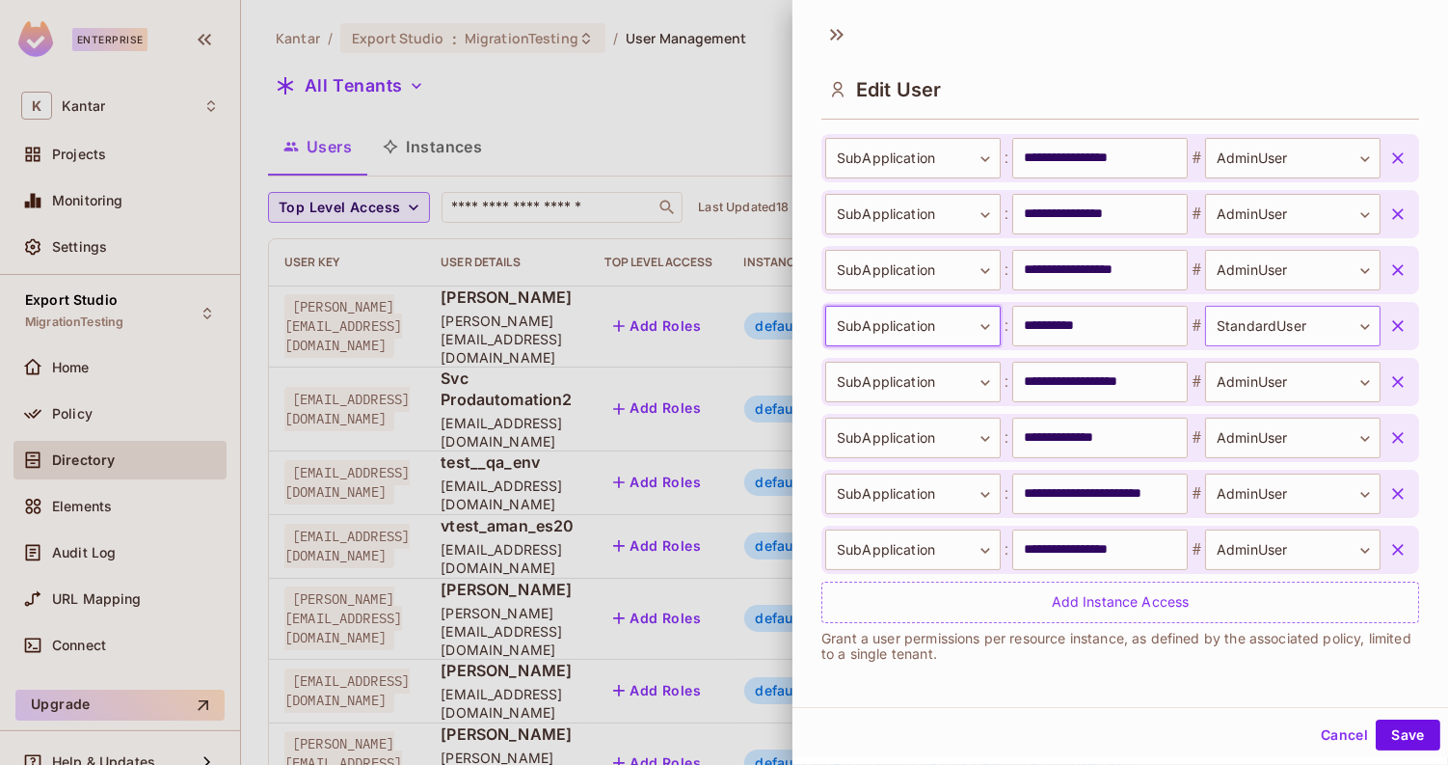
click at [1229, 335] on body "Enterprise K Kantar Projects Monitoring Settings Export Studio MigrationTesting…" at bounding box center [724, 382] width 1448 height 765
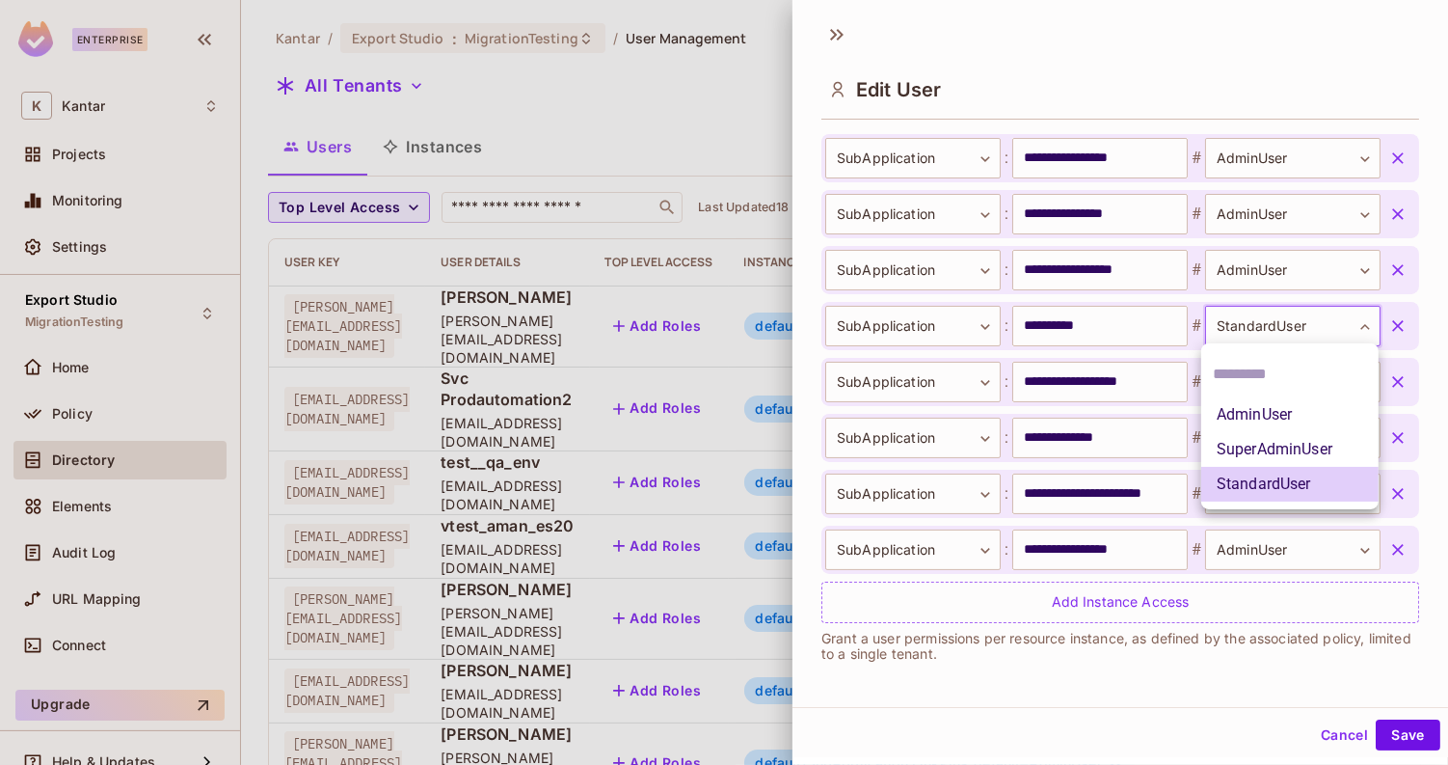
click at [1222, 320] on div at bounding box center [724, 382] width 1448 height 765
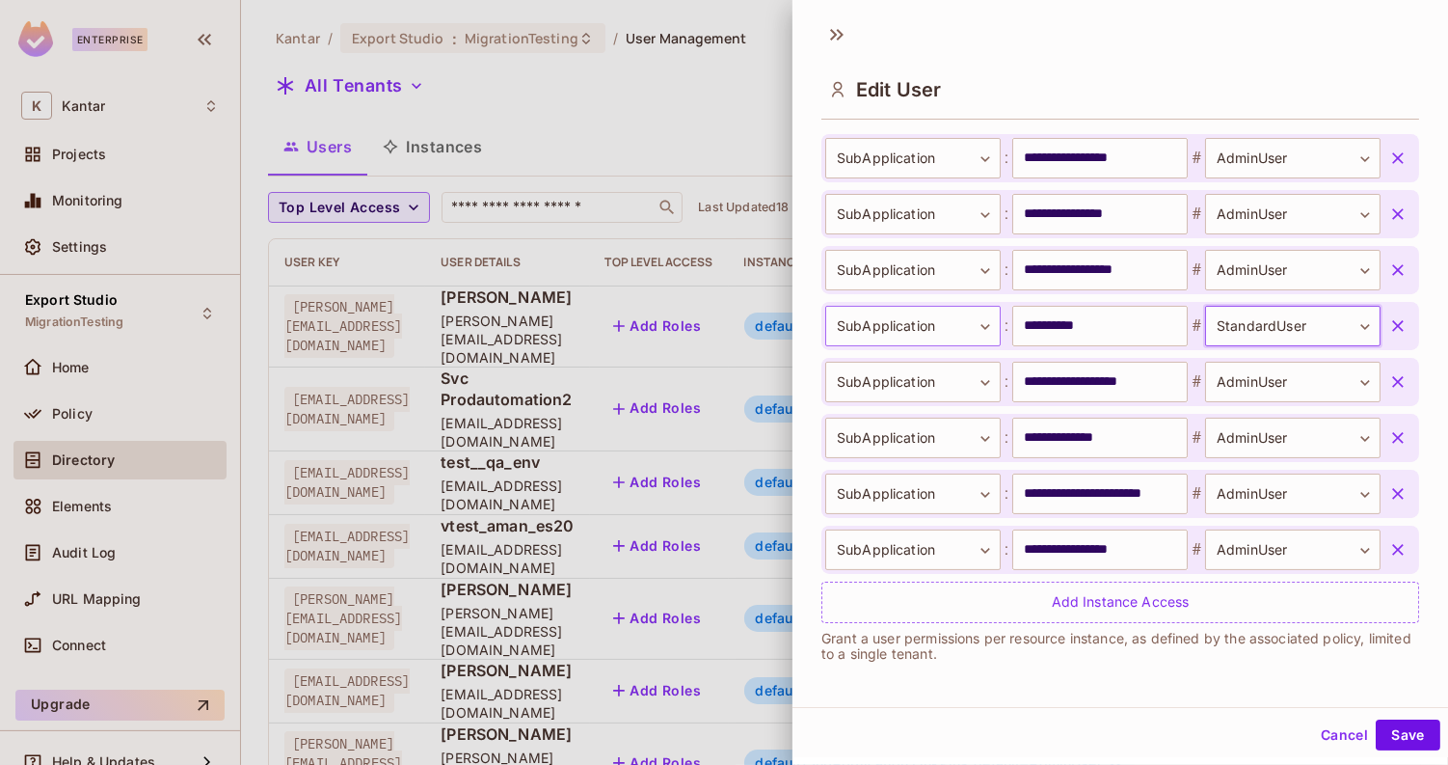
click at [989, 327] on body "Enterprise K Kantar Projects Monitoring Settings Export Studio MigrationTesting…" at bounding box center [724, 382] width 1448 height 765
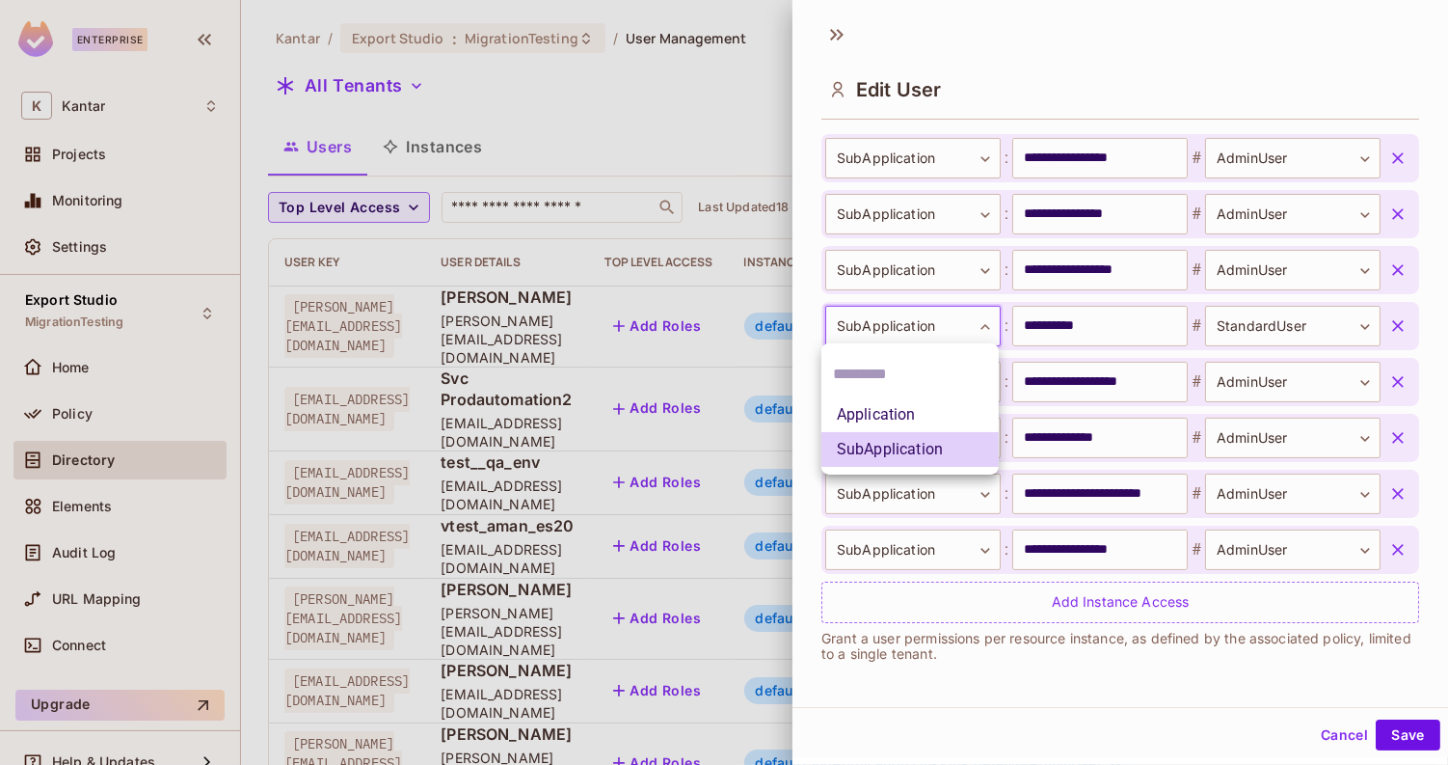
click at [989, 326] on div at bounding box center [724, 382] width 1448 height 765
click at [948, 316] on body "Enterprise K Kantar Projects Monitoring Settings Export Studio MigrationTesting…" at bounding box center [724, 382] width 1448 height 765
click at [803, 311] on div at bounding box center [724, 382] width 1448 height 765
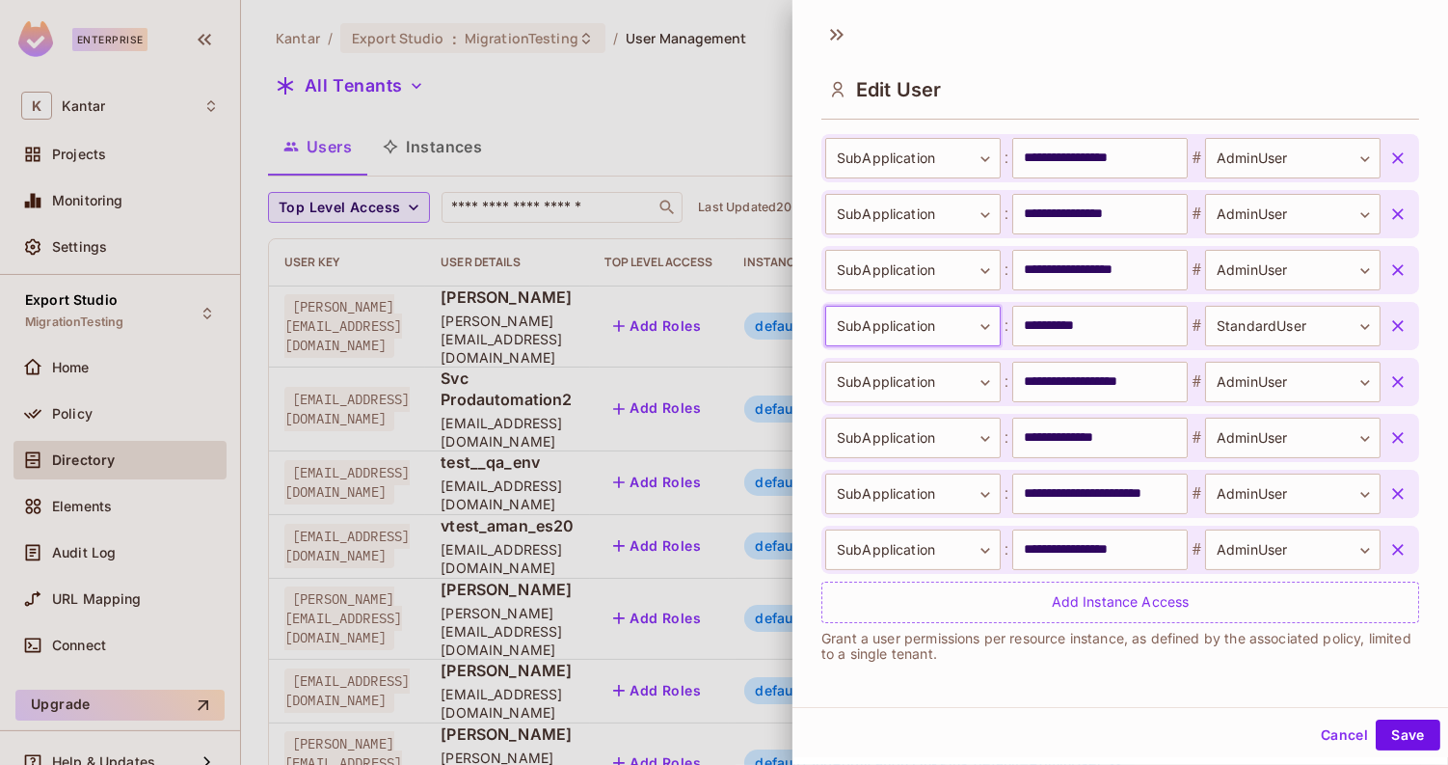
click at [873, 322] on body "Enterprise K Kantar Projects Monitoring Settings Export Studio MigrationTesting…" at bounding box center [724, 382] width 1448 height 765
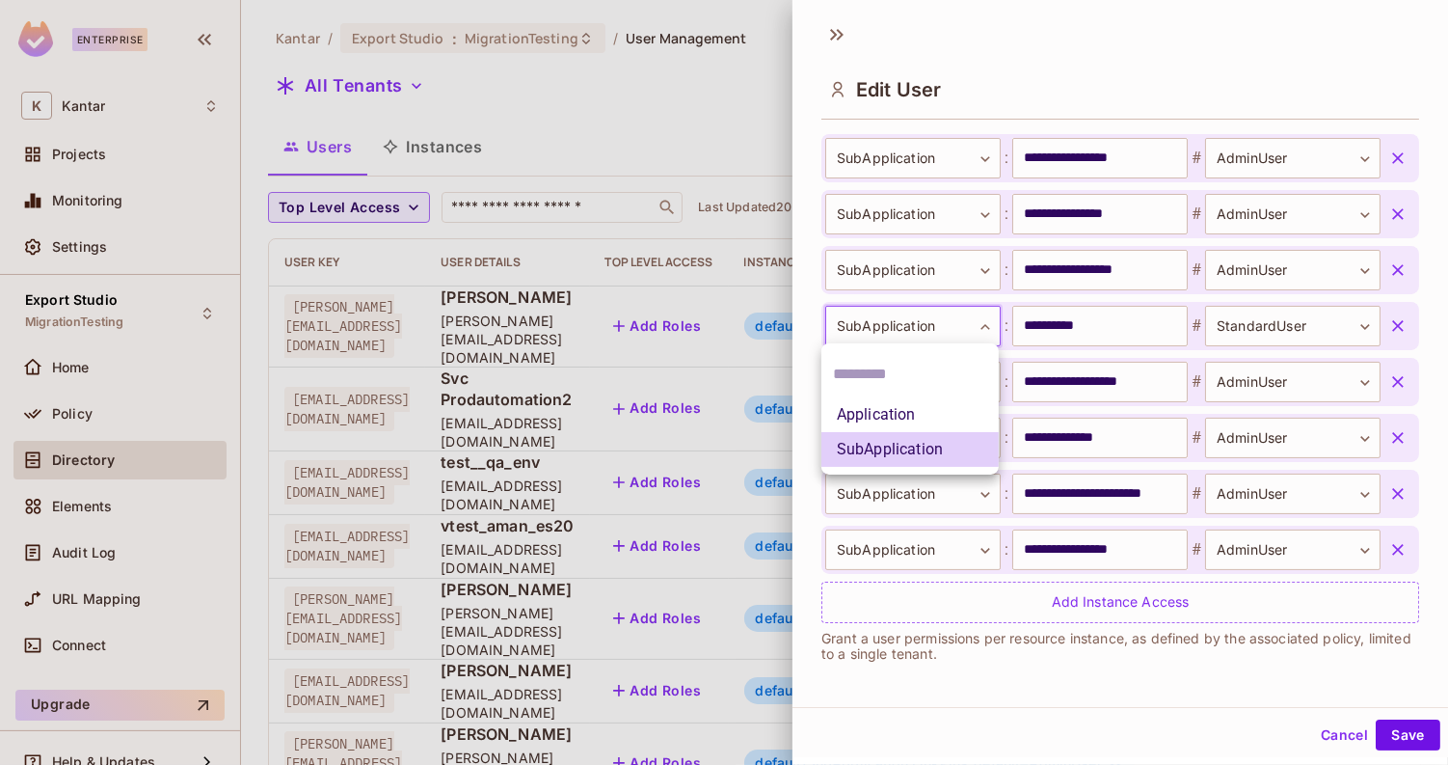
click at [806, 314] on div at bounding box center [724, 382] width 1448 height 765
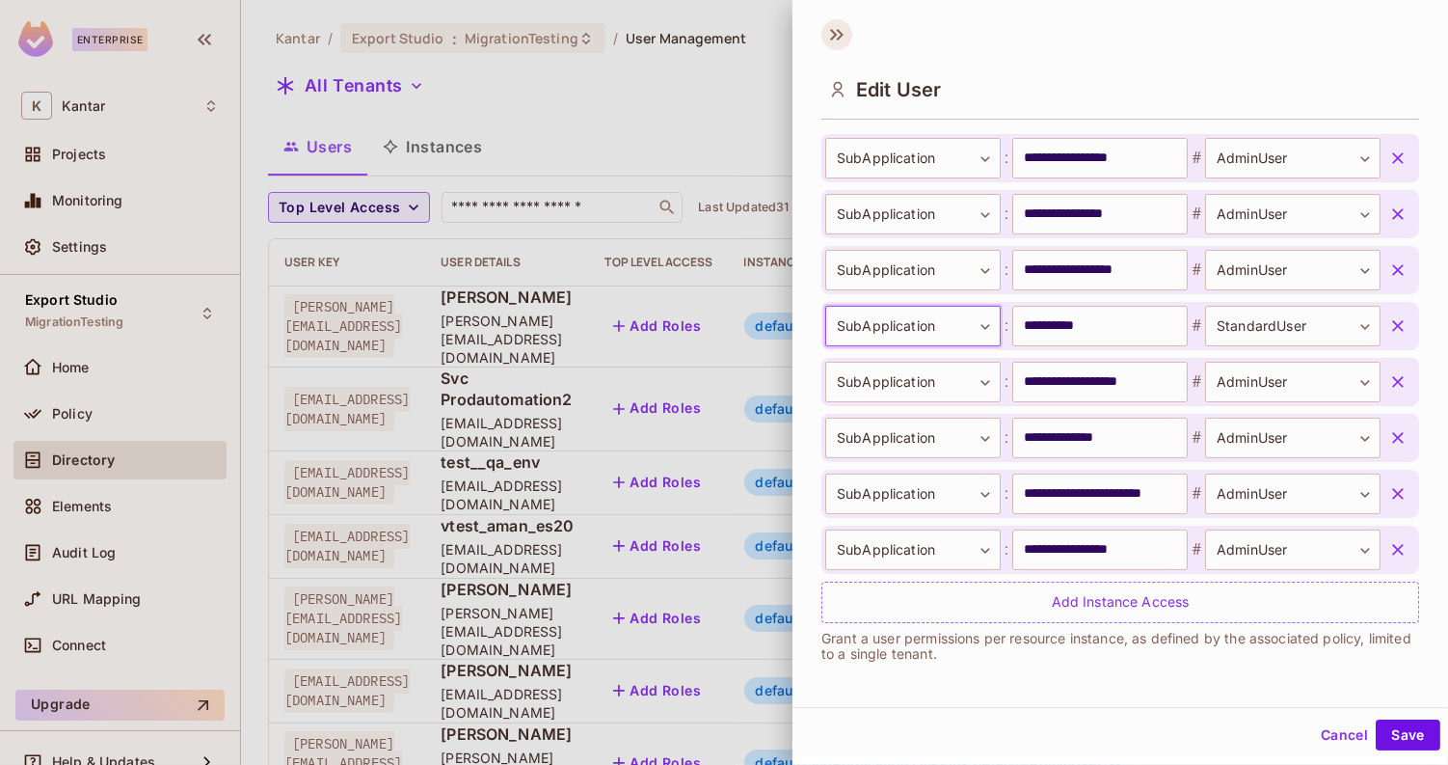
click at [839, 35] on icon at bounding box center [836, 34] width 31 height 31
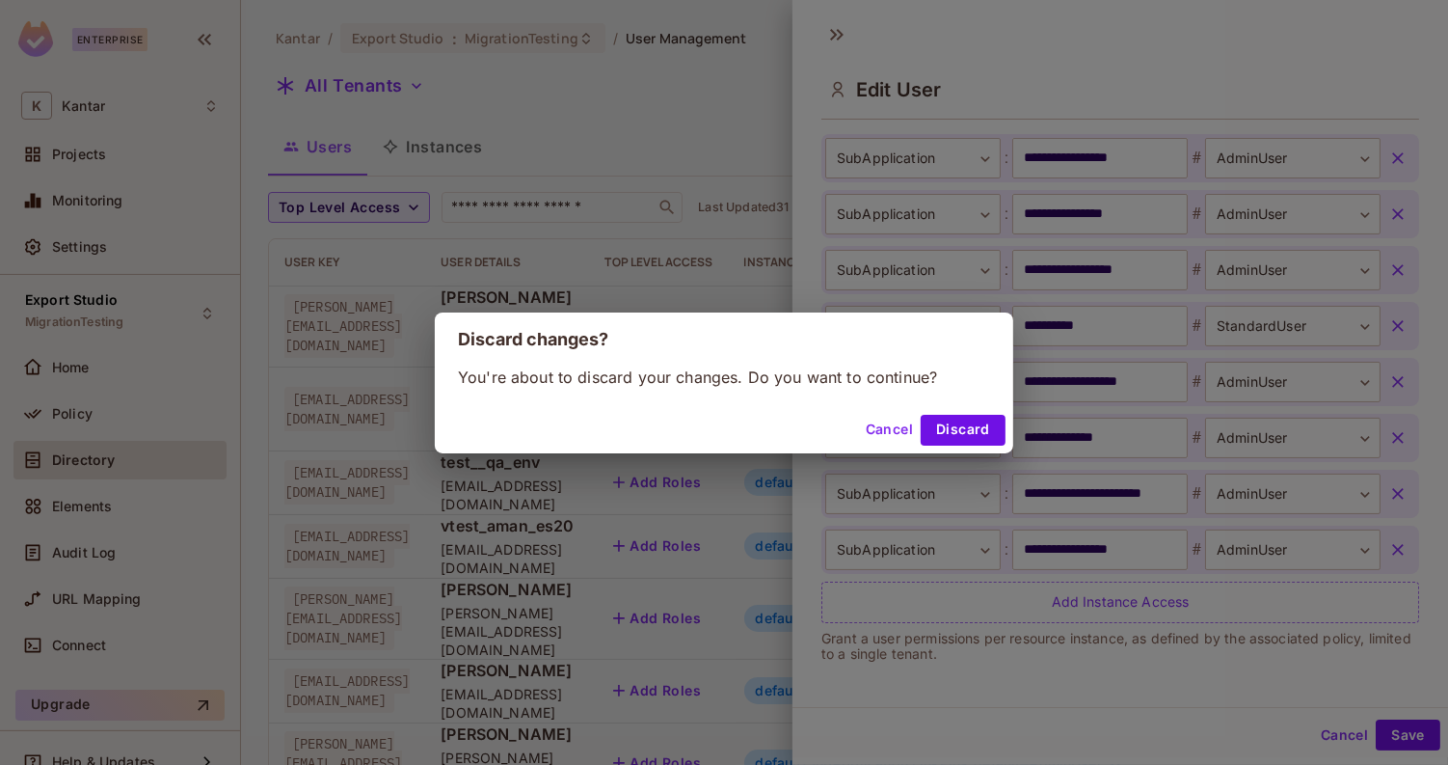
click at [895, 424] on button "Cancel" at bounding box center [889, 430] width 63 height 31
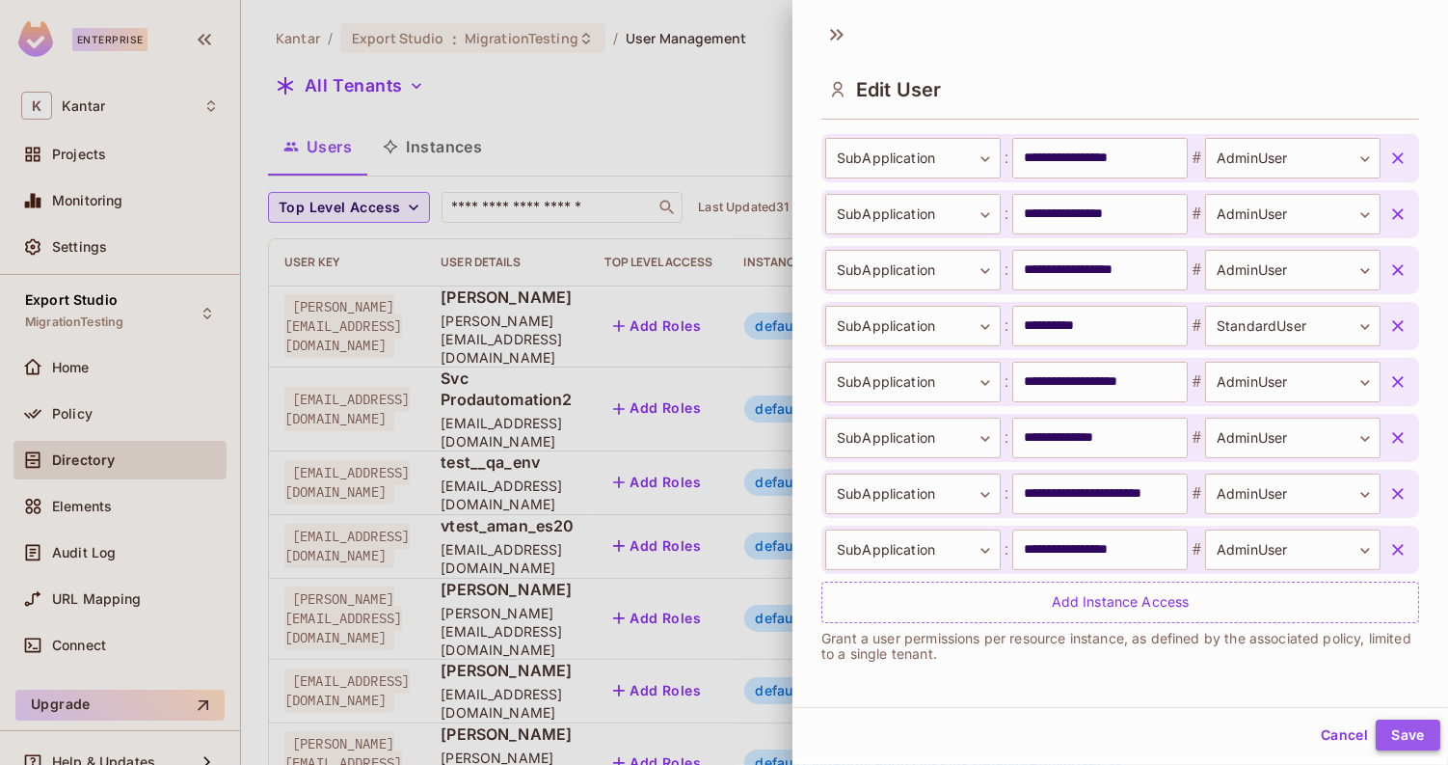
click at [1382, 738] on button "Save" at bounding box center [1408, 734] width 65 height 31
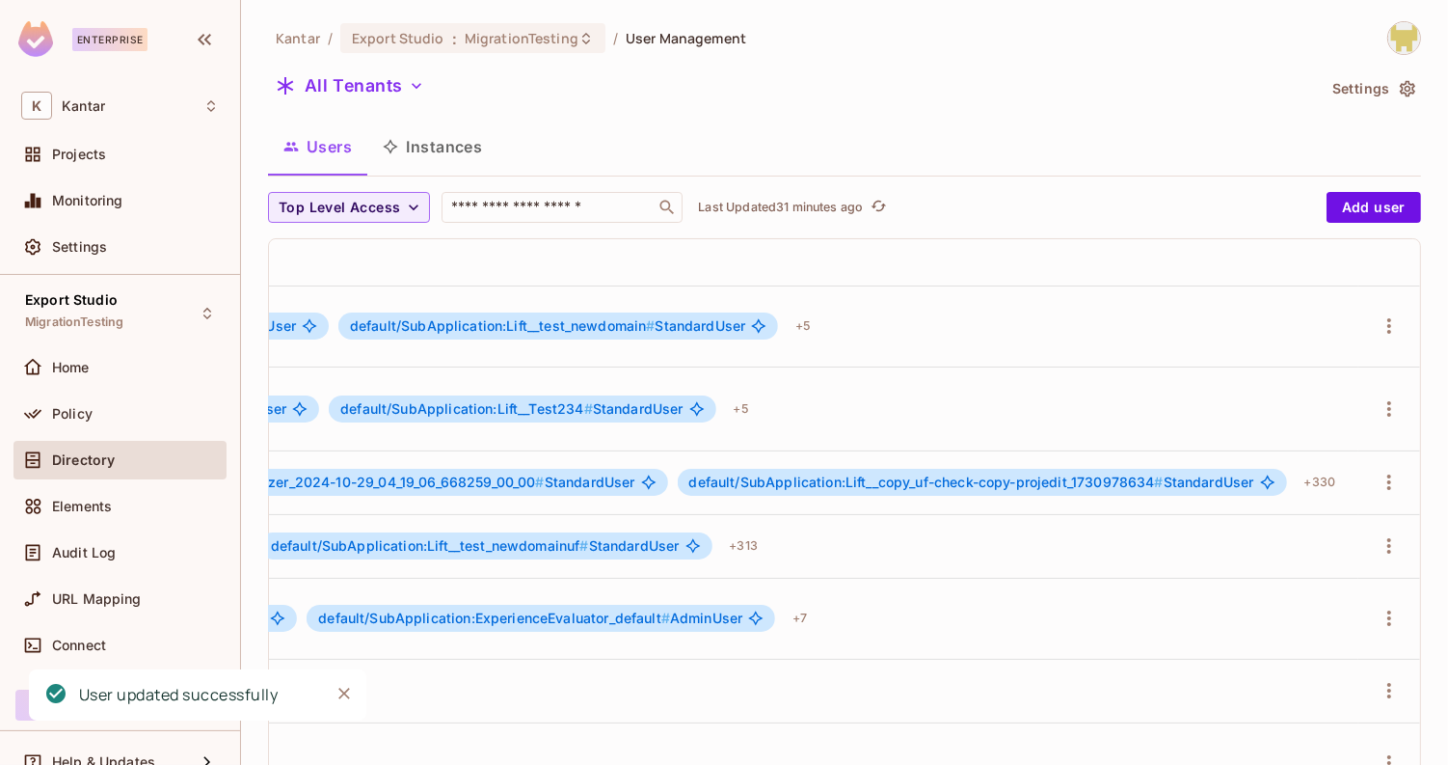
scroll to position [0, 0]
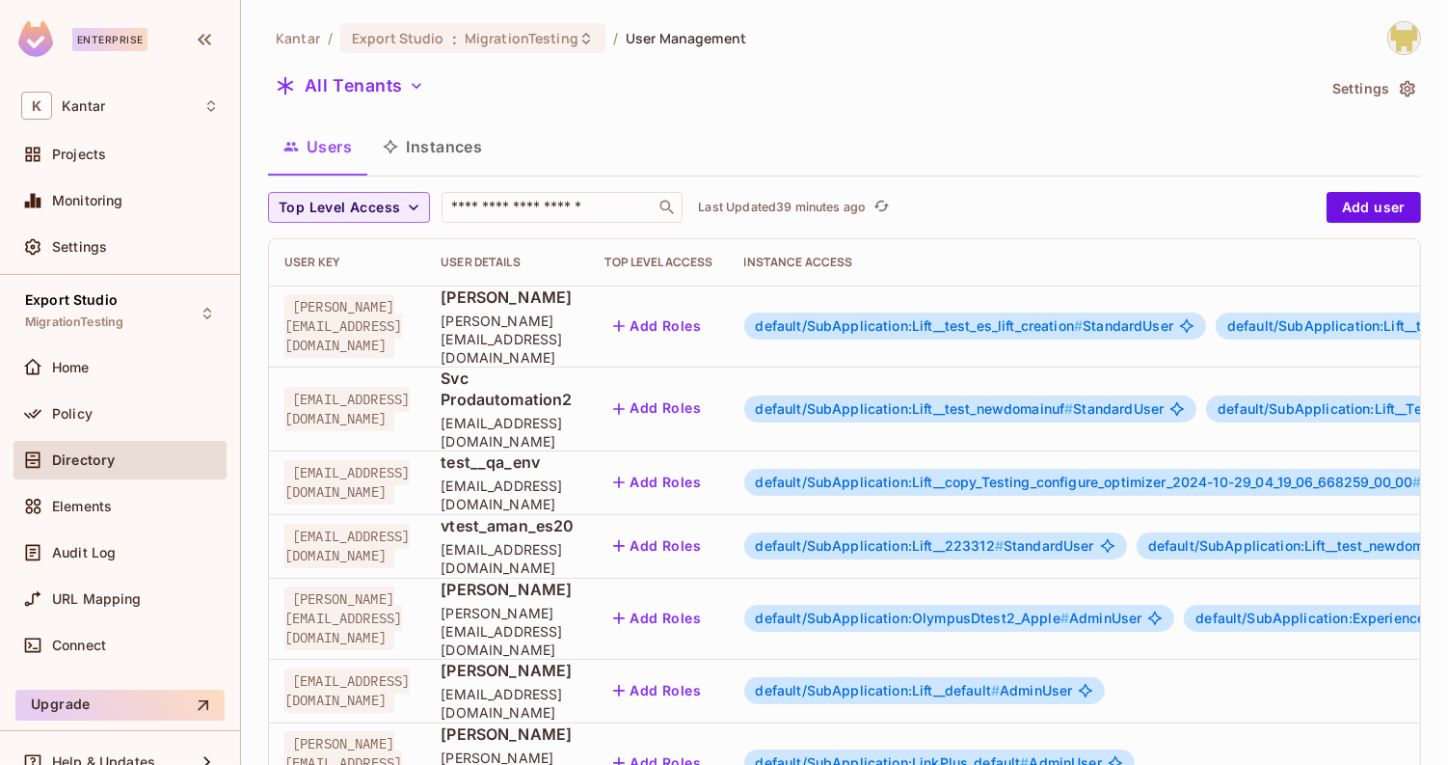
click at [1069, 609] on span "default/SubApplication:OlympusDtest2_Apple #" at bounding box center [912, 617] width 313 height 16
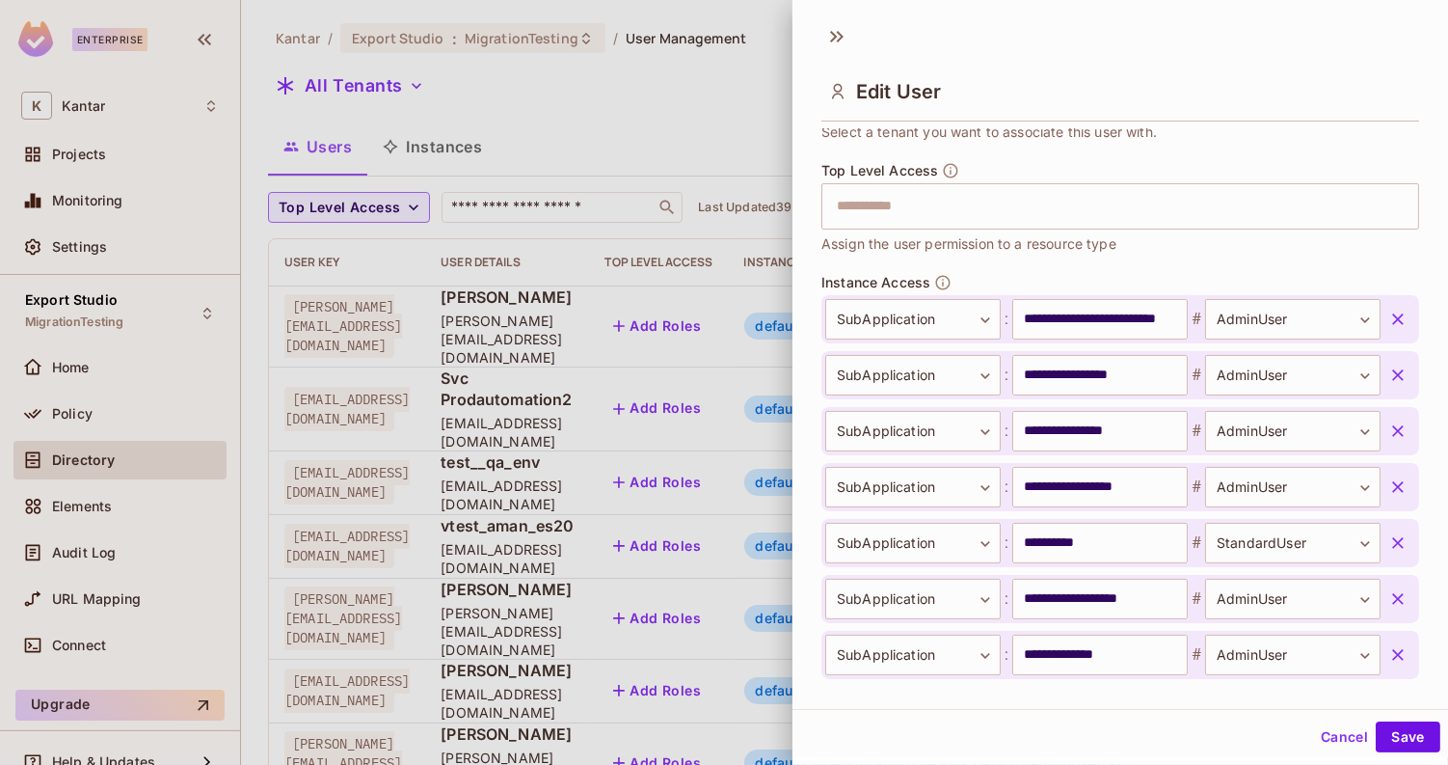
scroll to position [763, 0]
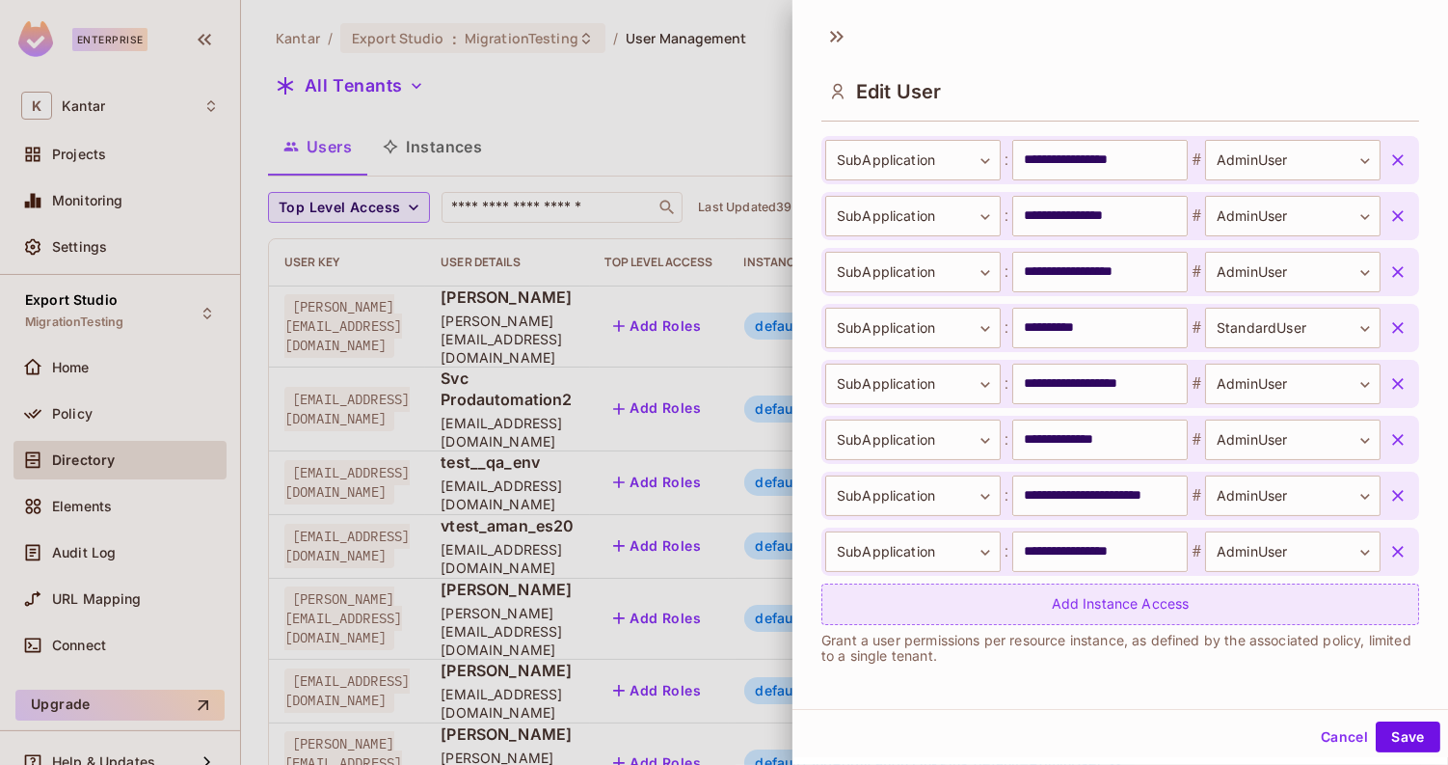
click at [1053, 604] on div "Add Instance Access" at bounding box center [1120, 603] width 598 height 41
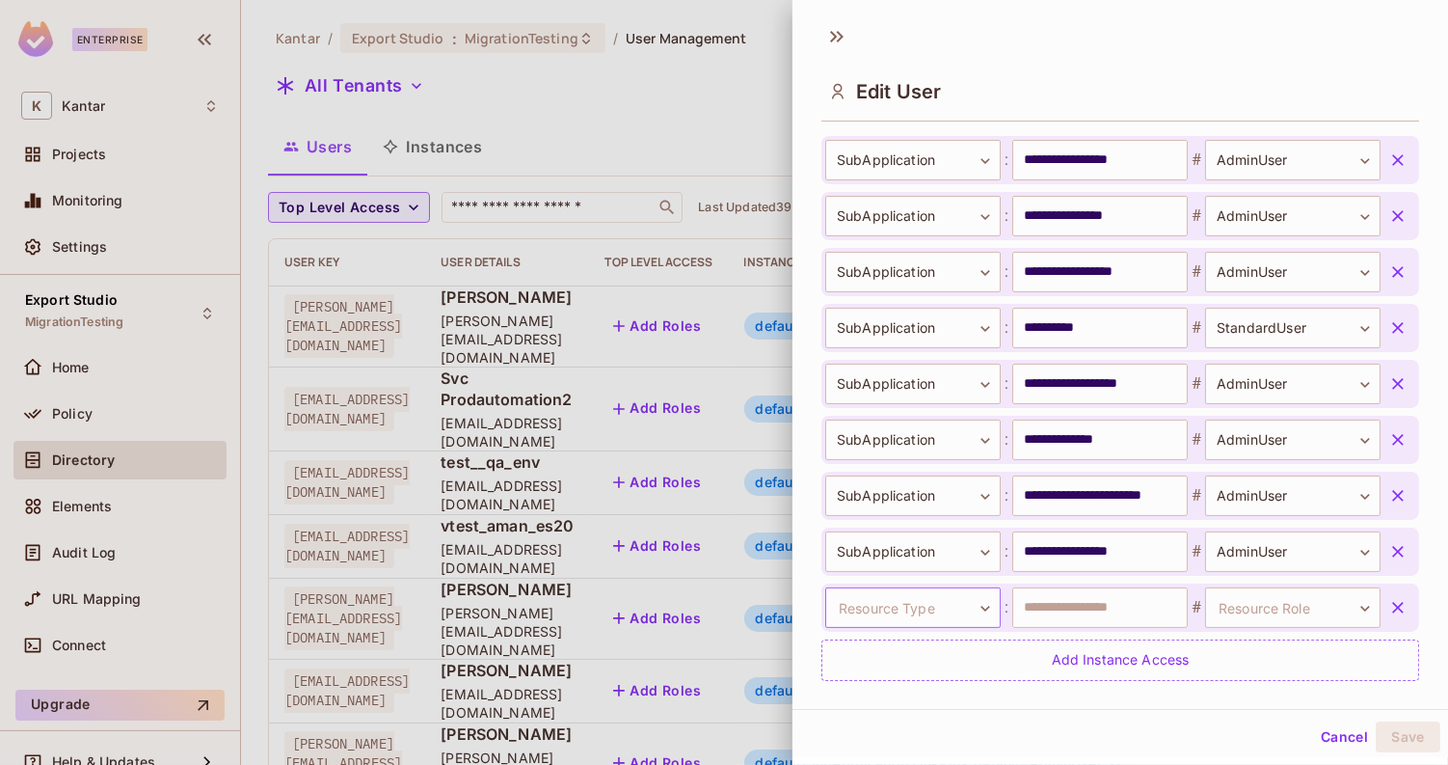
click at [930, 604] on body "Enterprise K Kantar Projects Monitoring Settings Export Studio MigrationTesting…" at bounding box center [724, 382] width 1448 height 765
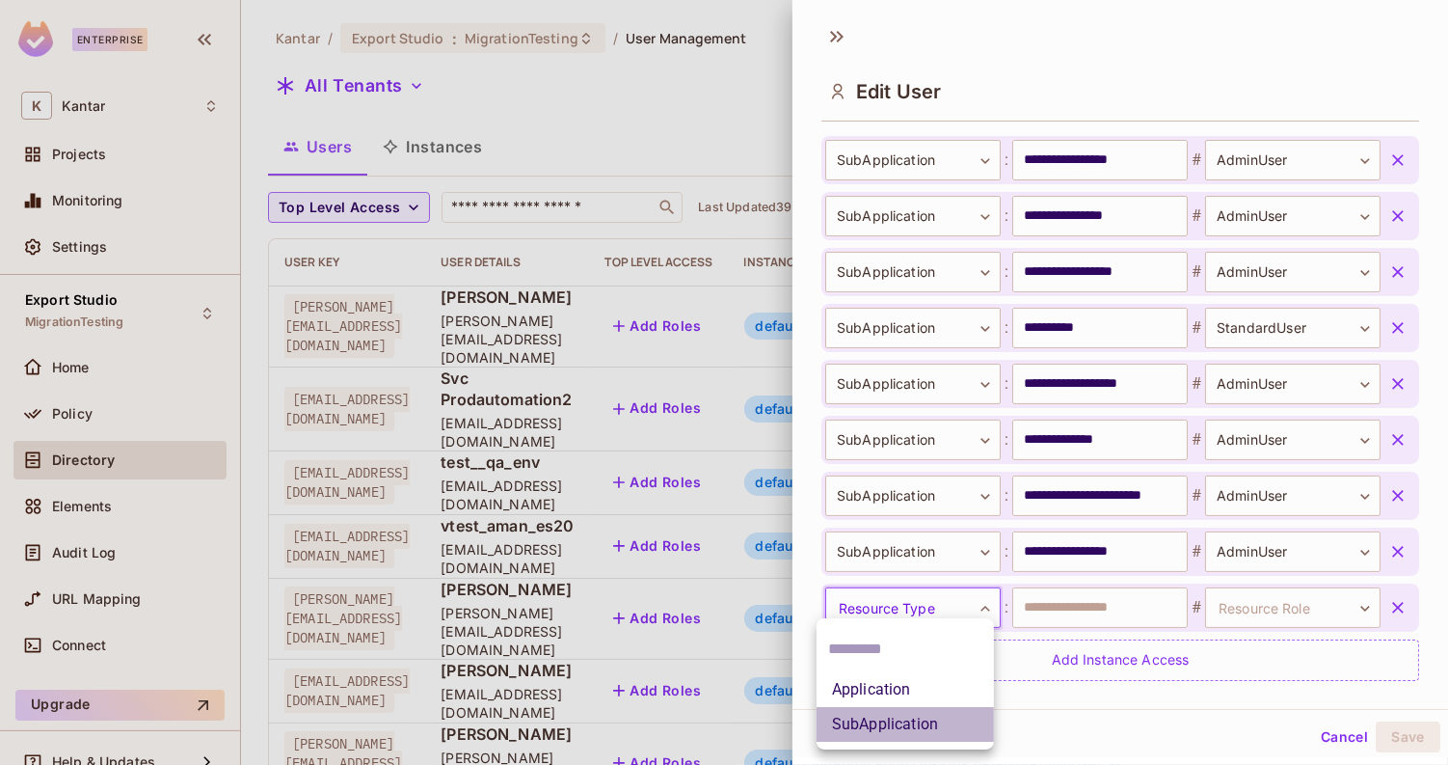
click at [892, 720] on li "SubApplication" at bounding box center [905, 724] width 177 height 35
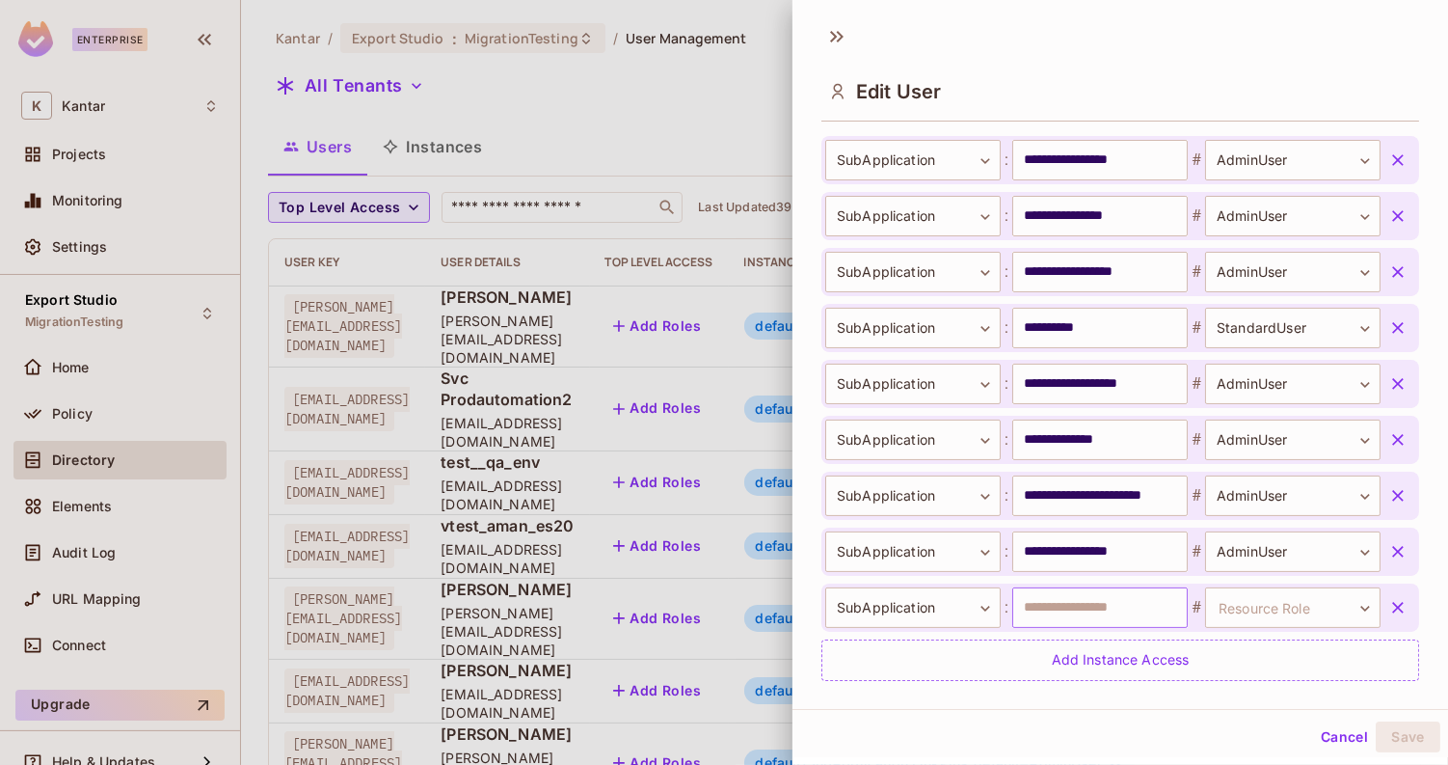
click at [1050, 587] on input "text" at bounding box center [1099, 607] width 175 height 40
click at [1031, 609] on input "text" at bounding box center [1099, 607] width 175 height 40
paste input "**********"
type input "**********"
click at [1293, 604] on body "Enterprise K Kantar Projects Monitoring Settings Export Studio MigrationTesting…" at bounding box center [724, 382] width 1448 height 765
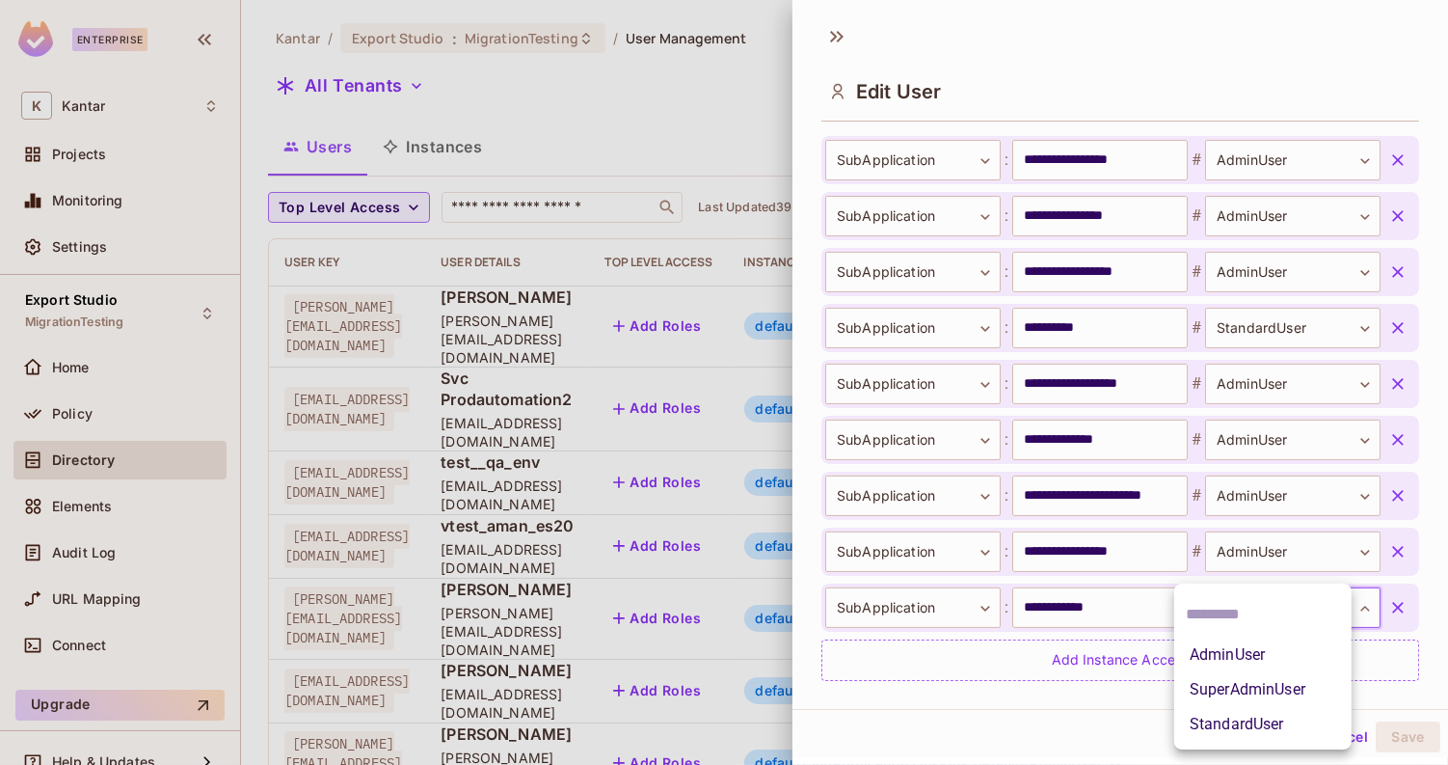
click at [1254, 658] on li "AdminUser" at bounding box center [1262, 654] width 177 height 35
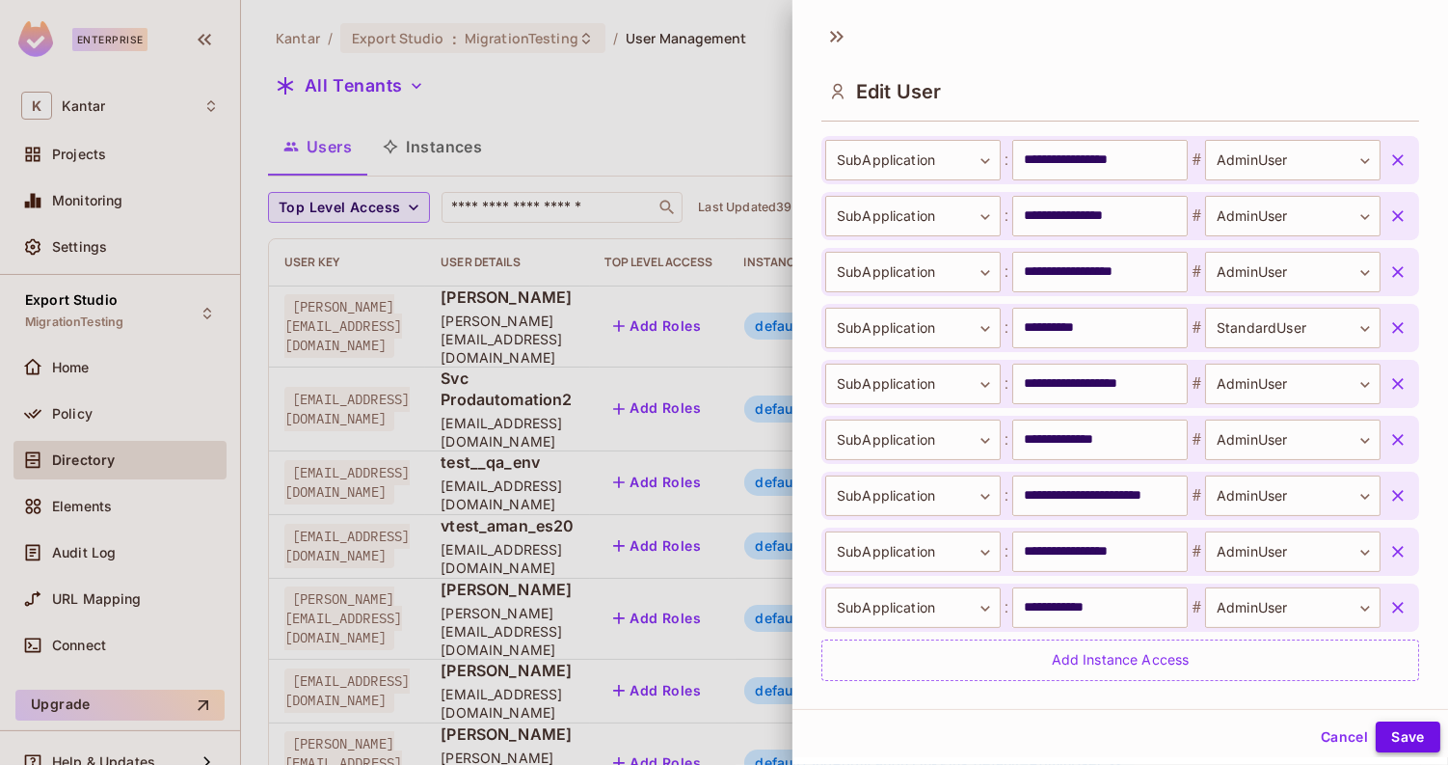
click at [1376, 732] on button "Save" at bounding box center [1408, 736] width 65 height 31
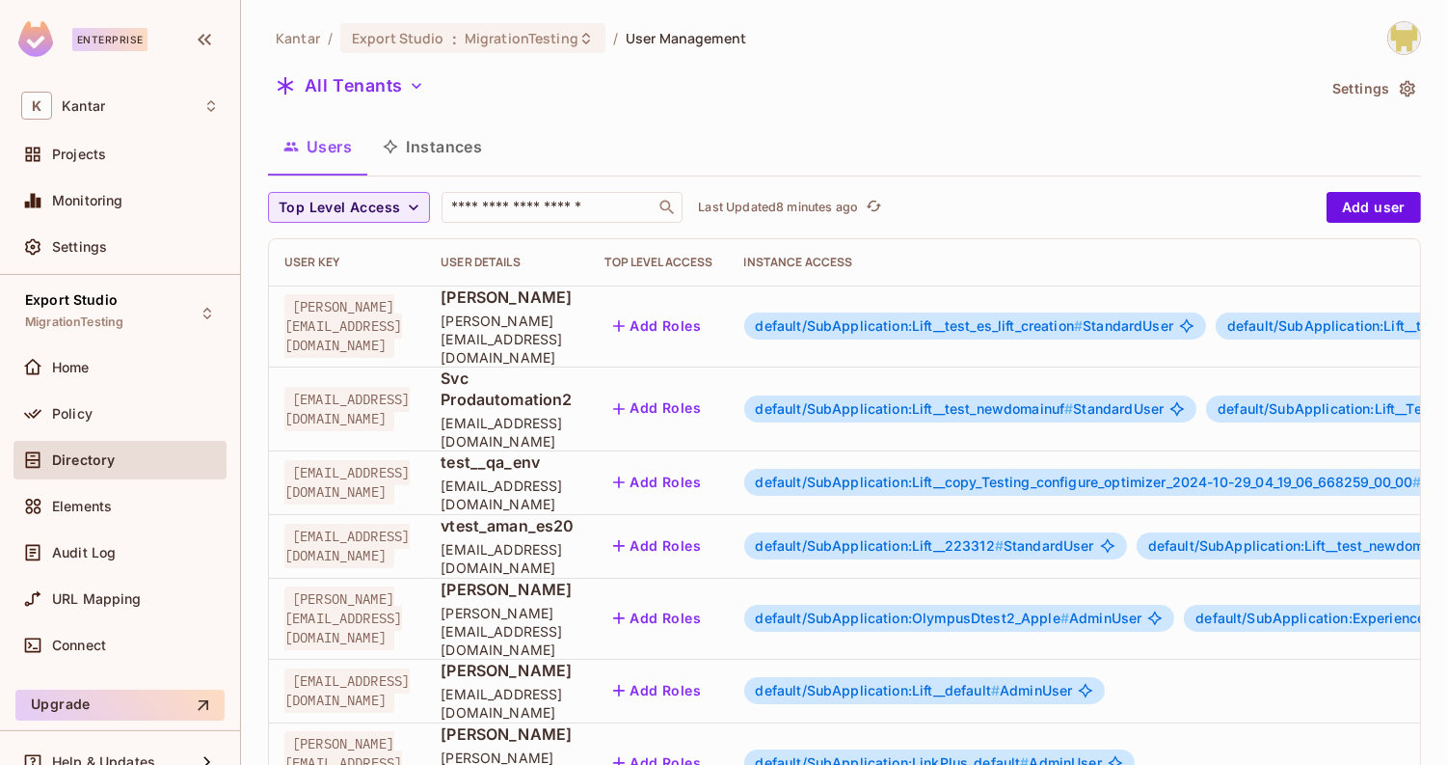
click at [644, 131] on div "Users Instances" at bounding box center [844, 146] width 1153 height 48
click at [1069, 609] on span "default/SubApplication:OlympusDtest2_Apple #" at bounding box center [912, 617] width 313 height 16
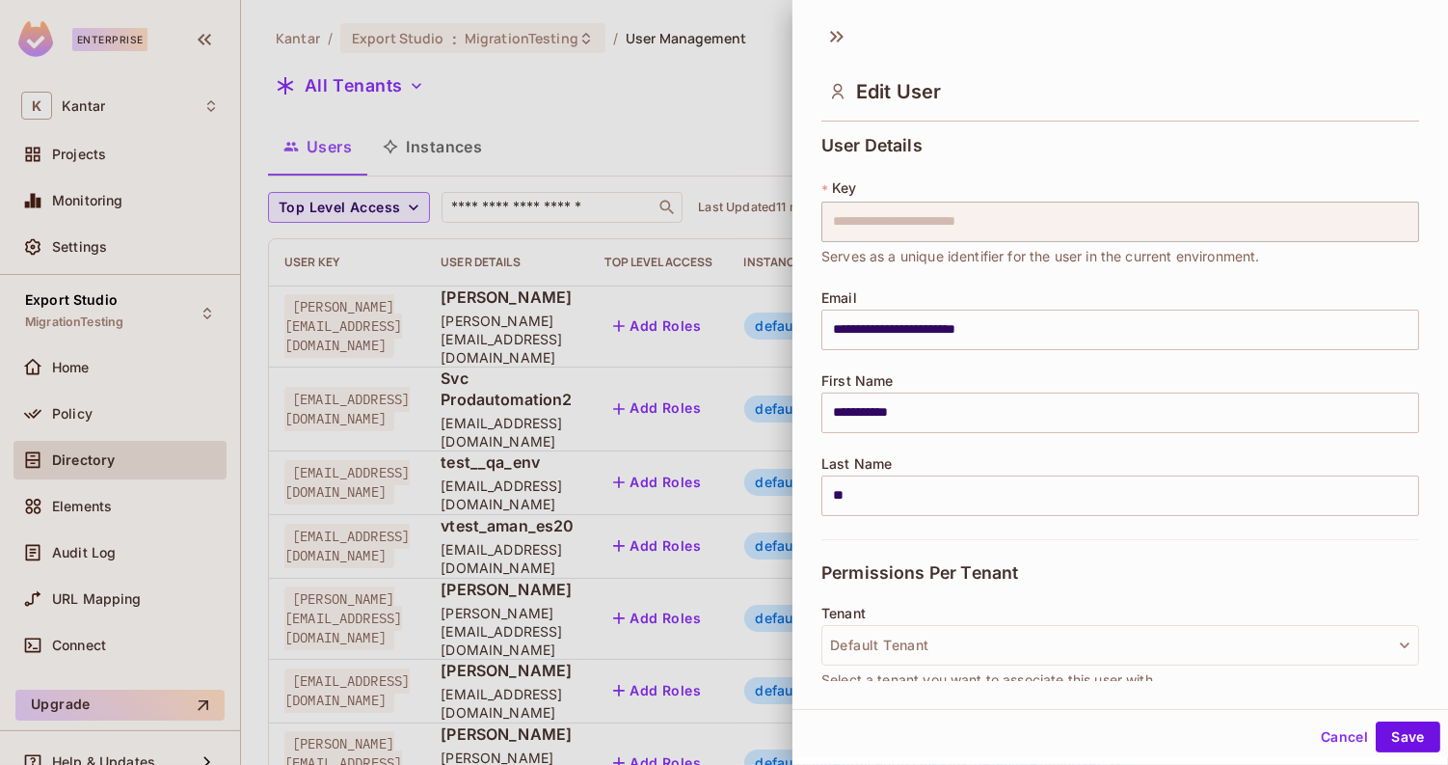
scroll to position [818, 0]
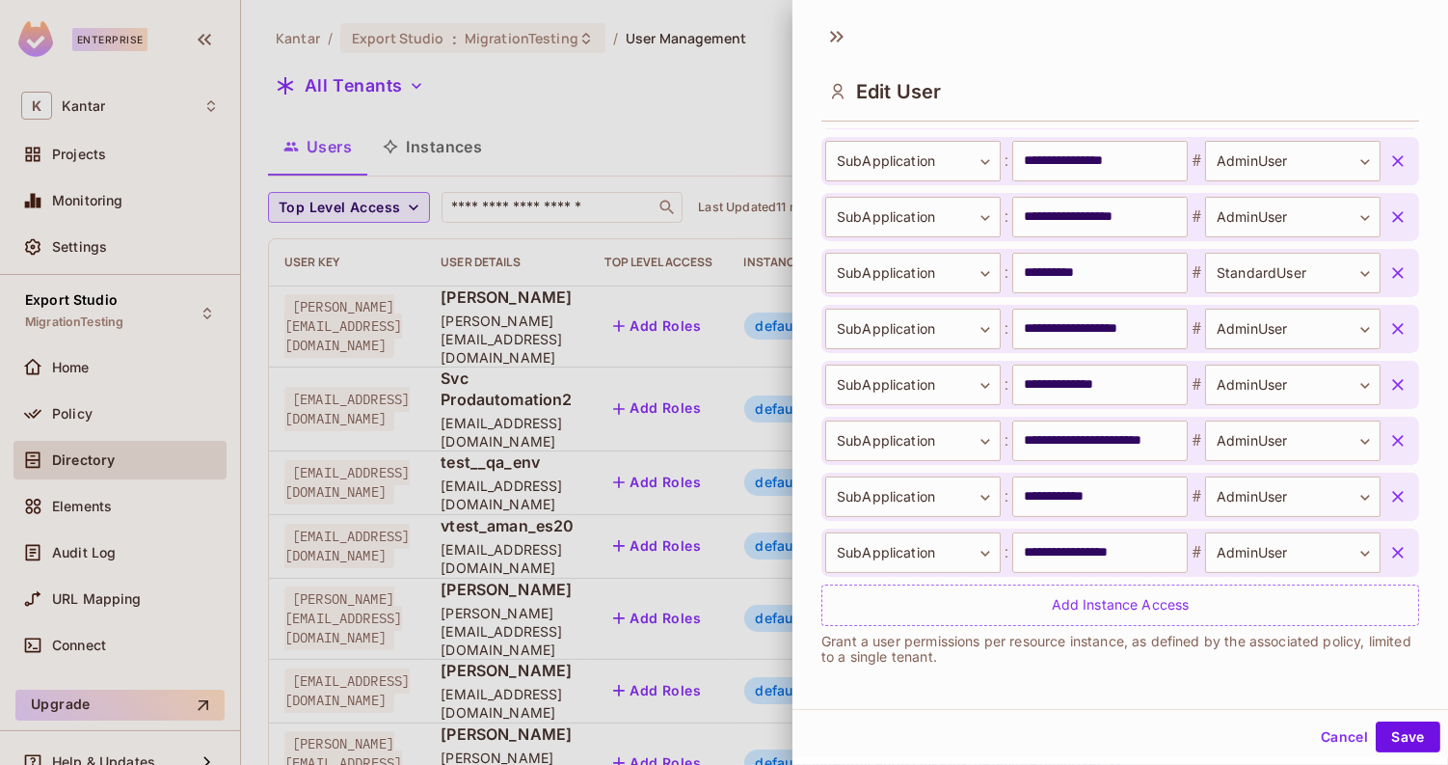
click at [1388, 488] on icon "button" at bounding box center [1397, 496] width 19 height 19
click at [1376, 738] on button "Save" at bounding box center [1408, 736] width 65 height 31
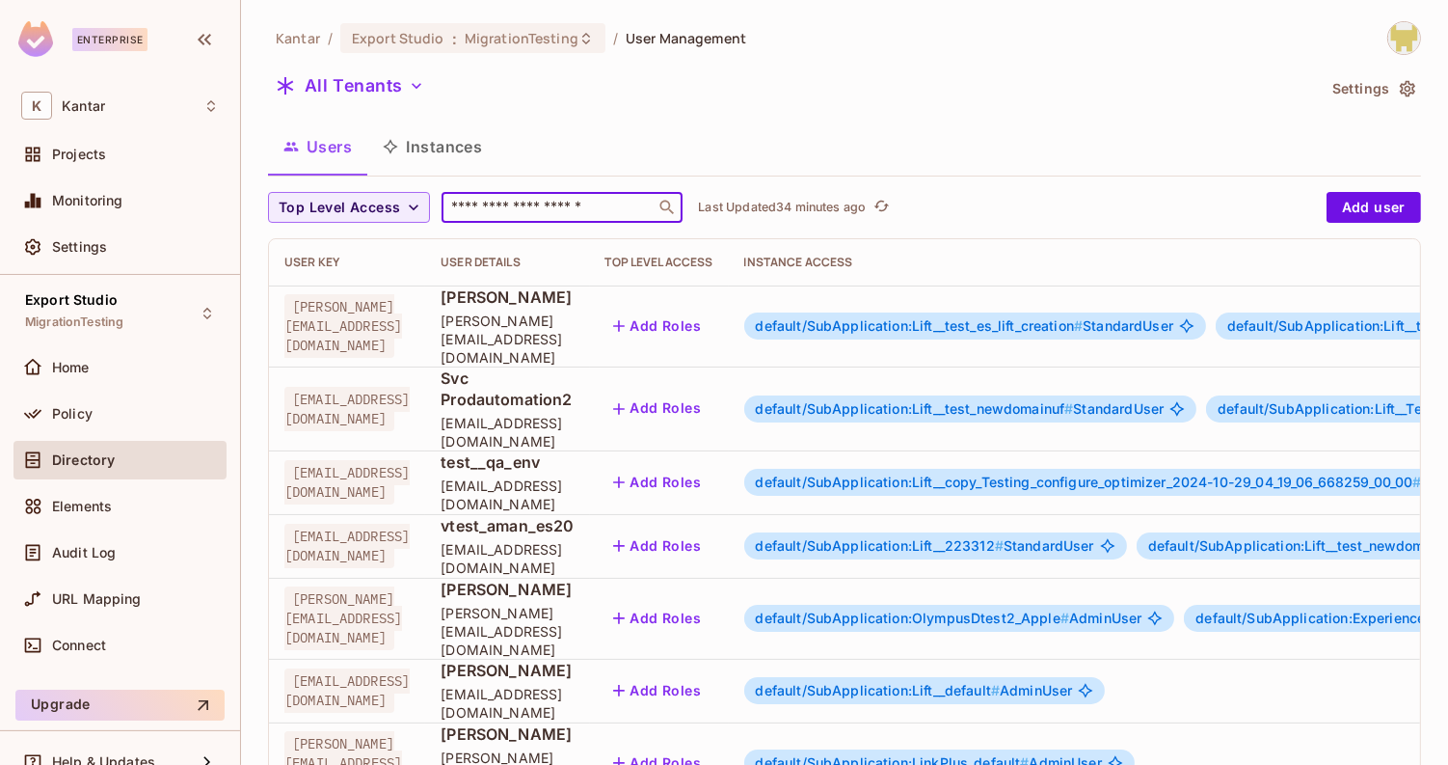
click at [600, 213] on input "text" at bounding box center [548, 207] width 202 height 19
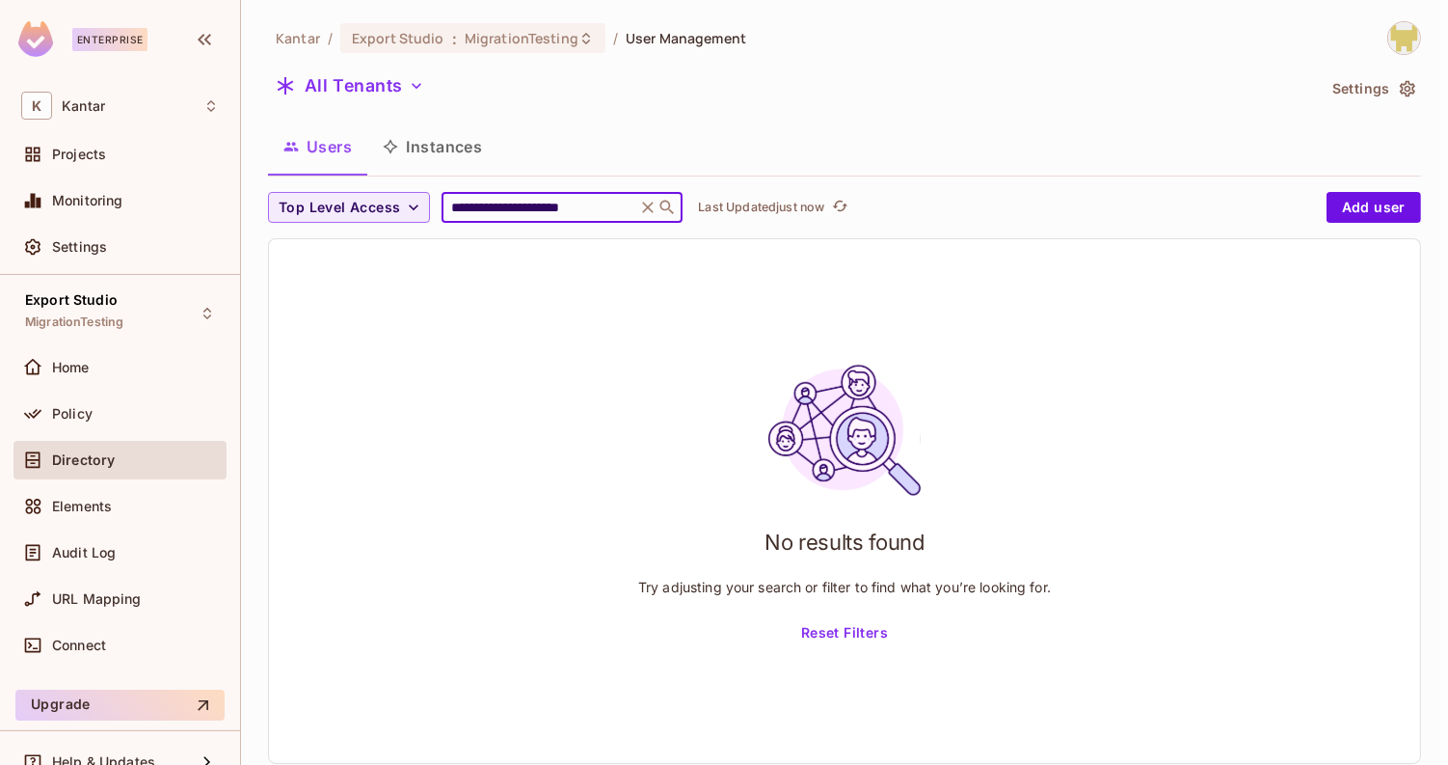
type input "**********"
click at [634, 202] on div "**********" at bounding box center [562, 207] width 241 height 31
click at [643, 205] on icon at bounding box center [649, 207] width 12 height 12
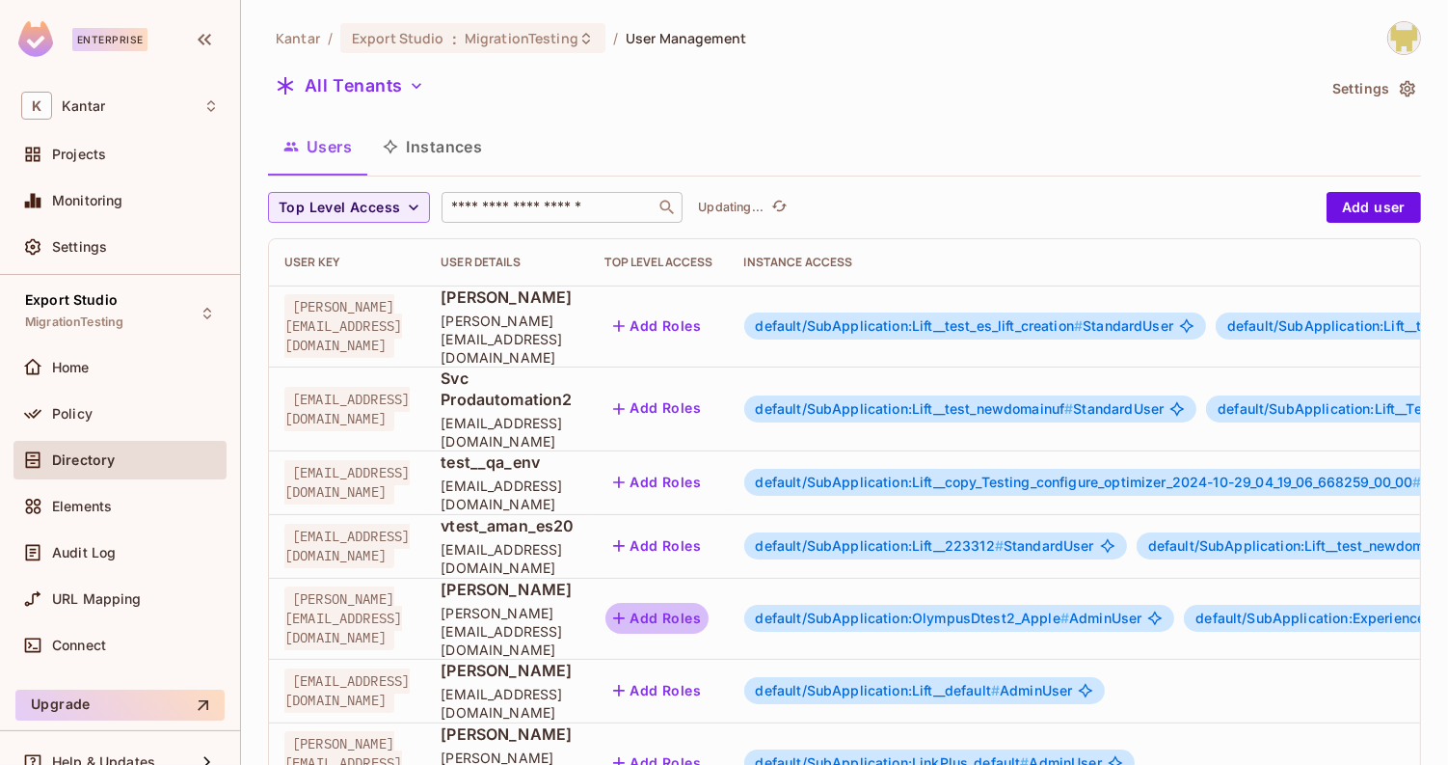
click at [710, 603] on button "Add Roles" at bounding box center [657, 618] width 104 height 31
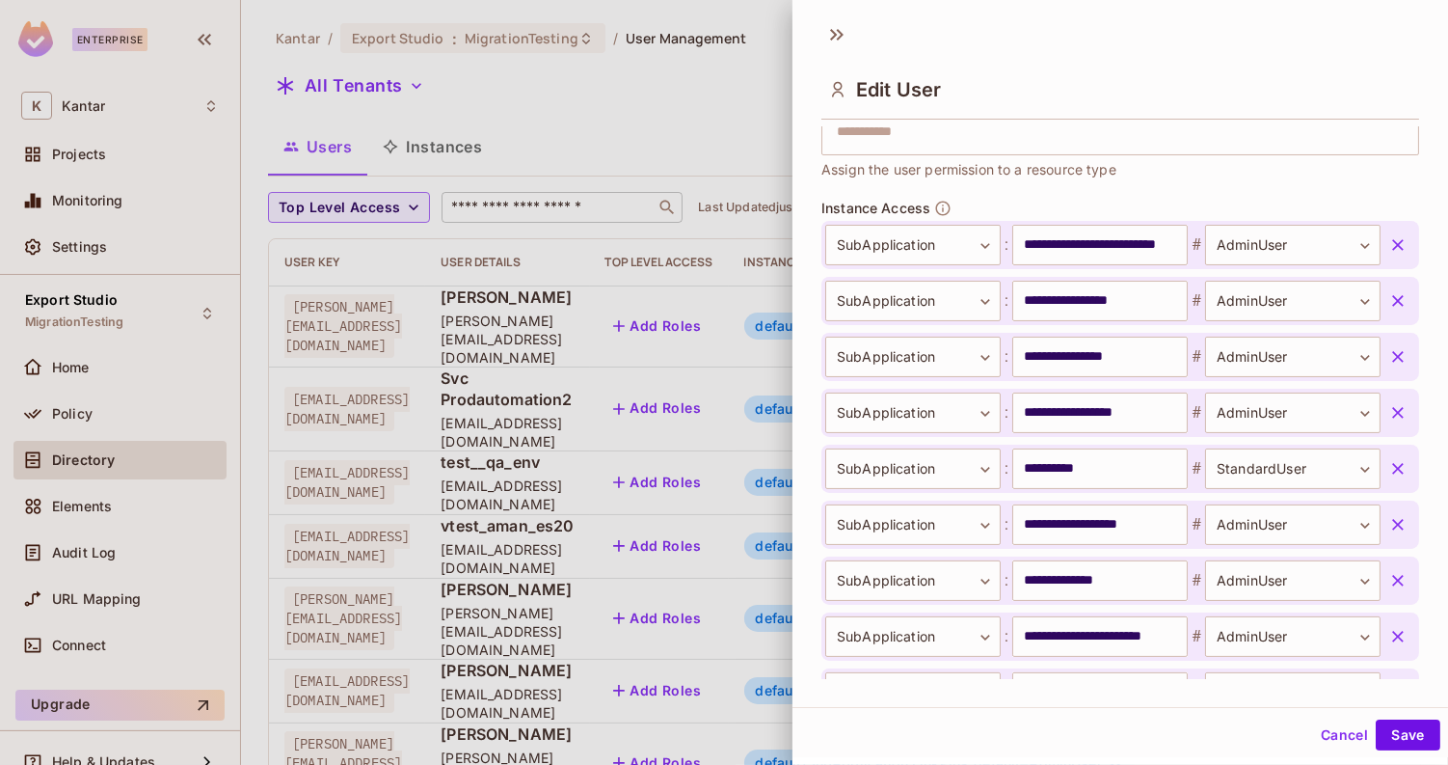
scroll to position [570, 0]
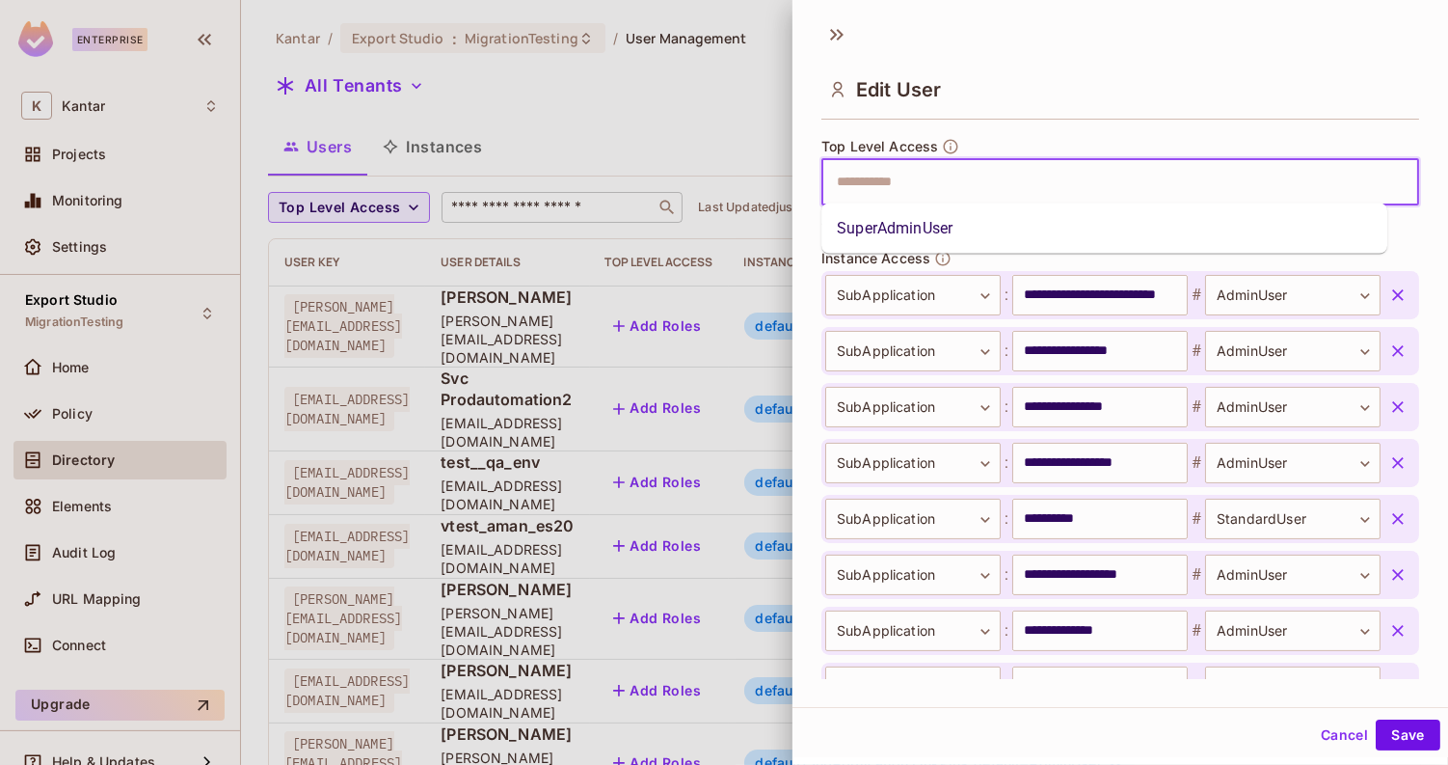
click at [928, 185] on input "text" at bounding box center [1103, 182] width 556 height 39
click at [909, 232] on li "SuperAdminUser" at bounding box center [1104, 228] width 566 height 35
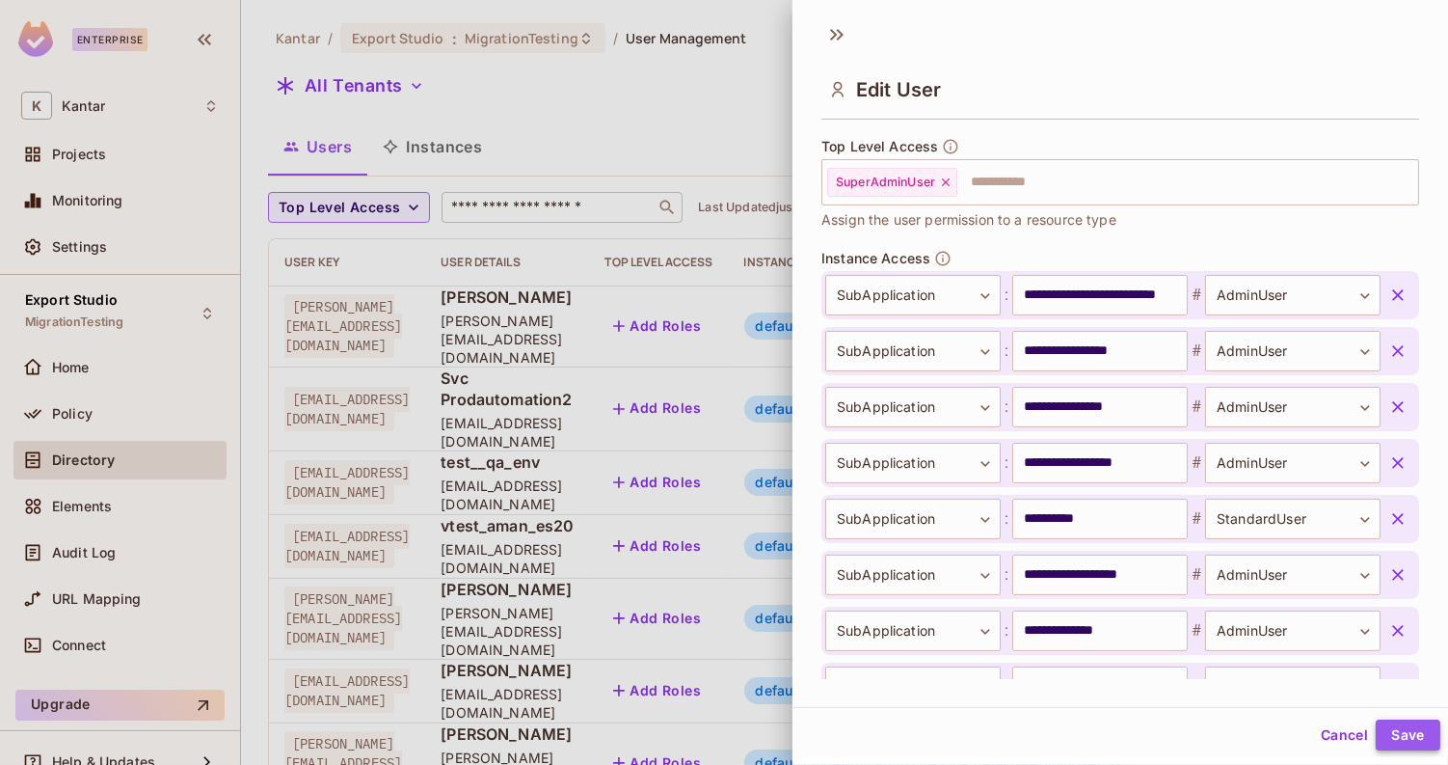
click at [1393, 727] on button "Save" at bounding box center [1408, 734] width 65 height 31
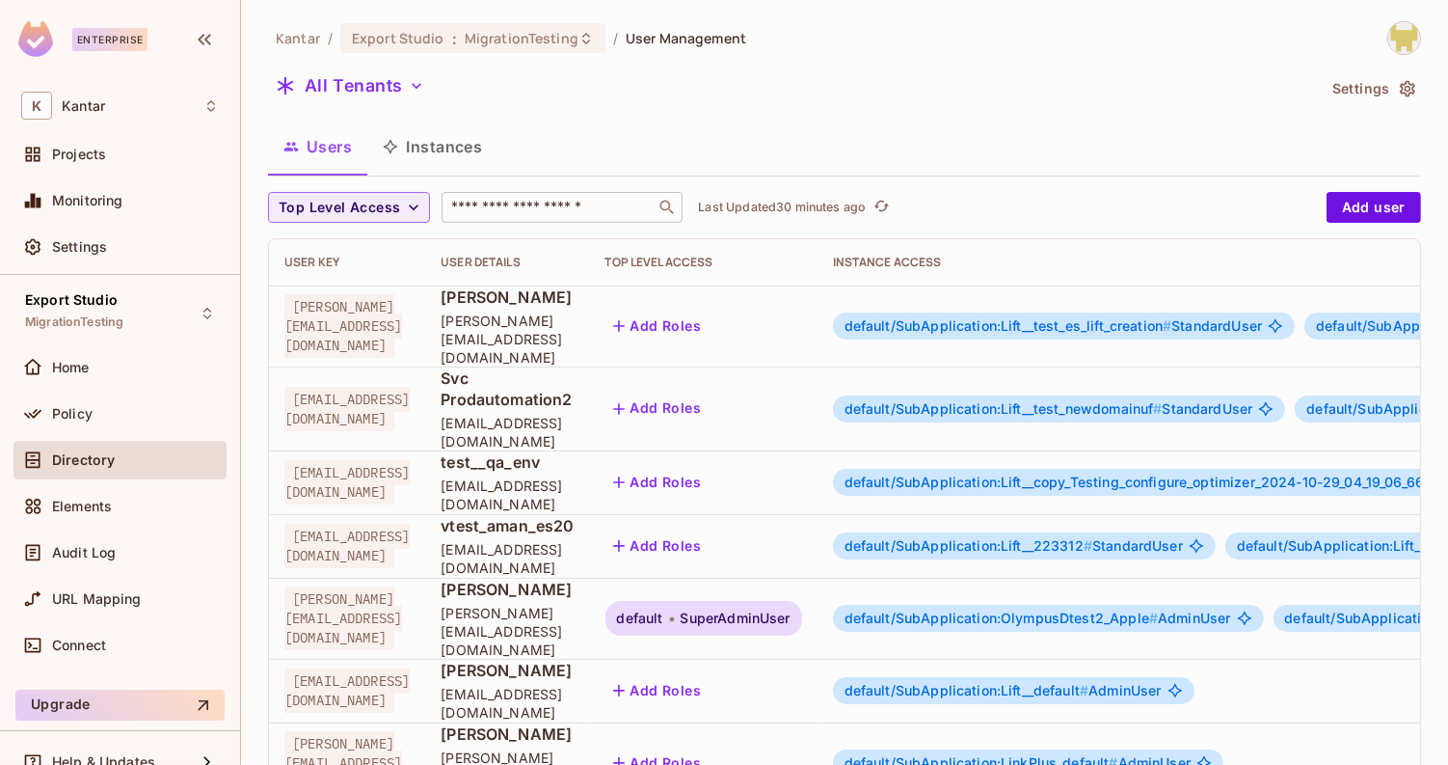
click at [675, 607] on icon at bounding box center [672, 618] width 6 height 23
click at [791, 610] on span "SuperAdminUser" at bounding box center [736, 617] width 110 height 15
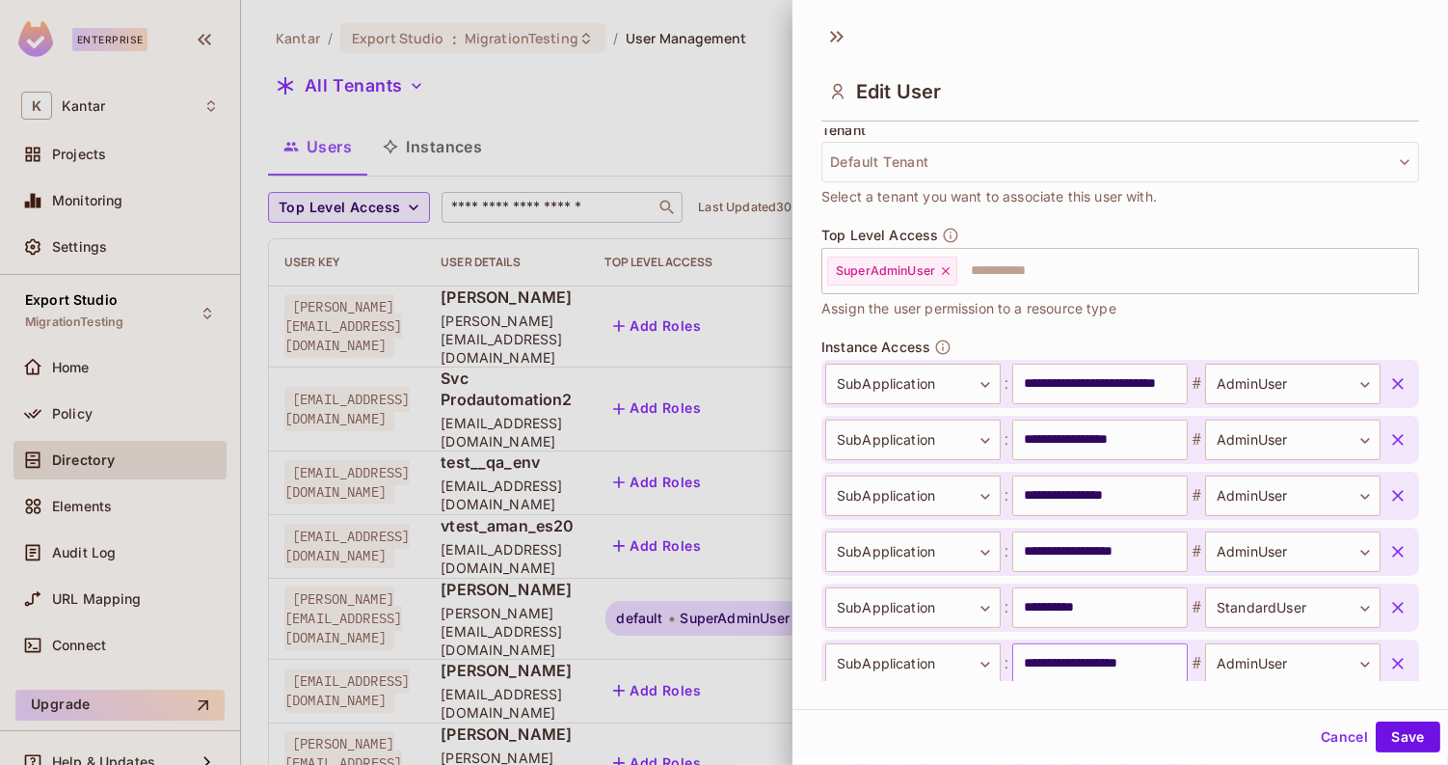
scroll to position [449, 0]
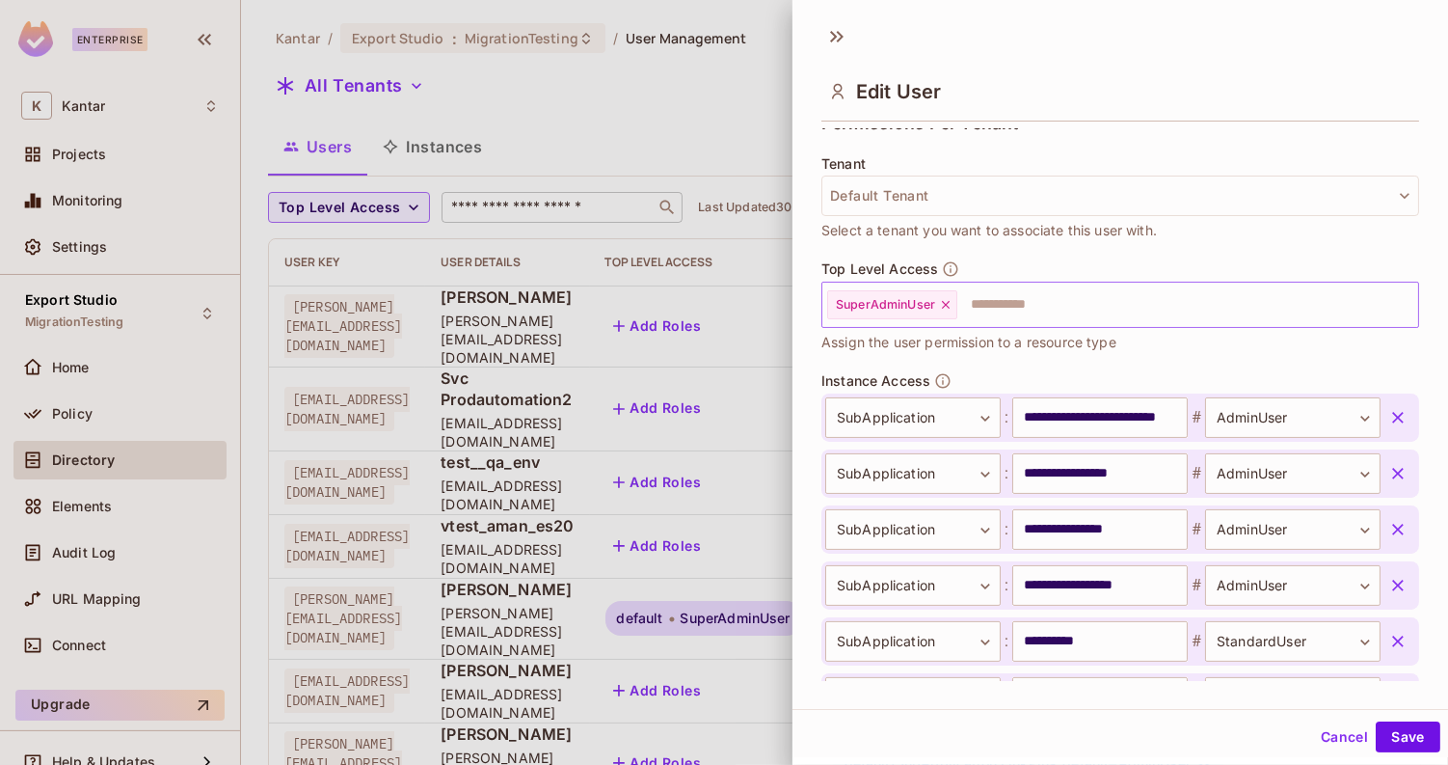
click at [944, 302] on icon at bounding box center [946, 305] width 8 height 8
click at [1379, 740] on button "Save" at bounding box center [1408, 736] width 65 height 31
